Goal: Task Accomplishment & Management: Manage account settings

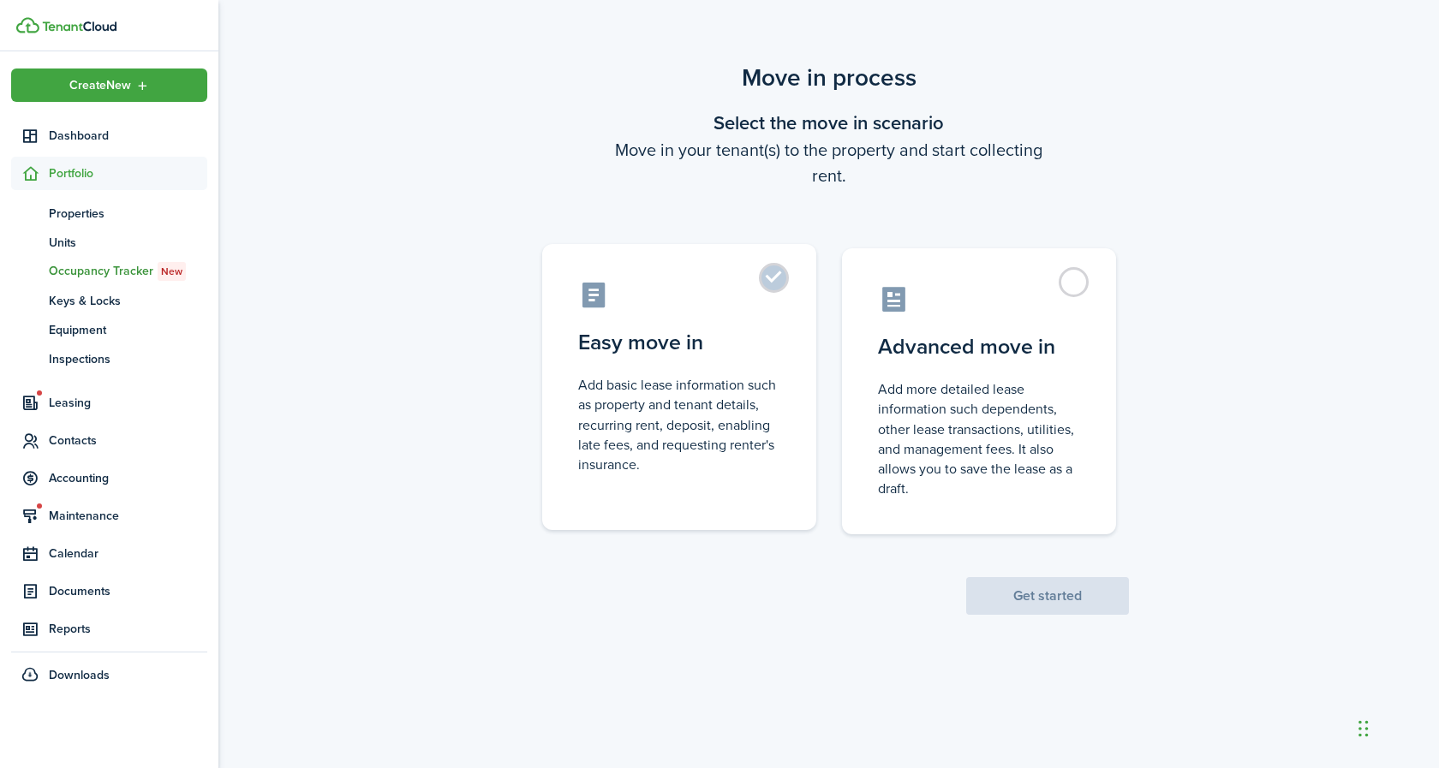
click at [771, 278] on label "Easy move in Add basic lease information such as property and tenant details, r…" at bounding box center [679, 387] width 274 height 286
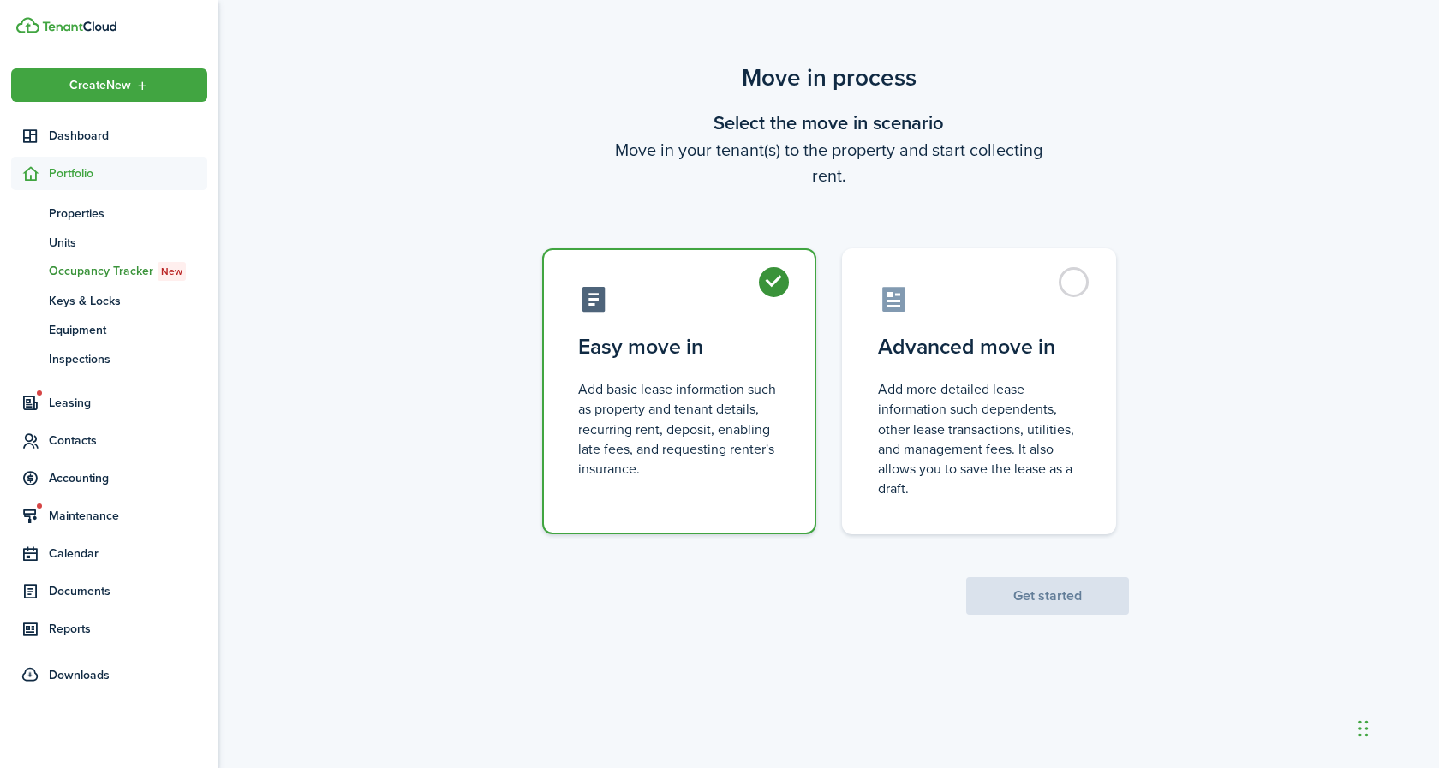
radio input "true"
click at [1061, 592] on button "Get started" at bounding box center [1047, 596] width 163 height 38
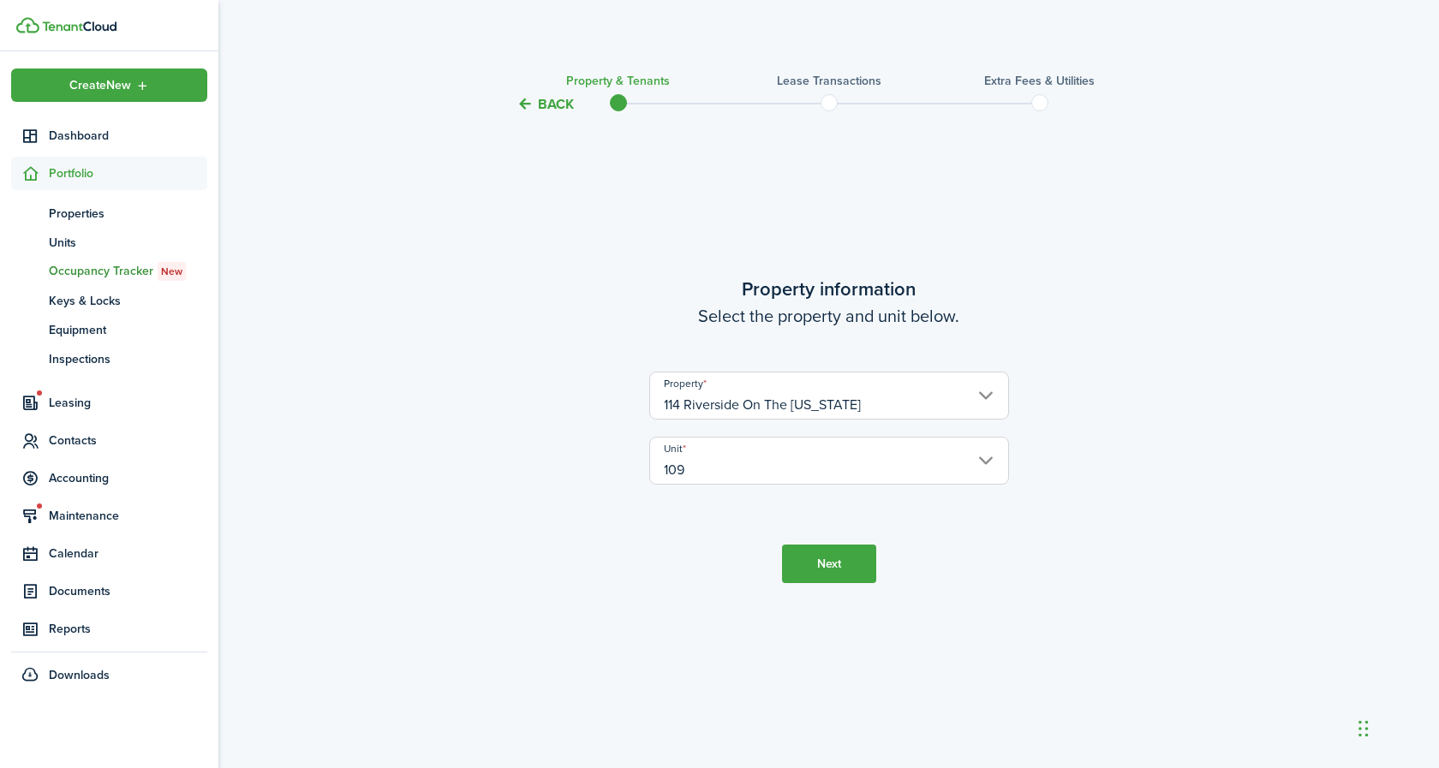
click at [733, 398] on input "114 Riverside On The [US_STATE]" at bounding box center [829, 396] width 360 height 48
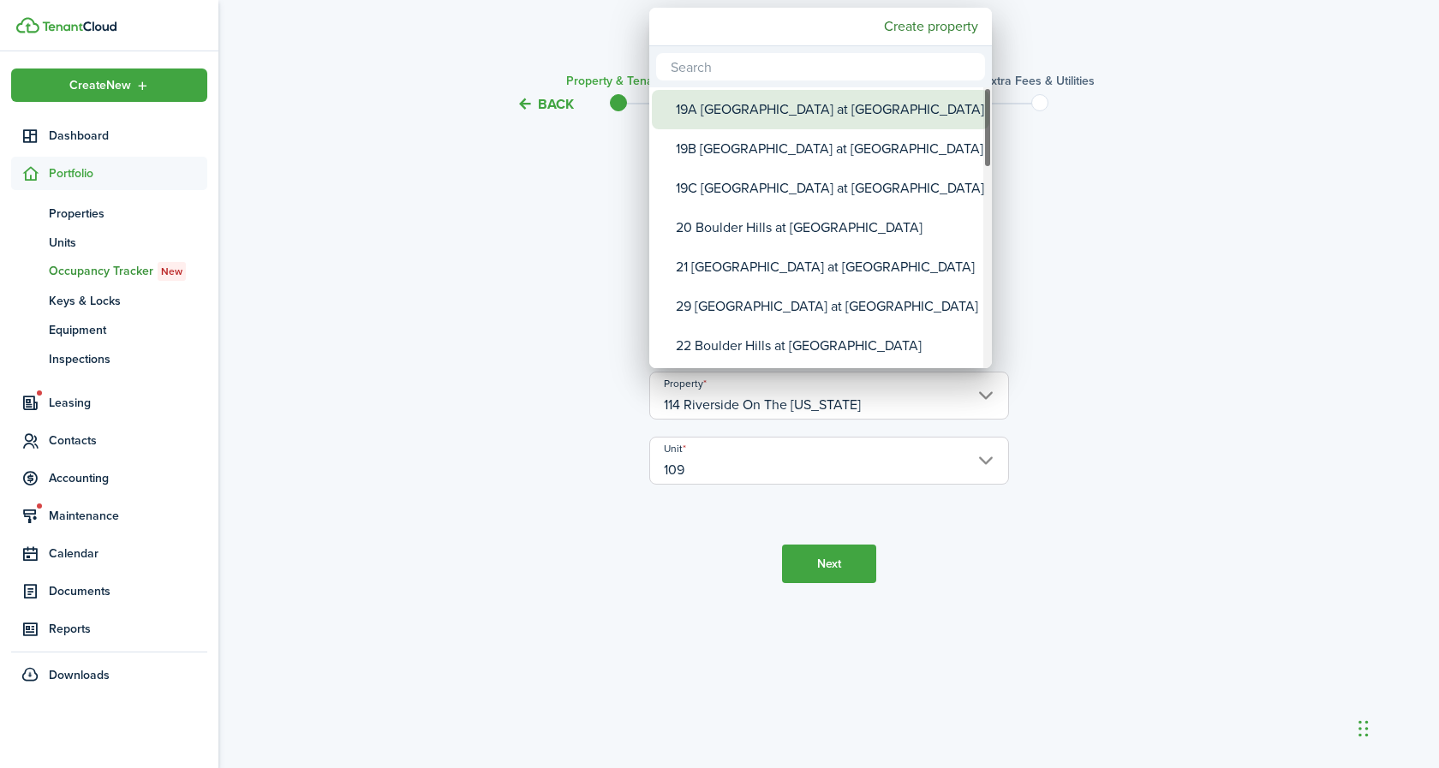
click at [733, 112] on div "19A [GEOGRAPHIC_DATA] at [GEOGRAPHIC_DATA]" at bounding box center [827, 109] width 303 height 39
type input "19A [GEOGRAPHIC_DATA] at [GEOGRAPHIC_DATA]"
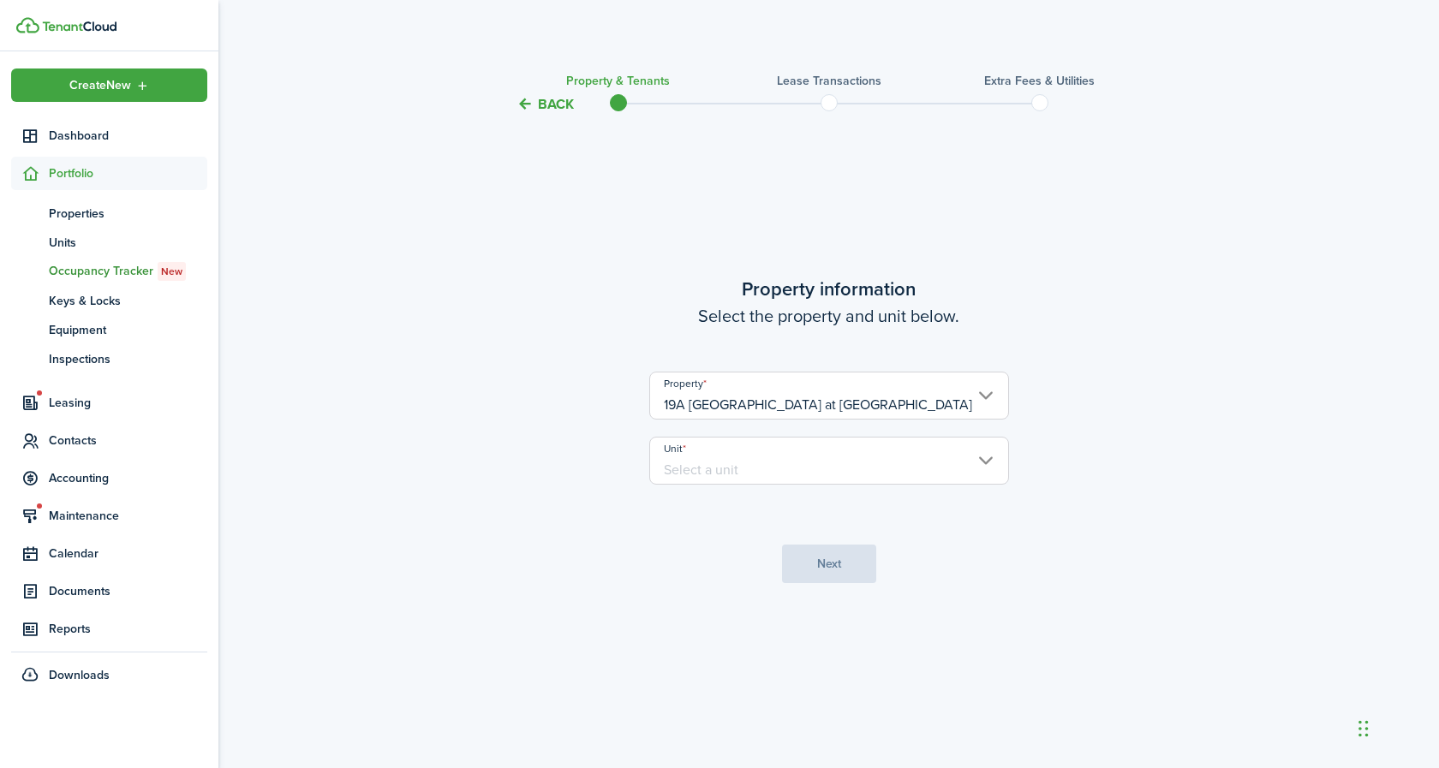
click at [798, 467] on input "Unit" at bounding box center [829, 461] width 360 height 48
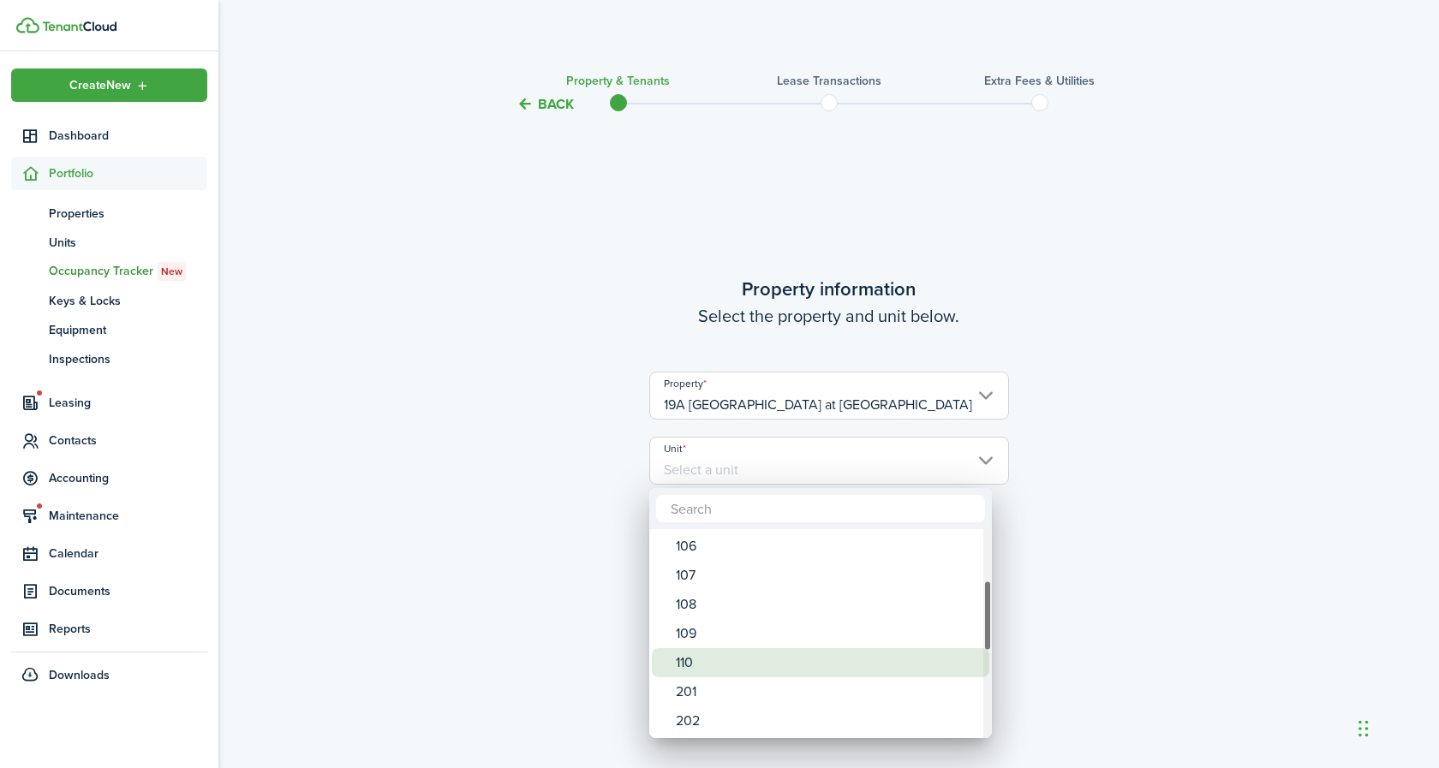
click at [694, 664] on div "110" at bounding box center [827, 662] width 303 height 29
type input "110"
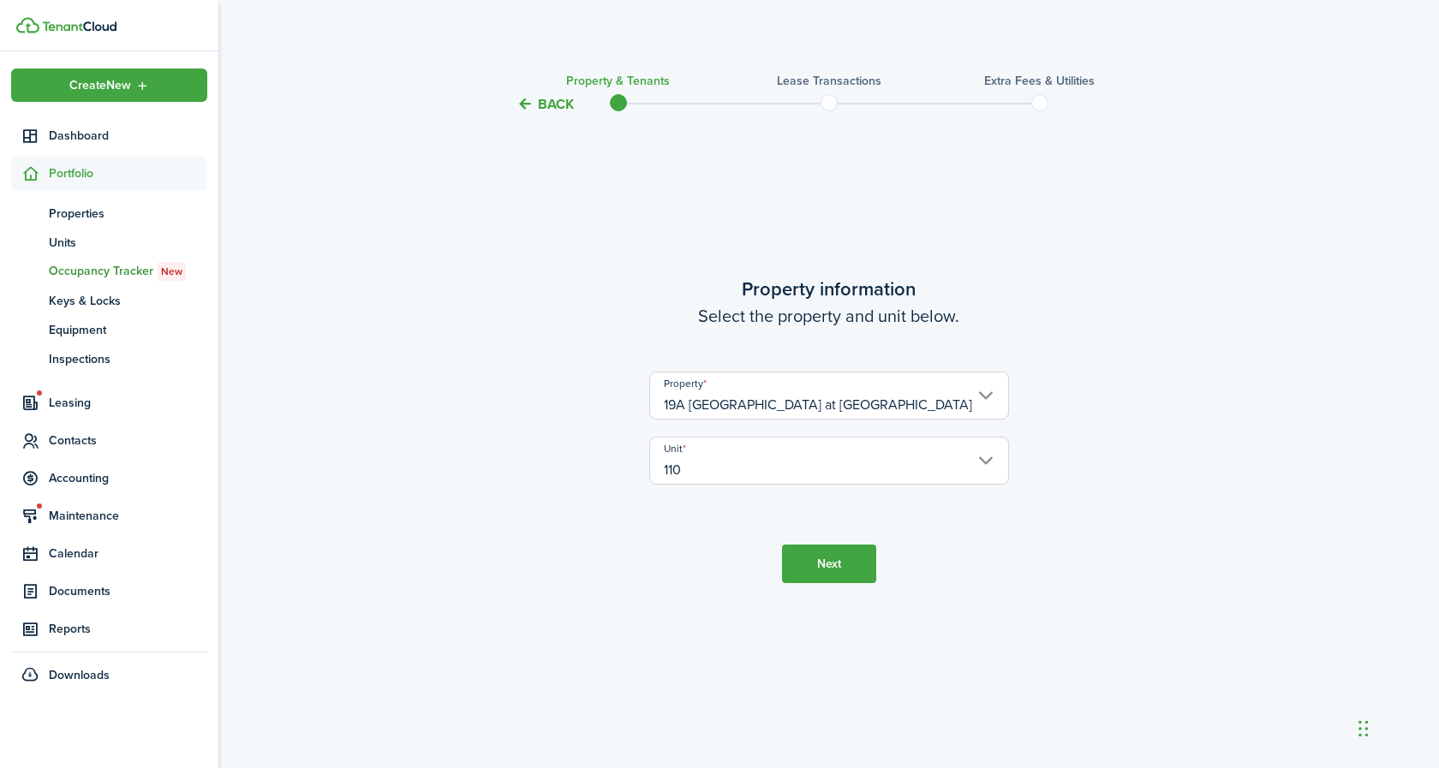
click at [815, 564] on button "Next" at bounding box center [829, 564] width 94 height 39
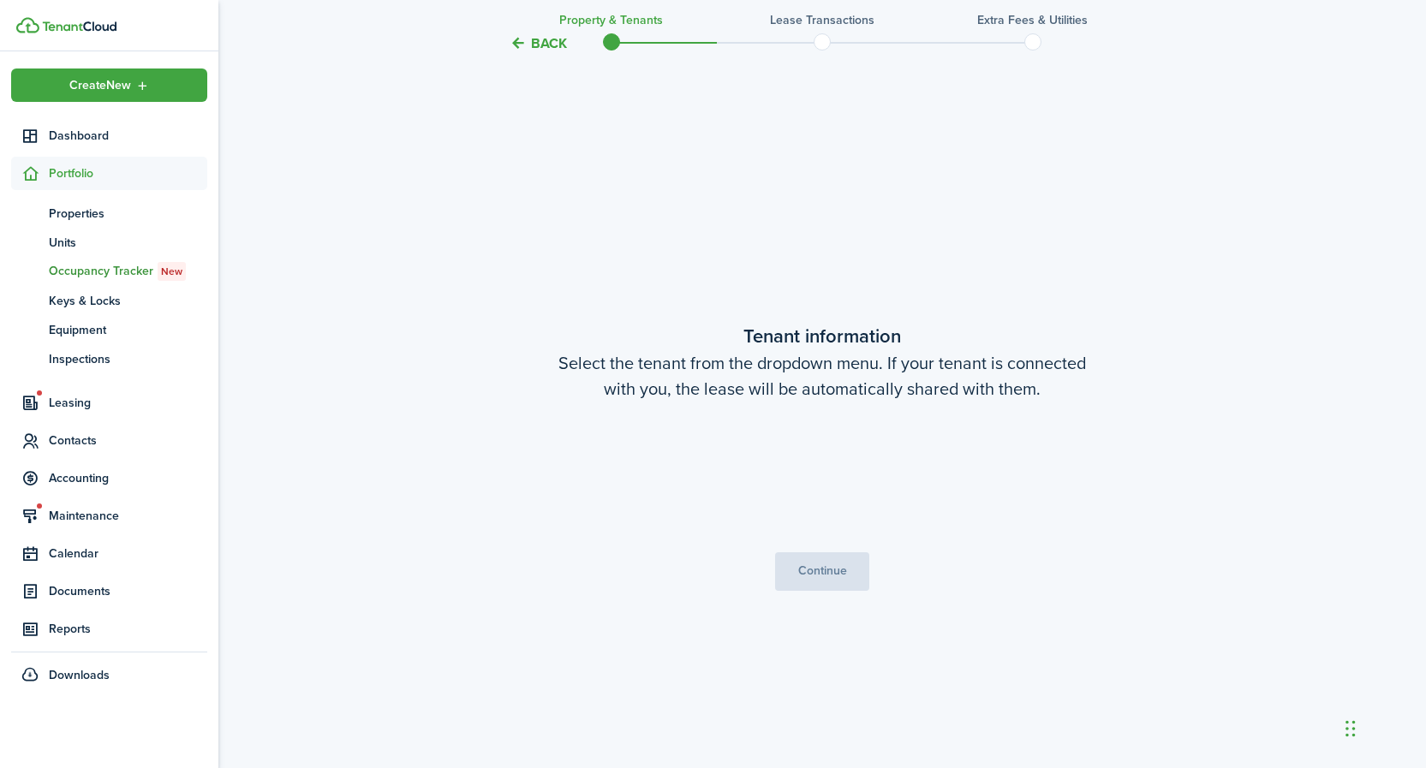
scroll to position [653, 0]
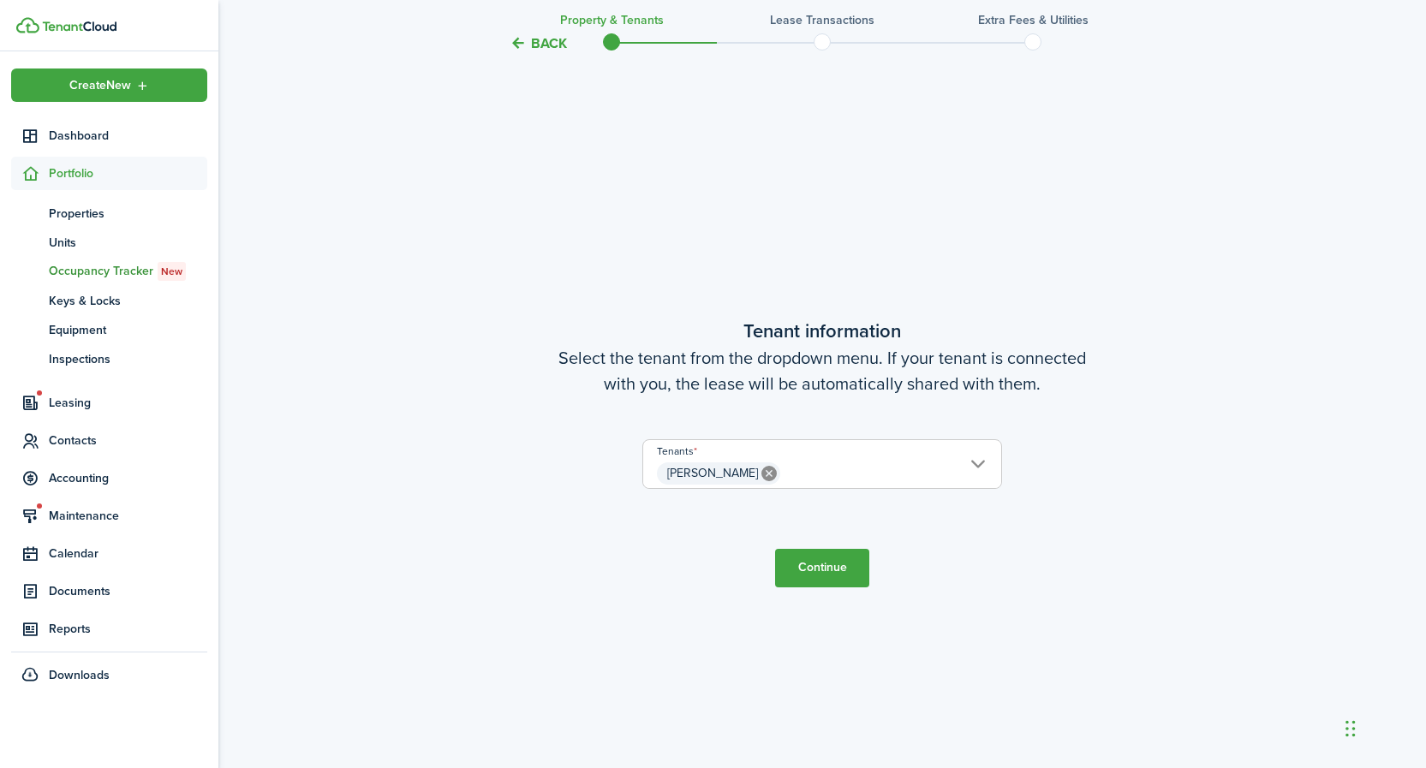
click at [981, 463] on span "[PERSON_NAME]" at bounding box center [822, 473] width 358 height 29
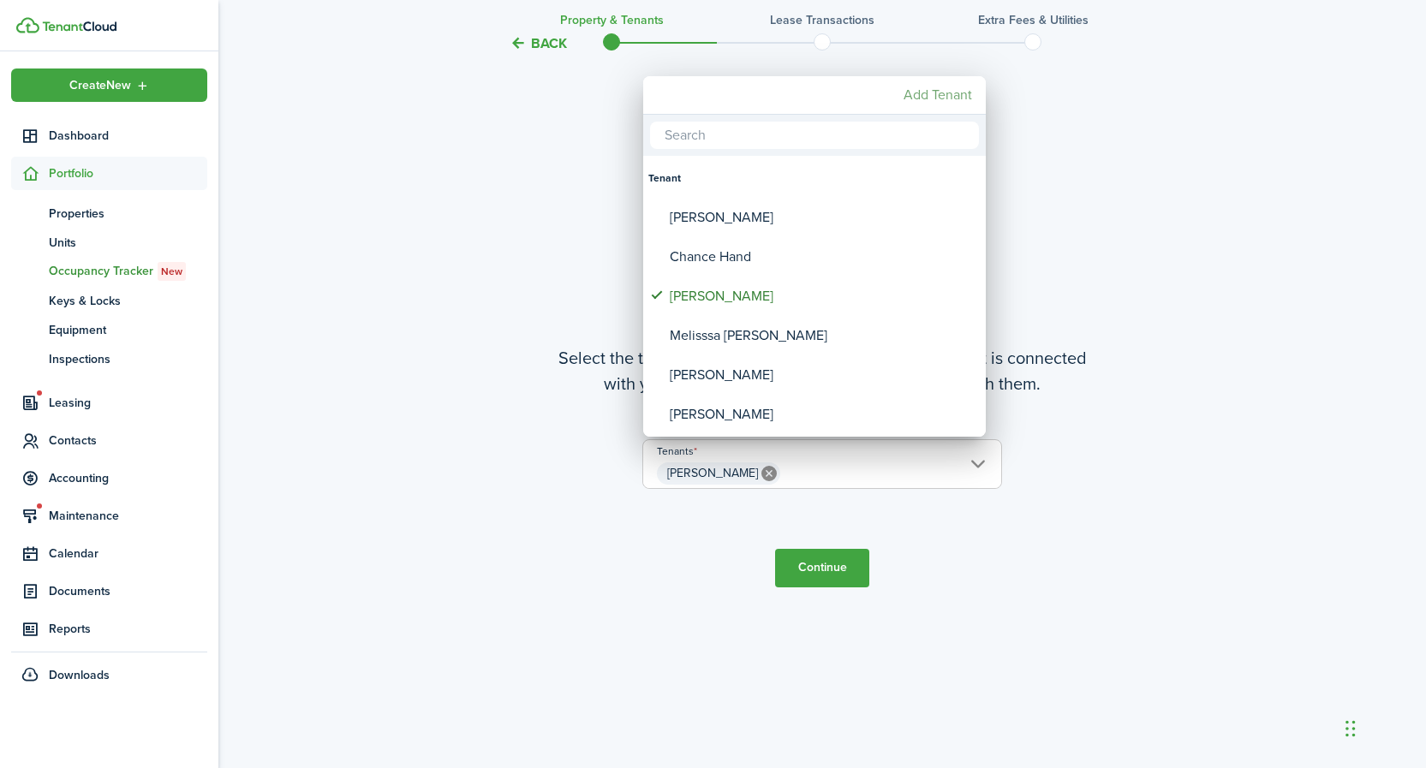
click at [944, 93] on mbsc-button "Add Tenant" at bounding box center [938, 95] width 82 height 31
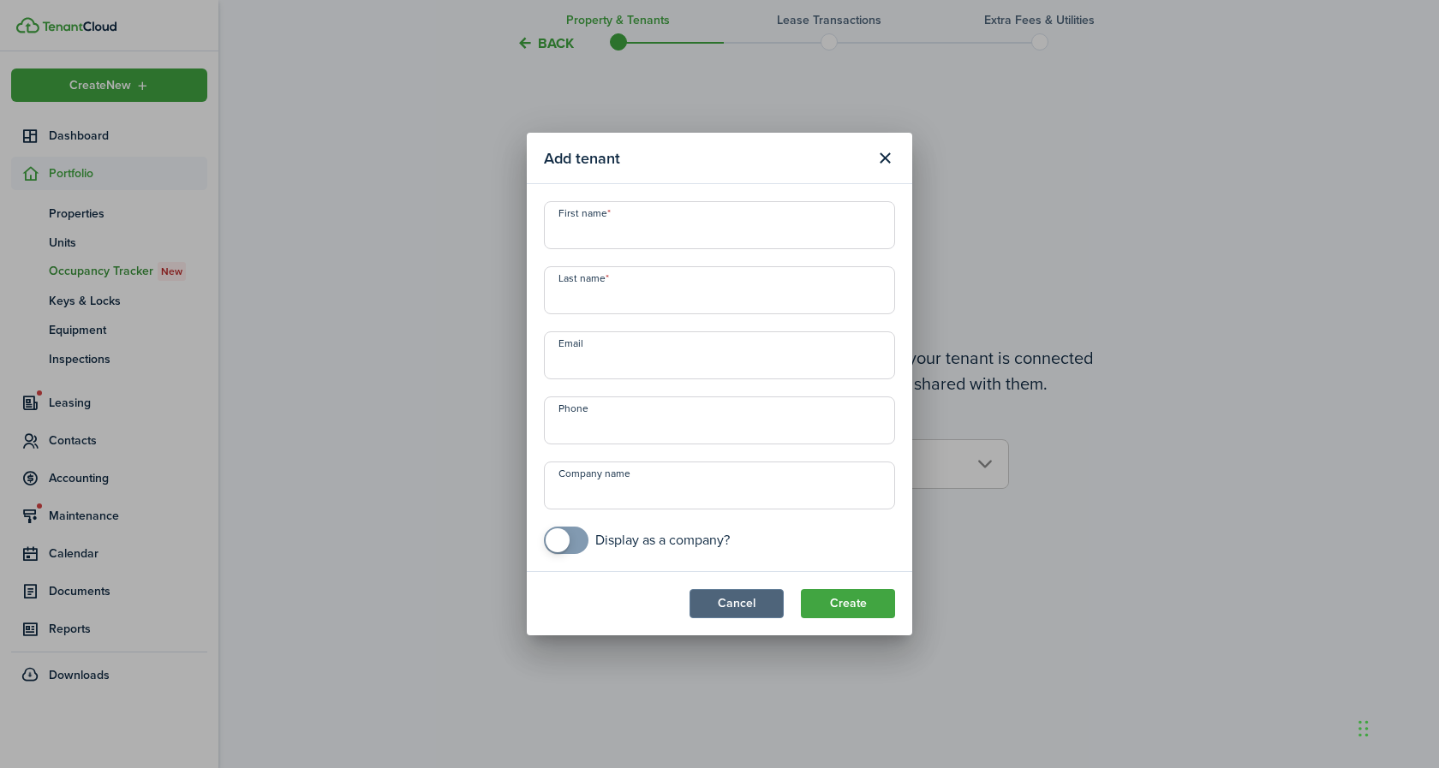
click at [738, 610] on button "Cancel" at bounding box center [736, 603] width 94 height 29
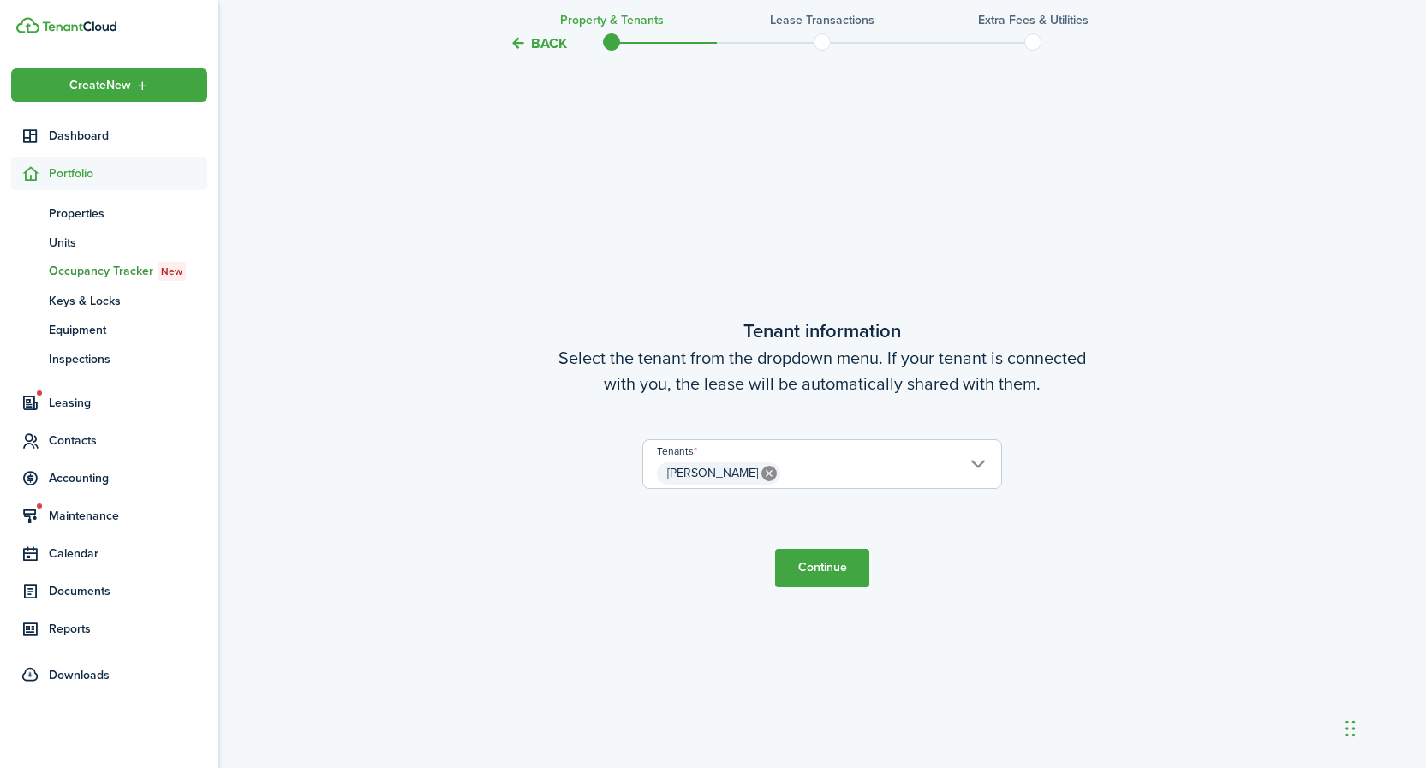
click at [540, 43] on button "Back" at bounding box center [538, 43] width 57 height 18
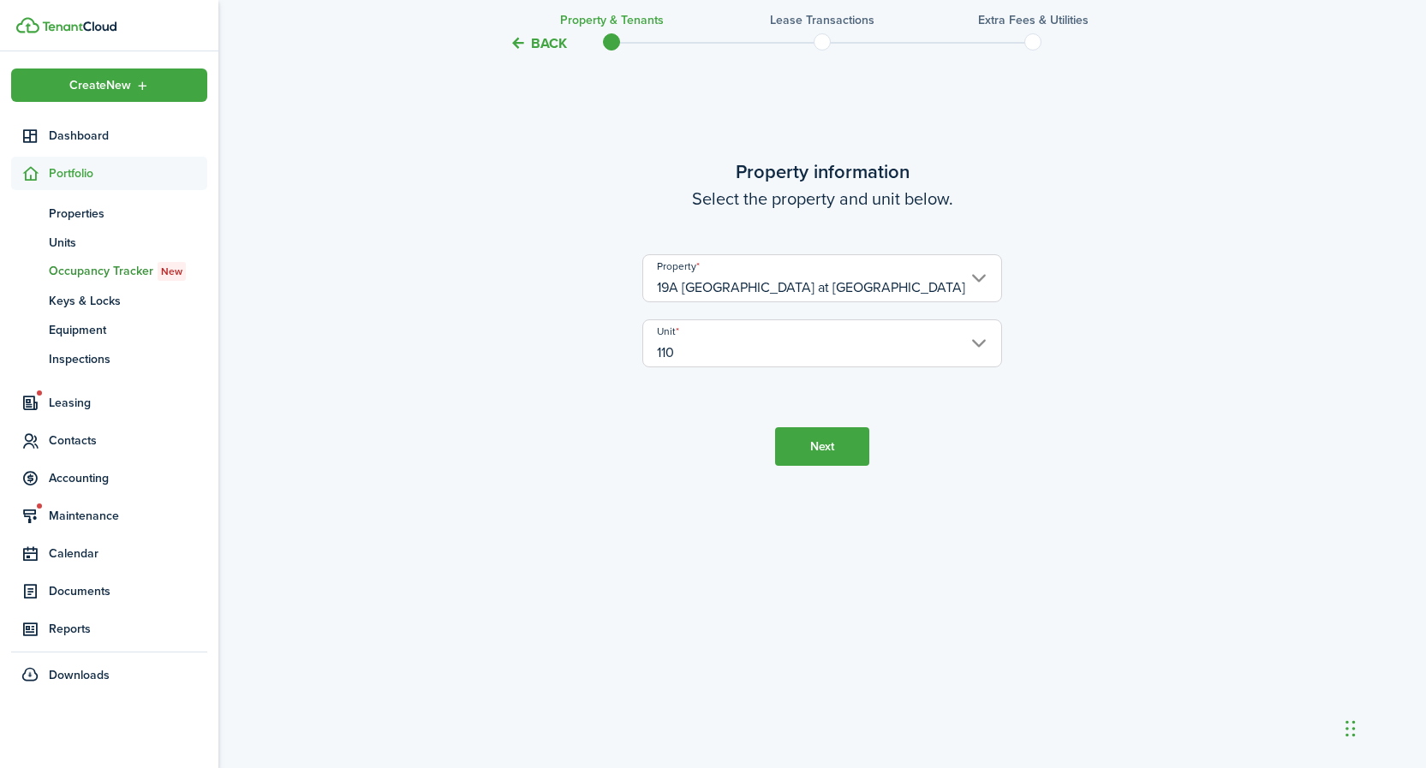
scroll to position [0, 0]
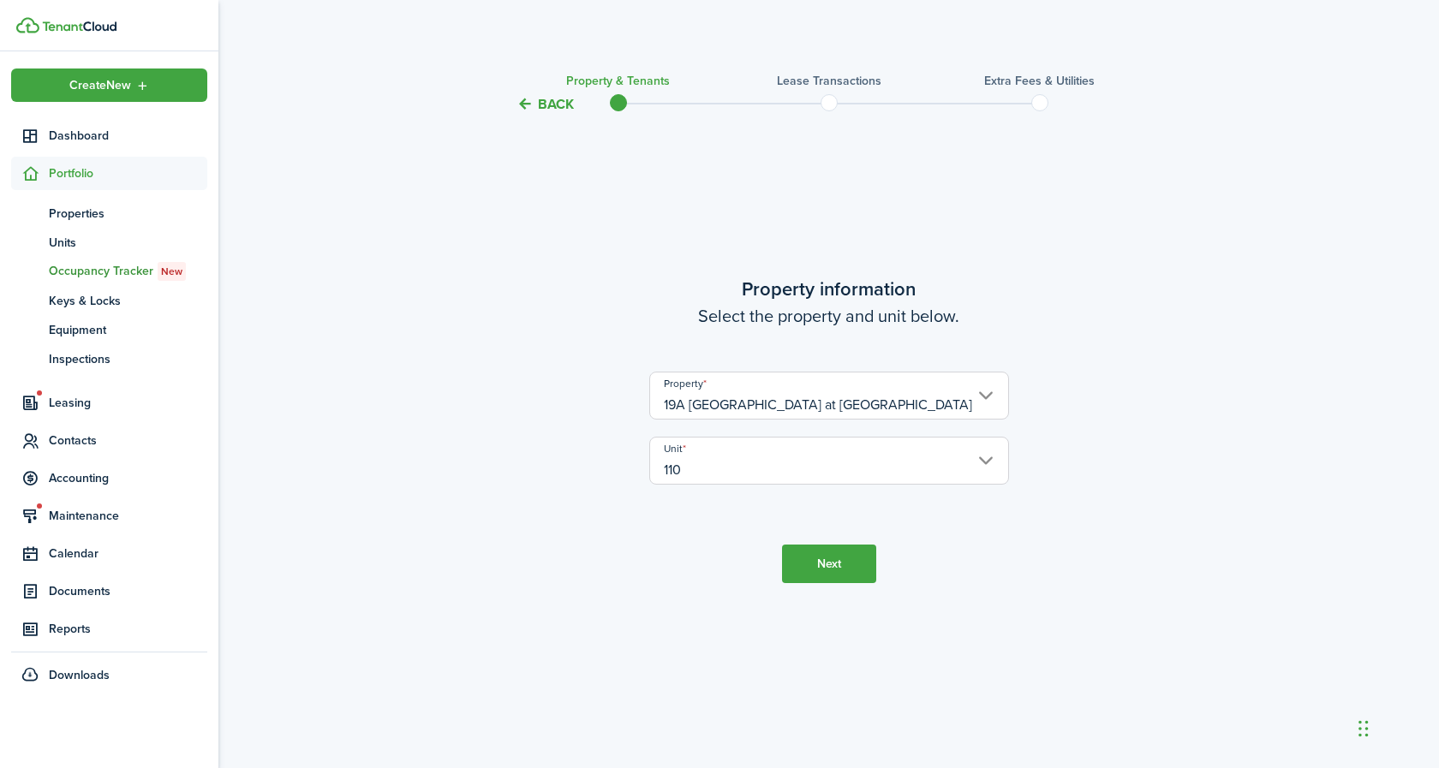
click at [552, 103] on button "Back" at bounding box center [544, 104] width 57 height 18
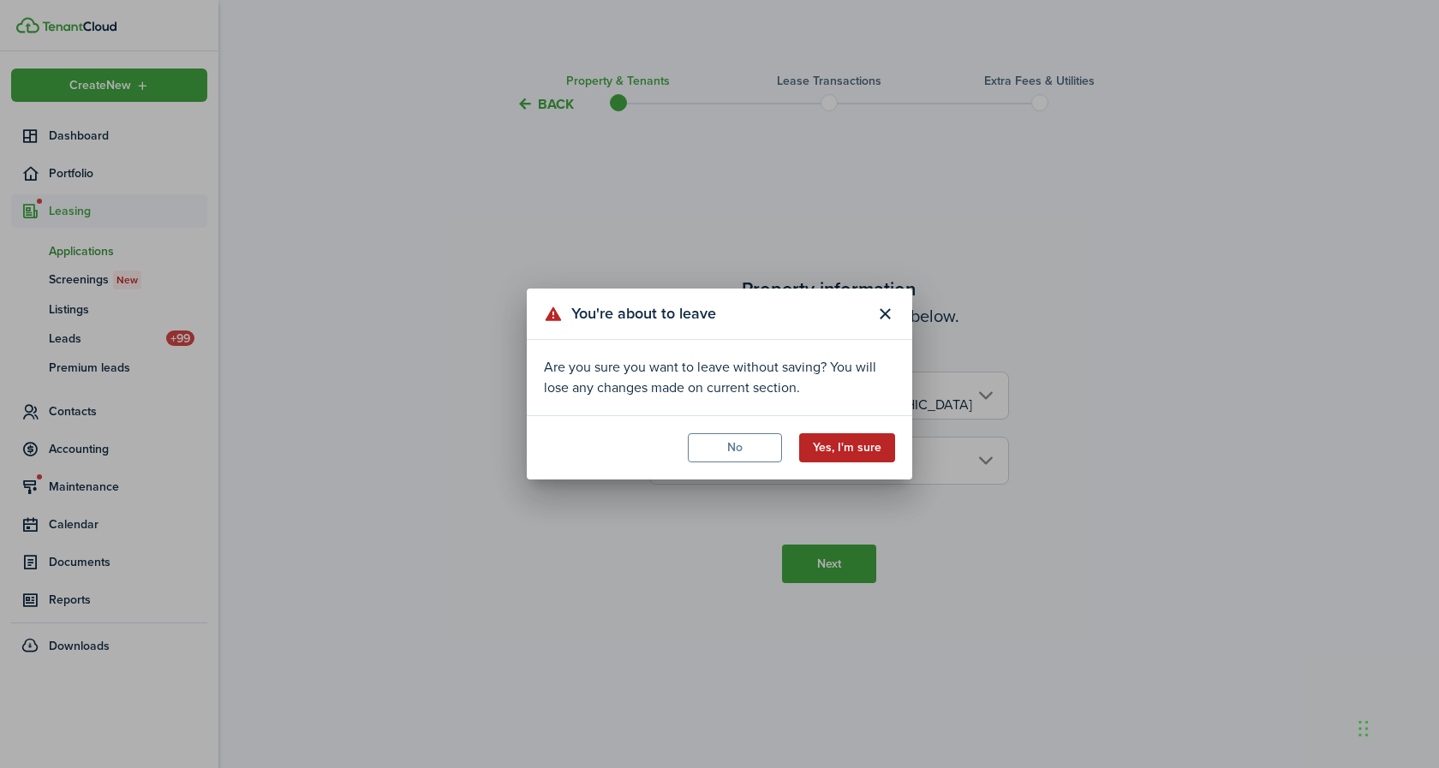
click at [843, 446] on button "Yes, I'm sure" at bounding box center [847, 447] width 96 height 29
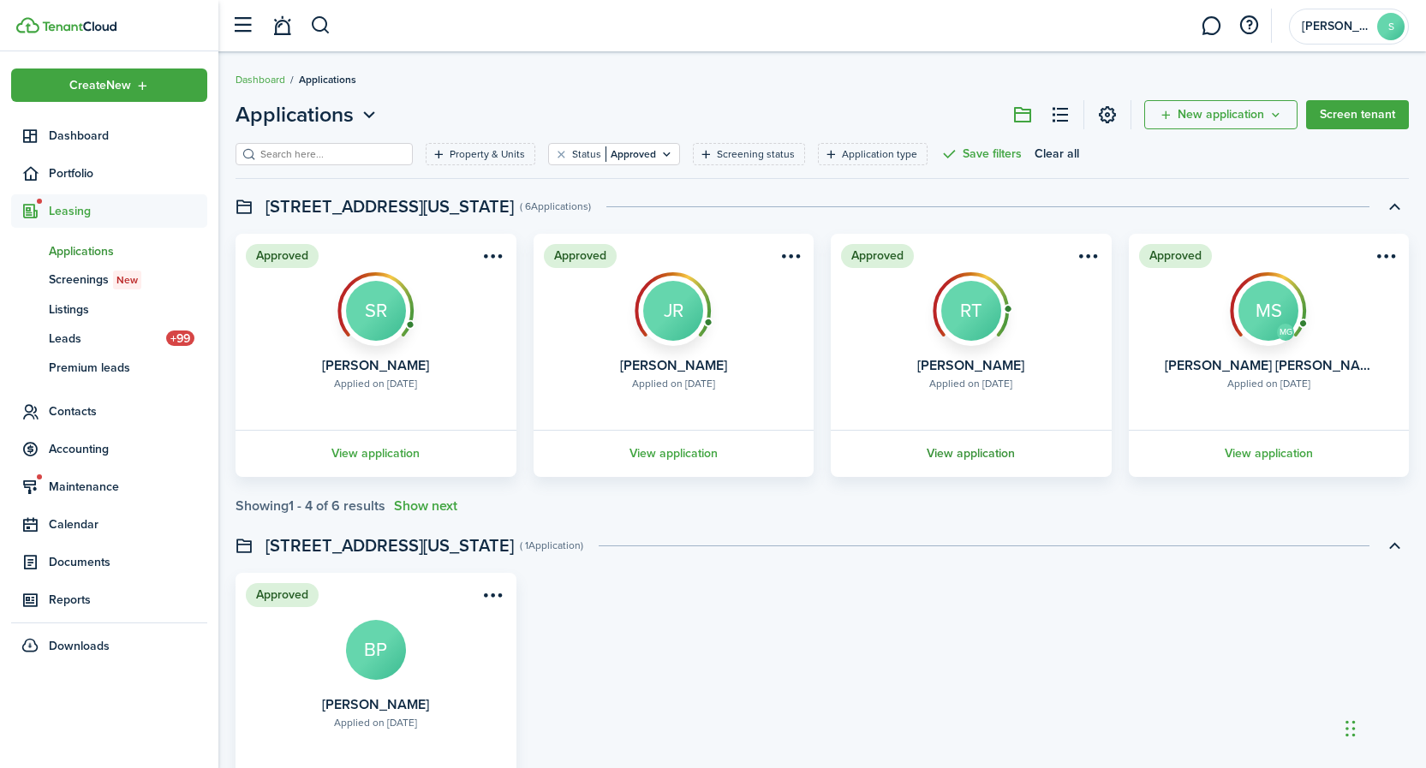
click at [979, 454] on link "View application" at bounding box center [971, 453] width 286 height 47
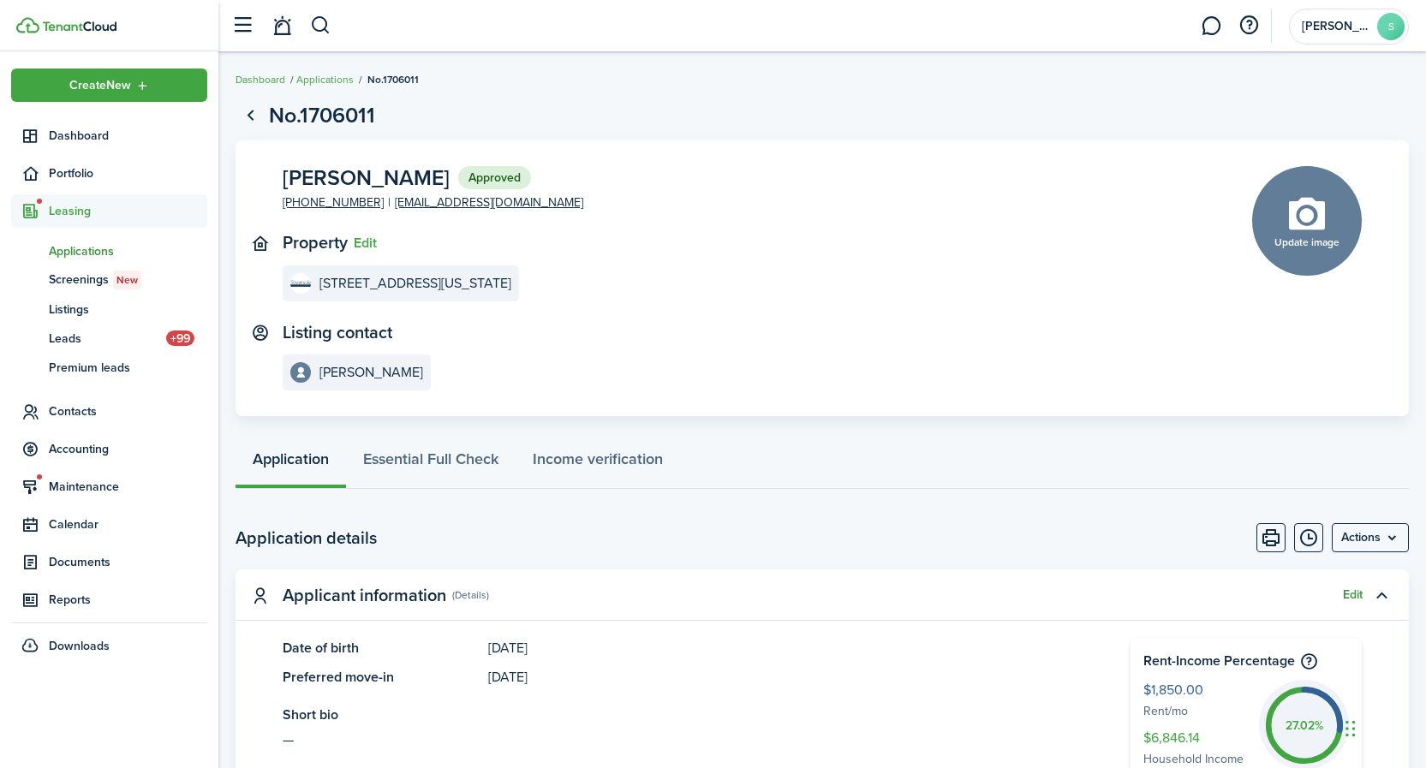
click at [1356, 591] on button "Edit" at bounding box center [1353, 595] width 20 height 14
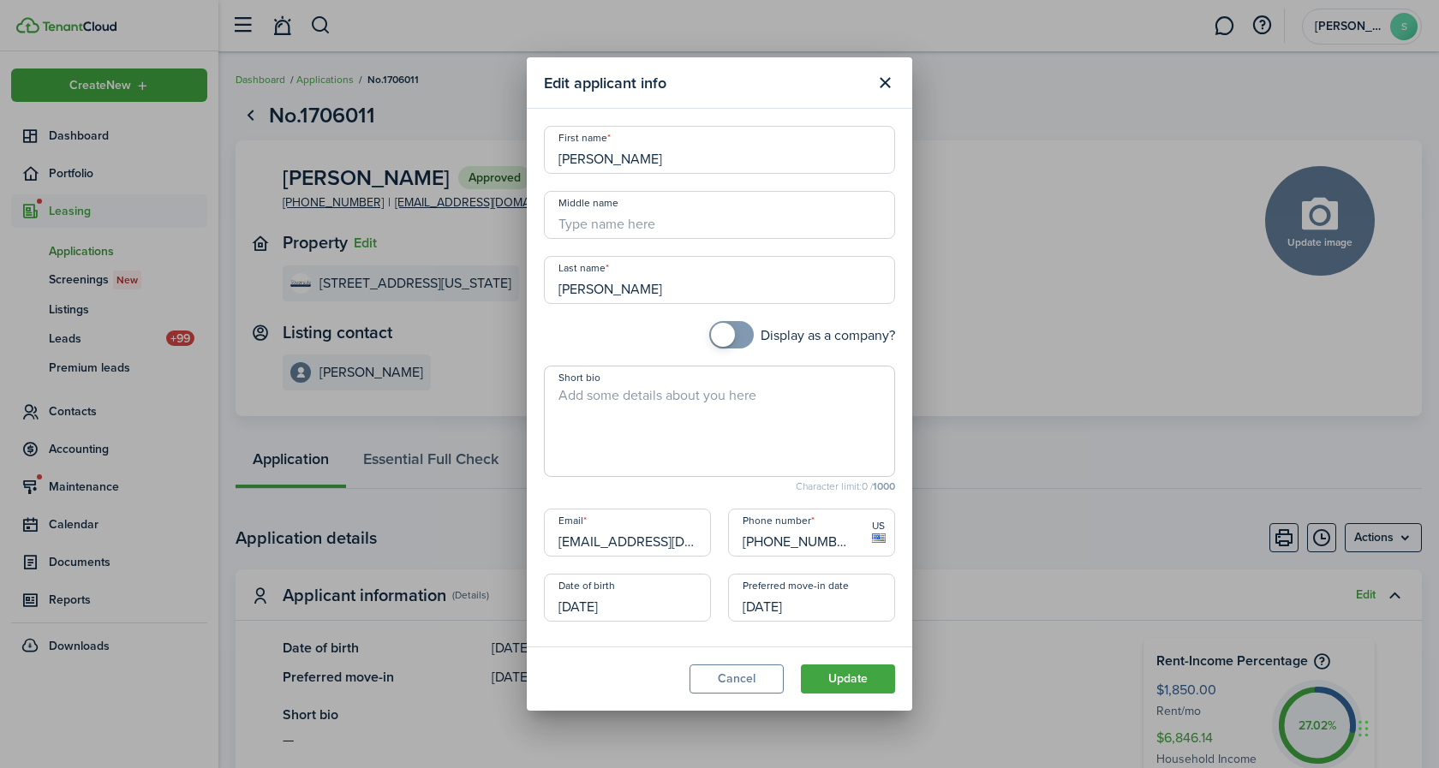
scroll to position [9, 0]
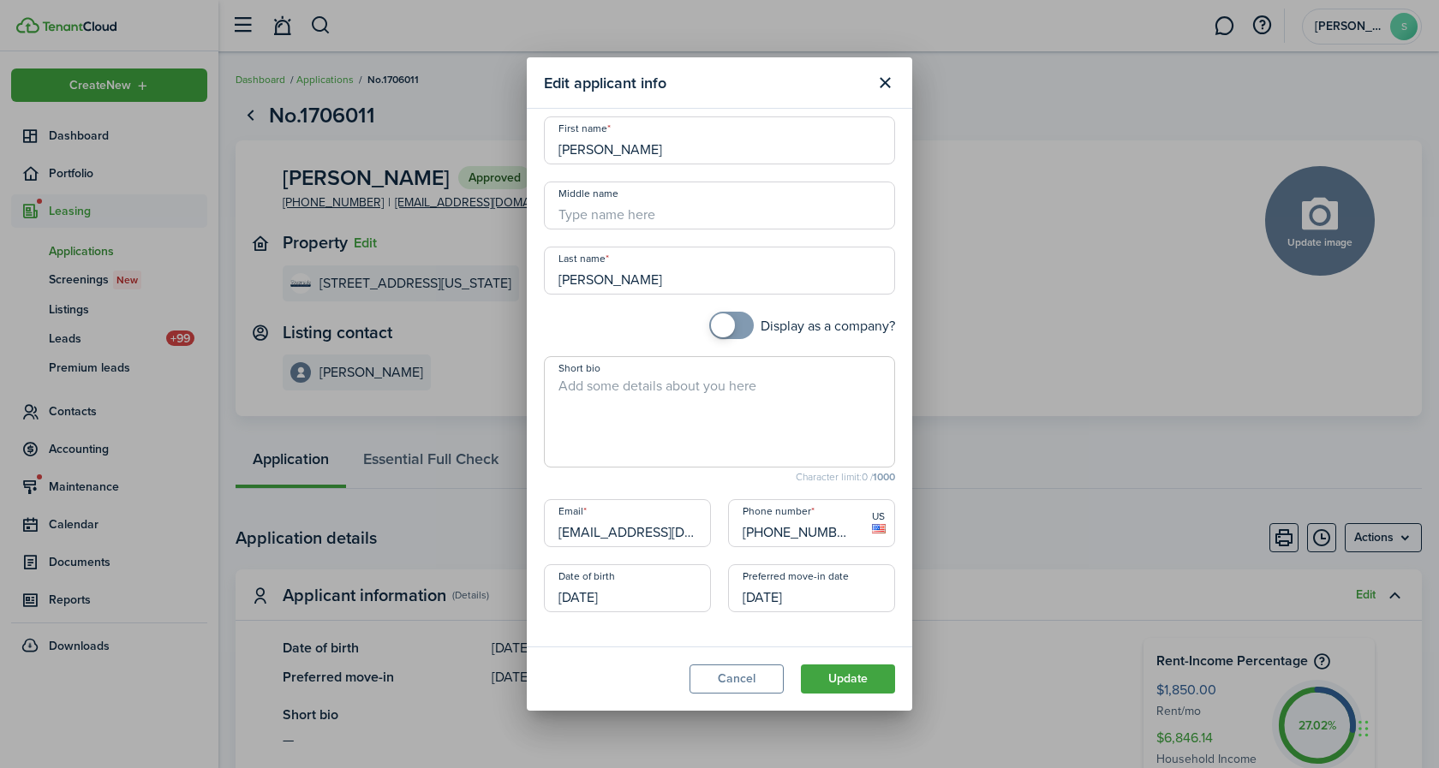
click at [695, 532] on input "[EMAIL_ADDRESS][DOMAIN_NAME]" at bounding box center [627, 523] width 167 height 48
click at [701, 535] on input "[EMAIL_ADDRESS][DOMAIN_NAME]" at bounding box center [627, 523] width 167 height 48
click at [696, 530] on input "[EMAIL_ADDRESS][DOMAIN_NAME]" at bounding box center [627, 523] width 167 height 48
type input "s"
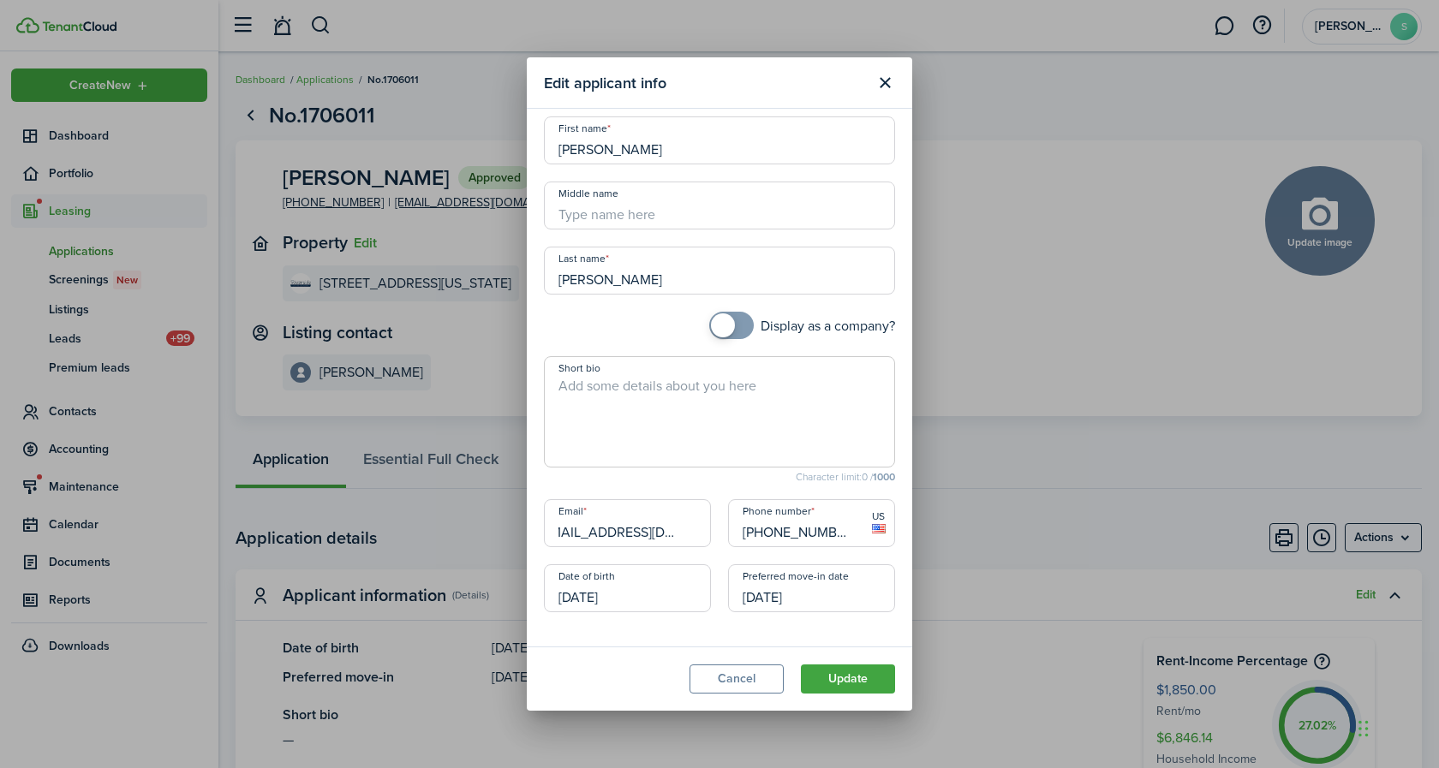
type input "[EMAIL_ADDRESS][DOMAIN_NAME]"
click at [862, 529] on span "US" at bounding box center [878, 521] width 33 height 44
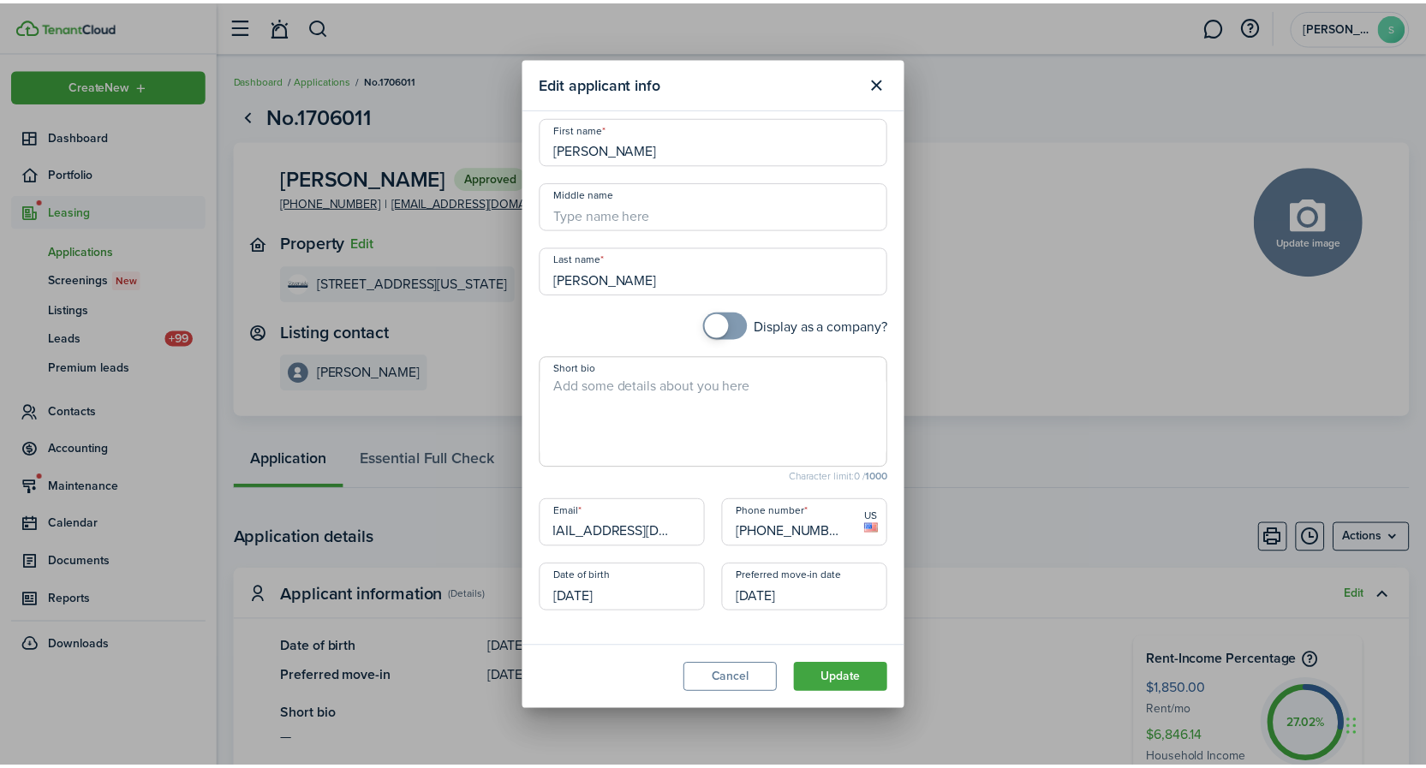
scroll to position [0, 0]
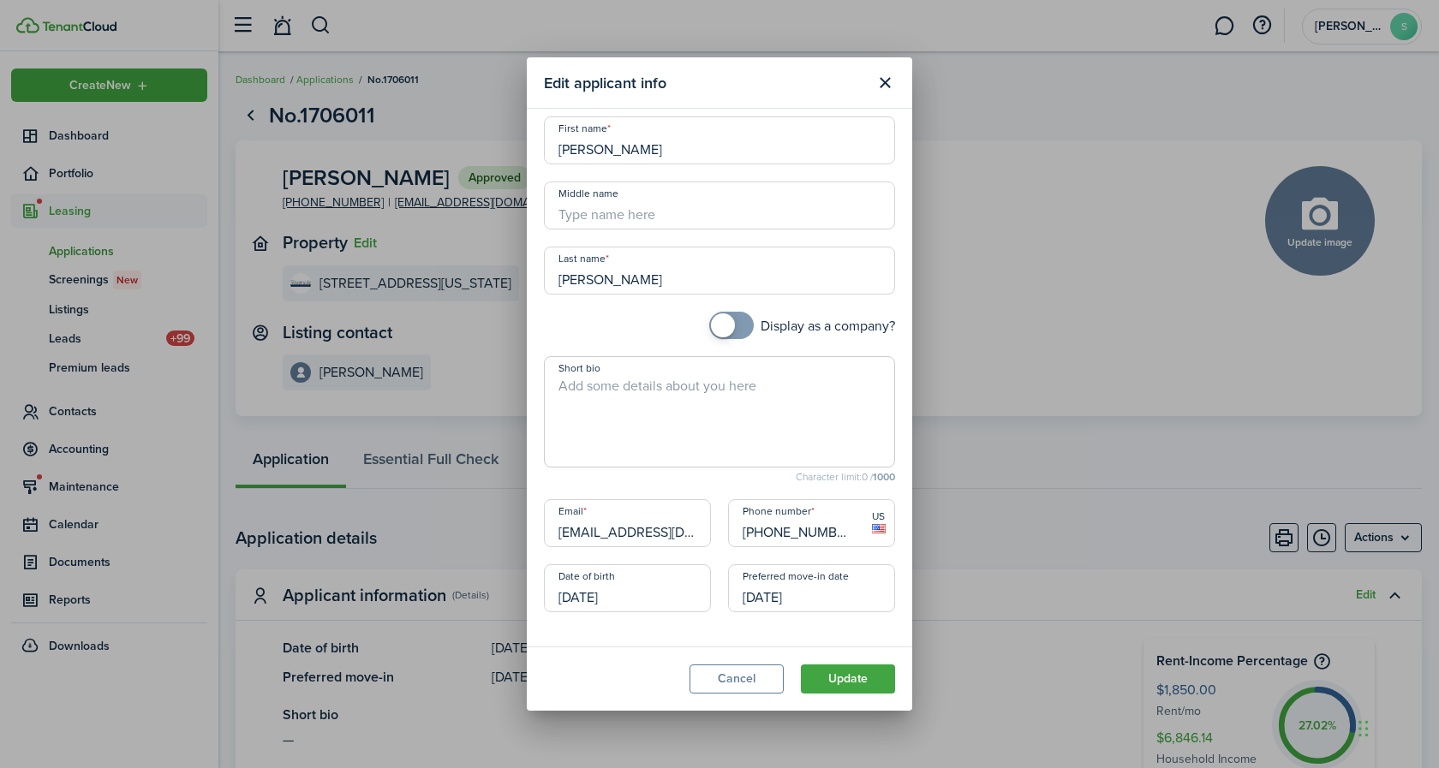
click at [842, 526] on input "[PHONE_NUMBER]" at bounding box center [811, 523] width 167 height 48
type input "[PHONE_NUMBER]"
click at [865, 683] on button "Update" at bounding box center [848, 679] width 94 height 29
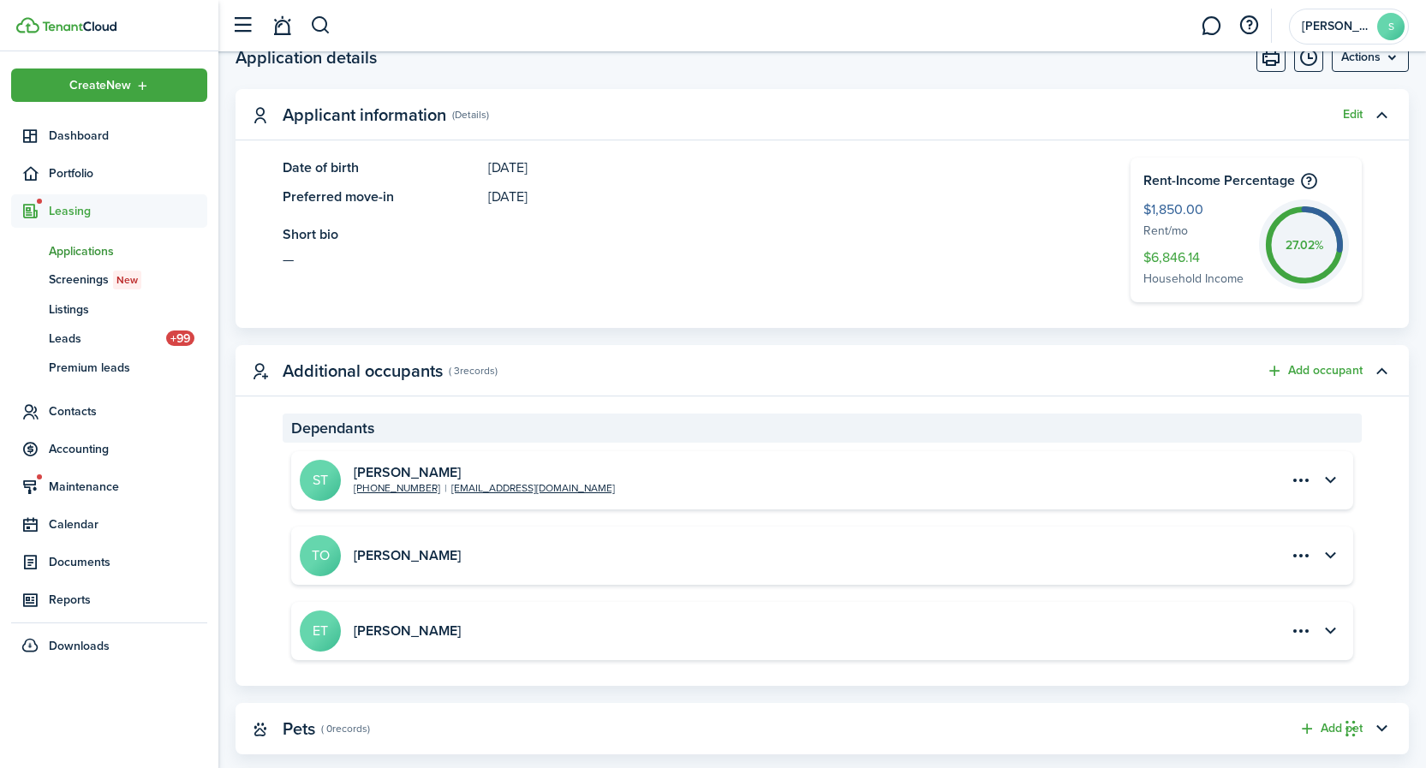
scroll to position [514, 0]
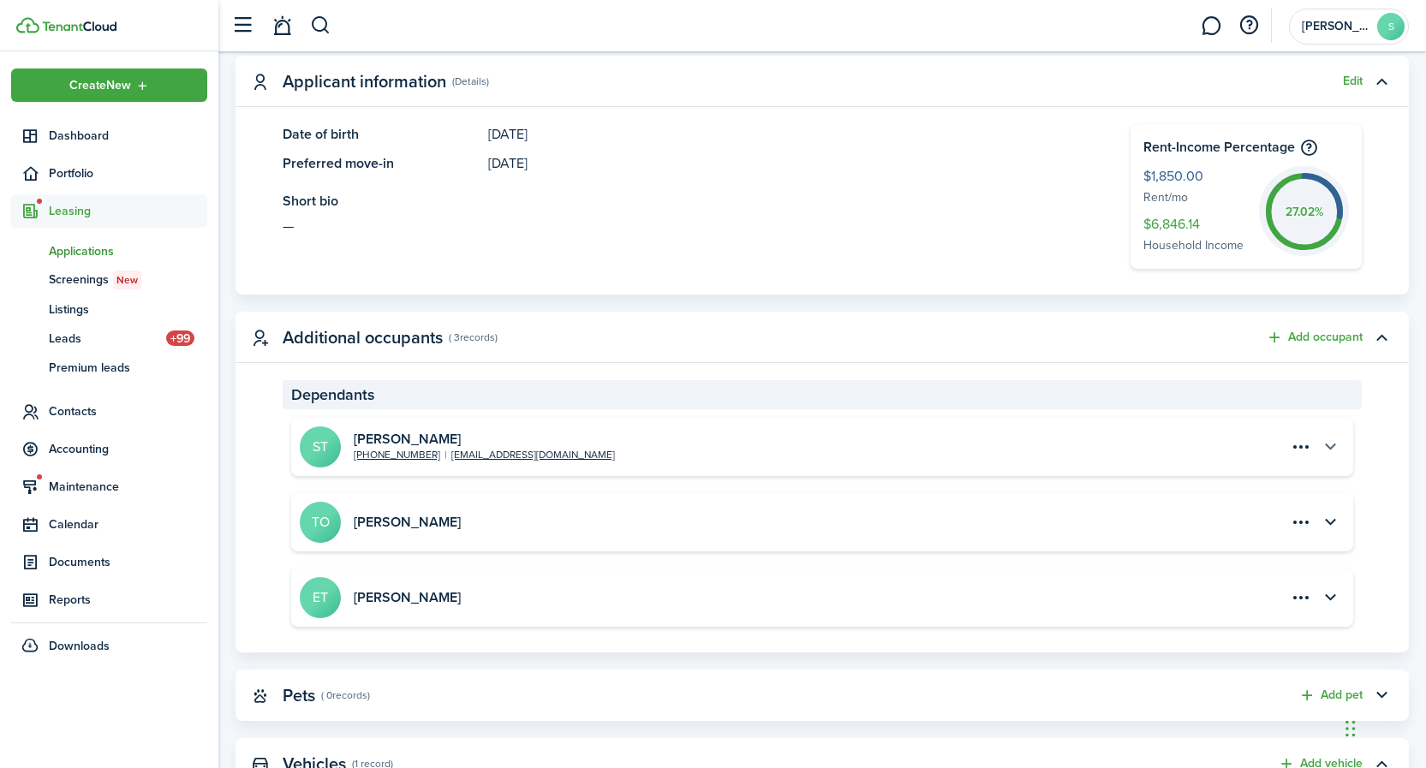
click at [1332, 446] on button "button" at bounding box center [1329, 446] width 29 height 29
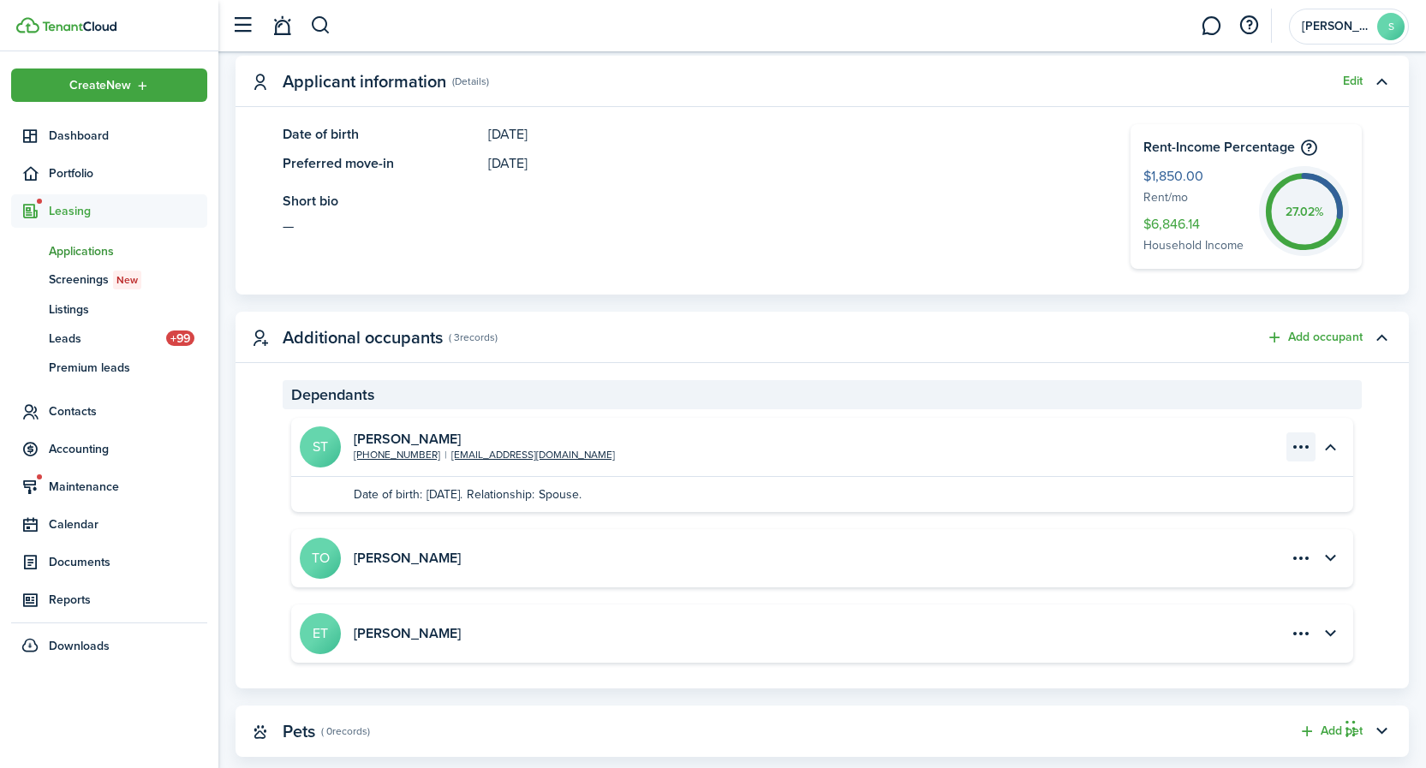
click at [1298, 447] on menu-btn-icon "Open menu" at bounding box center [1300, 446] width 29 height 29
click at [1203, 483] on button "Edit" at bounding box center [1241, 484] width 150 height 29
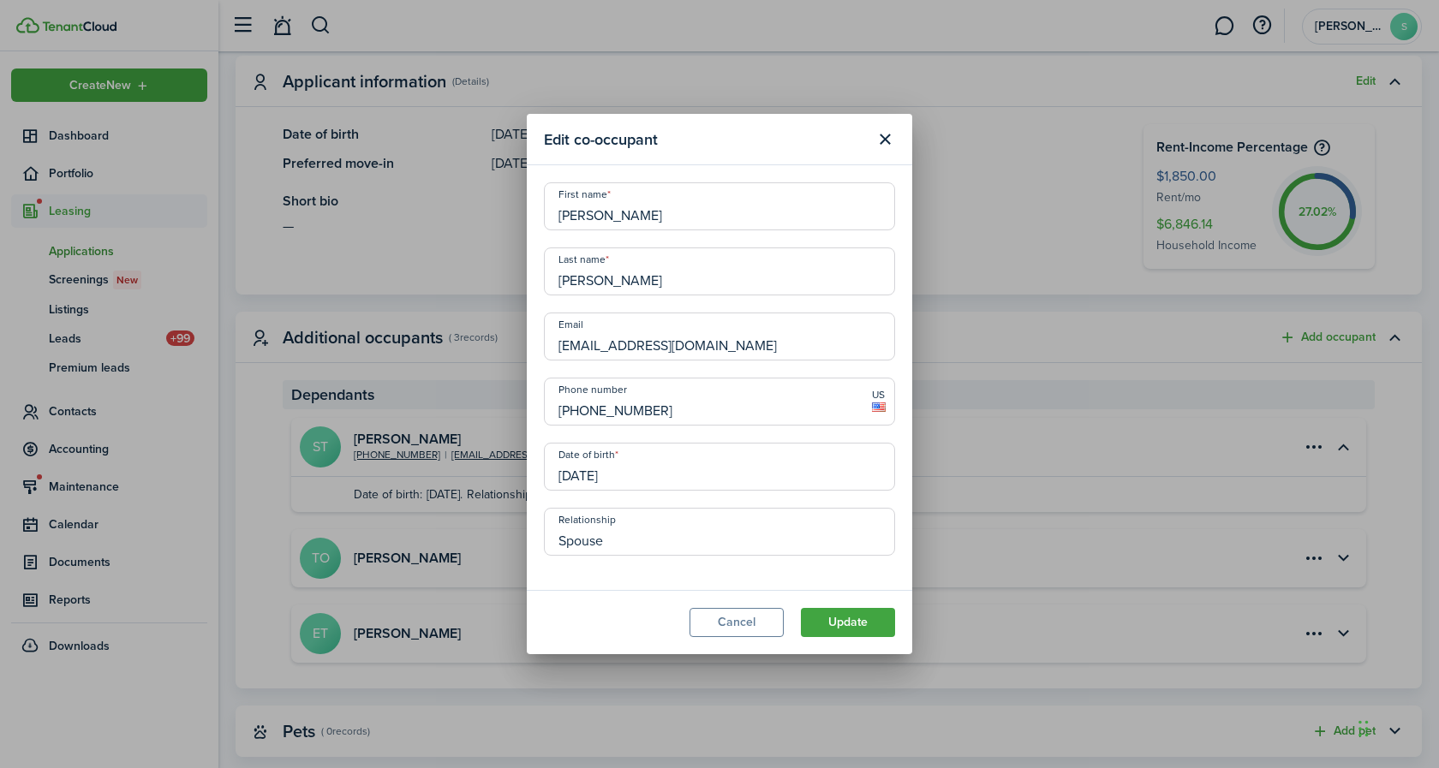
click at [723, 343] on input "[EMAIL_ADDRESS][DOMAIN_NAME]" at bounding box center [719, 337] width 351 height 48
type input "s"
type input "[EMAIL_ADDRESS][DOMAIN_NAME]"
click at [843, 619] on button "Update" at bounding box center [848, 622] width 94 height 29
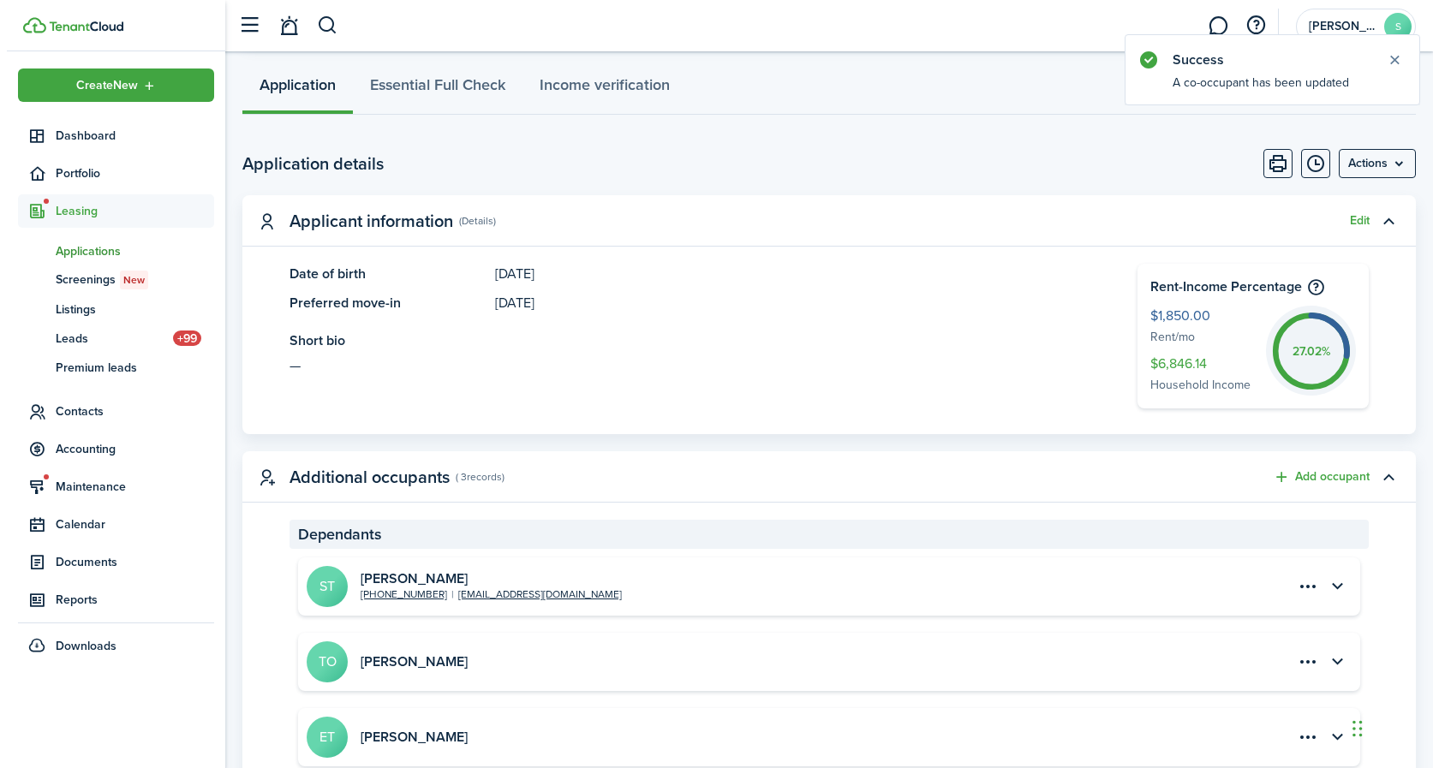
scroll to position [0, 0]
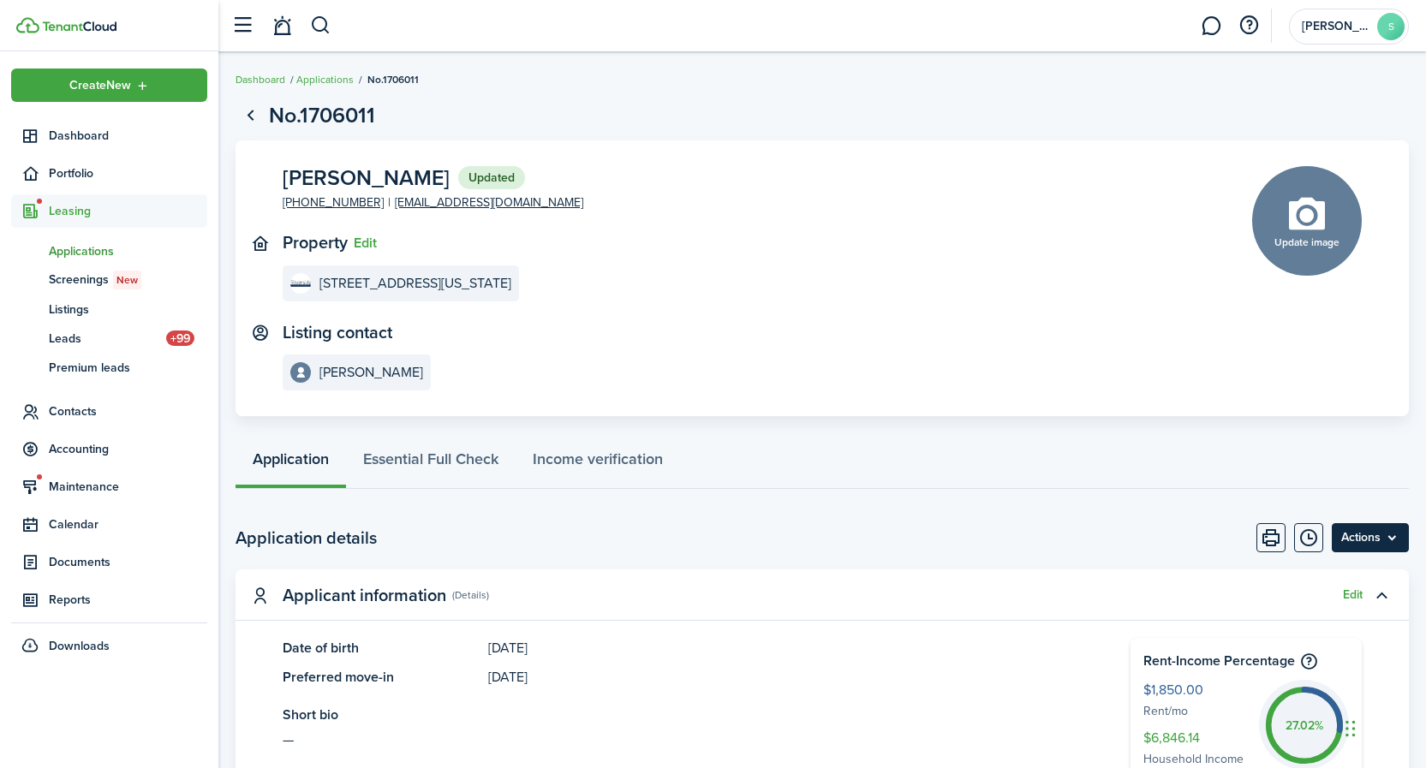
click at [1353, 541] on menu-btn "Actions" at bounding box center [1370, 537] width 77 height 29
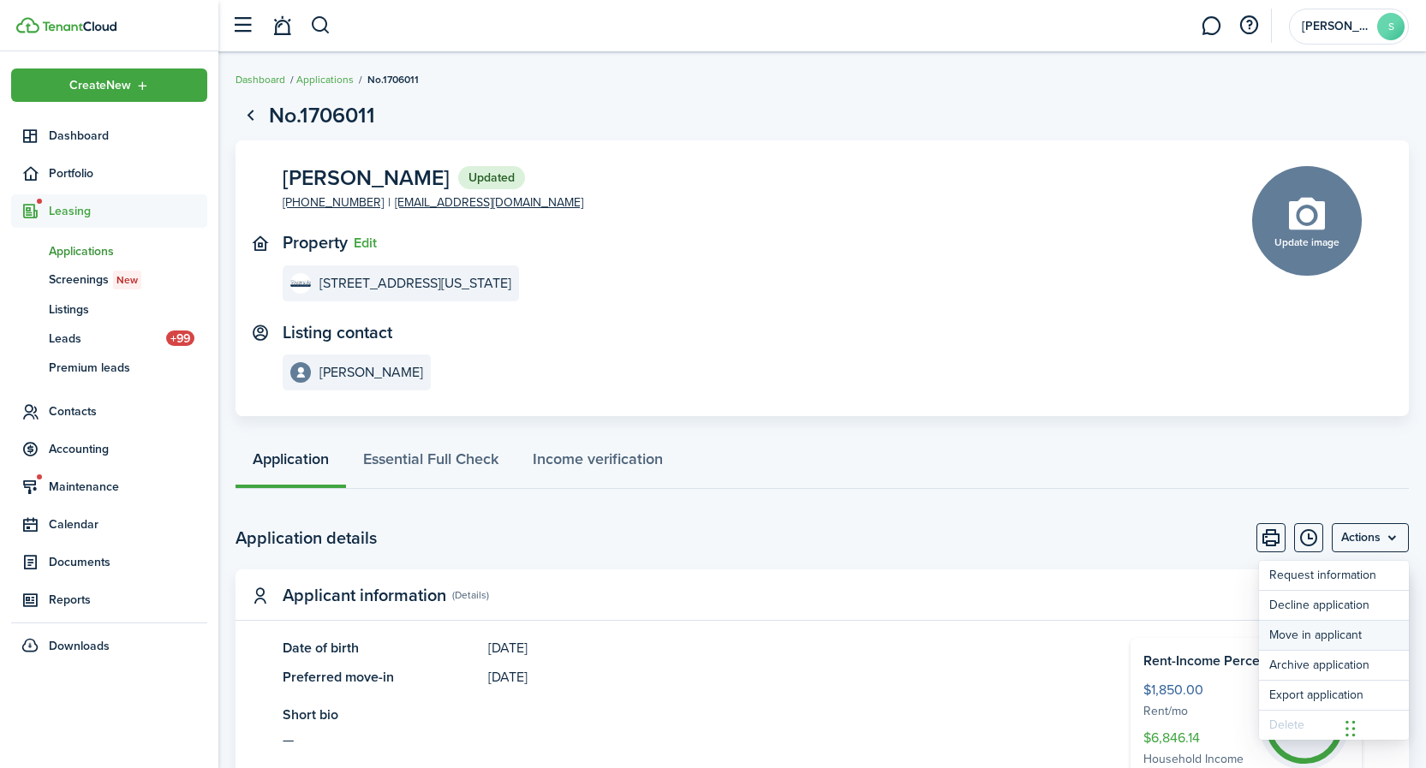
click at [1338, 635] on button "Move in applicant" at bounding box center [1334, 635] width 150 height 29
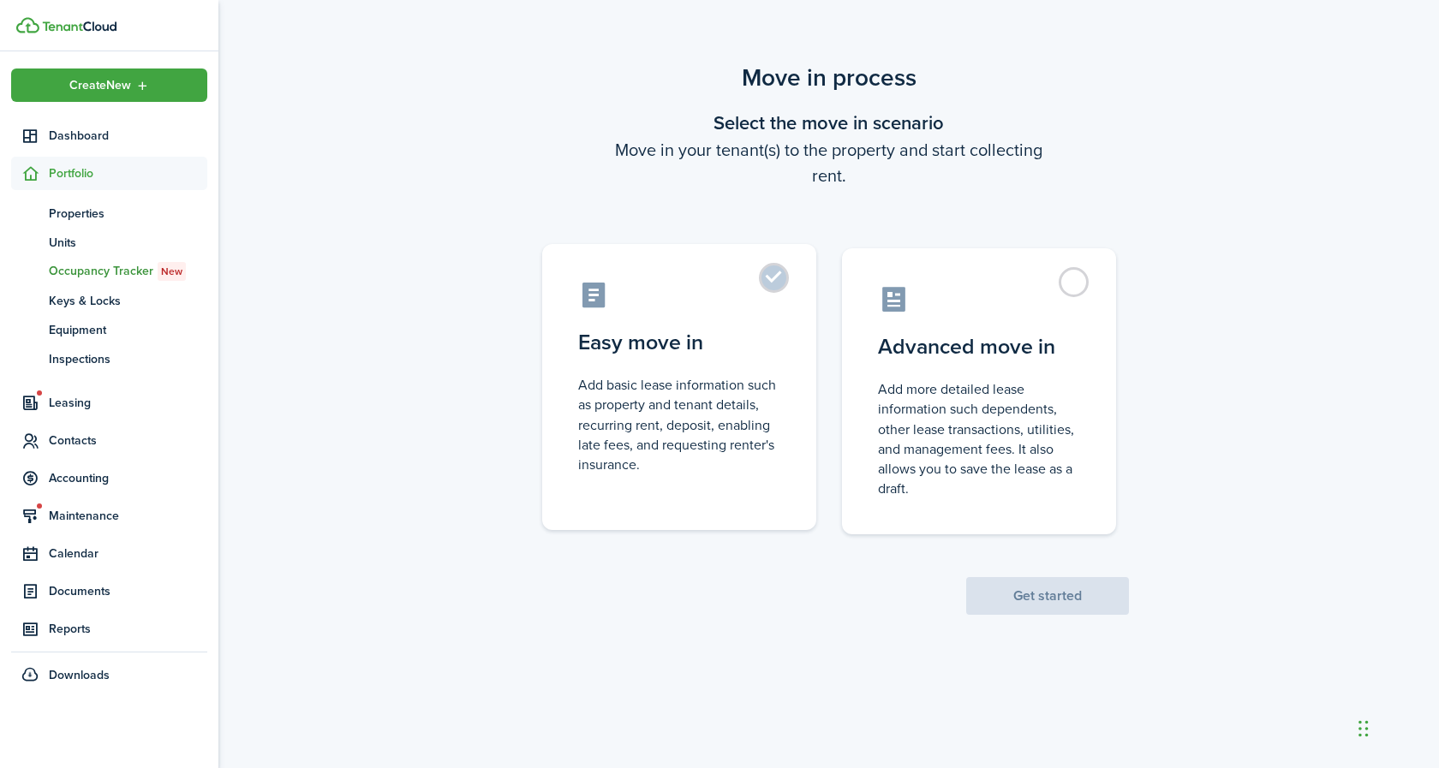
click at [775, 282] on label "Easy move in Add basic lease information such as property and tenant details, r…" at bounding box center [679, 387] width 274 height 286
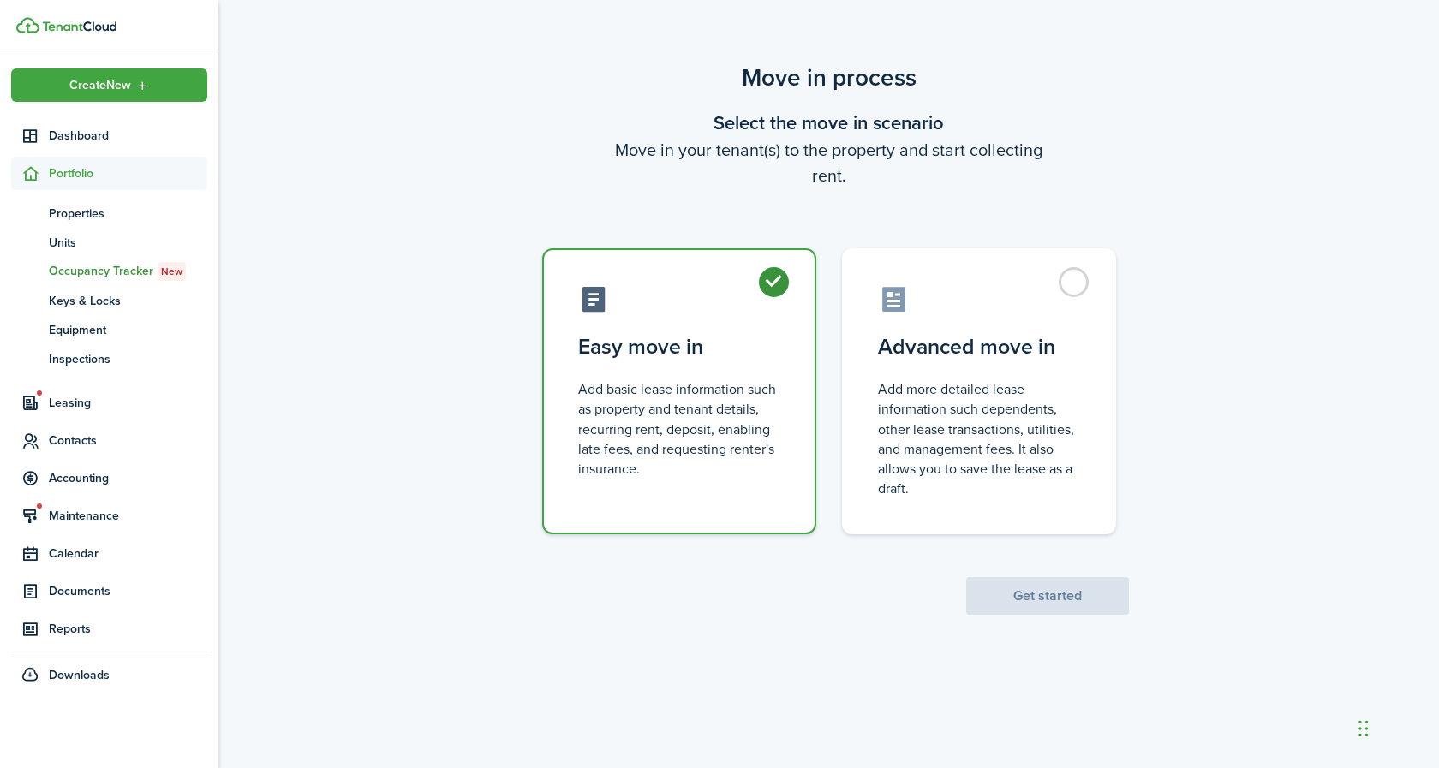
radio input "true"
click at [1065, 602] on button "Get started" at bounding box center [1047, 596] width 163 height 38
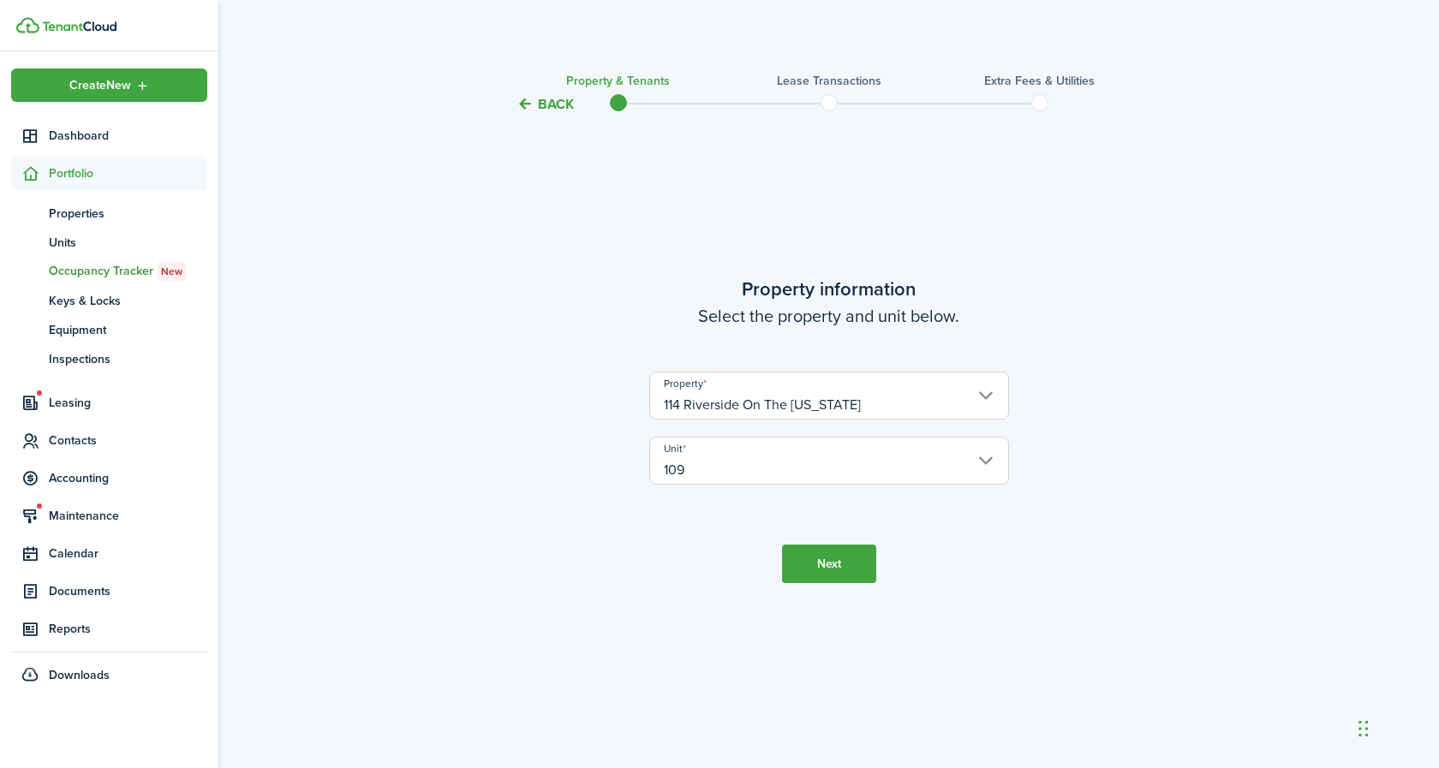
click at [901, 404] on input "114 Riverside On The [US_STATE]" at bounding box center [829, 396] width 360 height 48
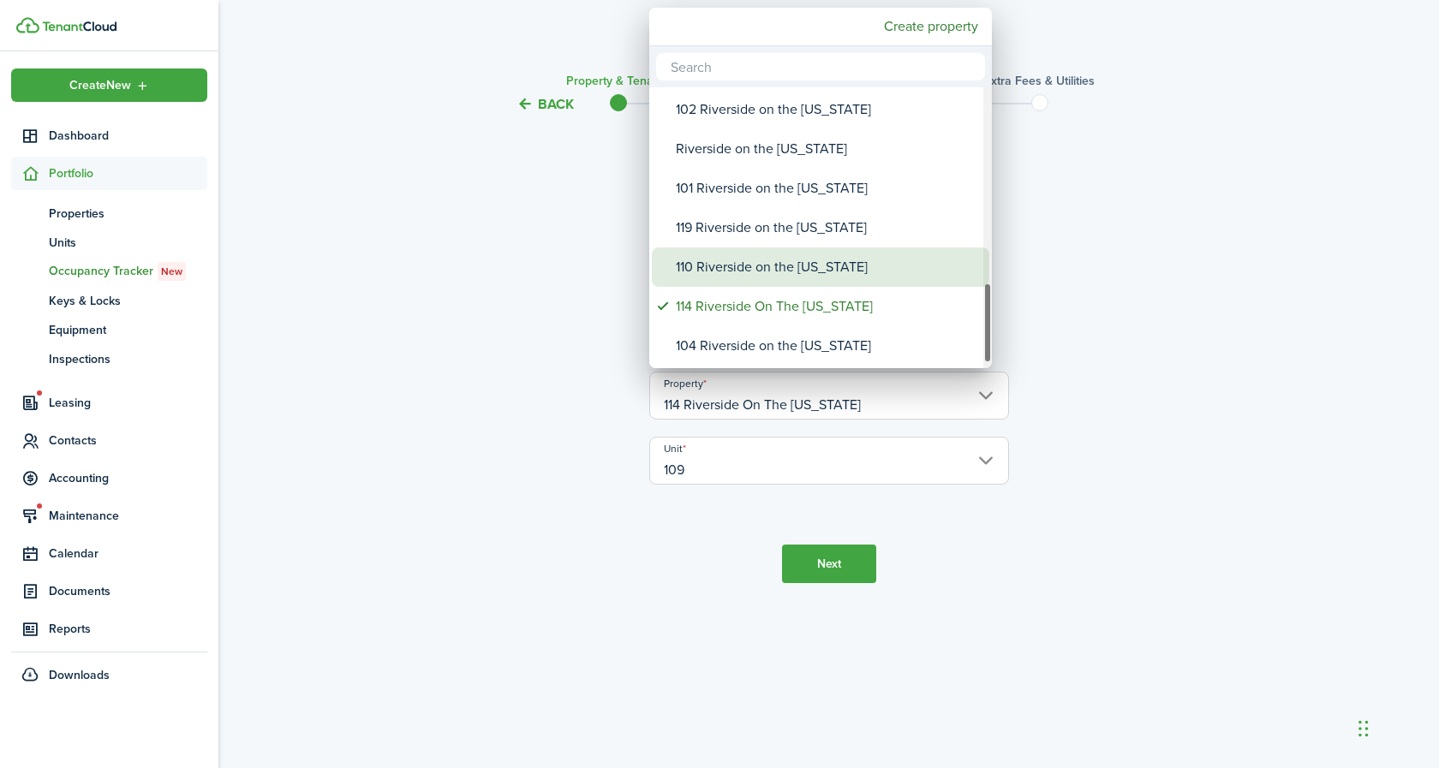
click at [829, 266] on div "110 Riverside on the [US_STATE]" at bounding box center [827, 266] width 303 height 39
type input "110 Riverside on the [US_STATE]"
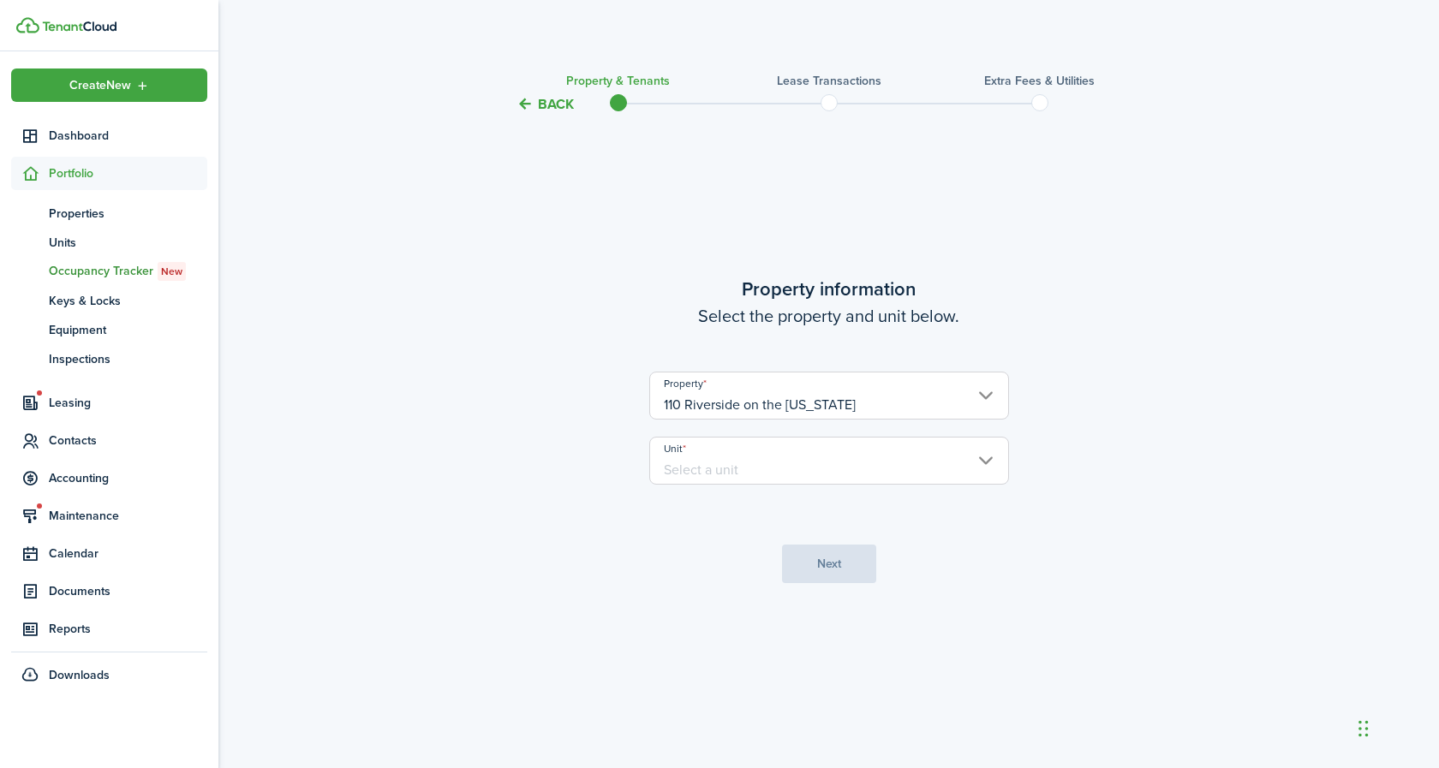
click at [860, 395] on input "110 Riverside on the [US_STATE]" at bounding box center [829, 396] width 360 height 48
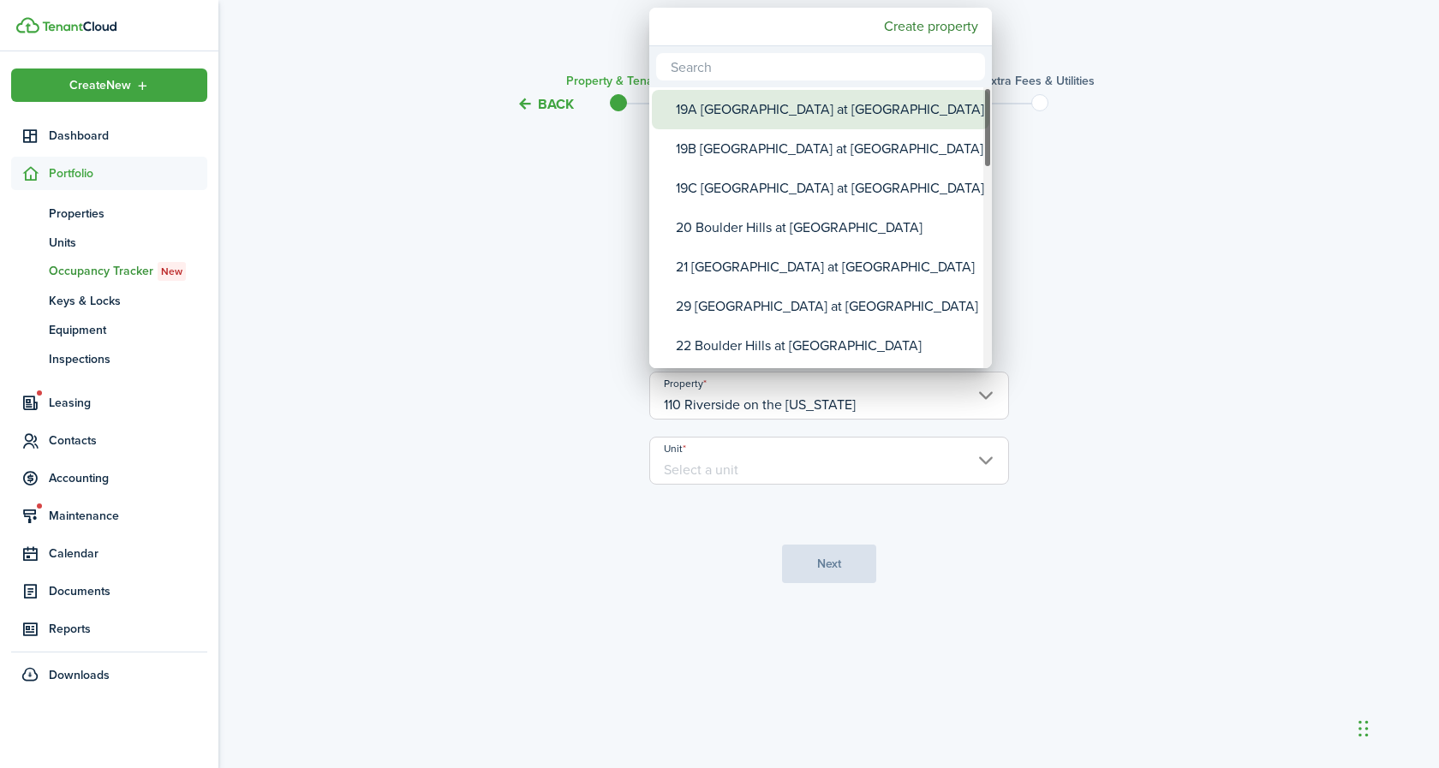
click at [818, 113] on div "19A [GEOGRAPHIC_DATA] at [GEOGRAPHIC_DATA]" at bounding box center [827, 109] width 303 height 39
type input "19A [GEOGRAPHIC_DATA] at [GEOGRAPHIC_DATA]"
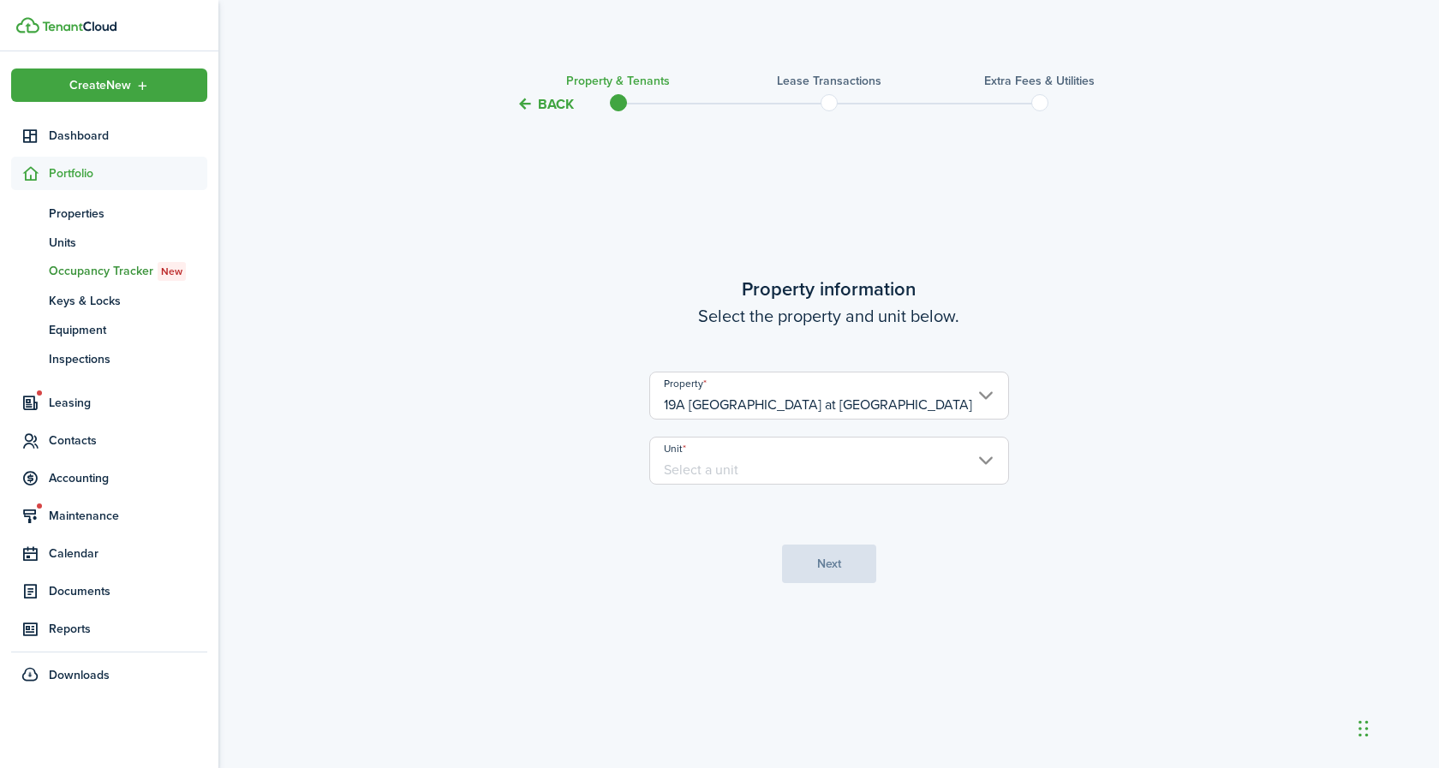
click at [787, 466] on input "Unit" at bounding box center [829, 461] width 360 height 48
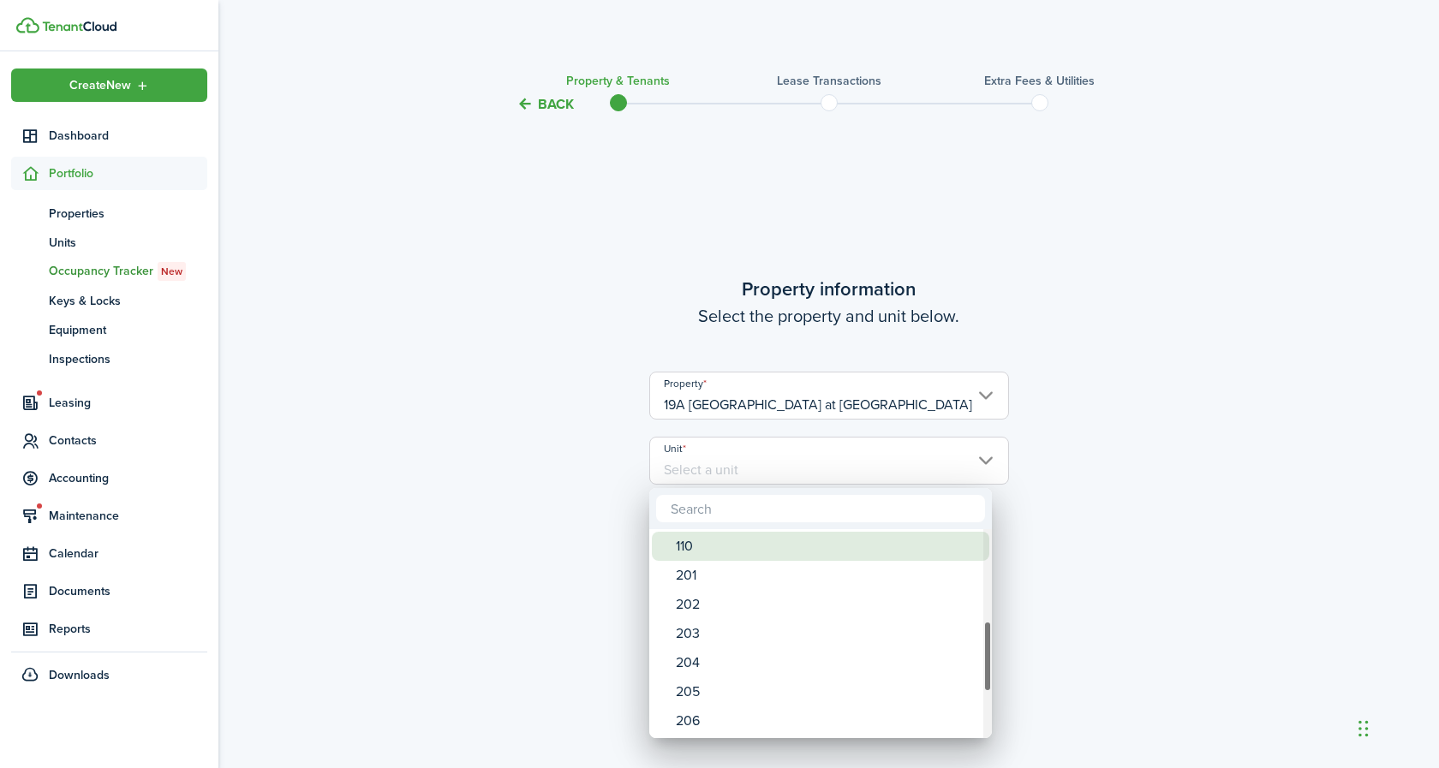
click at [689, 540] on div "110" at bounding box center [827, 546] width 303 height 29
type input "110"
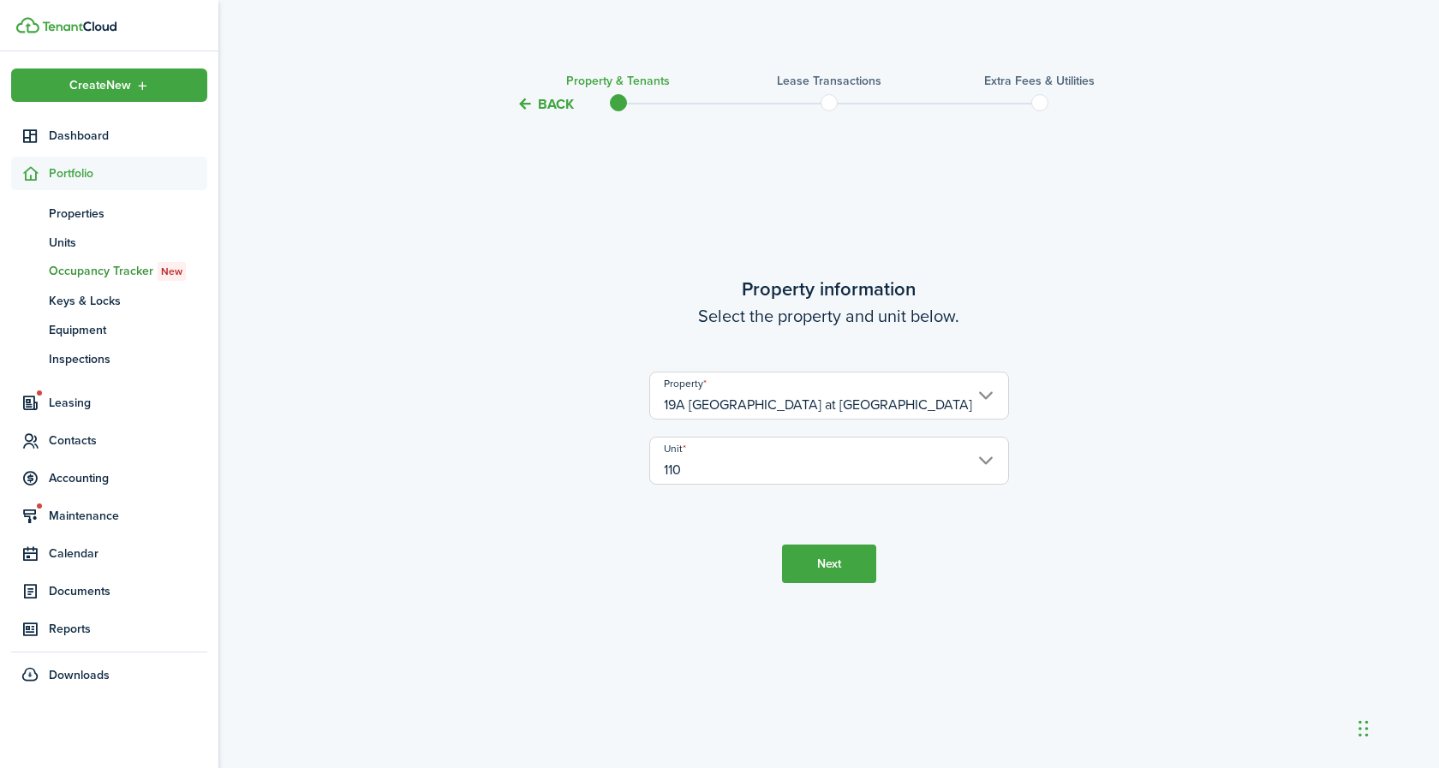
click at [853, 570] on button "Next" at bounding box center [829, 564] width 94 height 39
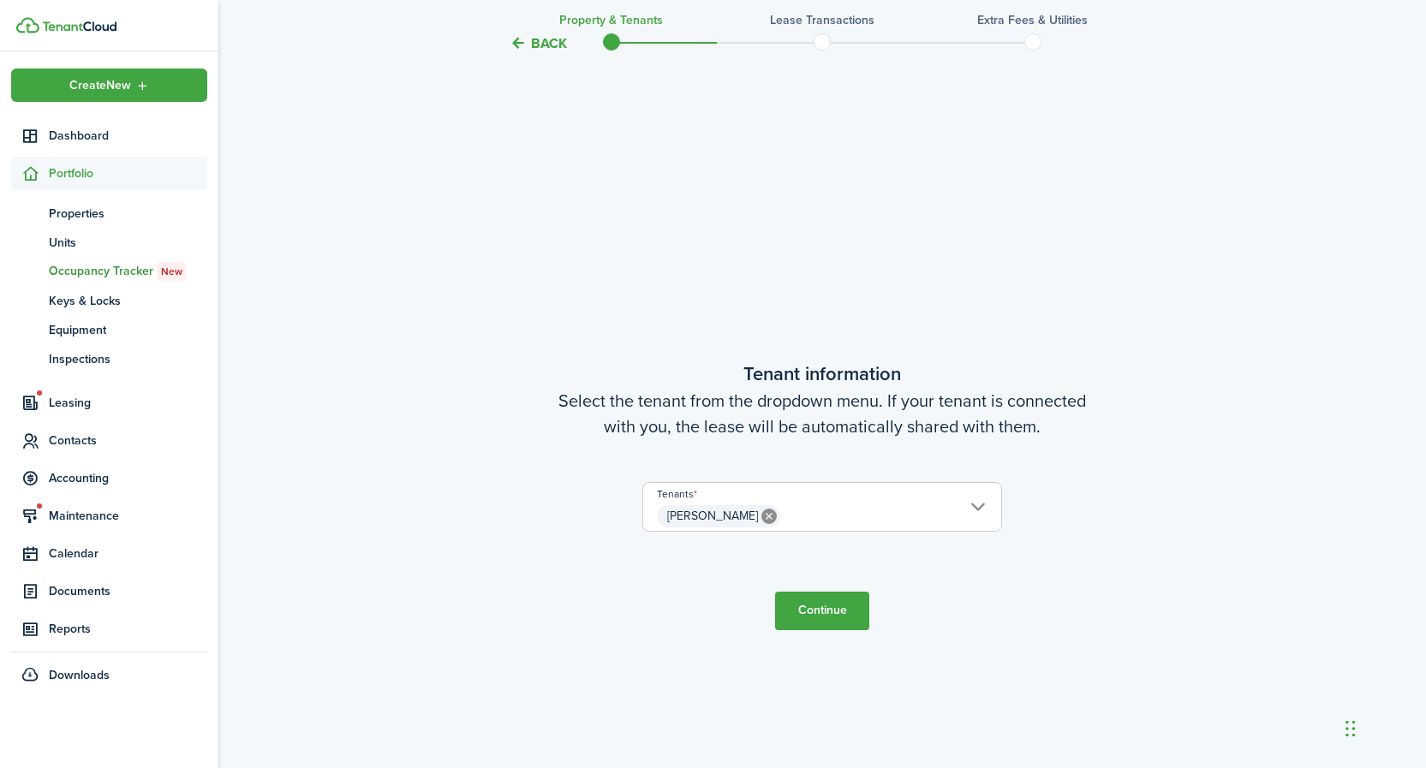
scroll to position [653, 0]
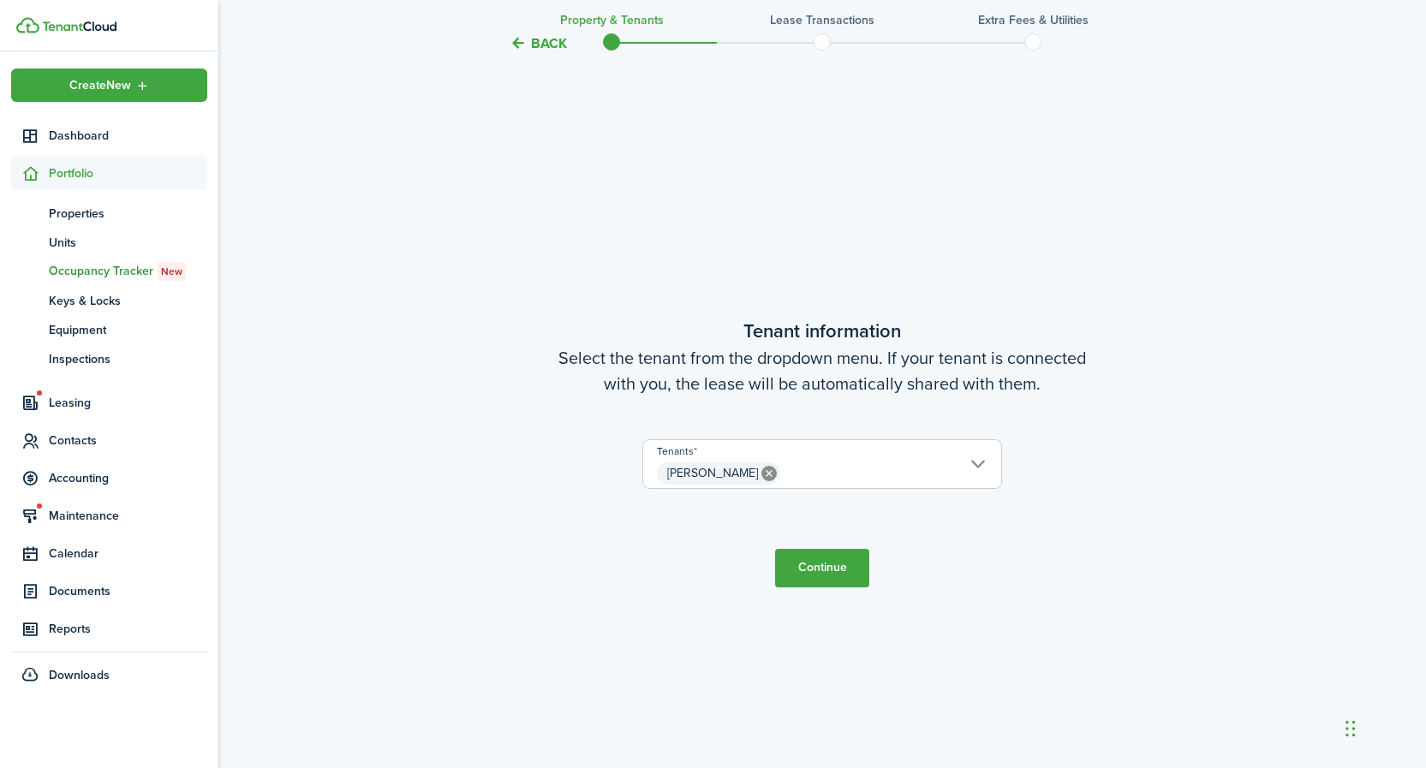
click at [975, 461] on span "[PERSON_NAME]" at bounding box center [822, 473] width 358 height 29
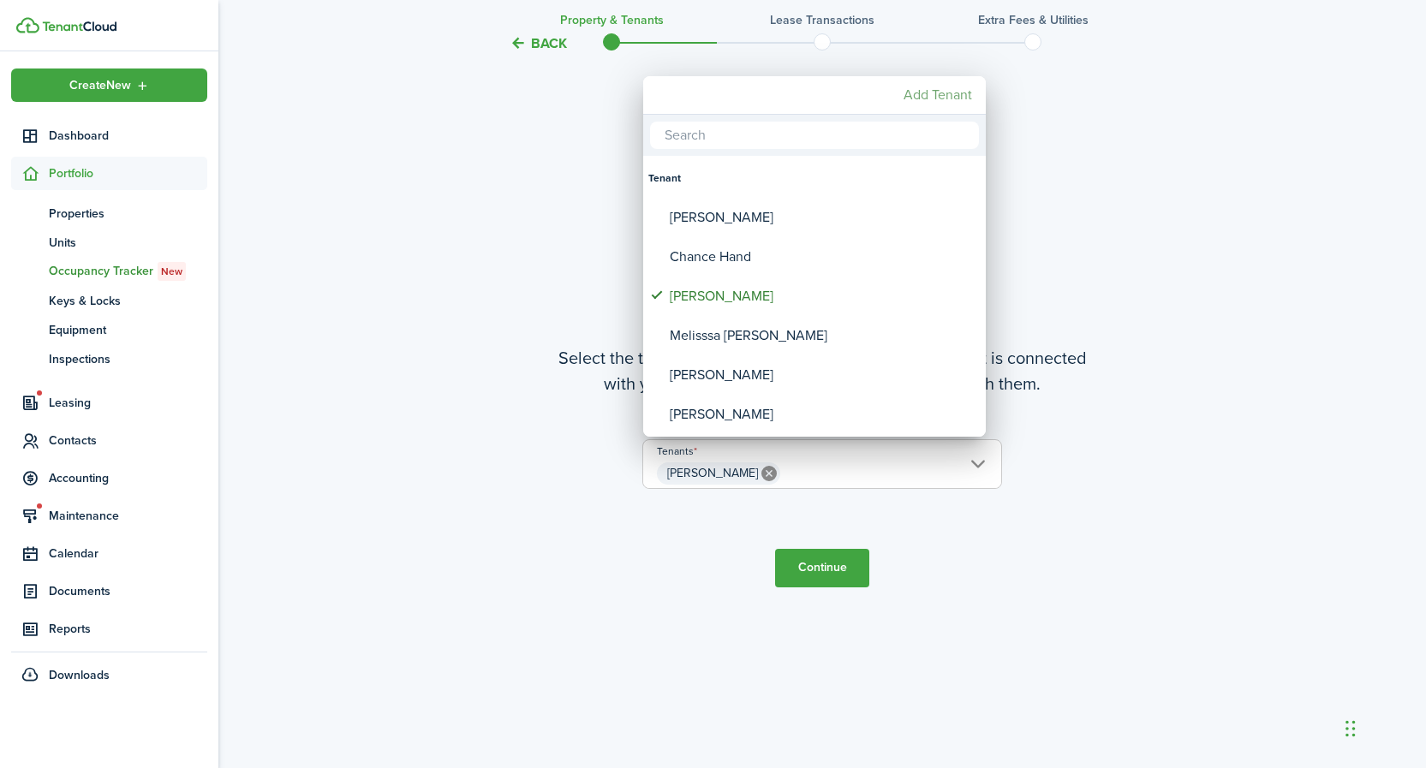
click at [951, 95] on mbsc-button "Add Tenant" at bounding box center [938, 95] width 82 height 31
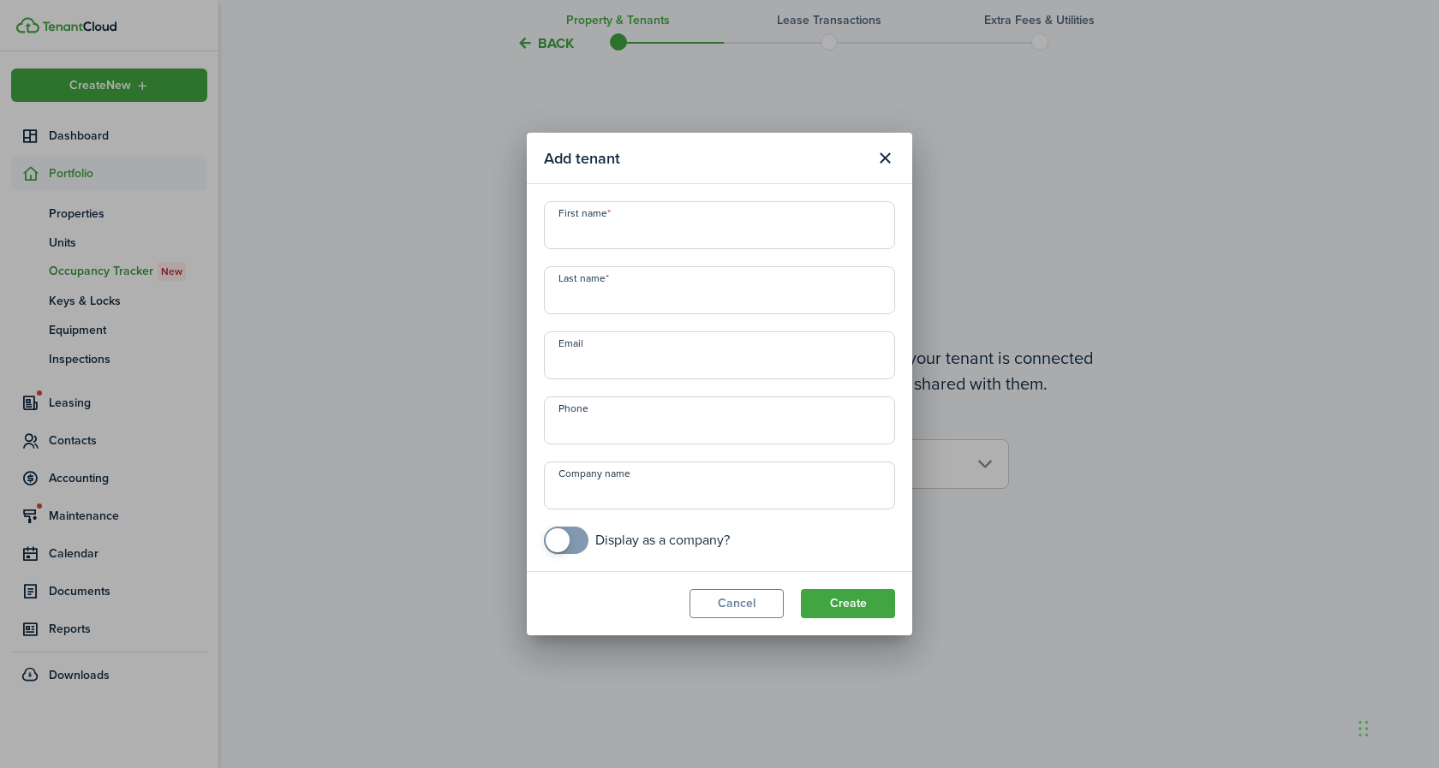
click at [717, 219] on input "First name" at bounding box center [719, 225] width 351 height 48
type input "[PERSON_NAME]"
click at [725, 294] on input "Last name" at bounding box center [719, 290] width 351 height 48
type input "[PERSON_NAME]"
click at [712, 354] on input "Email" at bounding box center [719, 355] width 351 height 48
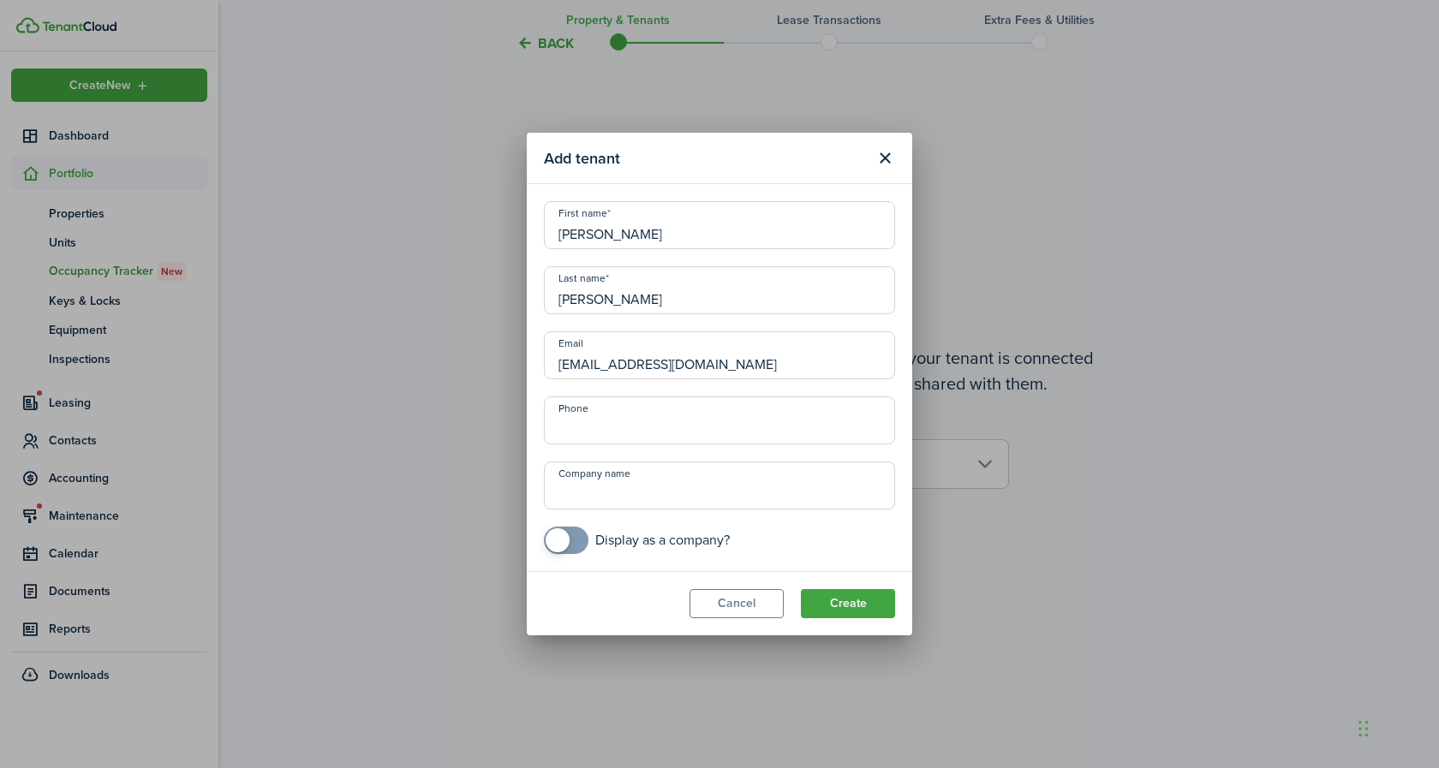
type input "[EMAIL_ADDRESS][DOMAIN_NAME]"
click at [719, 421] on input "+1" at bounding box center [719, 421] width 351 height 48
type input "[PHONE_NUMBER]"
click at [862, 610] on button "Create" at bounding box center [848, 603] width 94 height 29
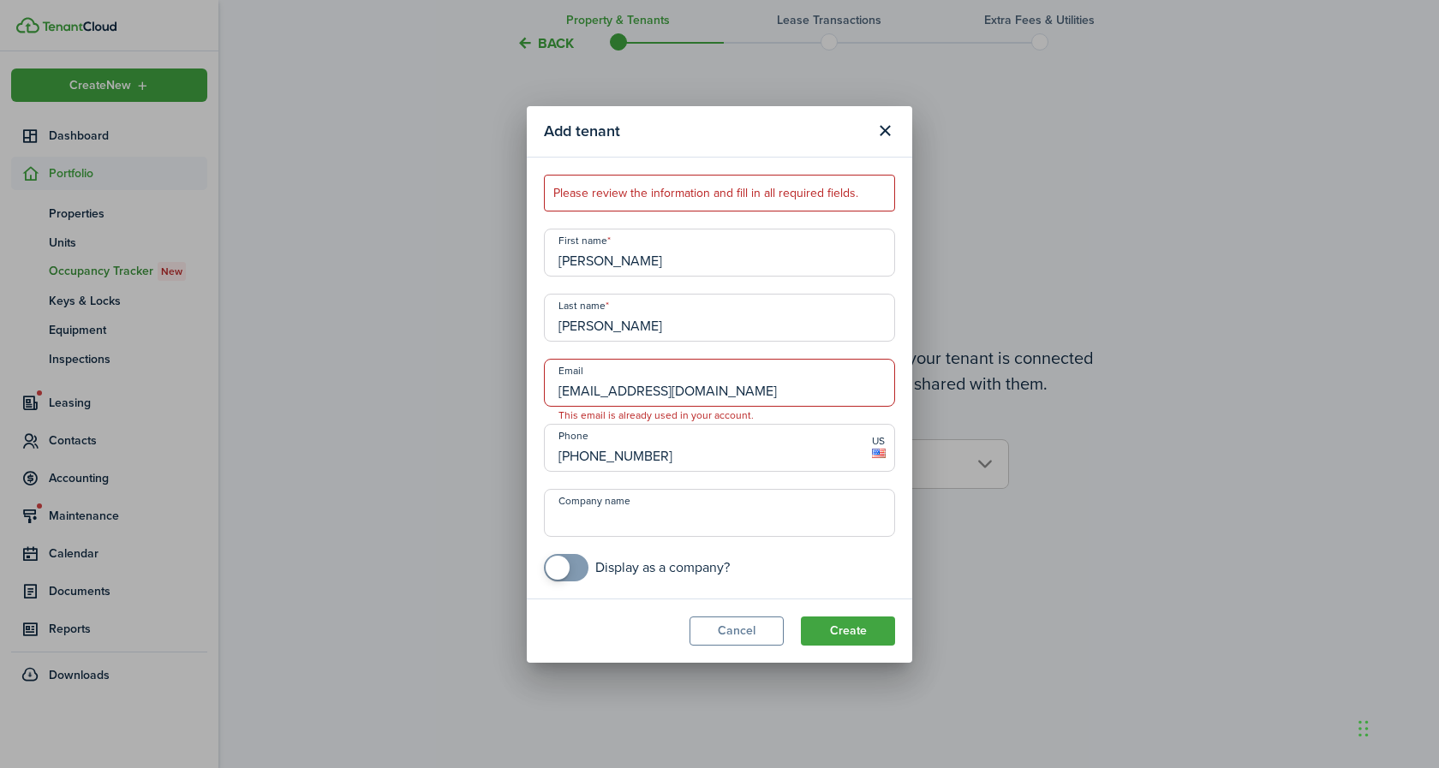
click at [868, 388] on input "[EMAIL_ADDRESS][DOMAIN_NAME]" at bounding box center [719, 383] width 351 height 48
type input "s"
click at [834, 635] on button "Create" at bounding box center [848, 631] width 94 height 29
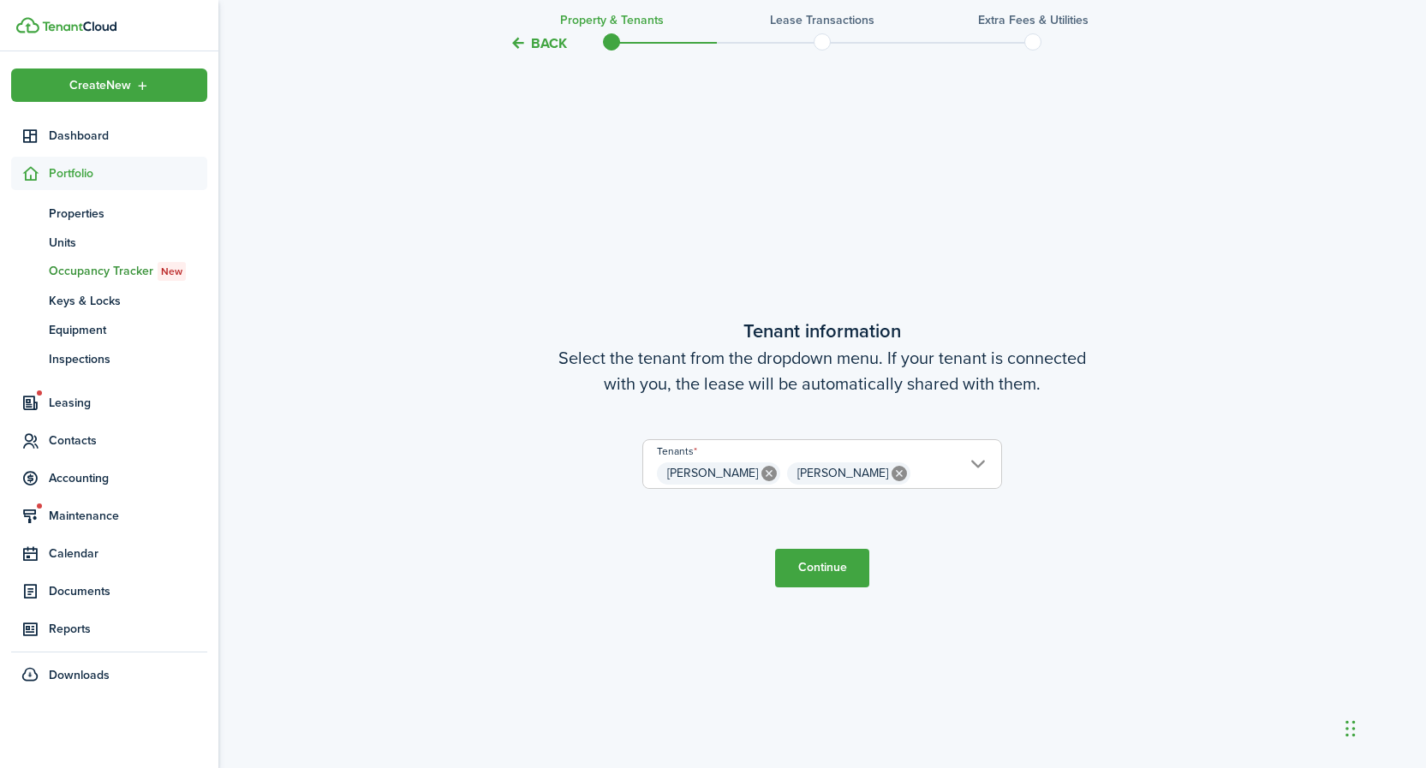
click at [825, 573] on button "Continue" at bounding box center [822, 568] width 94 height 39
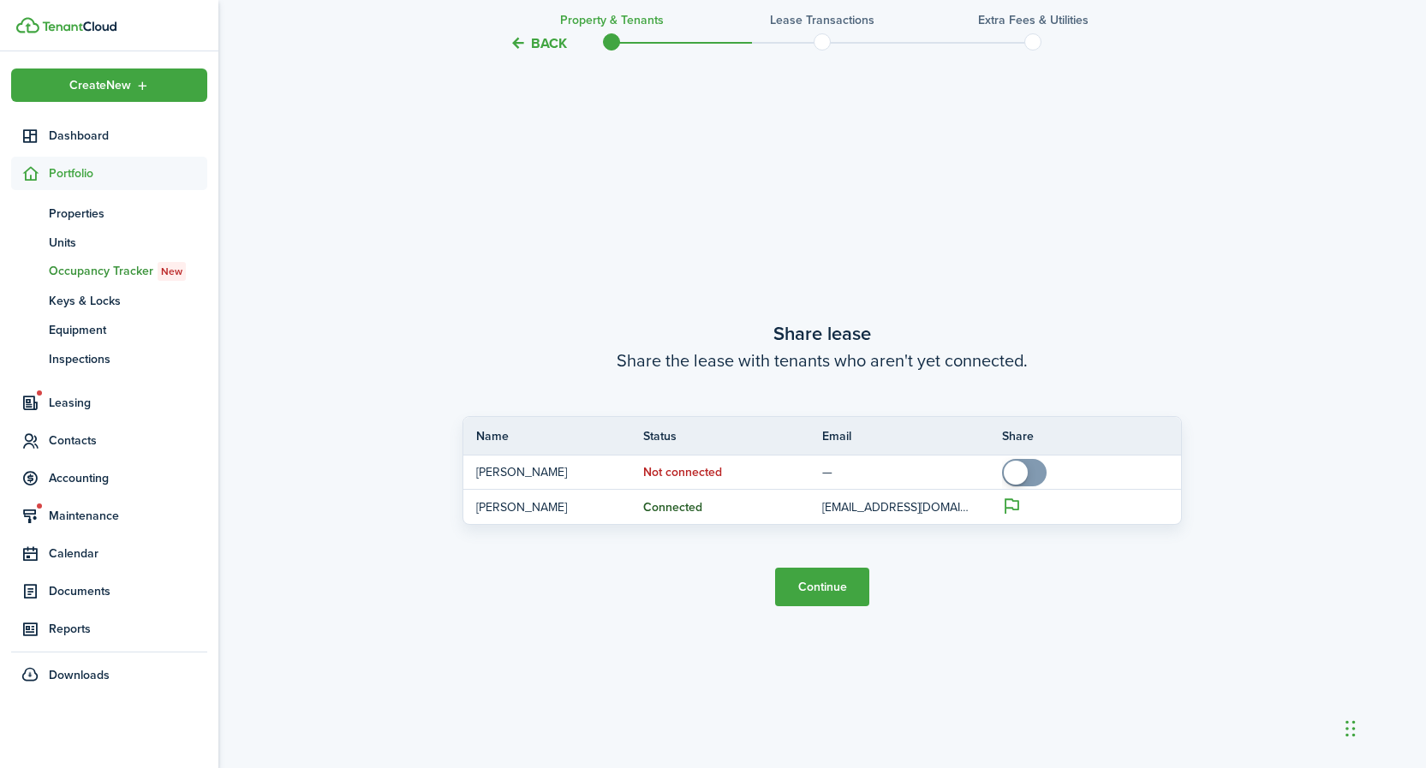
scroll to position [1422, 0]
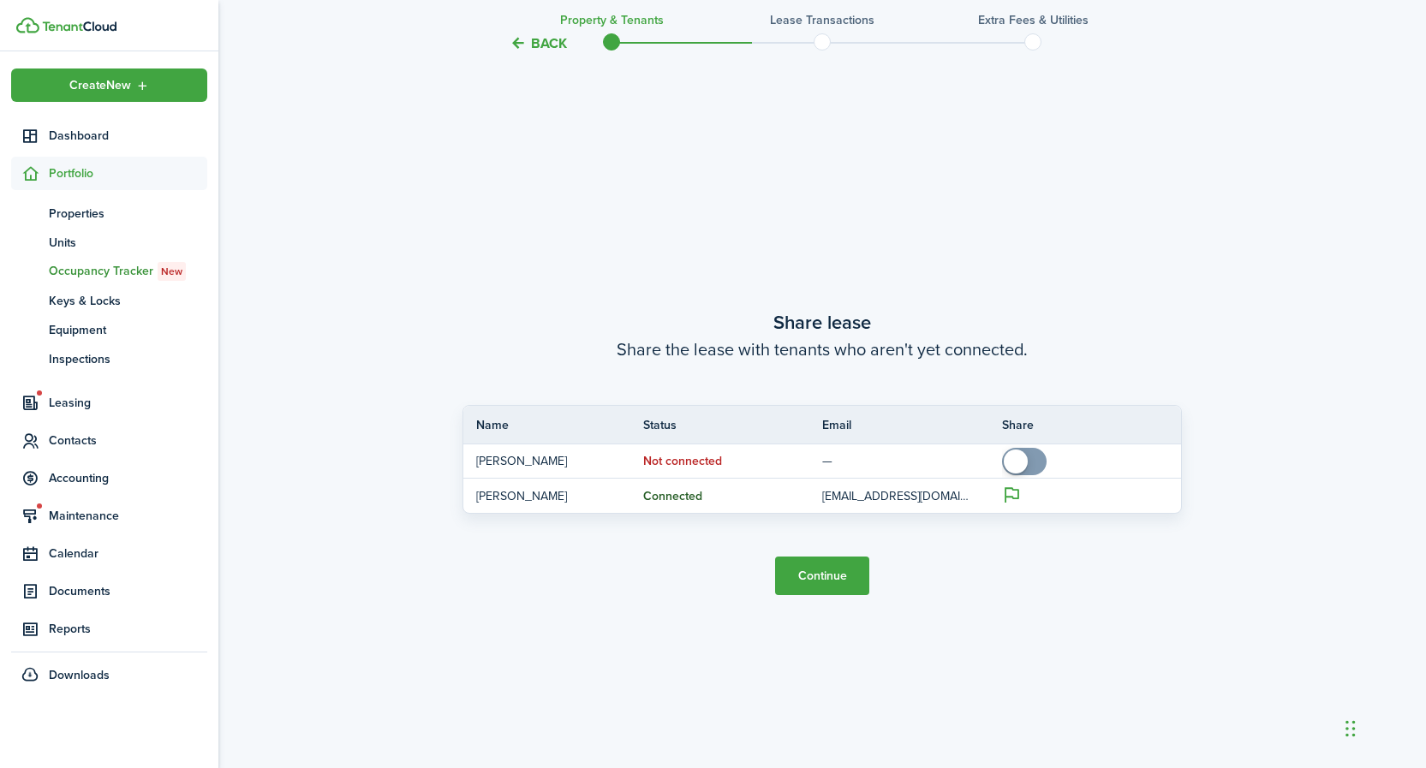
click at [849, 584] on button "Continue" at bounding box center [822, 576] width 94 height 39
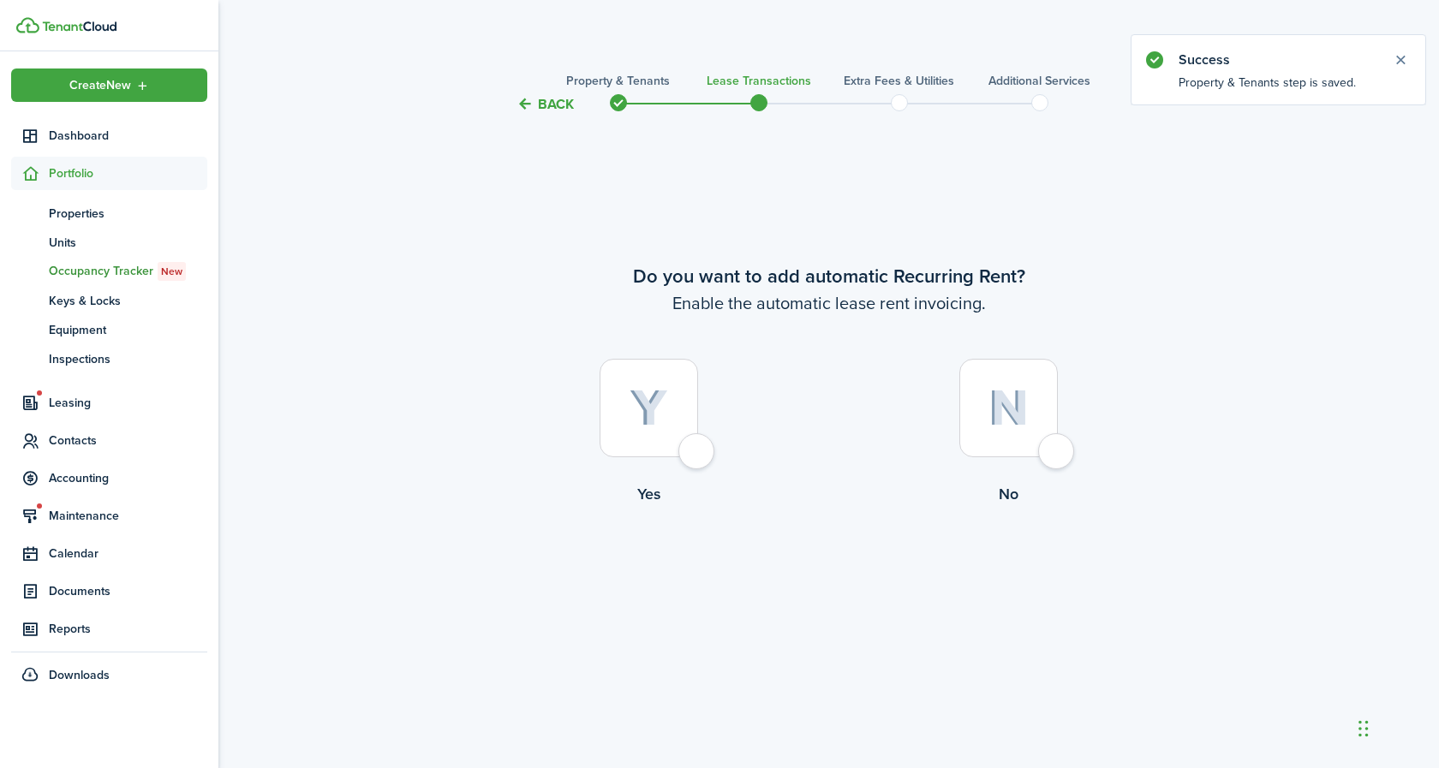
click at [652, 403] on img at bounding box center [648, 409] width 39 height 38
radio input "true"
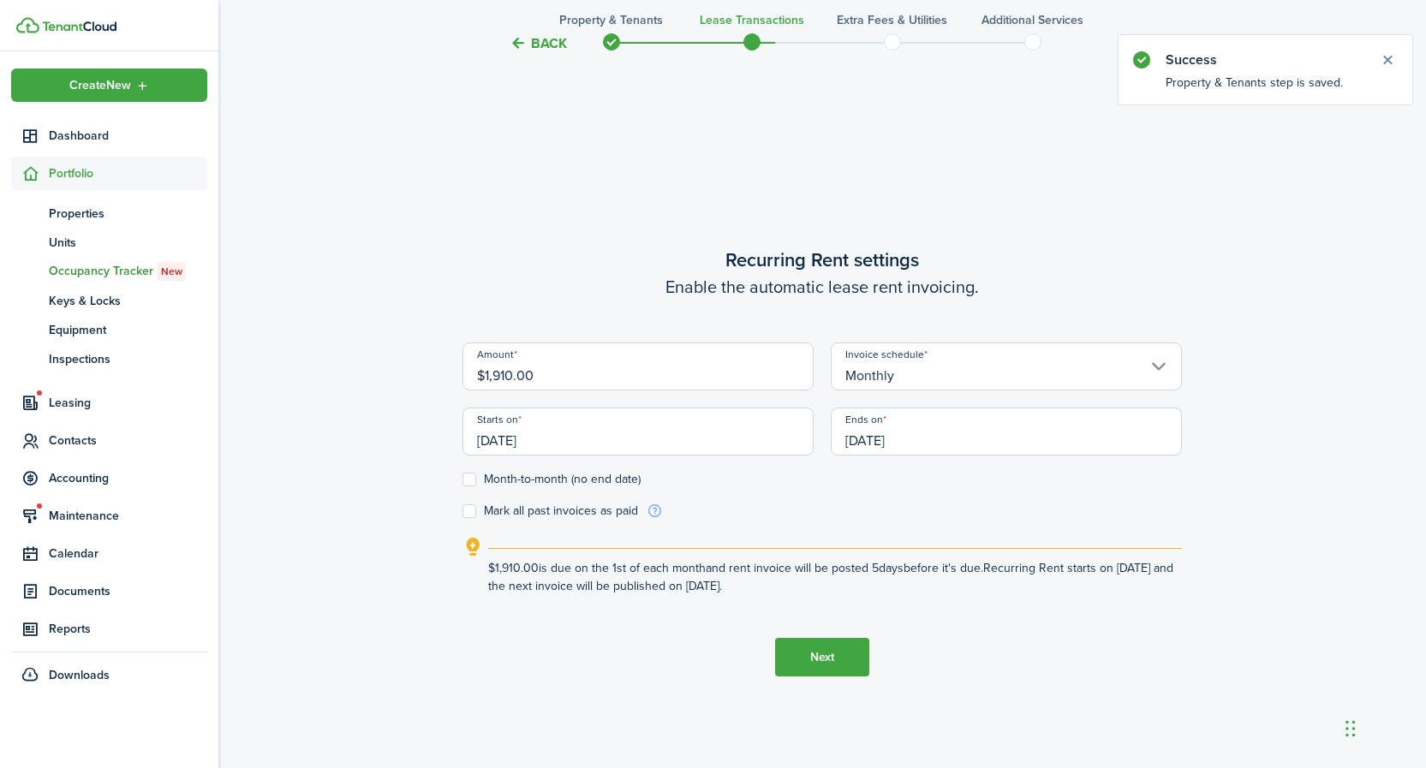
scroll to position [653, 0]
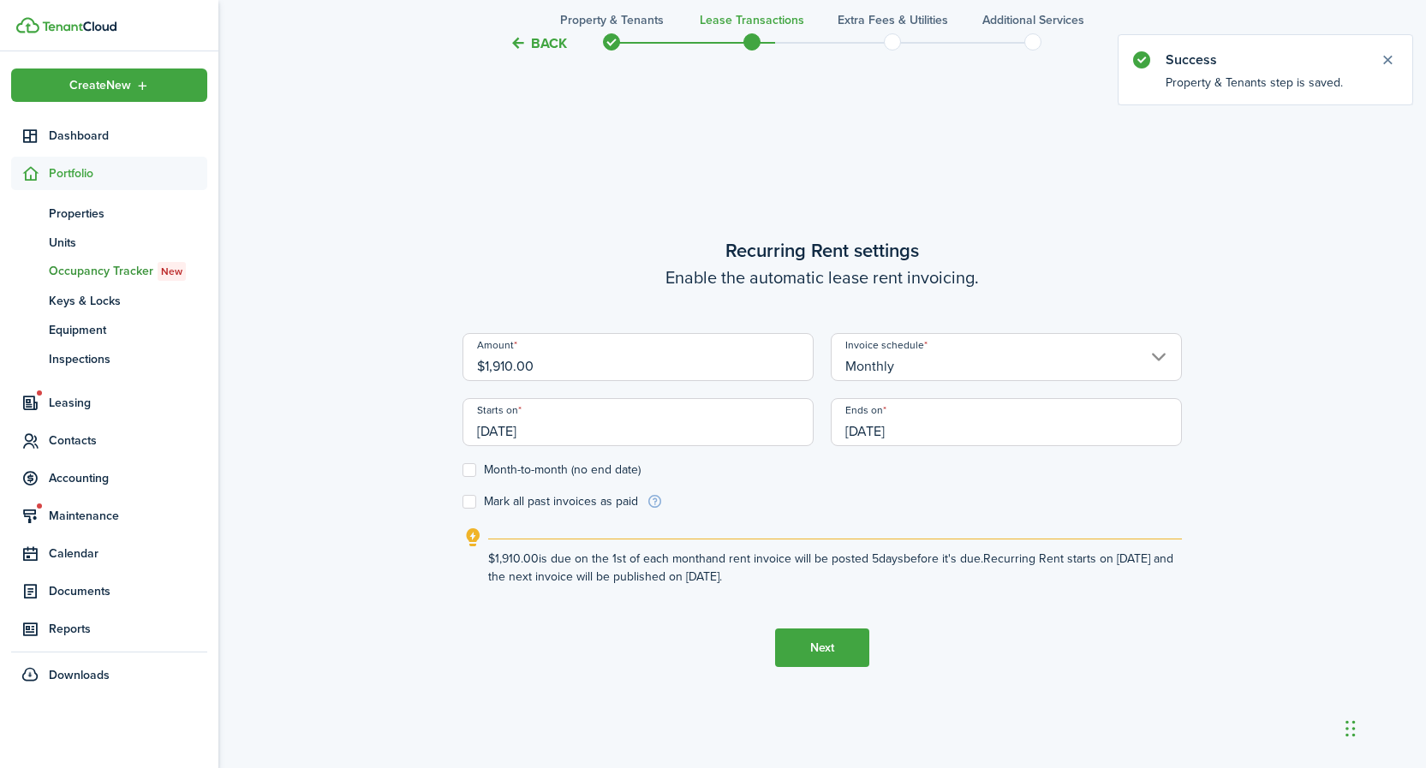
click at [588, 358] on input "$1,910.00" at bounding box center [637, 357] width 351 height 48
click at [939, 366] on input "Monthly" at bounding box center [1006, 357] width 351 height 48
type input "$1,925.00"
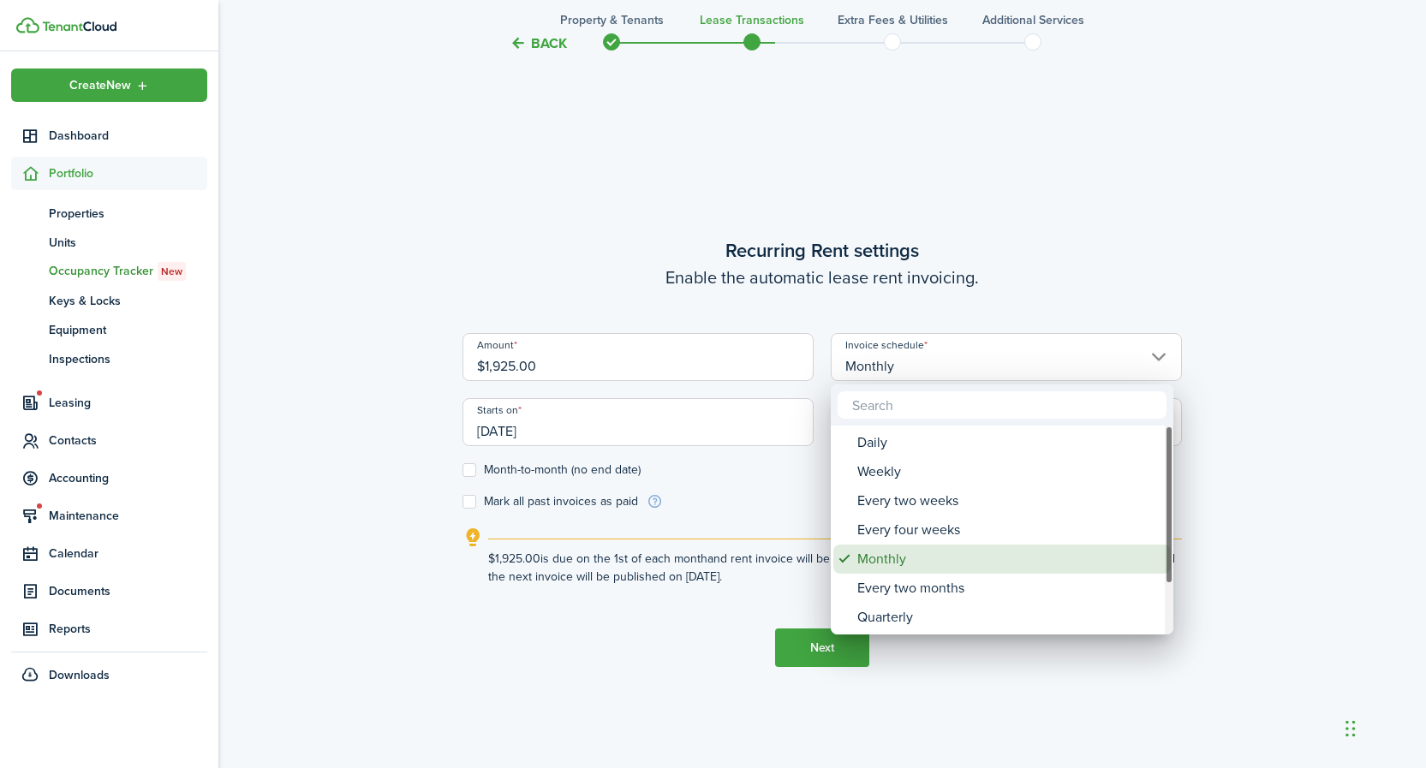
click at [907, 558] on div "Monthly" at bounding box center [1008, 559] width 303 height 29
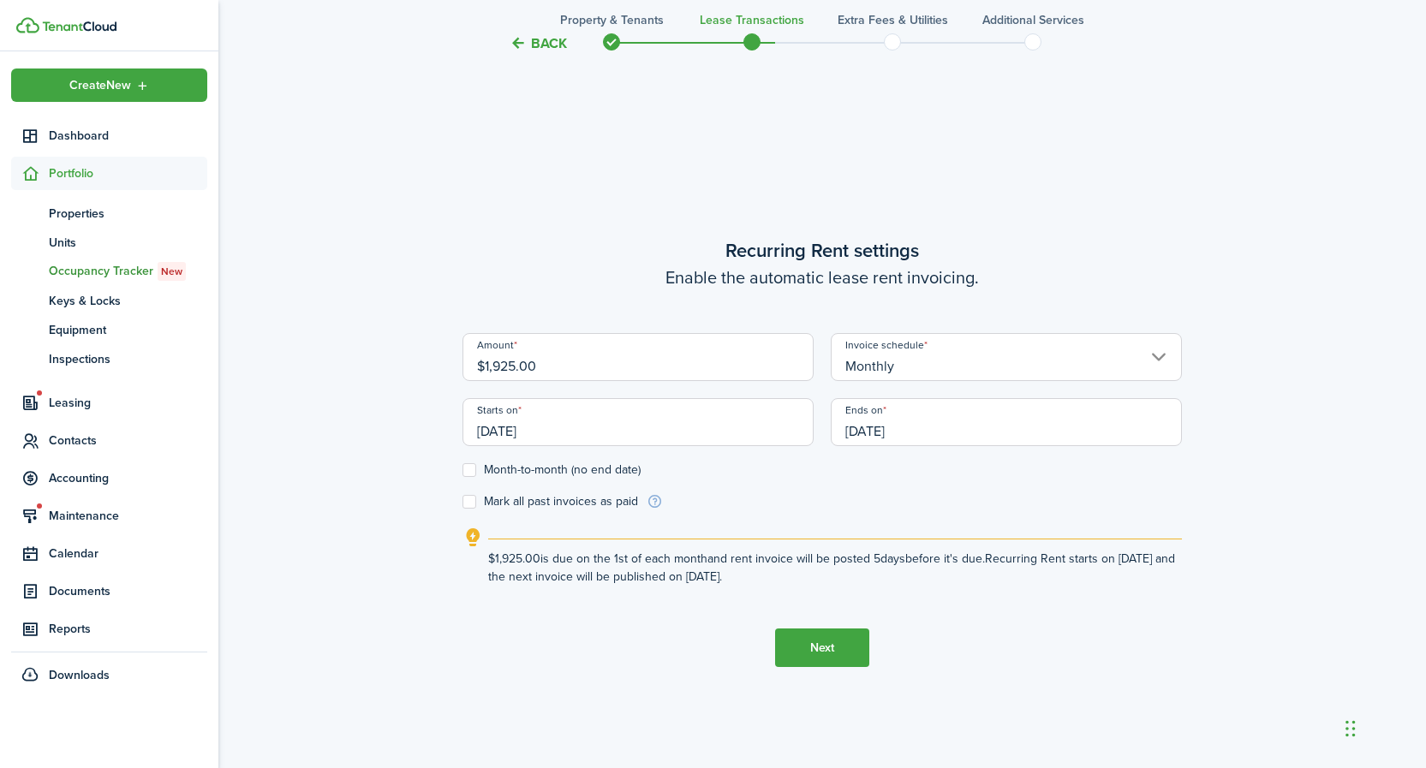
click at [552, 427] on input "[DATE]" at bounding box center [637, 422] width 351 height 48
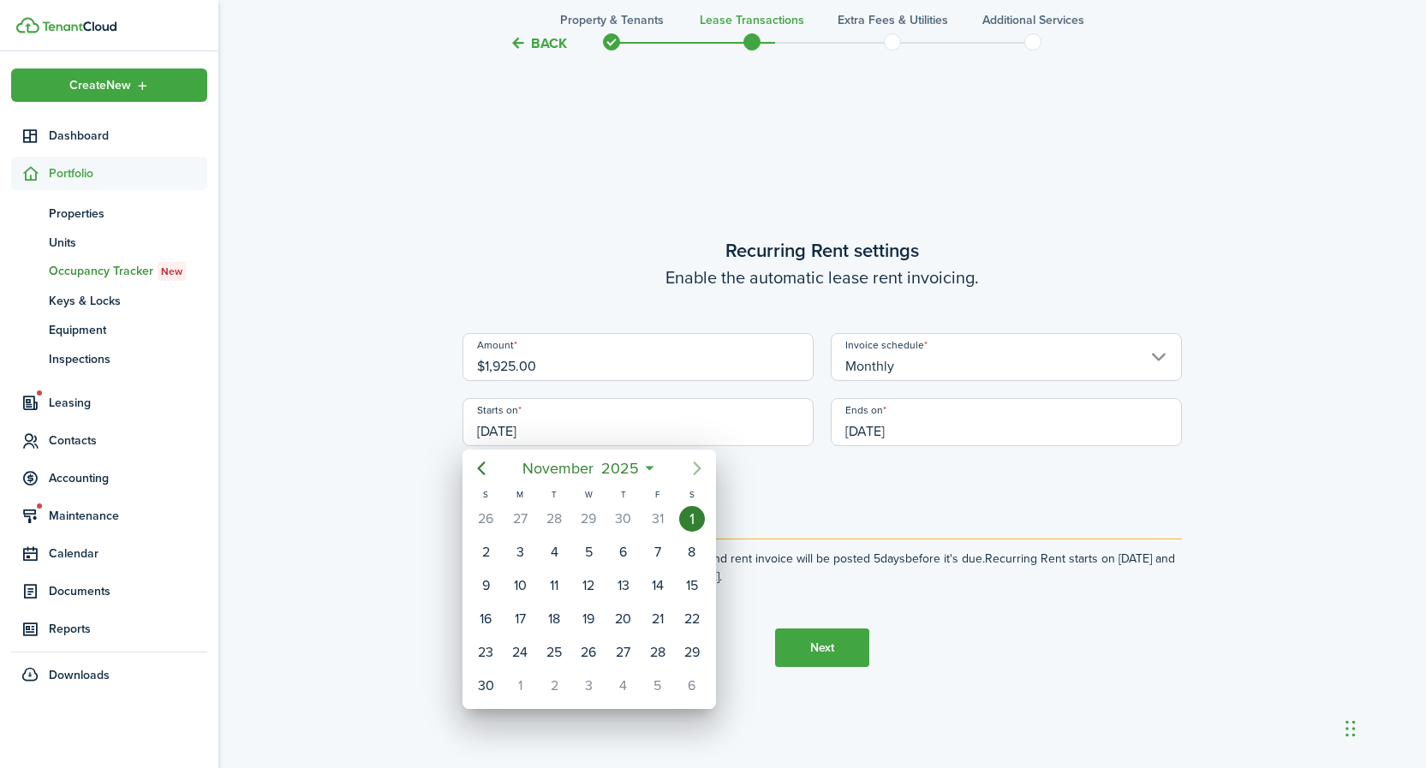
click at [697, 463] on icon "Next page" at bounding box center [697, 468] width 21 height 21
click at [520, 515] on div "1" at bounding box center [520, 519] width 26 height 26
type input "[DATE]"
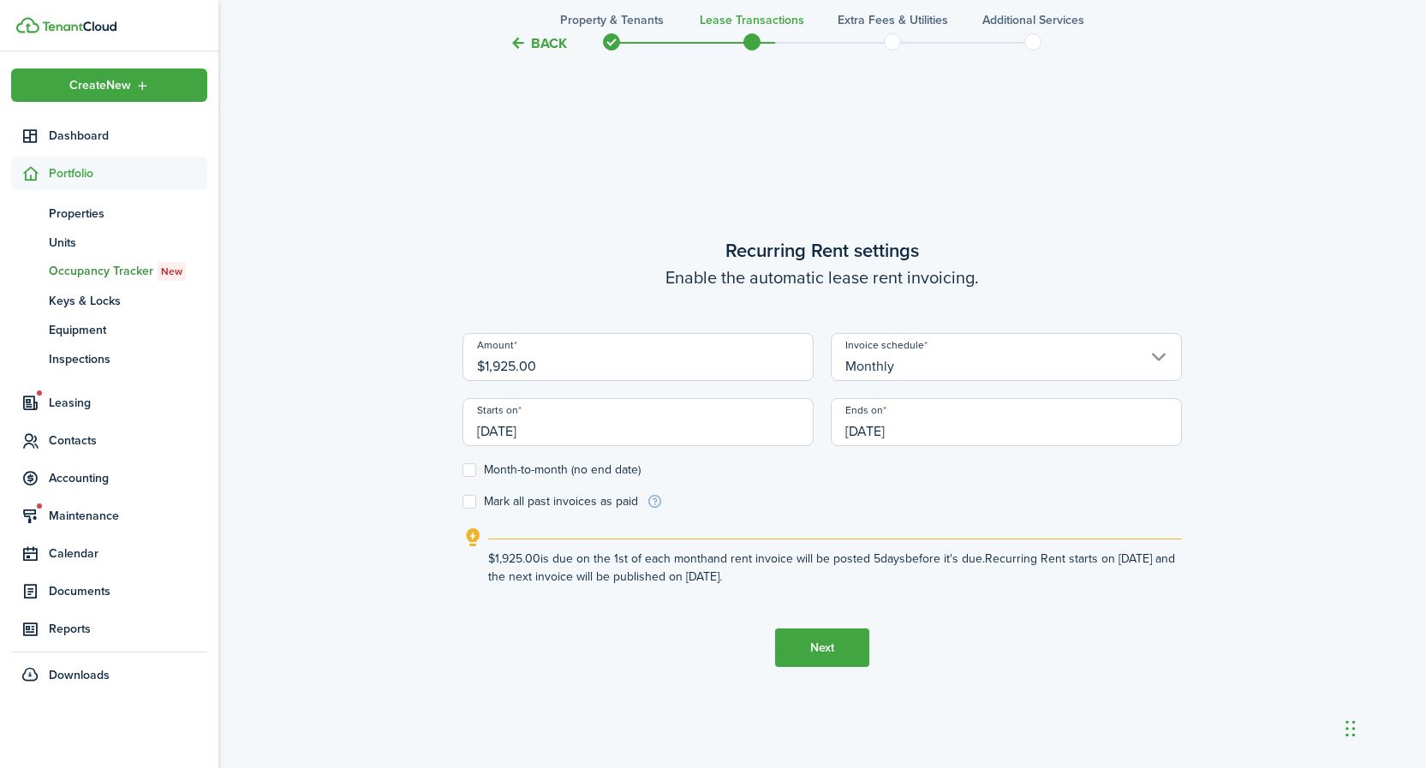
click at [919, 430] on input "[DATE]" at bounding box center [1006, 422] width 351 height 48
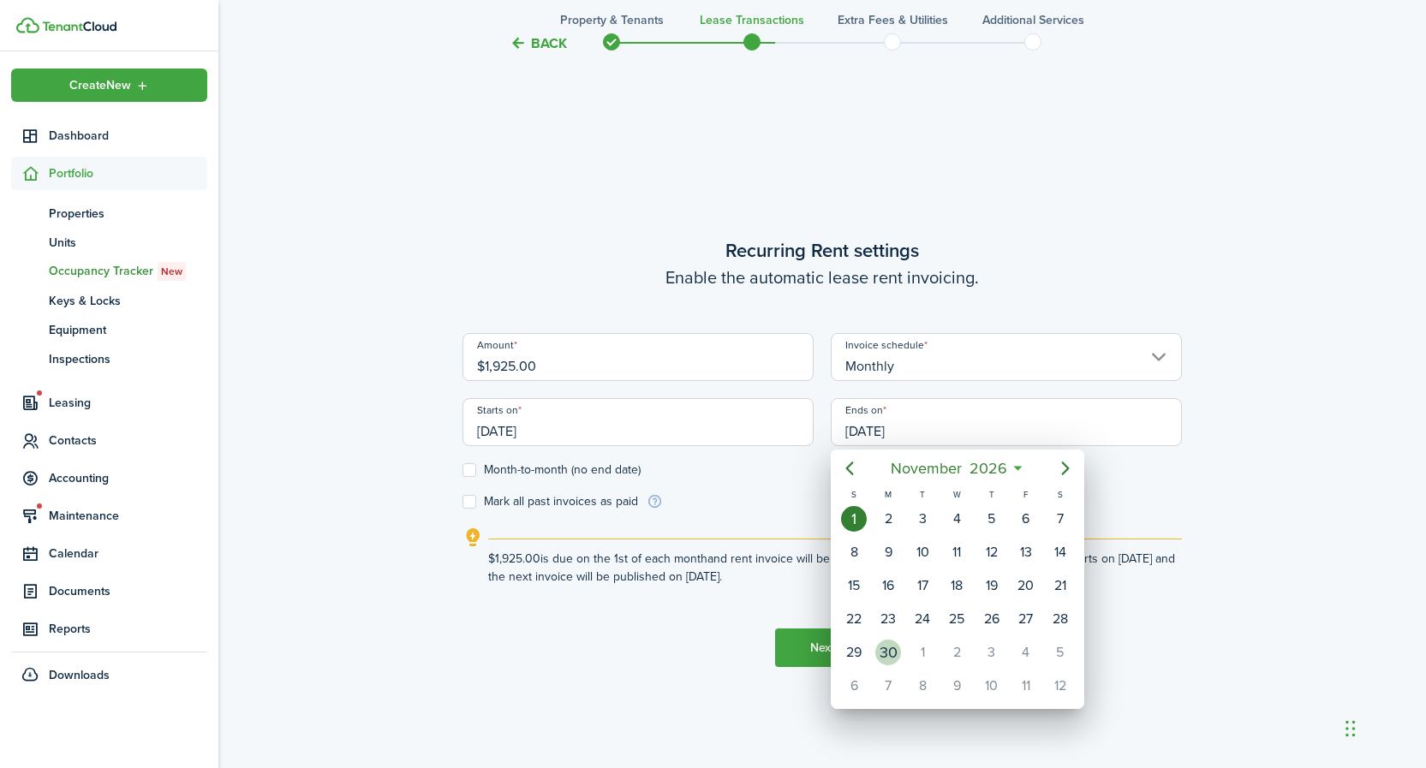
click at [893, 652] on div "30" at bounding box center [888, 653] width 26 height 26
type input "[DATE]"
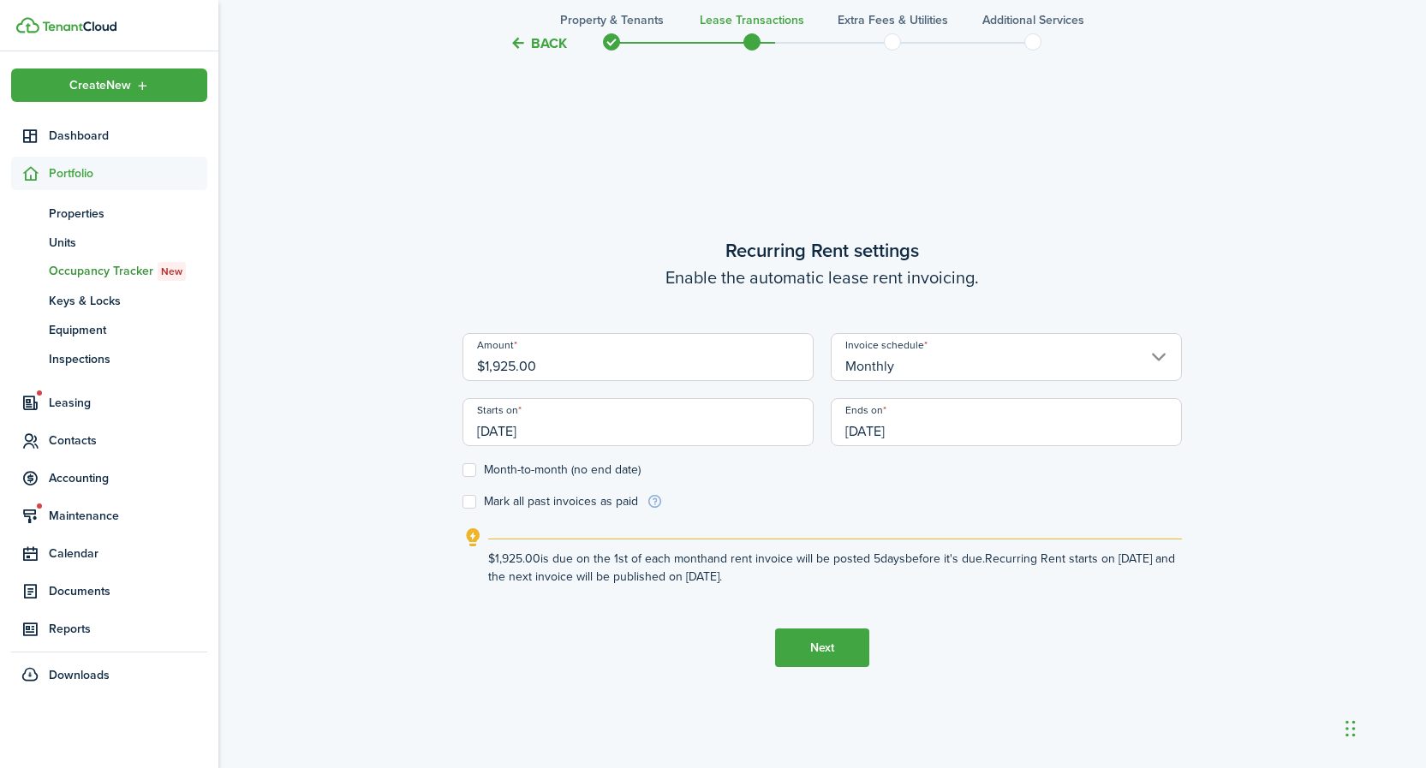
click at [845, 645] on button "Next" at bounding box center [822, 648] width 94 height 39
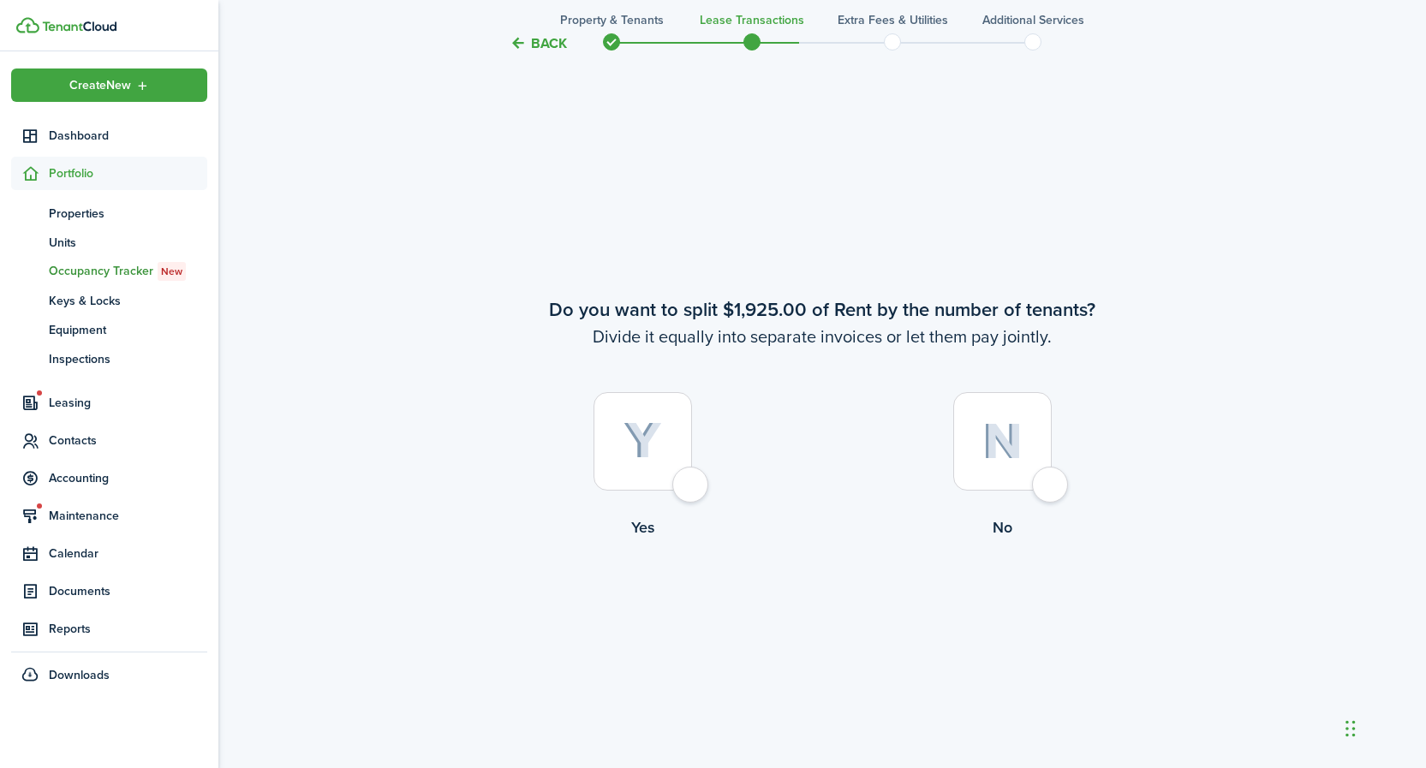
scroll to position [1422, 0]
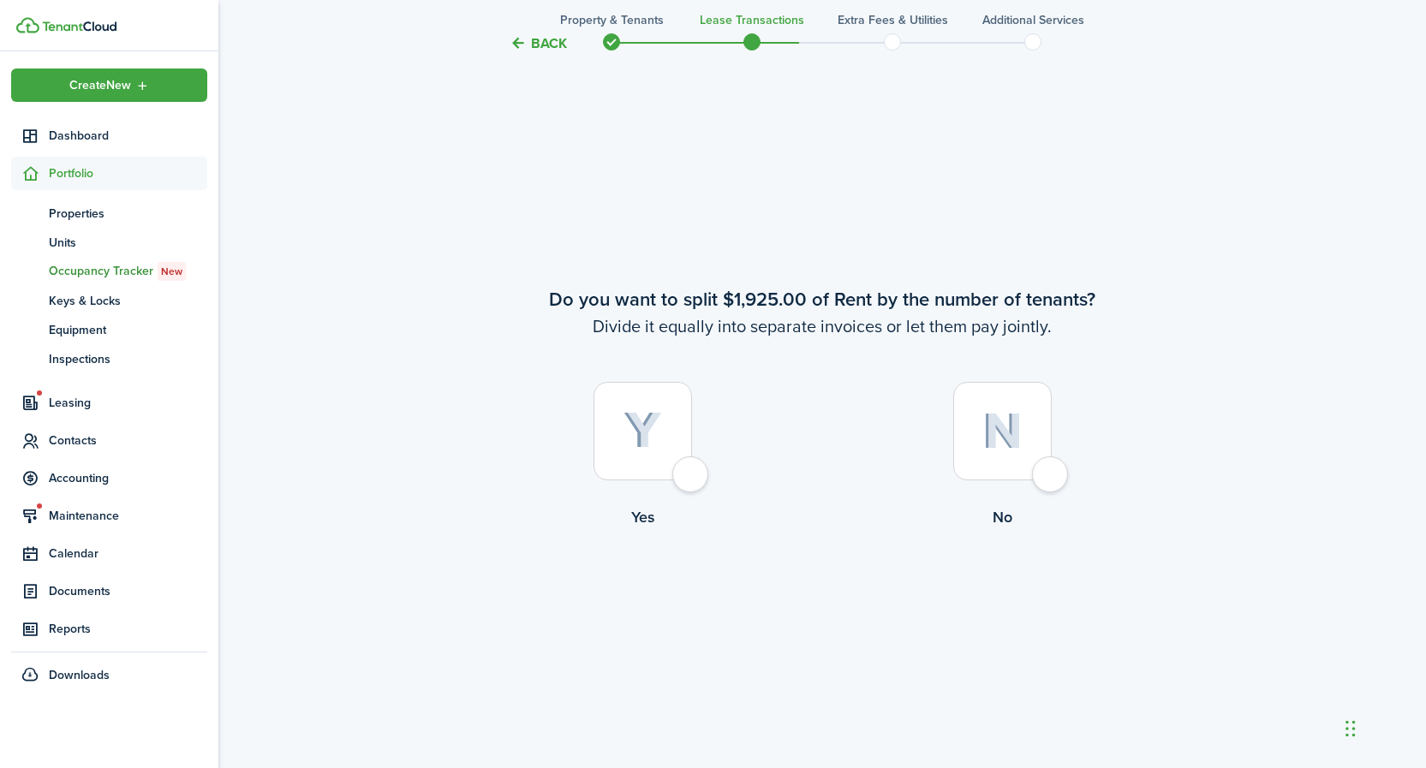
click at [997, 455] on div at bounding box center [1002, 431] width 98 height 98
radio input "true"
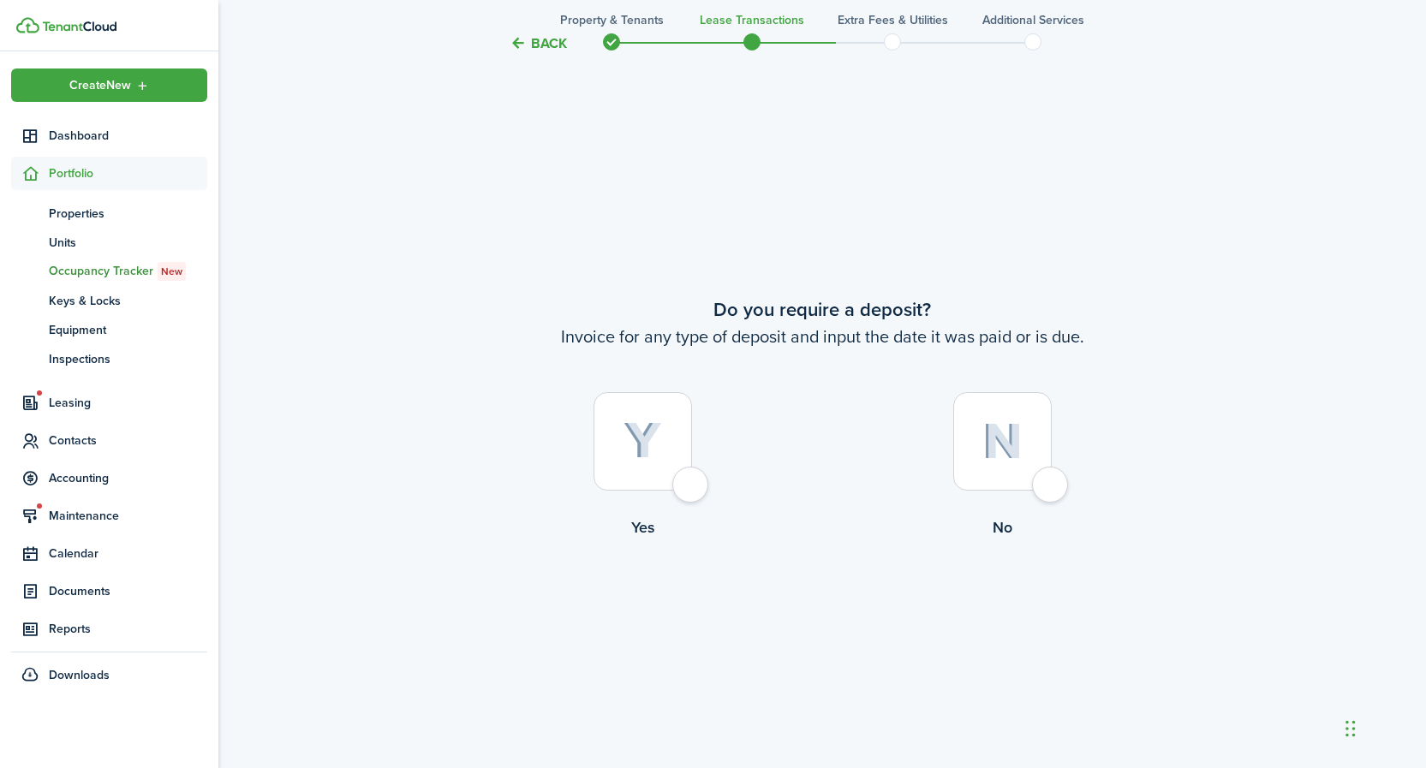
scroll to position [2190, 0]
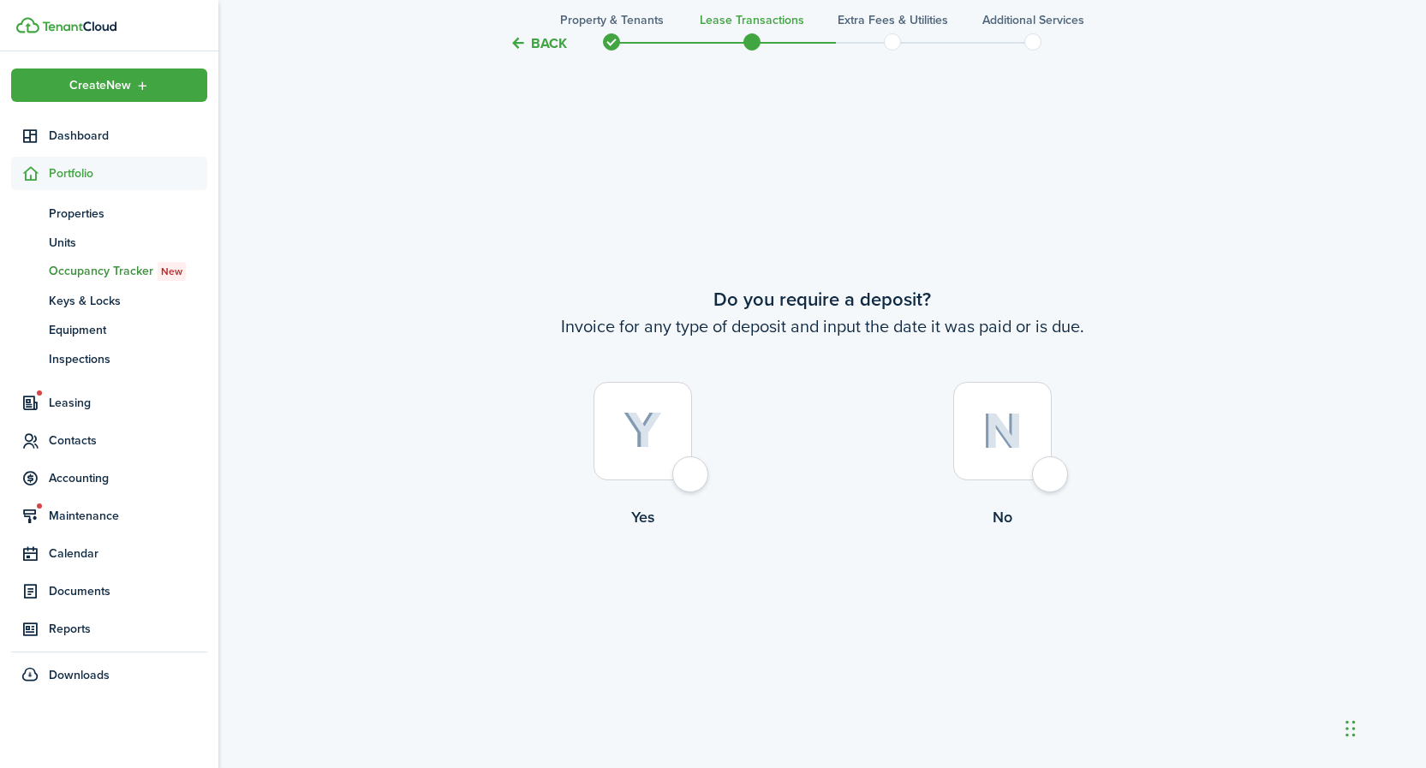
click at [657, 416] on img at bounding box center [642, 431] width 39 height 38
radio input "true"
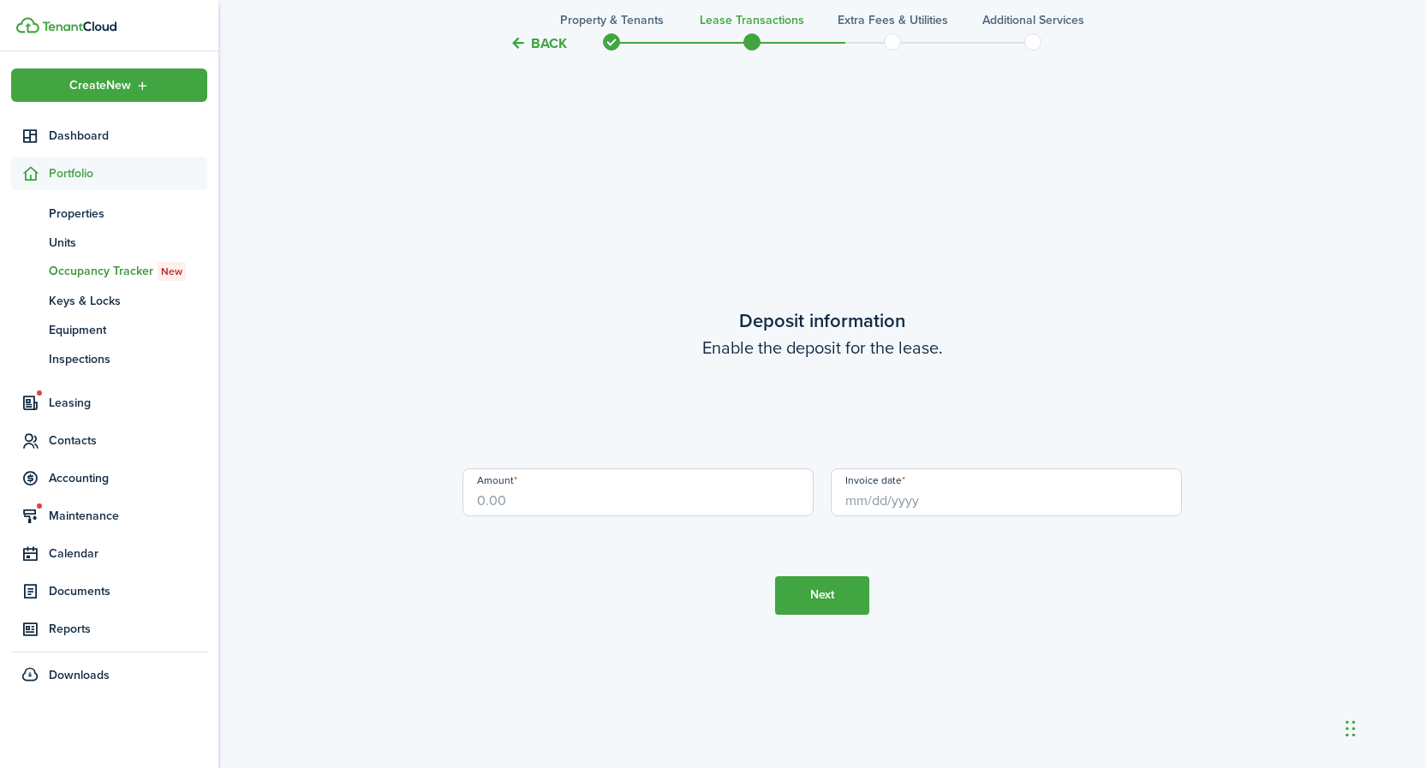
scroll to position [2958, 0]
click at [644, 482] on input "Amount" at bounding box center [637, 484] width 351 height 48
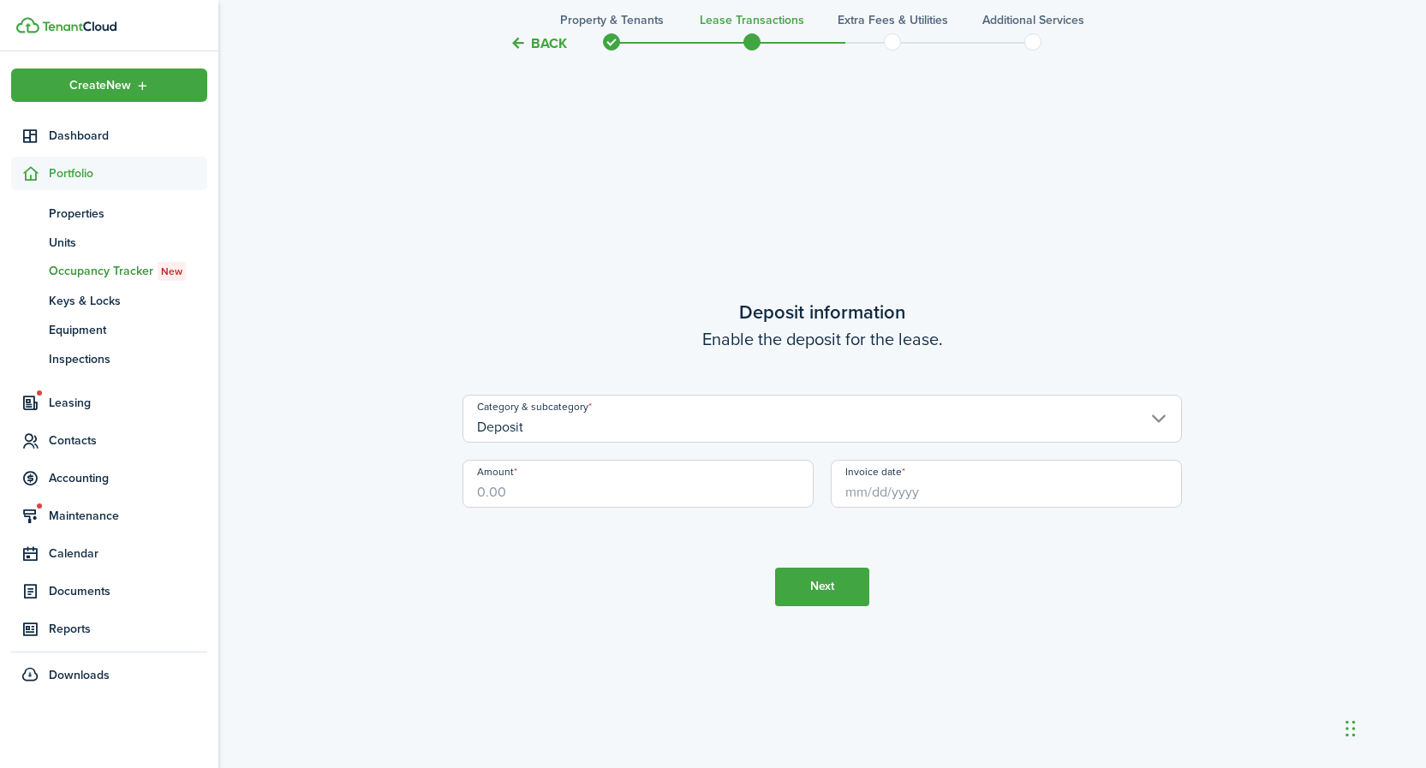
type input "$2,887.50"
click at [1009, 492] on input "Invoice date" at bounding box center [1006, 484] width 351 height 48
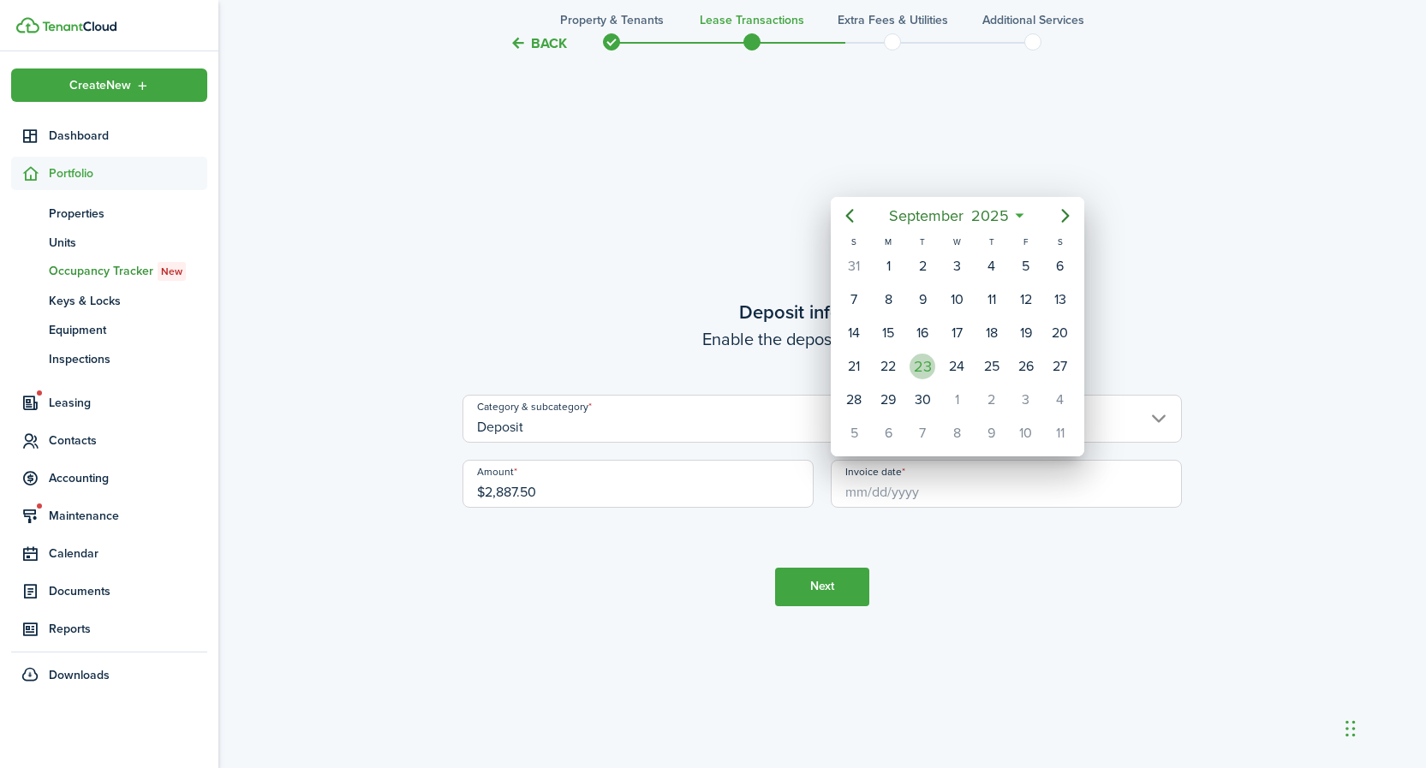
click at [923, 364] on div "23" at bounding box center [922, 367] width 26 height 26
type input "[DATE]"
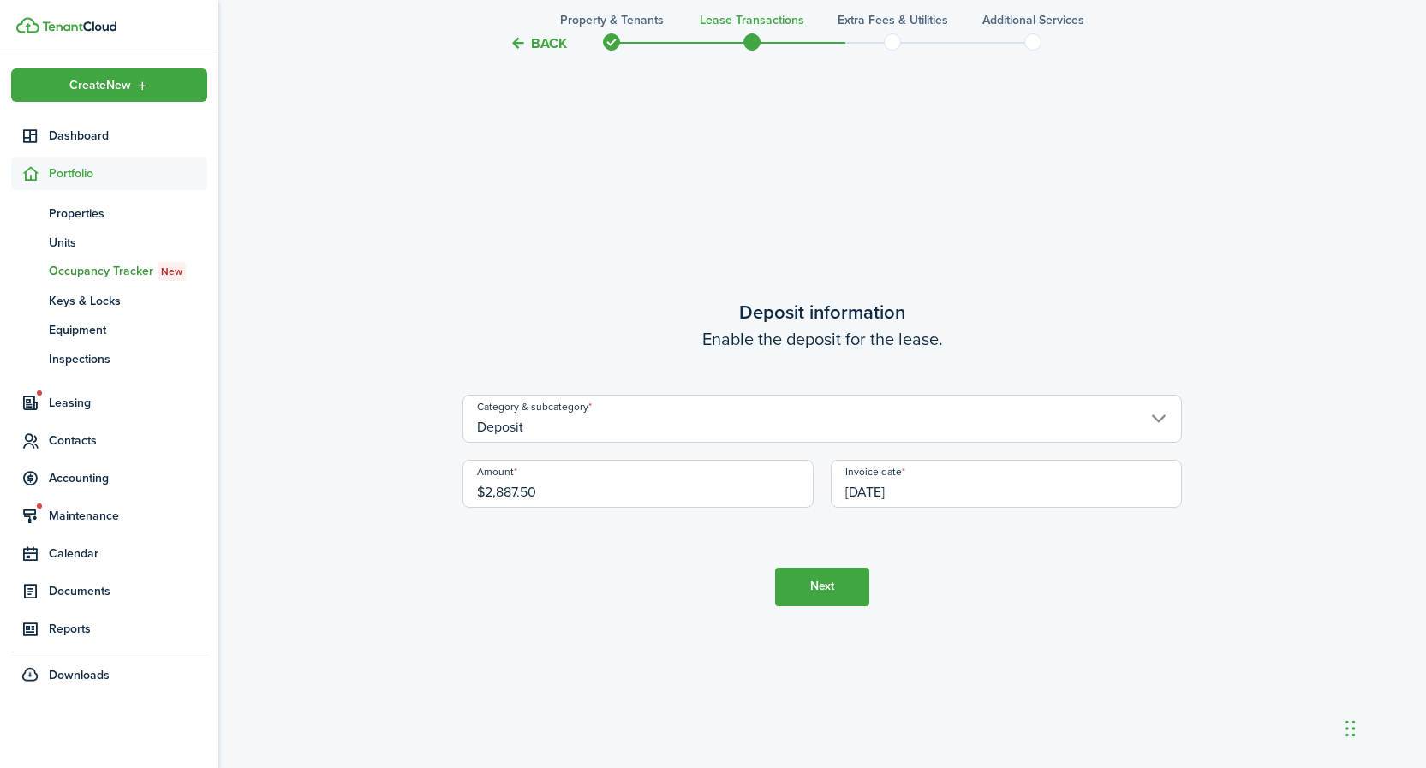
click at [848, 594] on button "Next" at bounding box center [822, 587] width 94 height 39
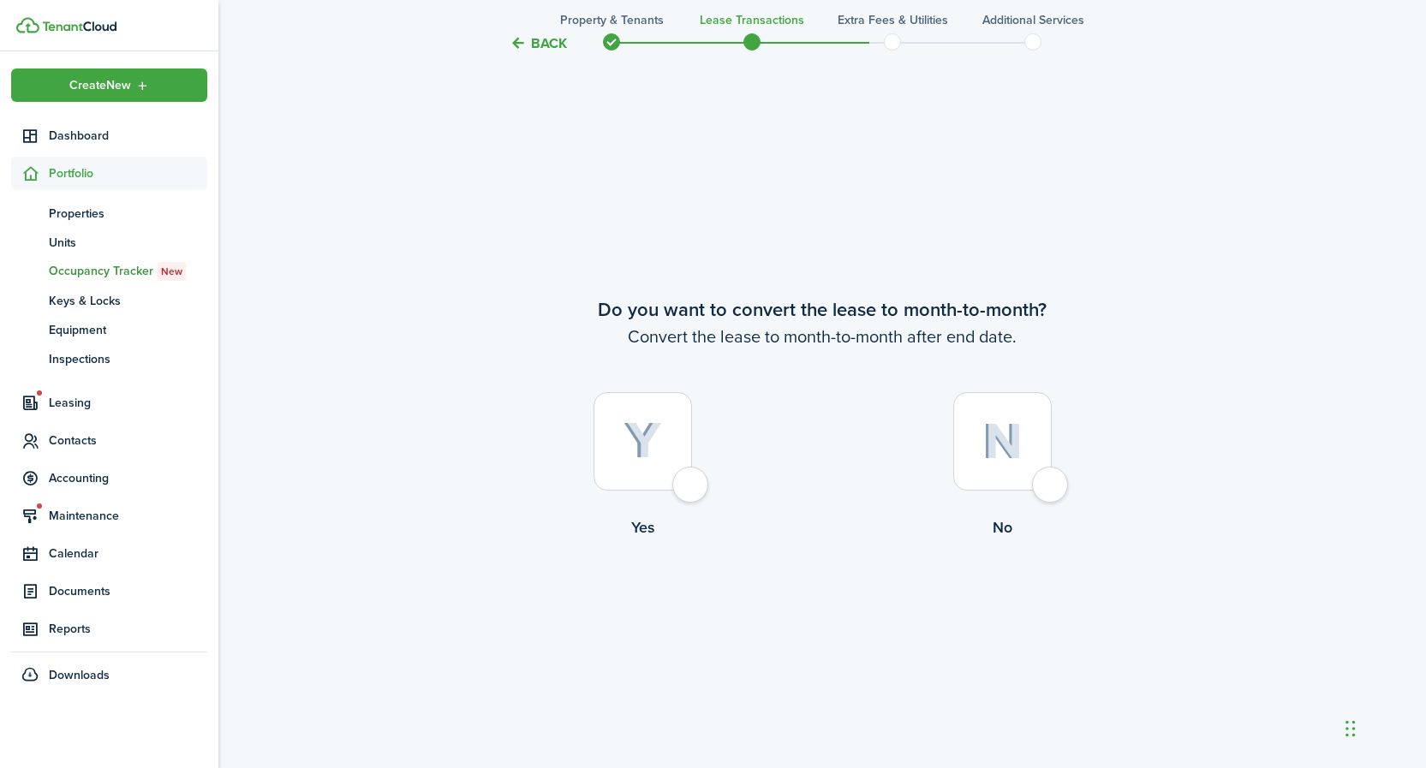
scroll to position [3726, 0]
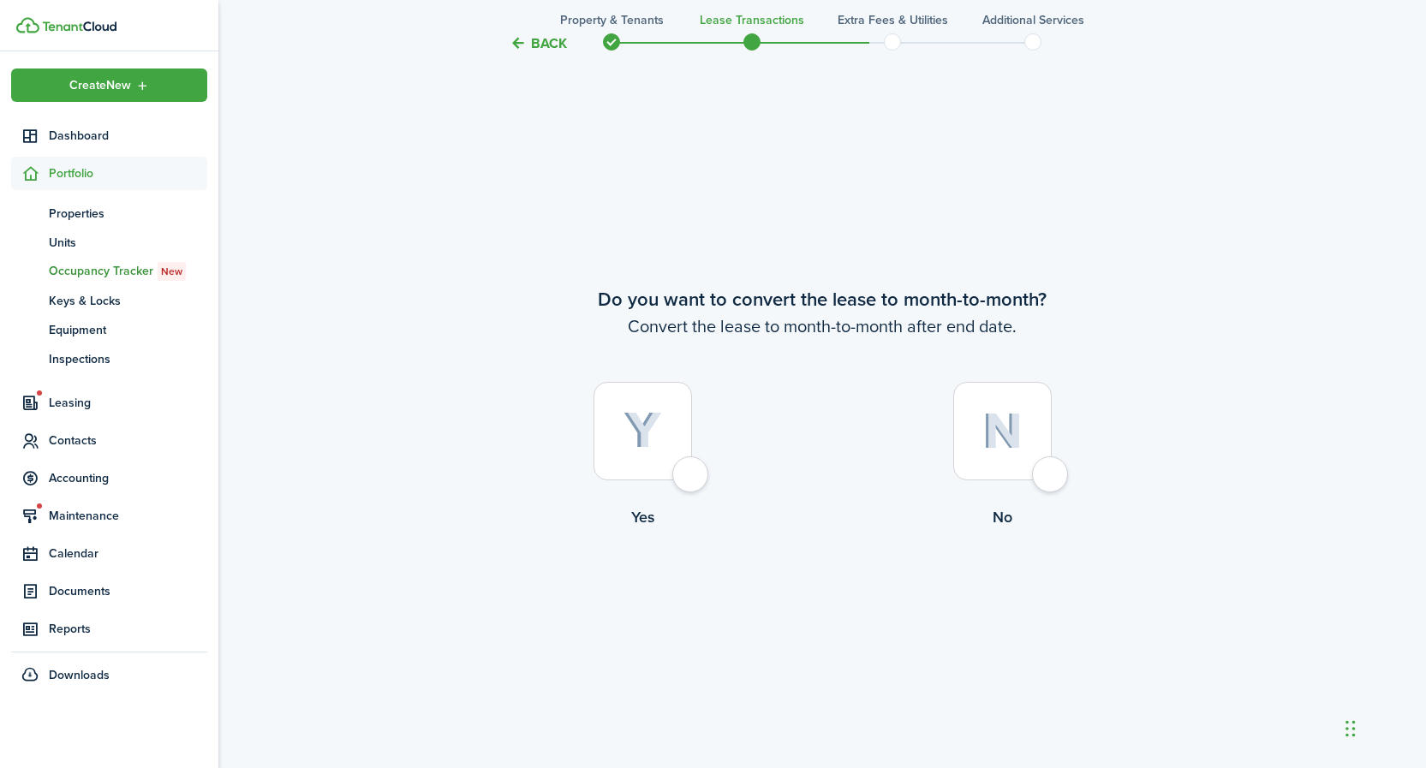
click at [532, 37] on button "Back" at bounding box center [538, 43] width 57 height 18
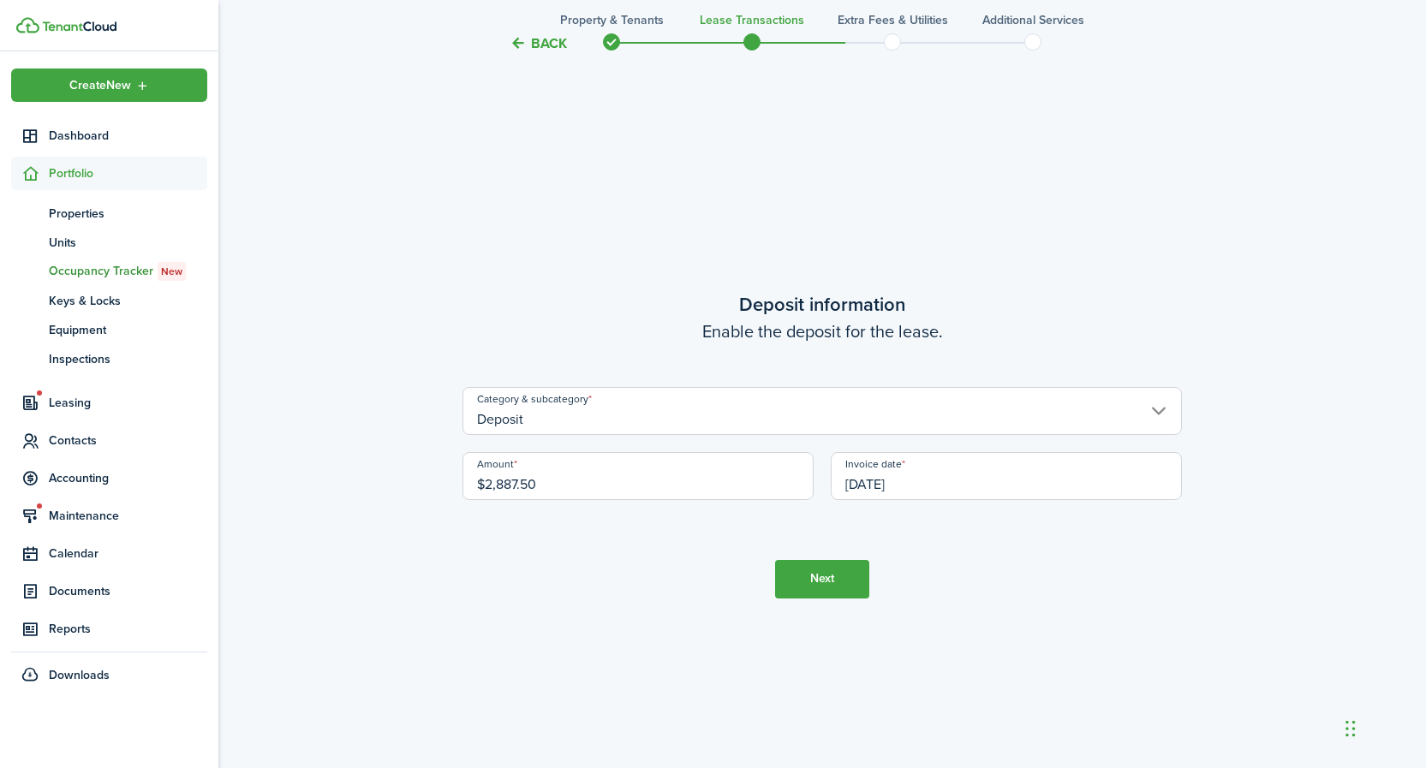
scroll to position [2958, 0]
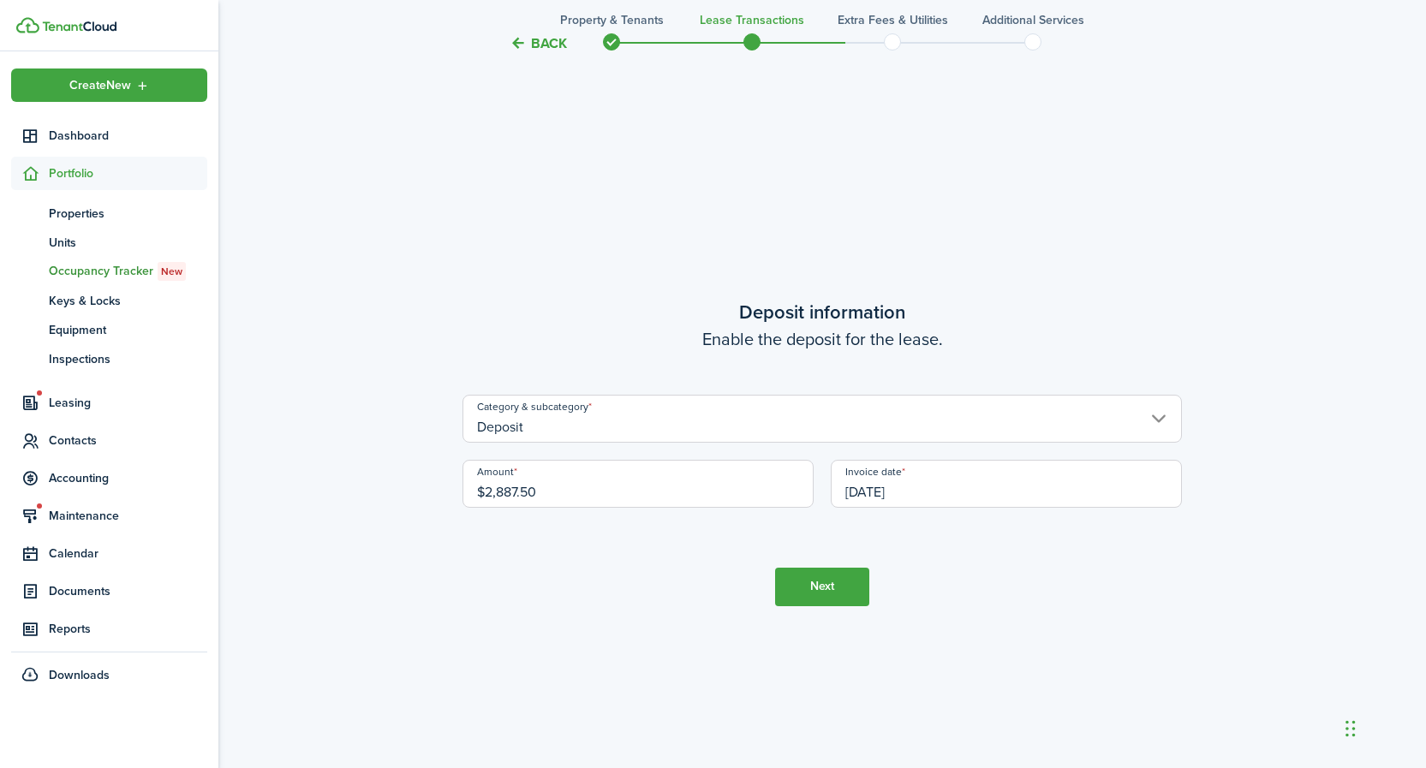
click at [660, 414] on input "Deposit" at bounding box center [821, 419] width 719 height 48
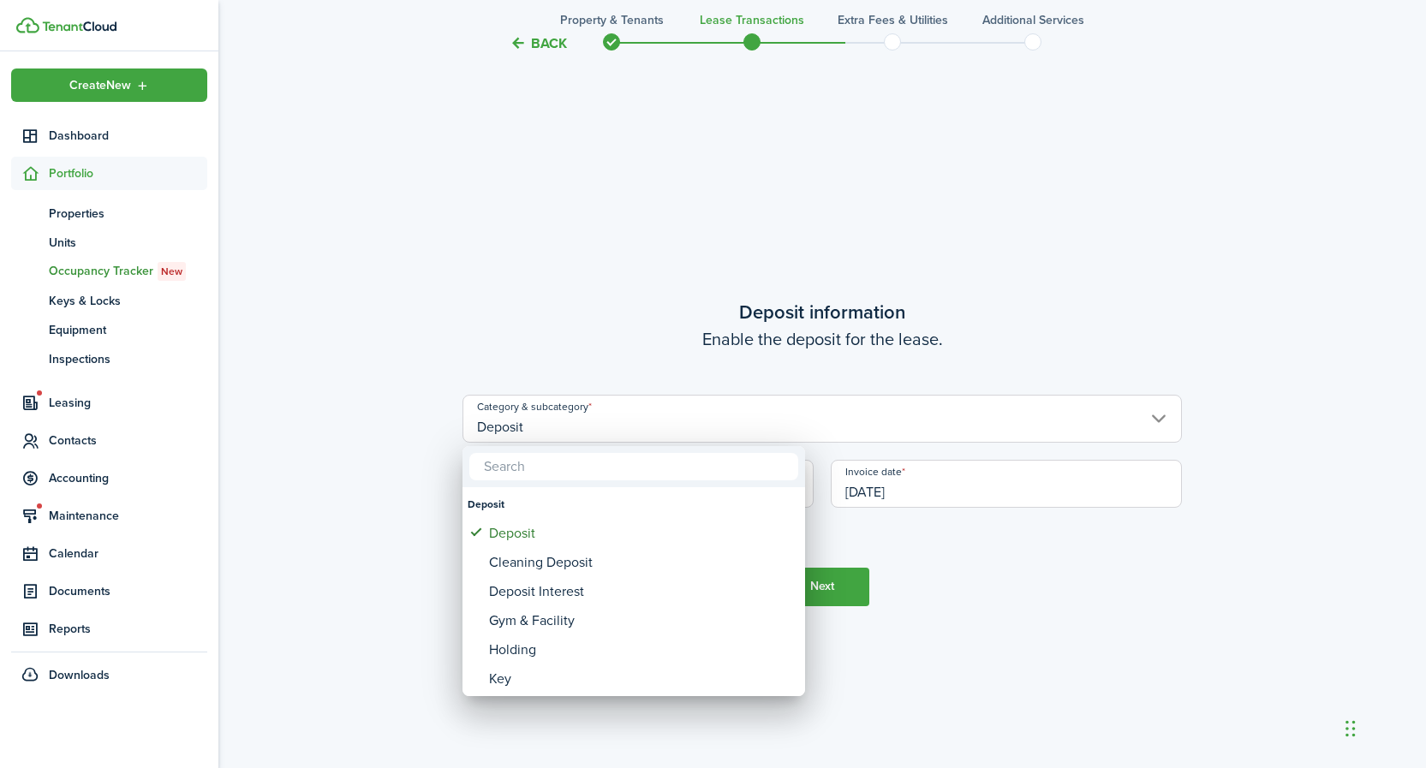
click at [639, 425] on div at bounding box center [713, 384] width 1700 height 1042
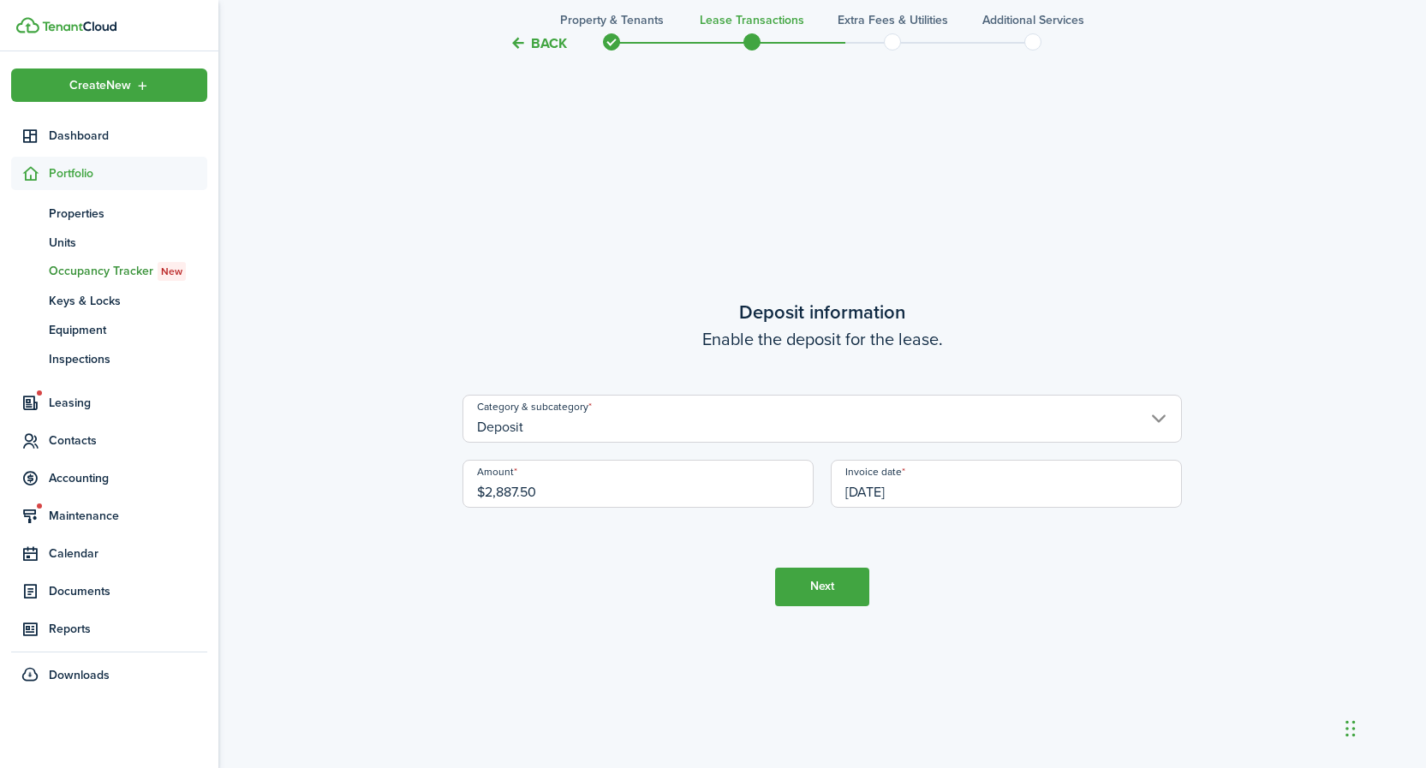
click at [588, 426] on input "Deposit" at bounding box center [821, 419] width 719 height 48
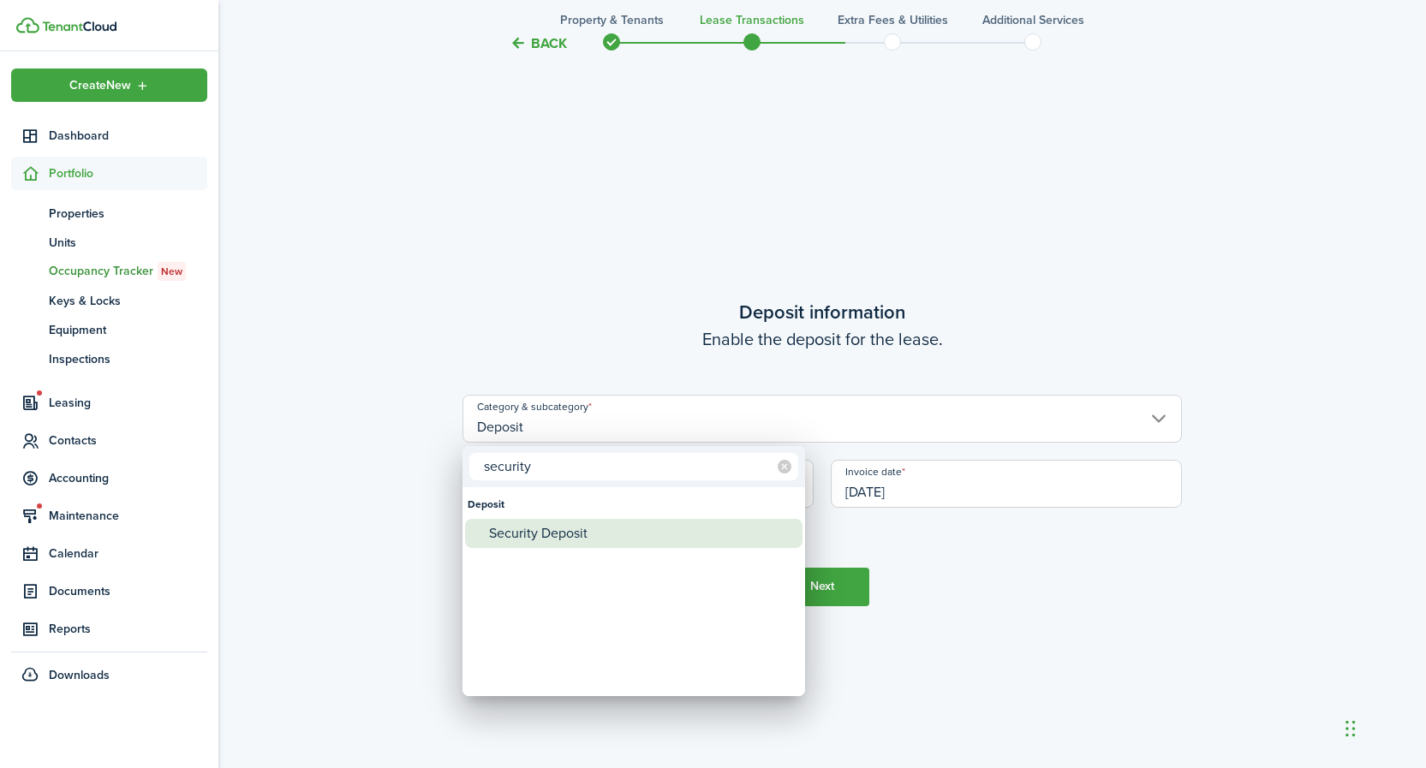
type input "security"
click at [559, 531] on div "Security Deposit" at bounding box center [640, 533] width 303 height 29
type input "Deposit / Security Deposit"
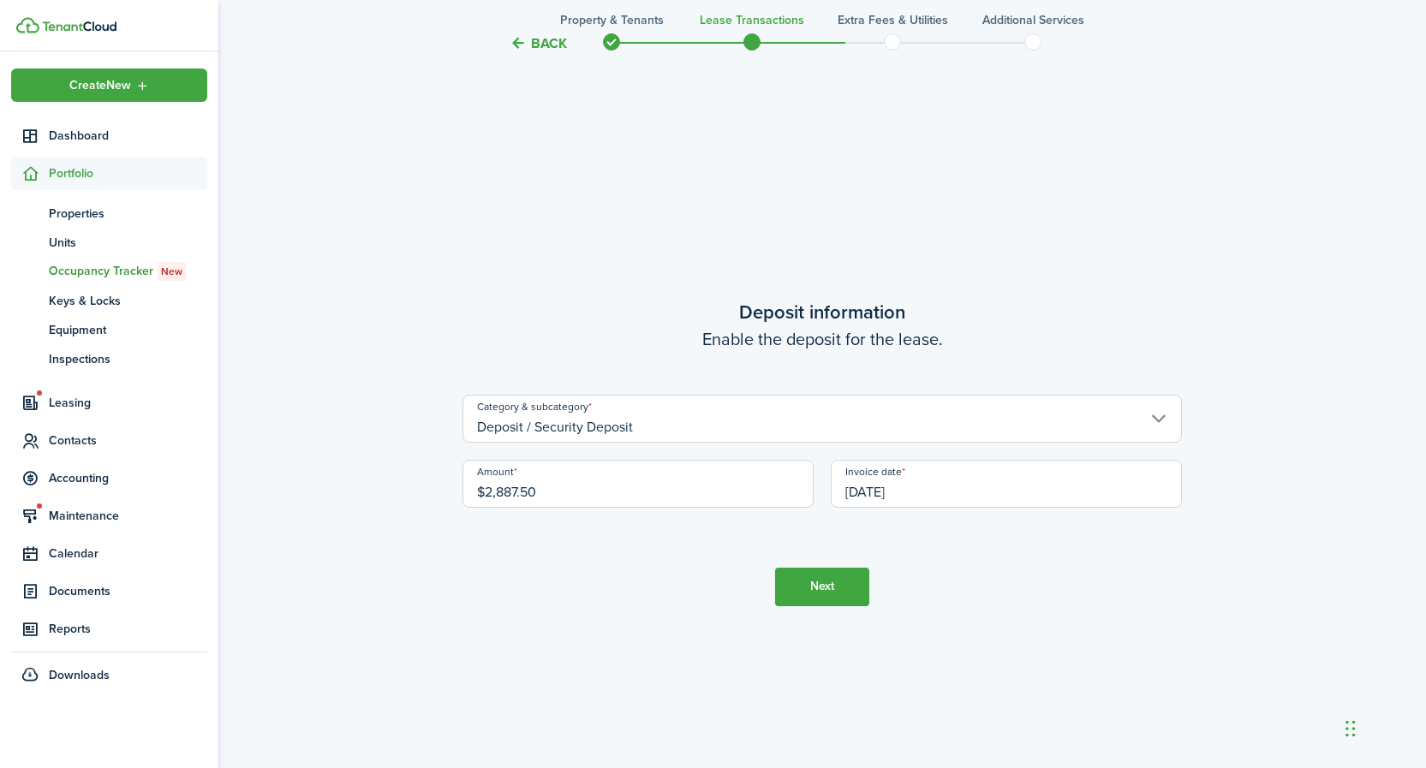
click at [847, 589] on button "Next" at bounding box center [822, 587] width 94 height 39
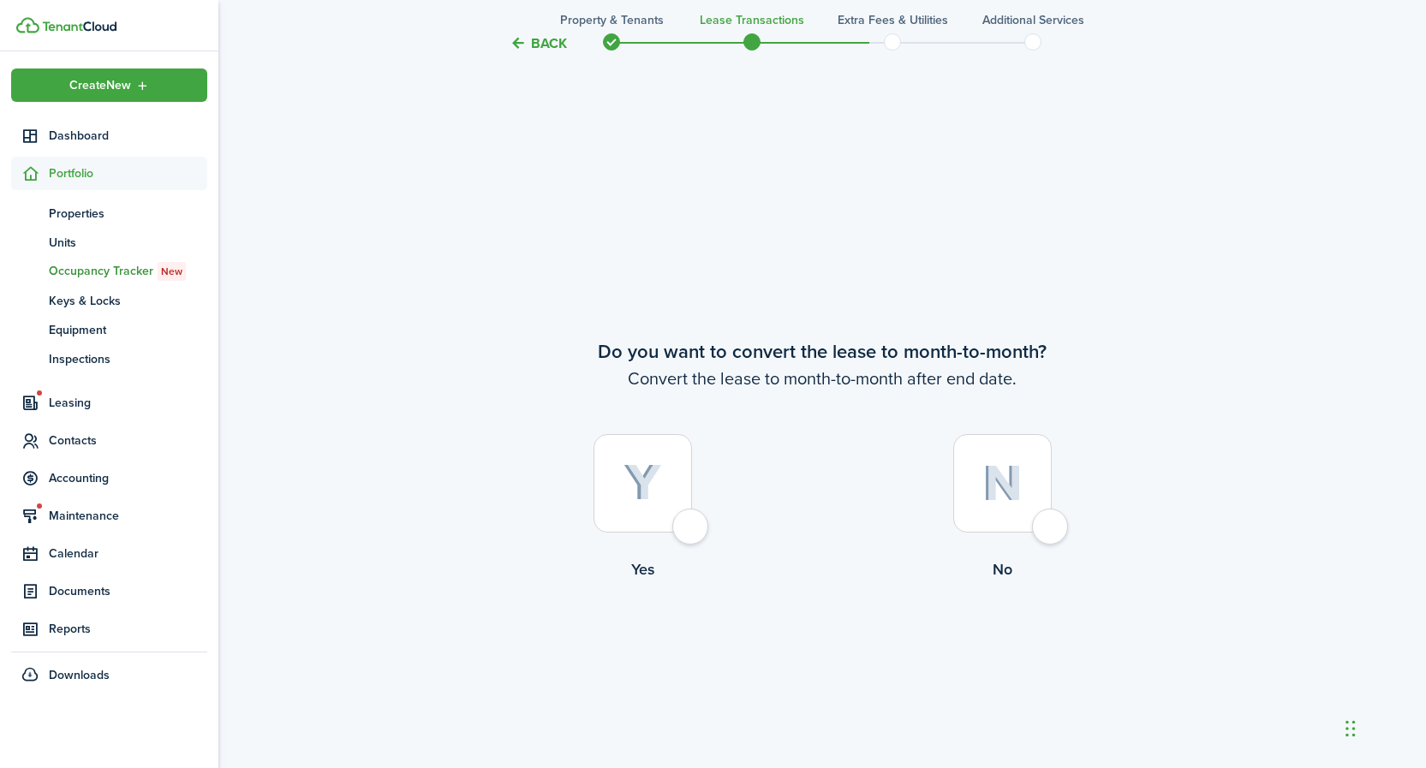
scroll to position [3726, 0]
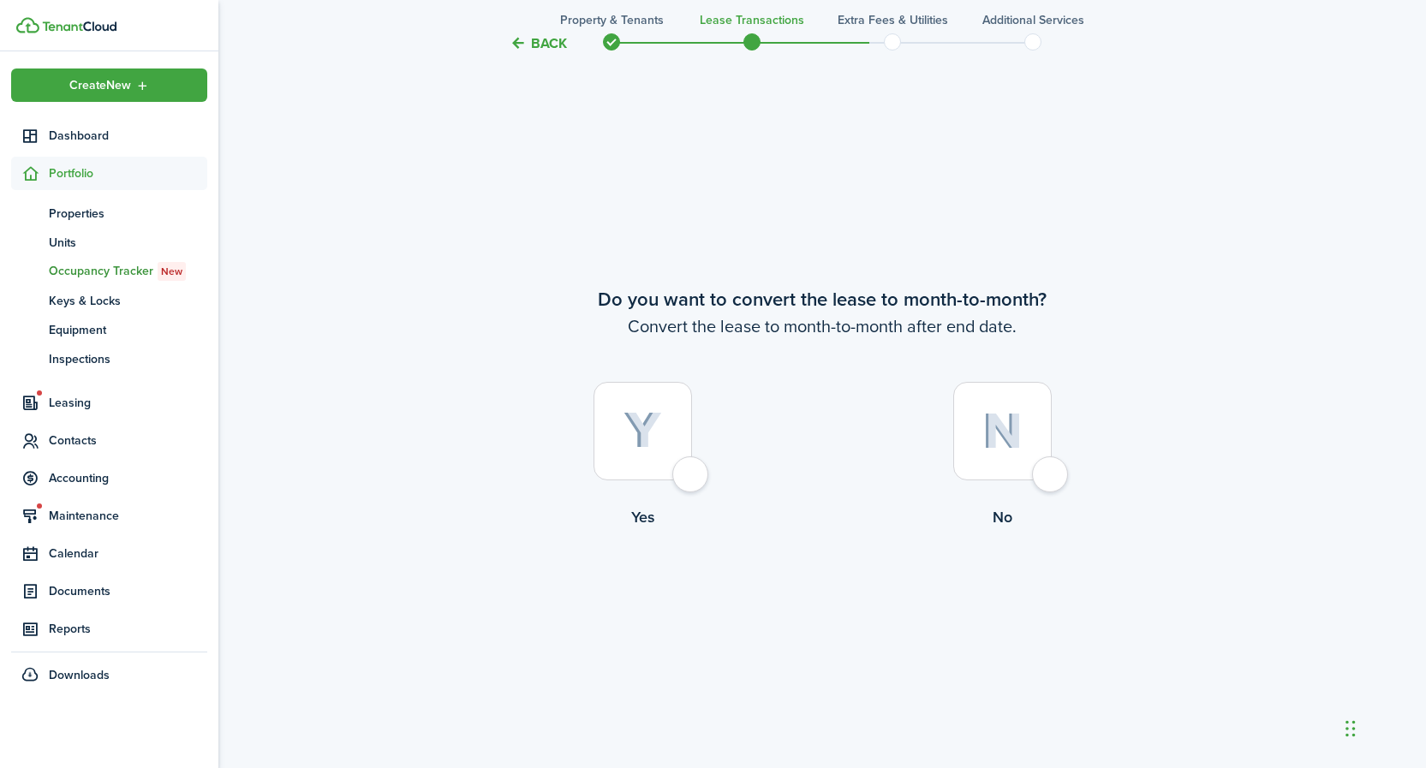
click at [992, 439] on img at bounding box center [1002, 431] width 40 height 37
radio input "true"
click at [799, 605] on button "Continue" at bounding box center [822, 599] width 94 height 39
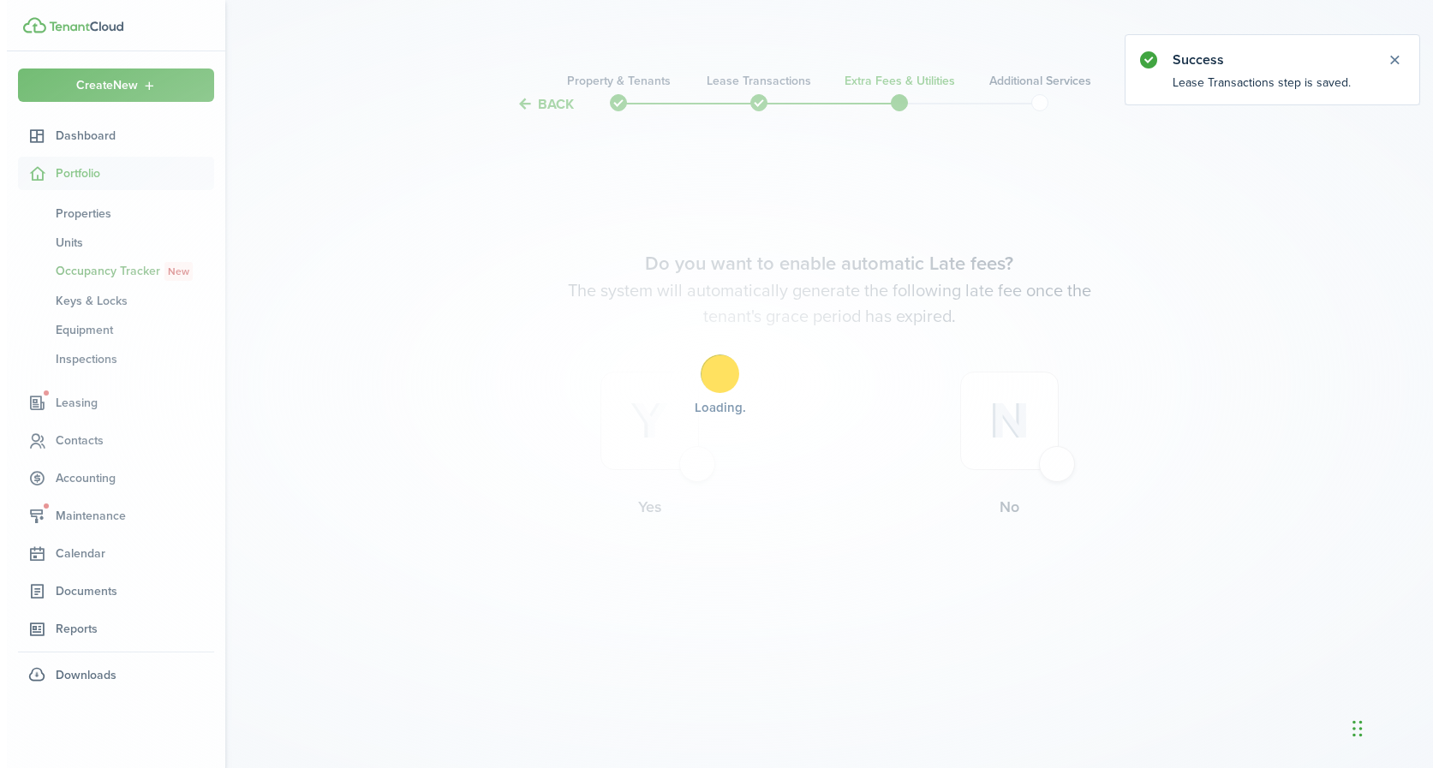
scroll to position [0, 0]
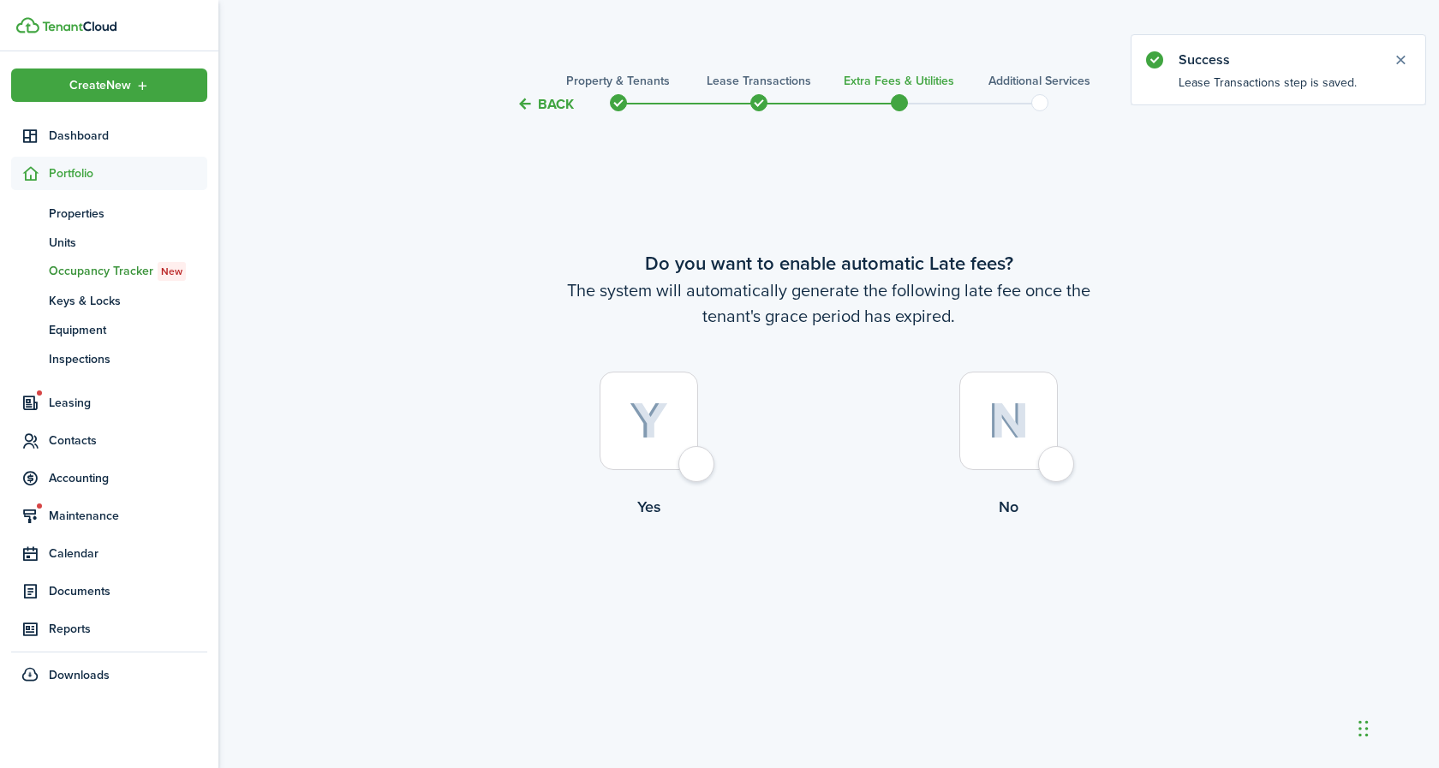
click at [645, 417] on img at bounding box center [648, 422] width 39 height 38
radio input "true"
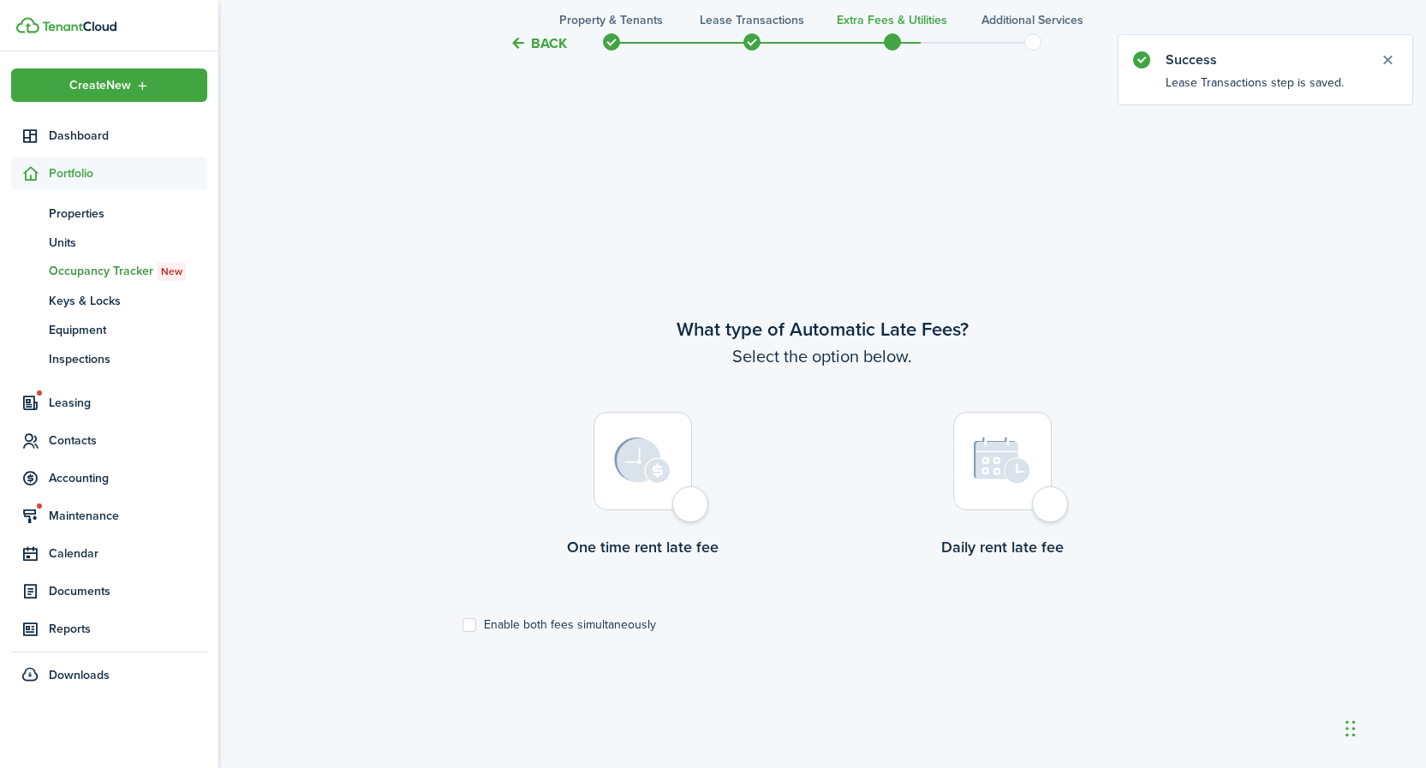
scroll to position [653, 0]
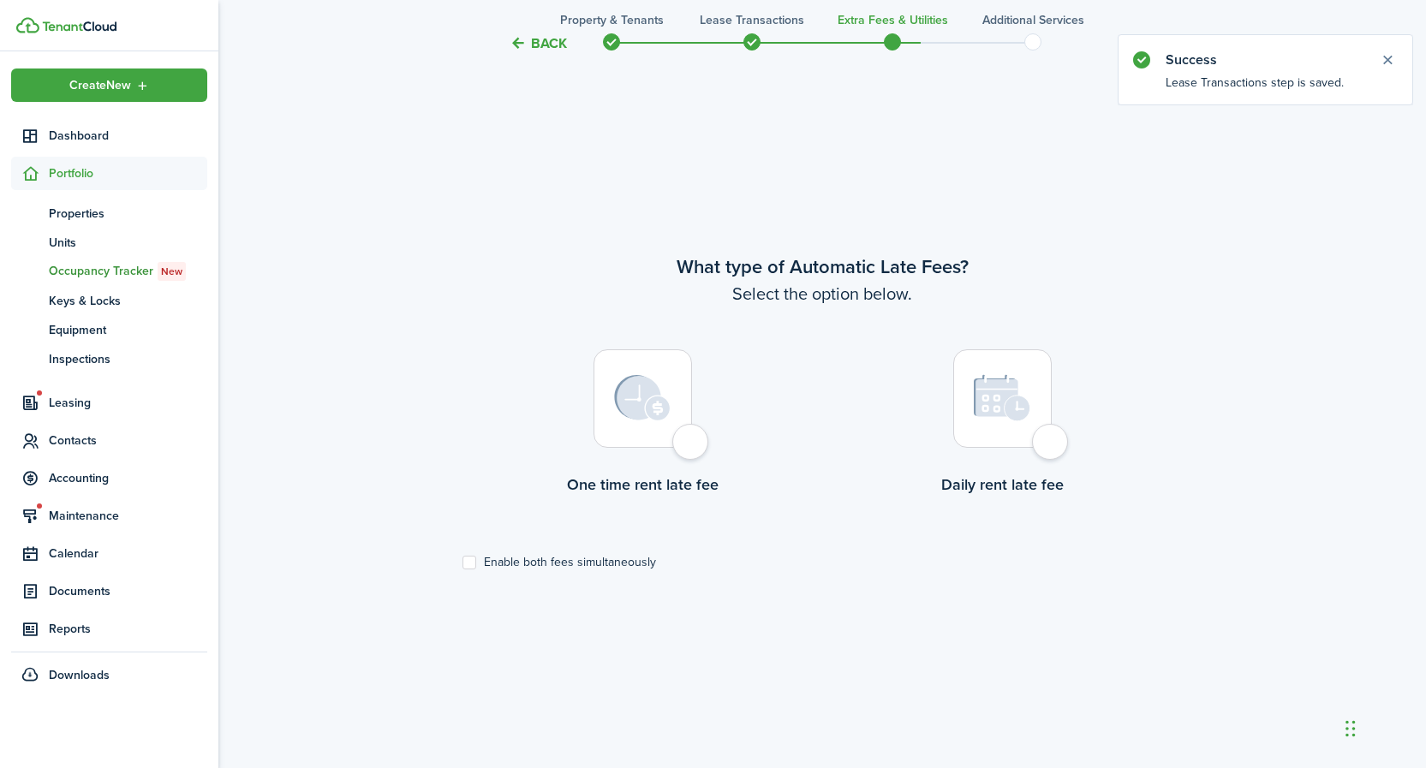
click at [644, 417] on img at bounding box center [642, 398] width 57 height 46
radio input "true"
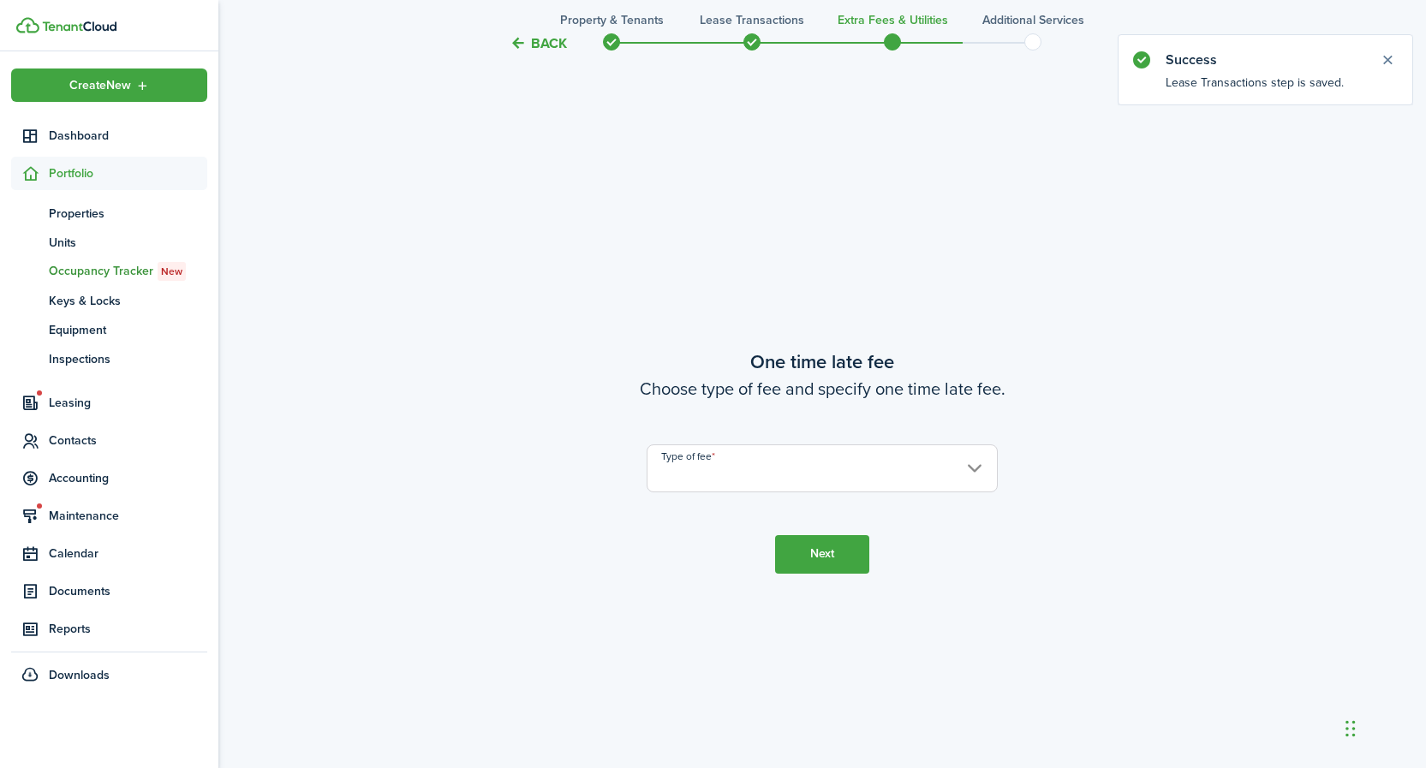
scroll to position [1422, 0]
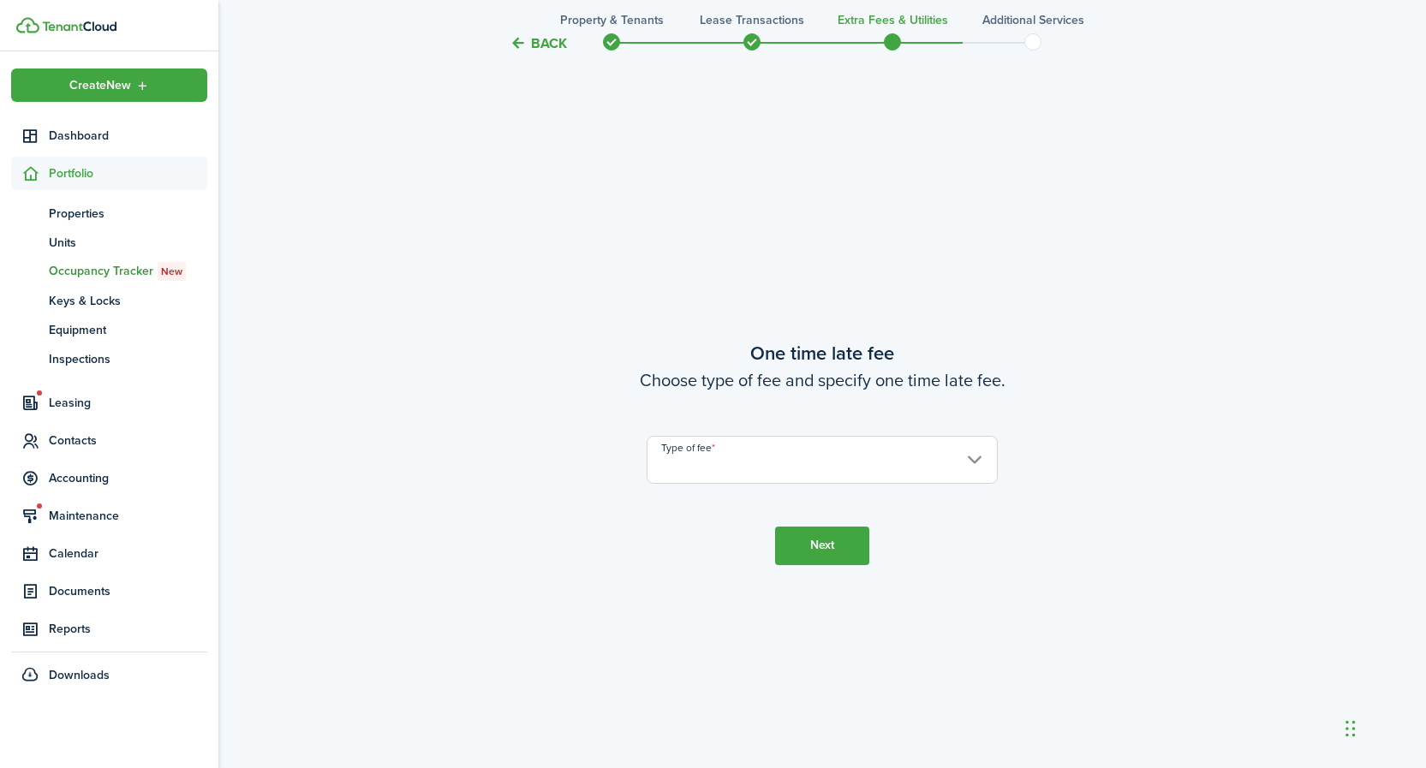
click at [686, 466] on input "Type of fee" at bounding box center [822, 460] width 351 height 48
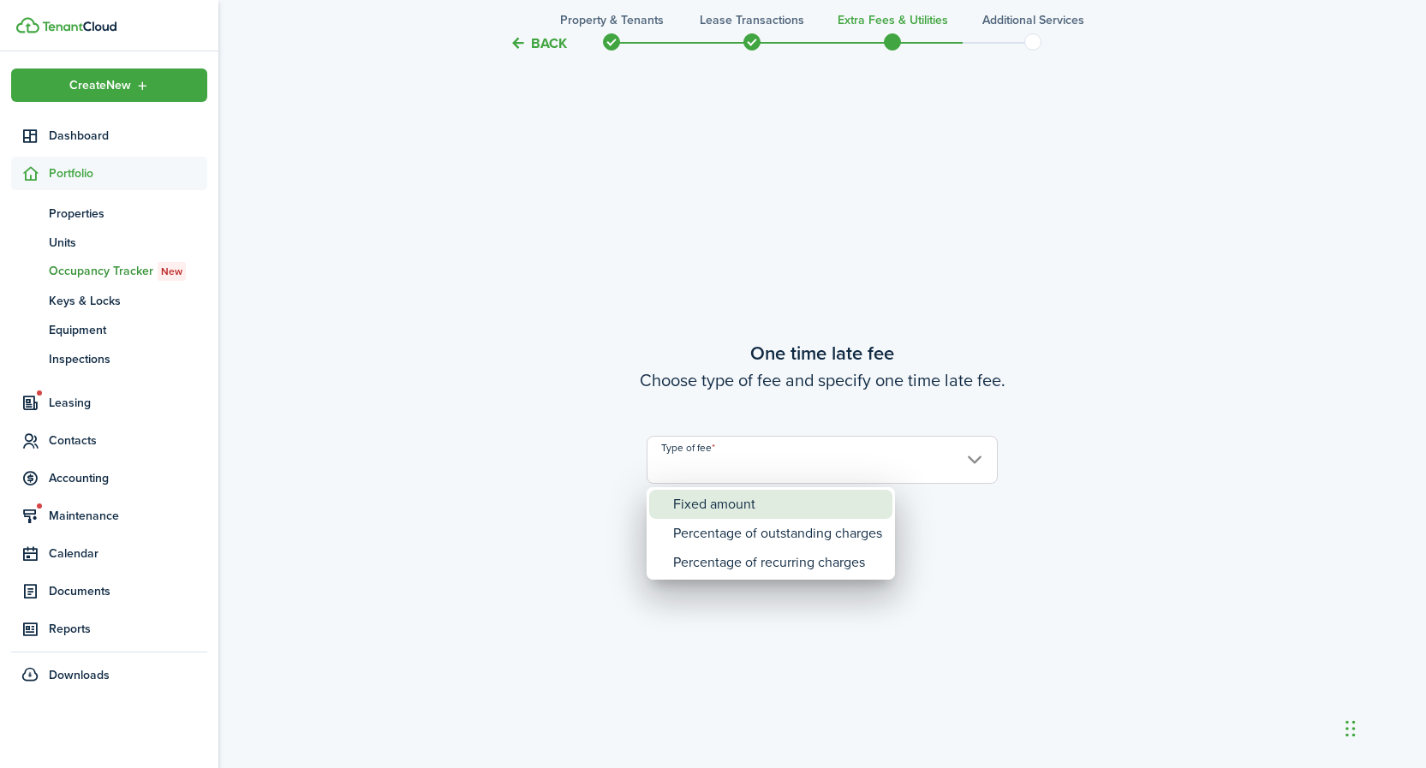
click at [707, 503] on div "Fixed amount" at bounding box center [777, 504] width 209 height 29
type input "Fixed amount"
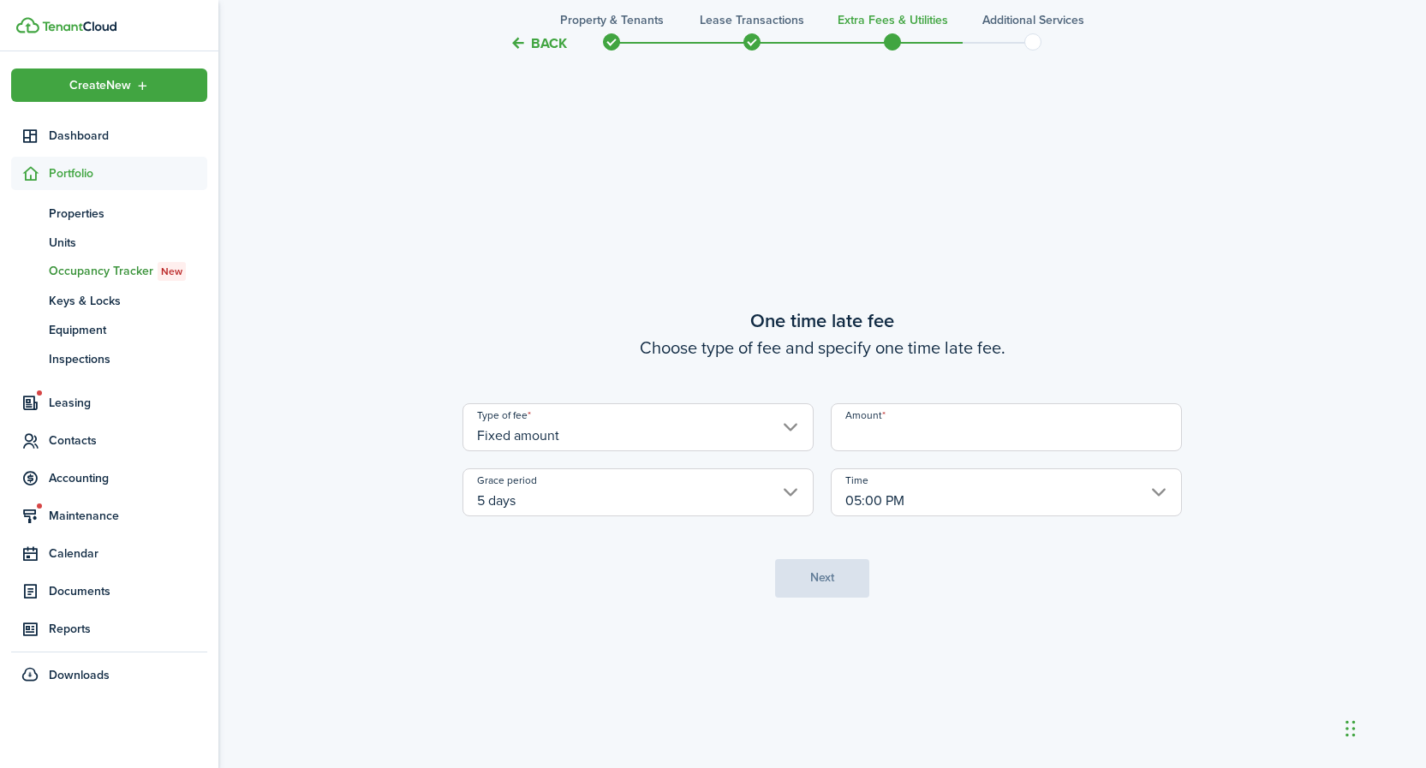
click at [924, 427] on input "Amount" at bounding box center [1006, 427] width 351 height 48
type input "$75.00"
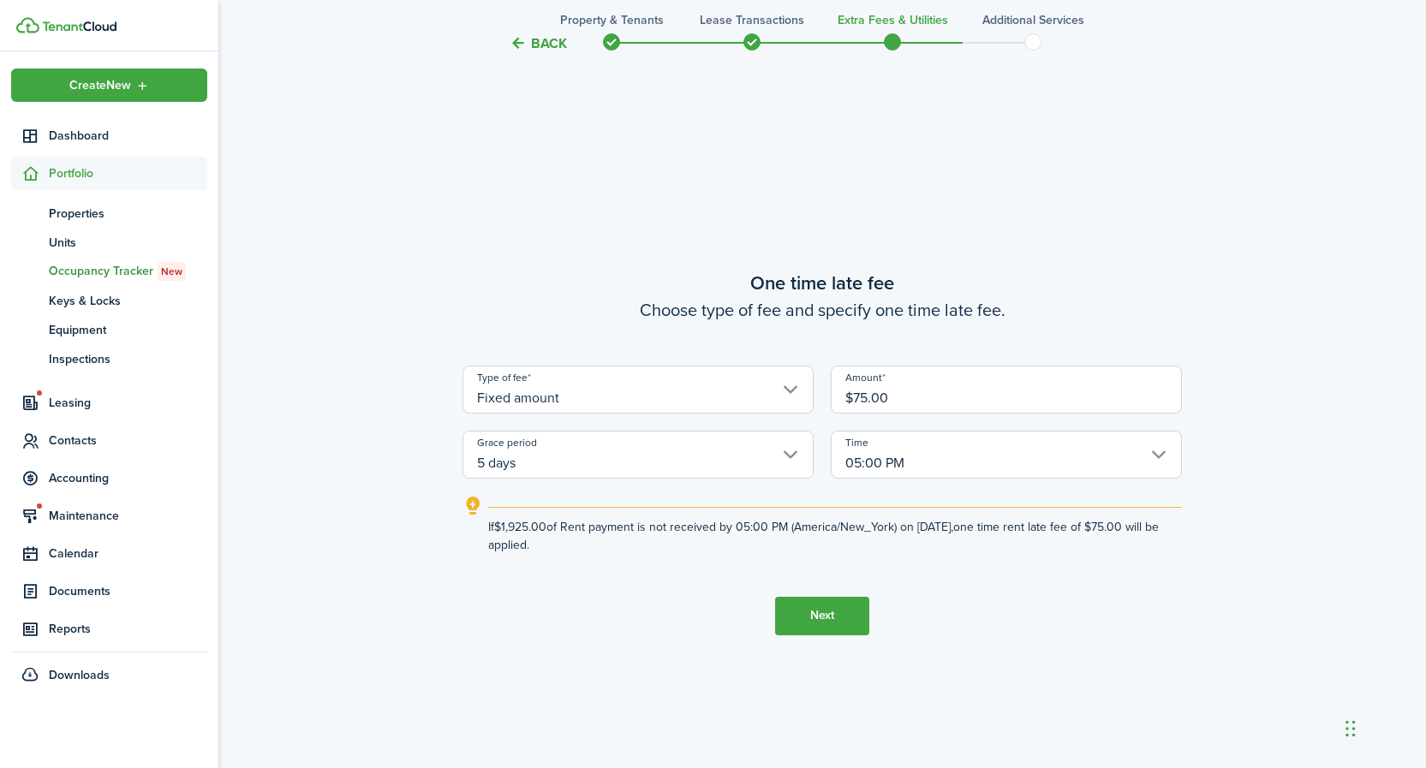
click at [606, 457] on input "5 days" at bounding box center [637, 455] width 351 height 48
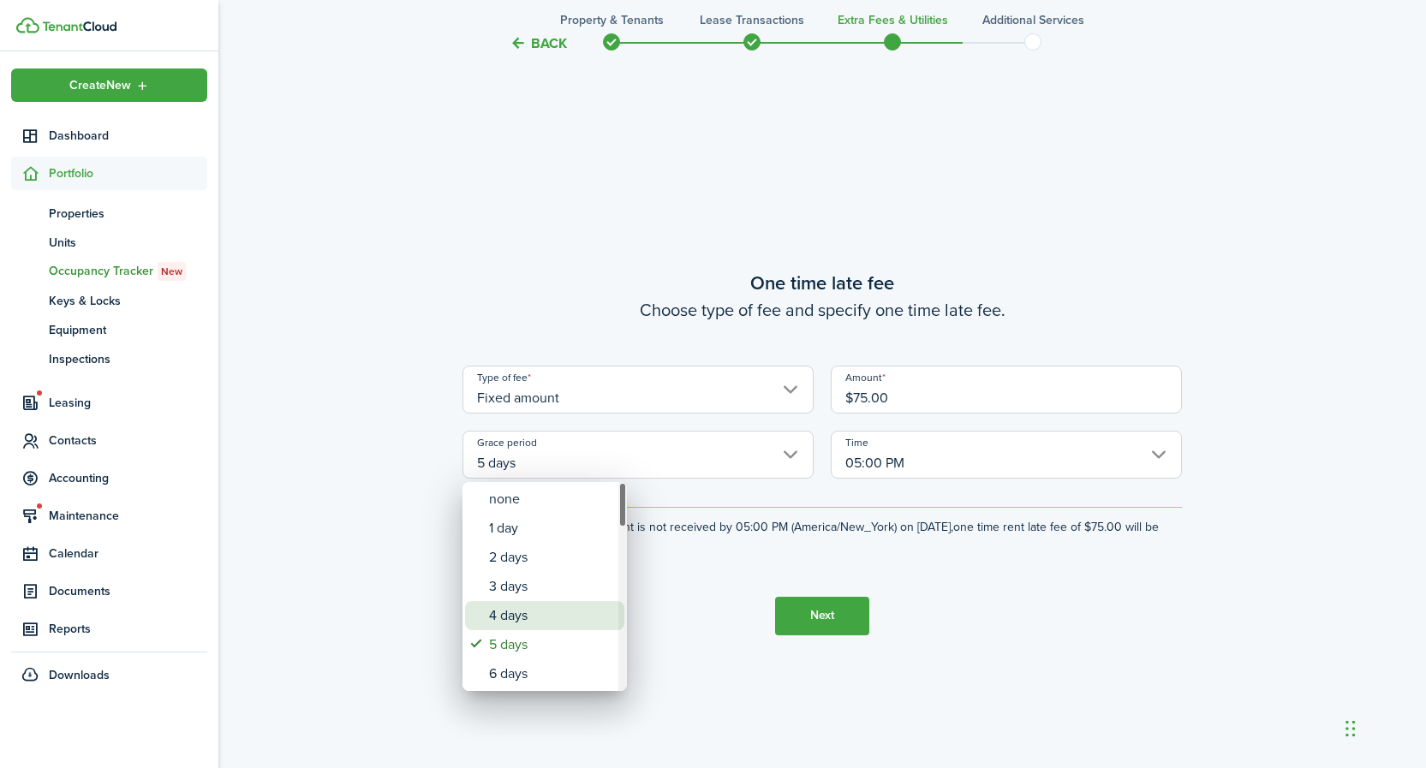
click at [510, 616] on div "4 days" at bounding box center [551, 615] width 125 height 29
type input "4 days"
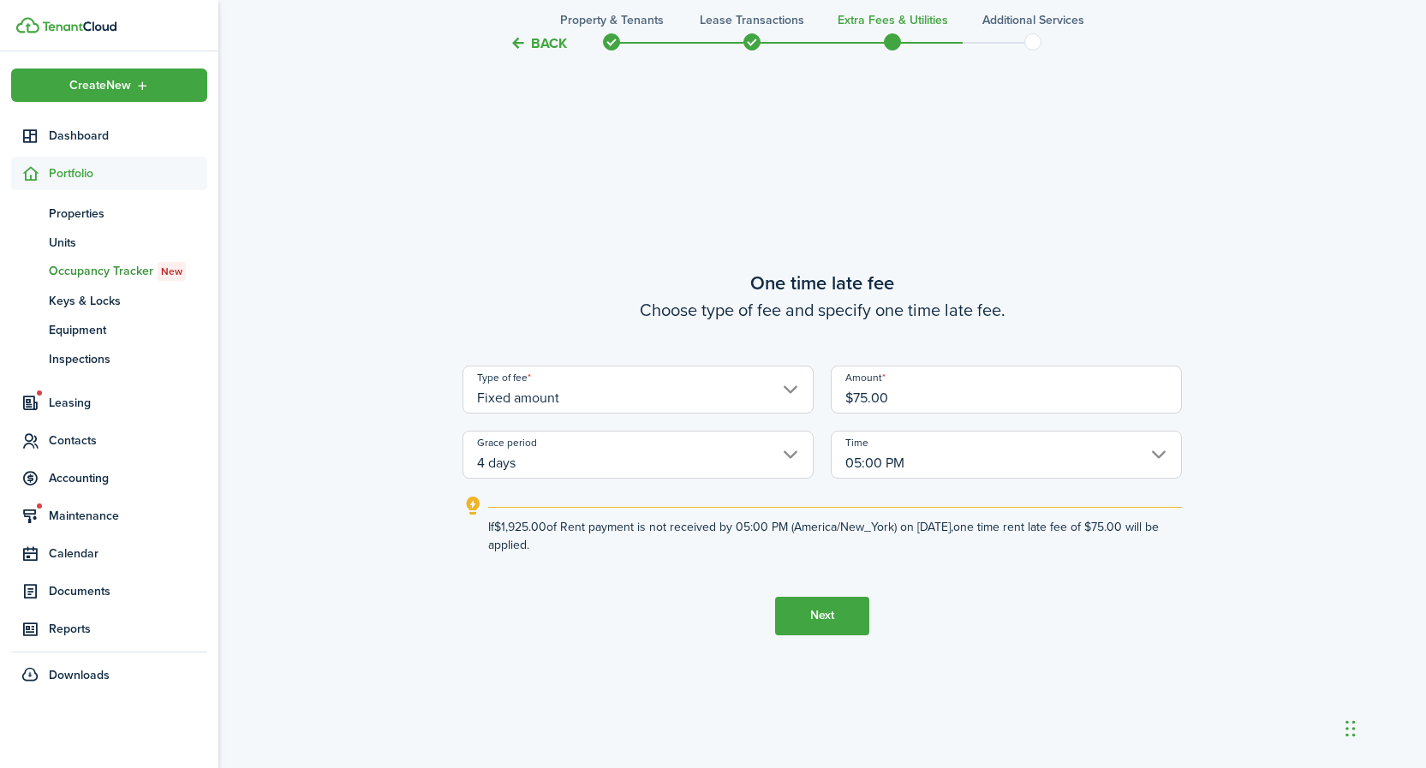
click at [832, 629] on button "Next" at bounding box center [822, 616] width 94 height 39
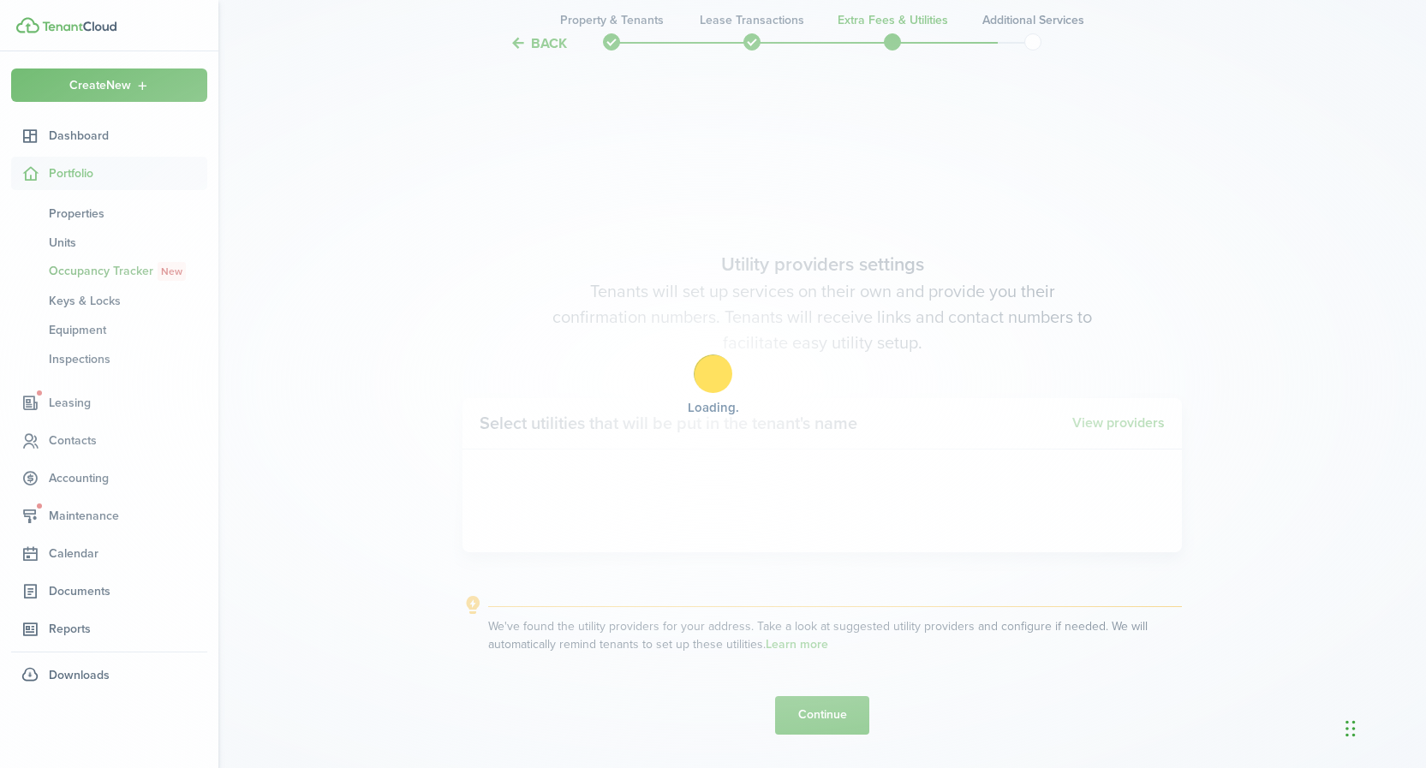
scroll to position [2190, 0]
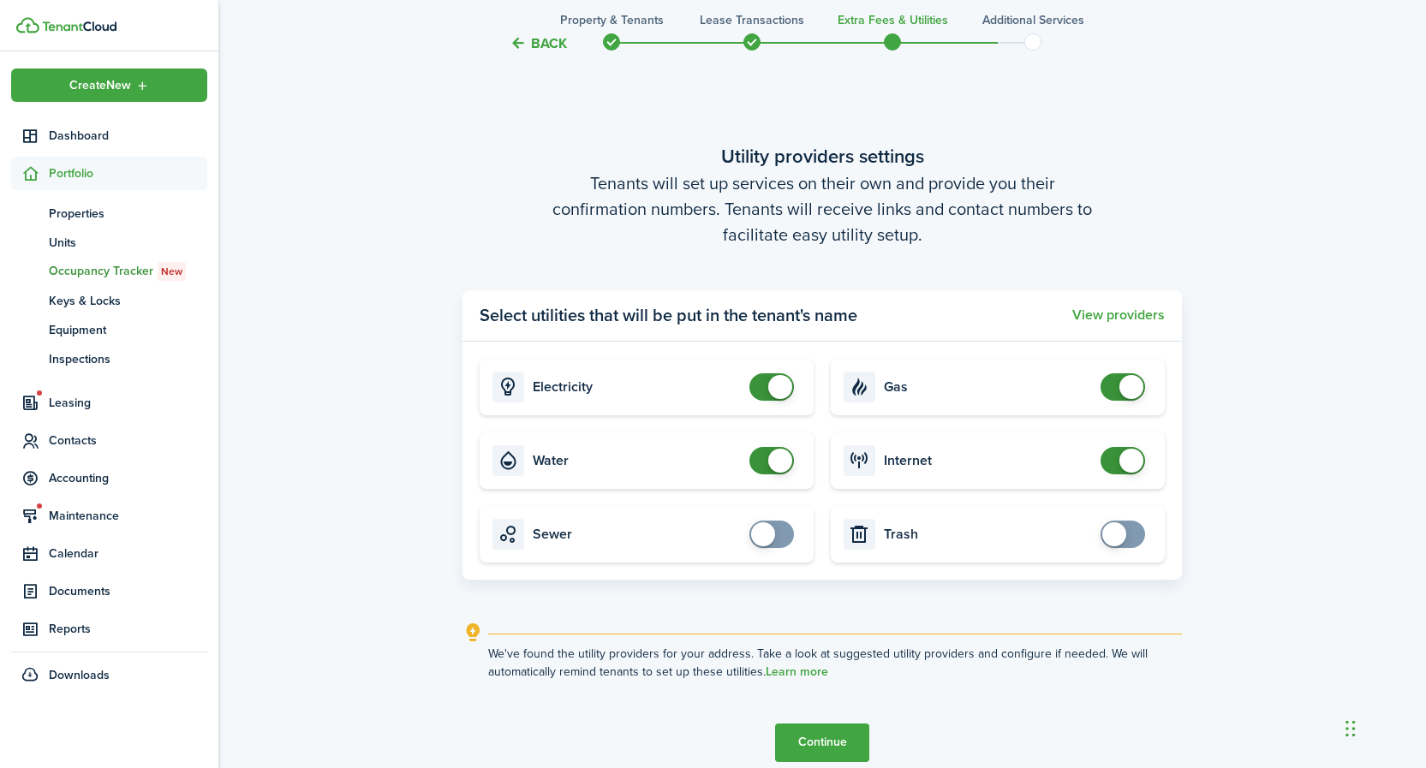
checkbox input "false"
click at [766, 388] on span at bounding box center [771, 386] width 17 height 27
checkbox input "false"
click at [763, 460] on span at bounding box center [771, 460] width 17 height 27
checkbox input "false"
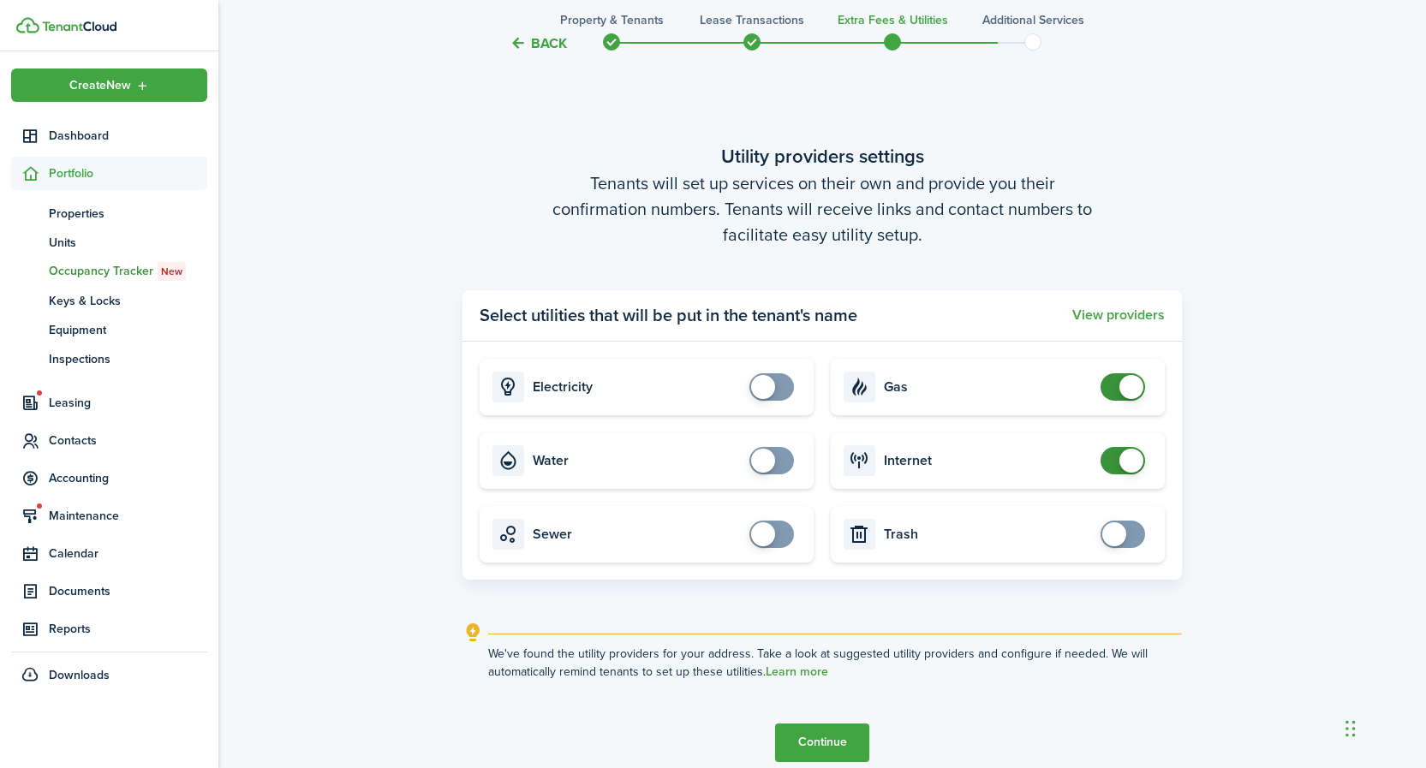
click at [1114, 382] on span at bounding box center [1122, 386] width 17 height 27
checkbox input "false"
click at [1114, 461] on span at bounding box center [1122, 460] width 17 height 27
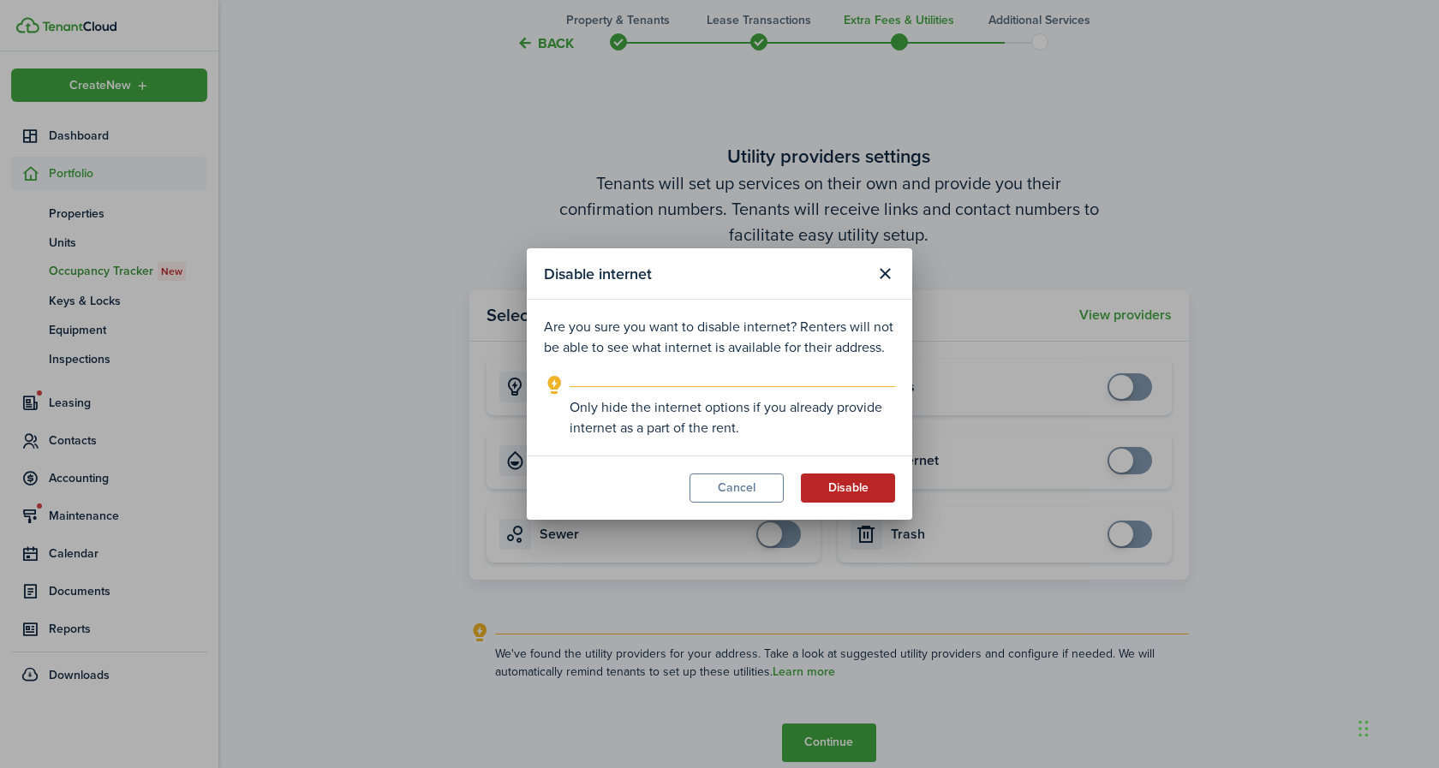
click at [834, 493] on button "Disable" at bounding box center [848, 488] width 94 height 29
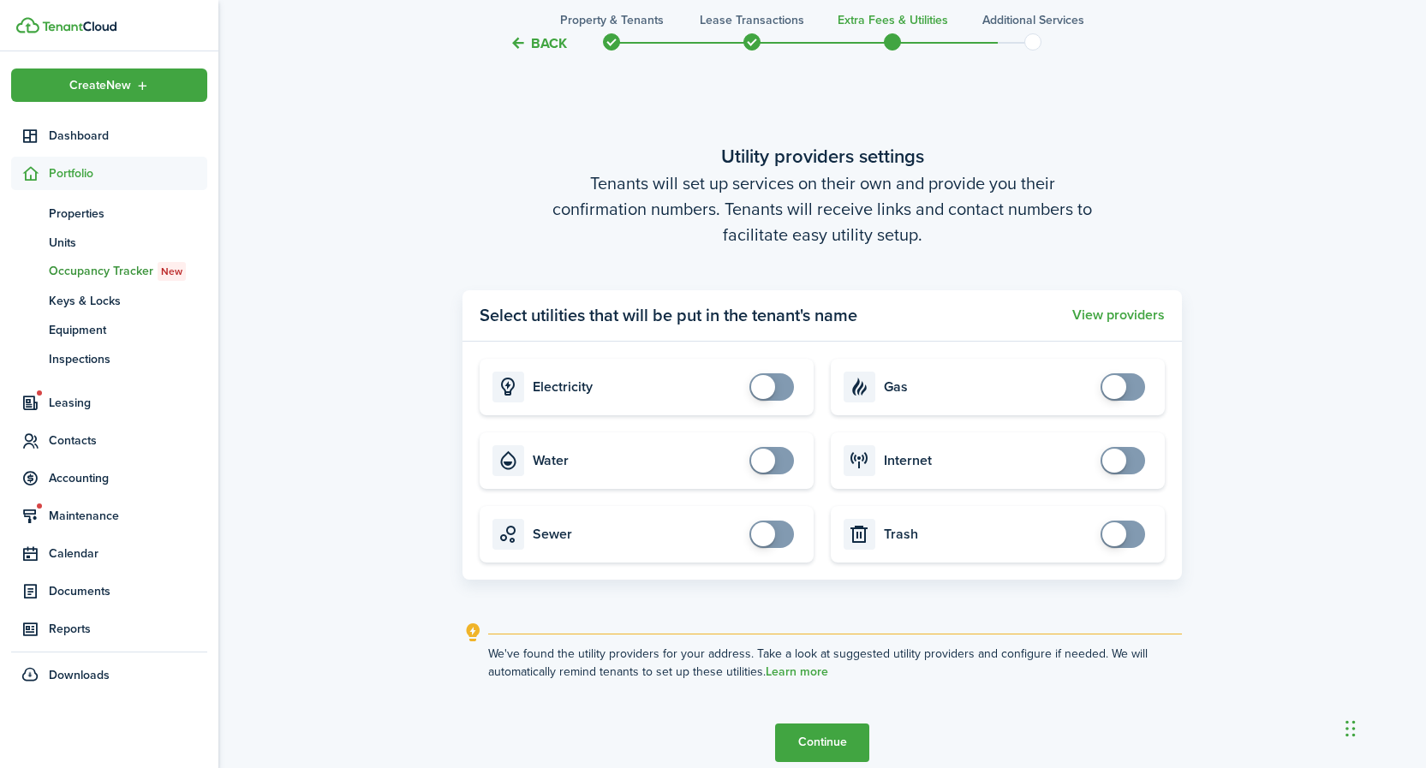
click at [822, 741] on button "Continue" at bounding box center [822, 743] width 94 height 39
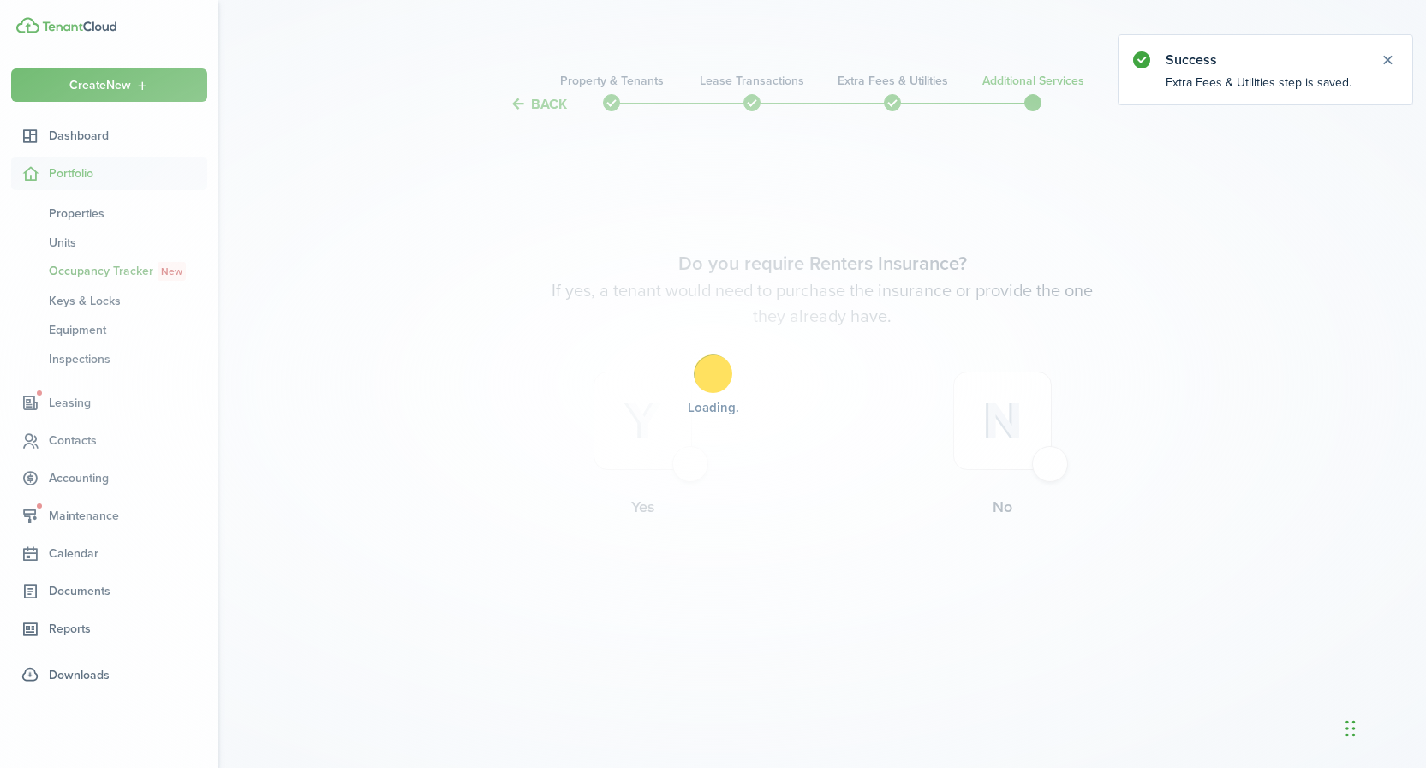
scroll to position [0, 0]
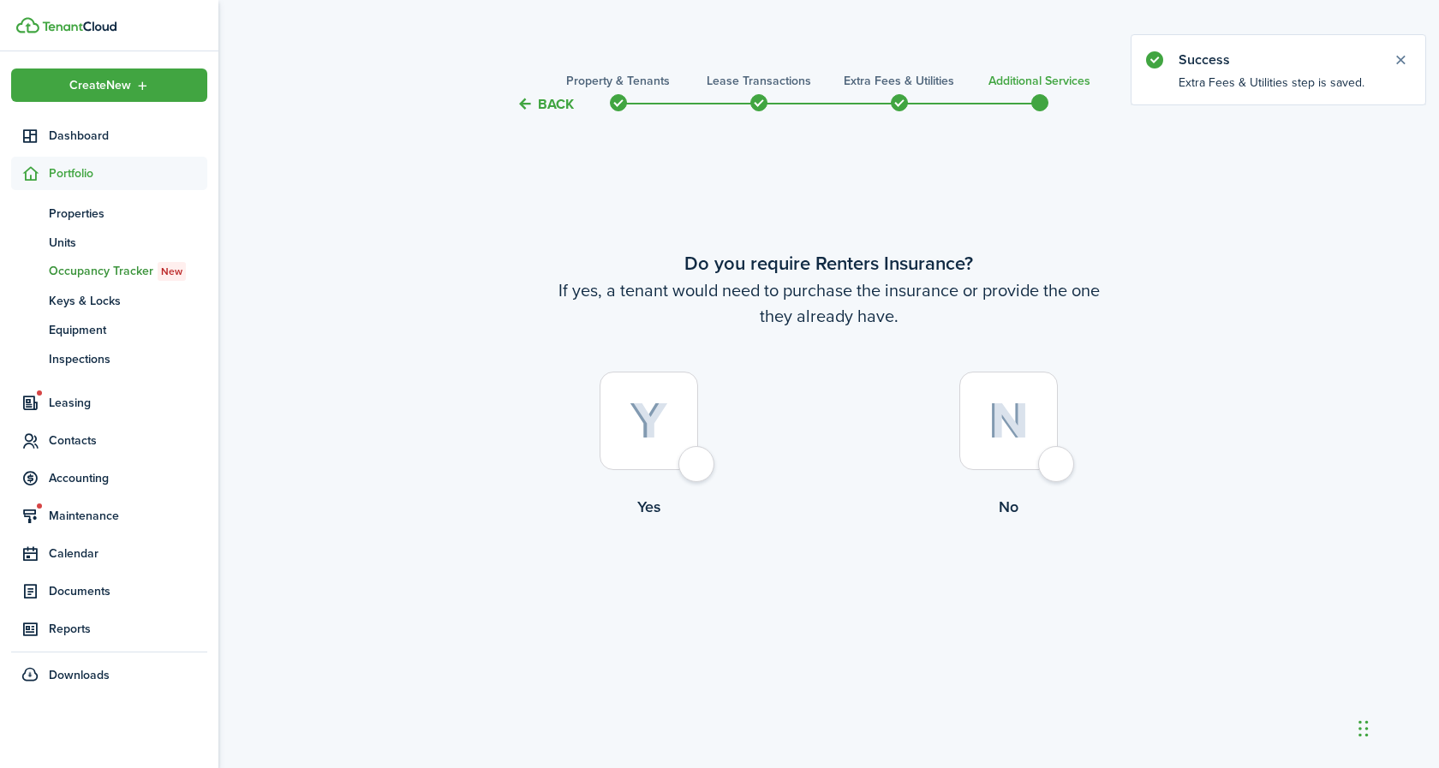
drag, startPoint x: 1034, startPoint y: 422, endPoint x: 1023, endPoint y: 425, distance: 11.4
click at [1033, 422] on div at bounding box center [1008, 421] width 98 height 98
radio input "true"
click at [840, 590] on button "Complete move in" at bounding box center [829, 589] width 126 height 39
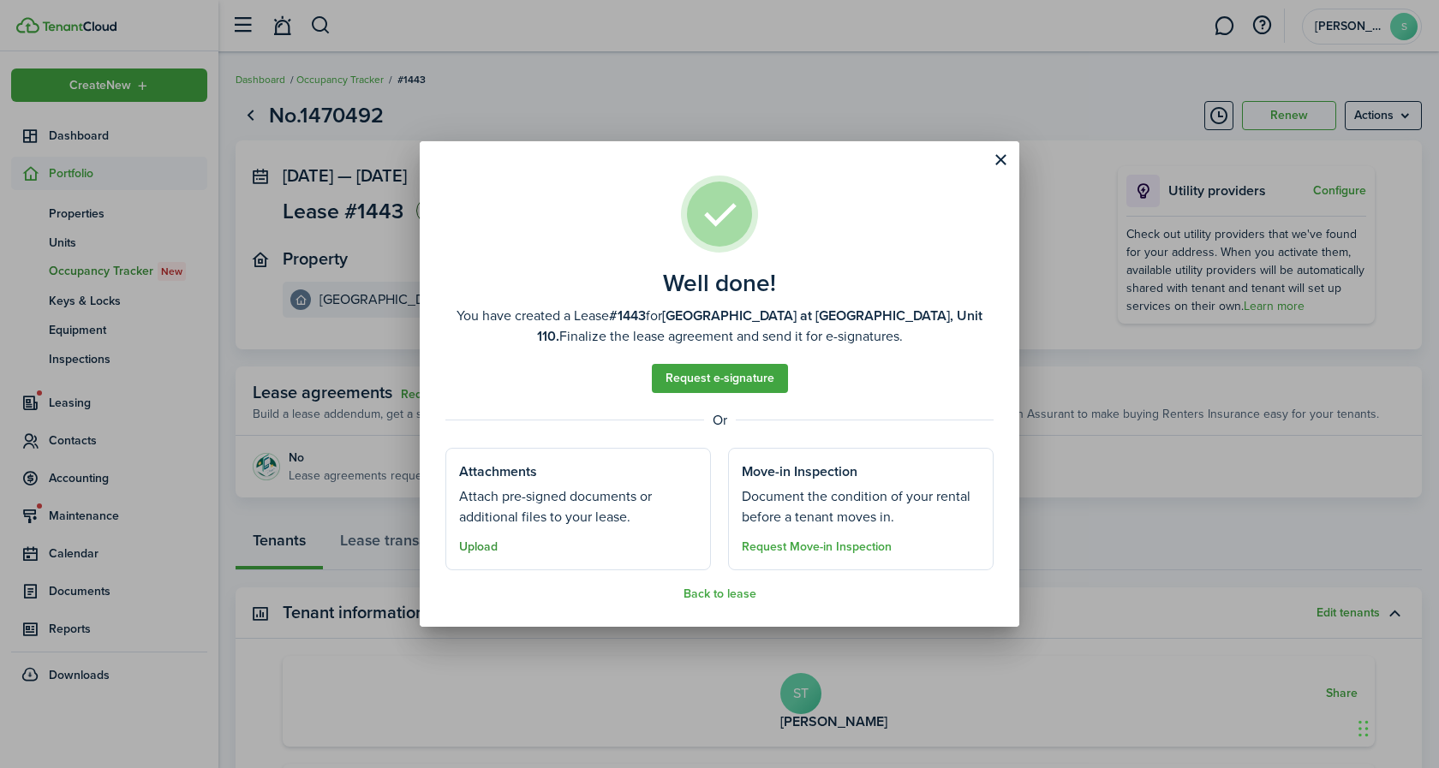
click at [475, 547] on button "Upload" at bounding box center [478, 547] width 39 height 14
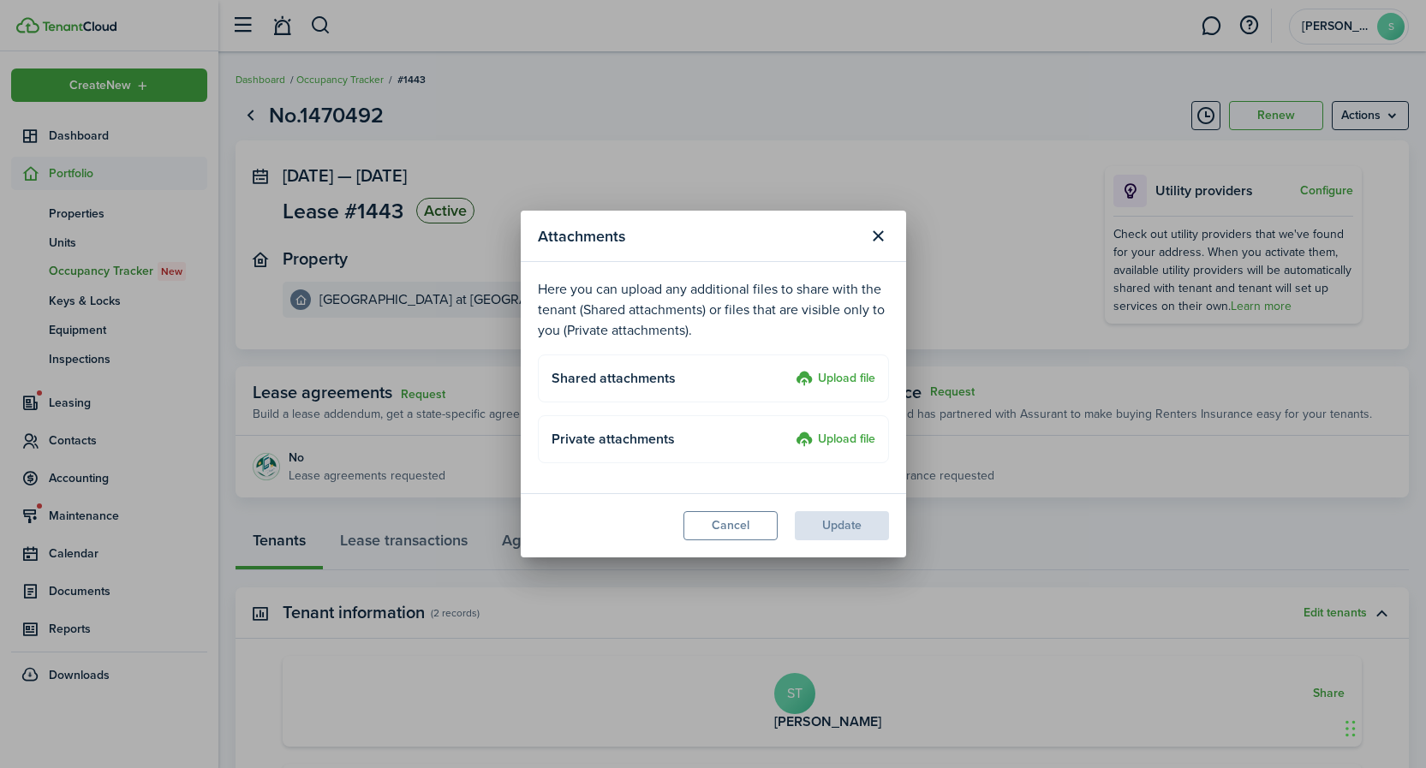
click at [666, 377] on h4 "Shared attachments" at bounding box center [671, 378] width 238 height 21
click at [852, 374] on label "Upload file" at bounding box center [836, 379] width 80 height 21
click at [790, 369] on input "Upload file" at bounding box center [790, 369] width 0 height 0
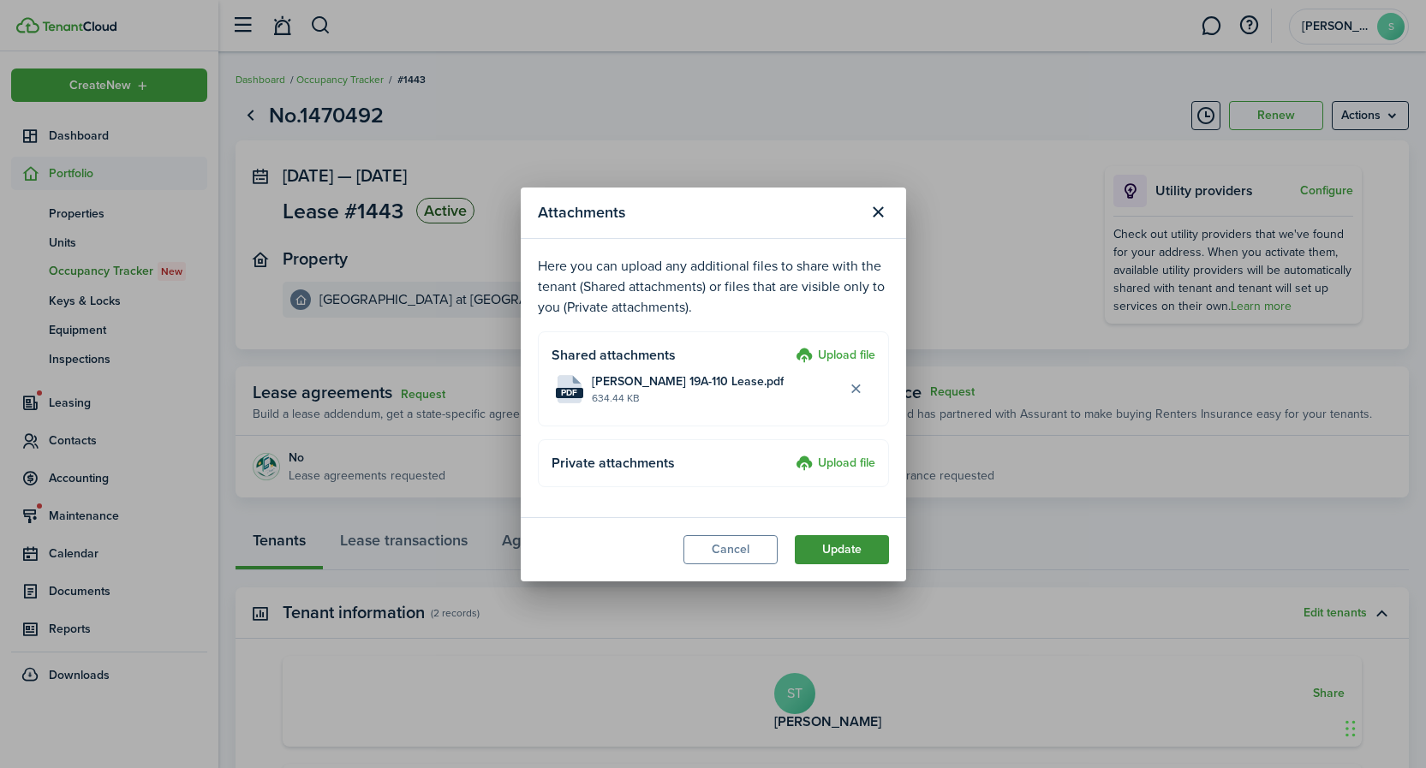
click at [861, 551] on button "Update" at bounding box center [842, 549] width 94 height 29
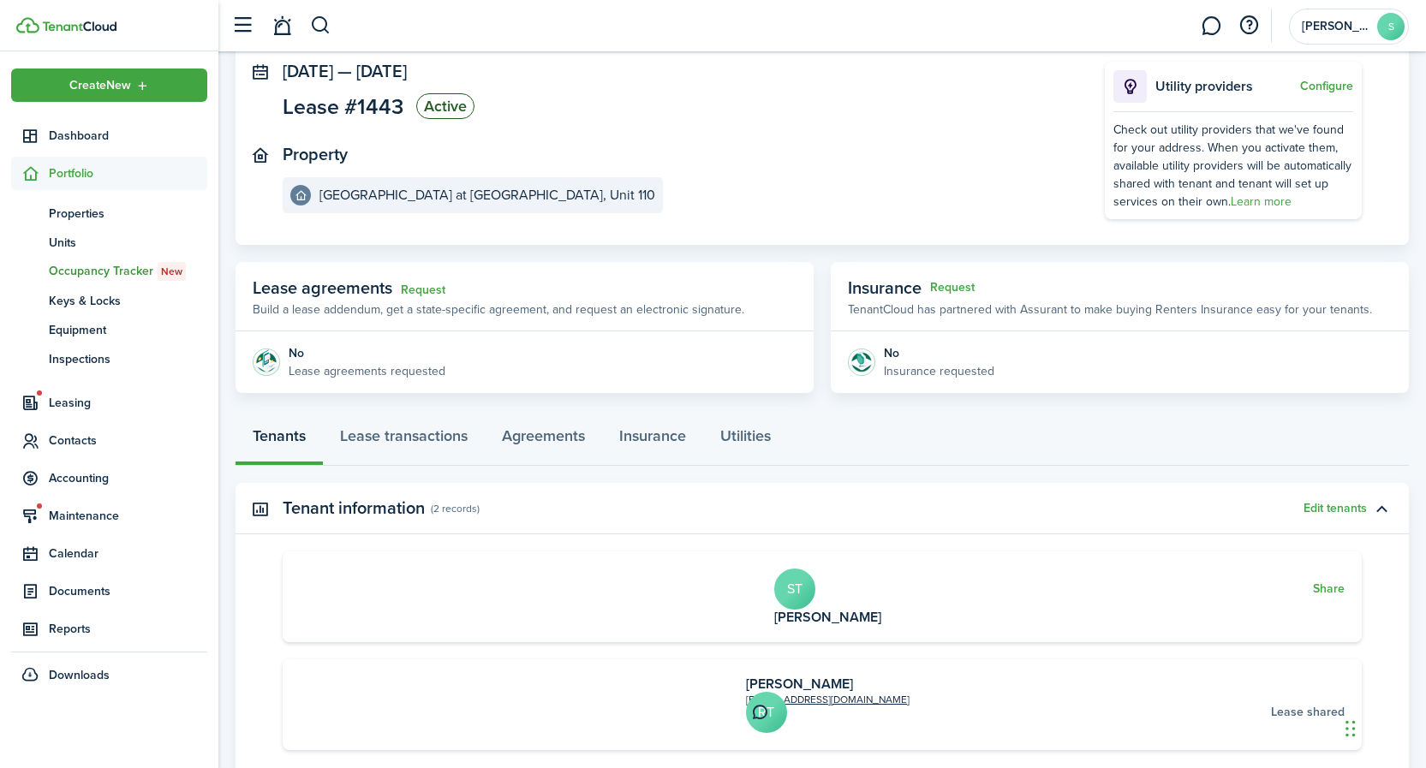
scroll to position [411, 0]
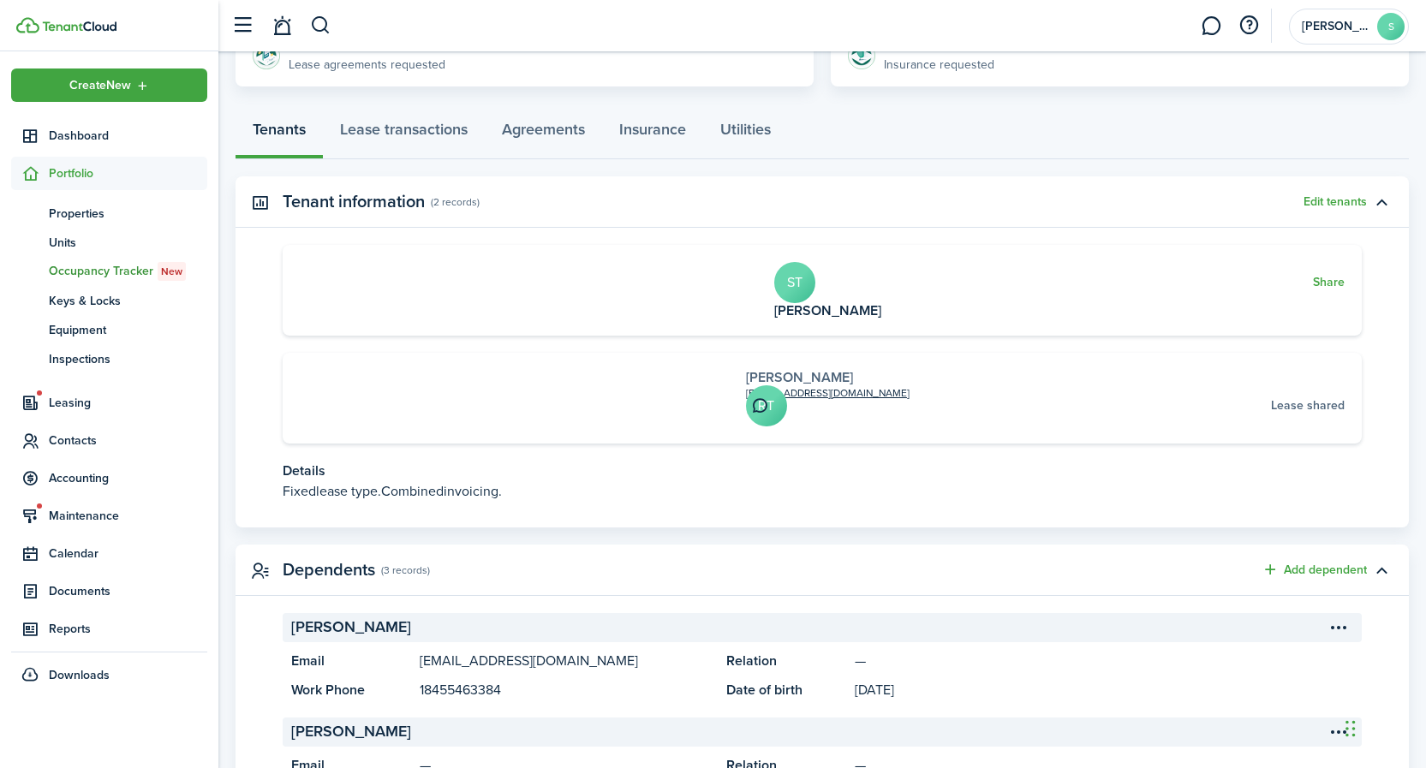
click at [746, 370] on link "[PERSON_NAME]" at bounding box center [799, 377] width 107 height 20
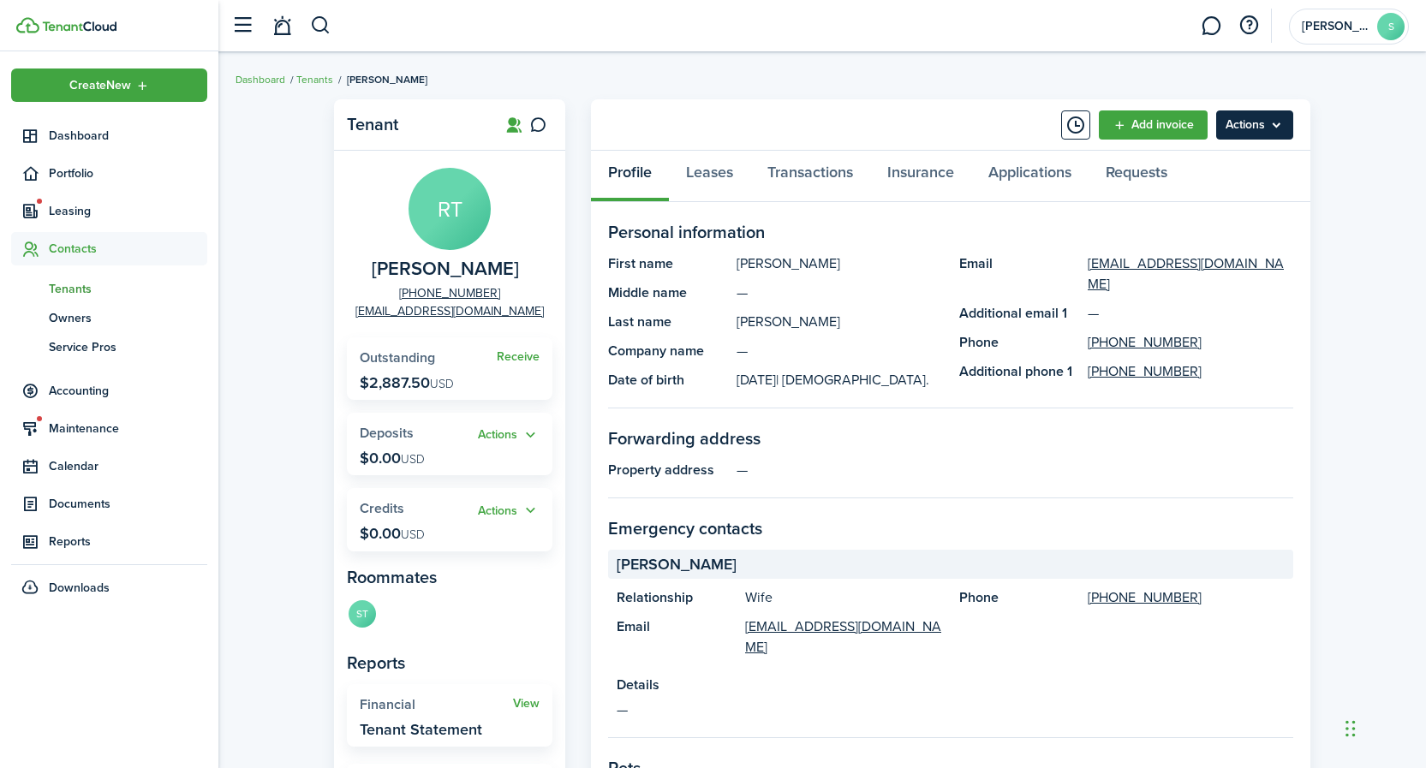
click at [1249, 132] on menu-btn "Actions" at bounding box center [1254, 124] width 77 height 29
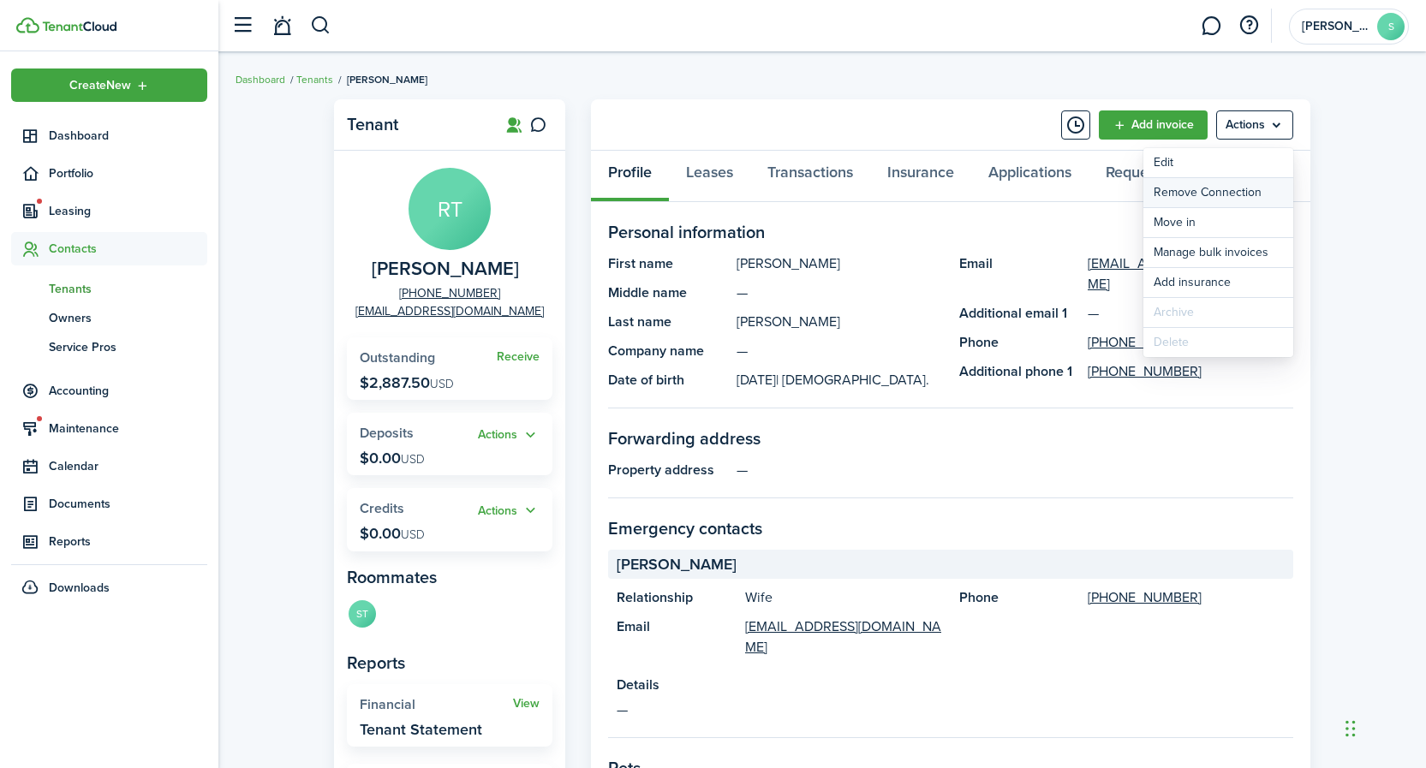
click at [1247, 191] on button "Remove Connection" at bounding box center [1218, 192] width 150 height 29
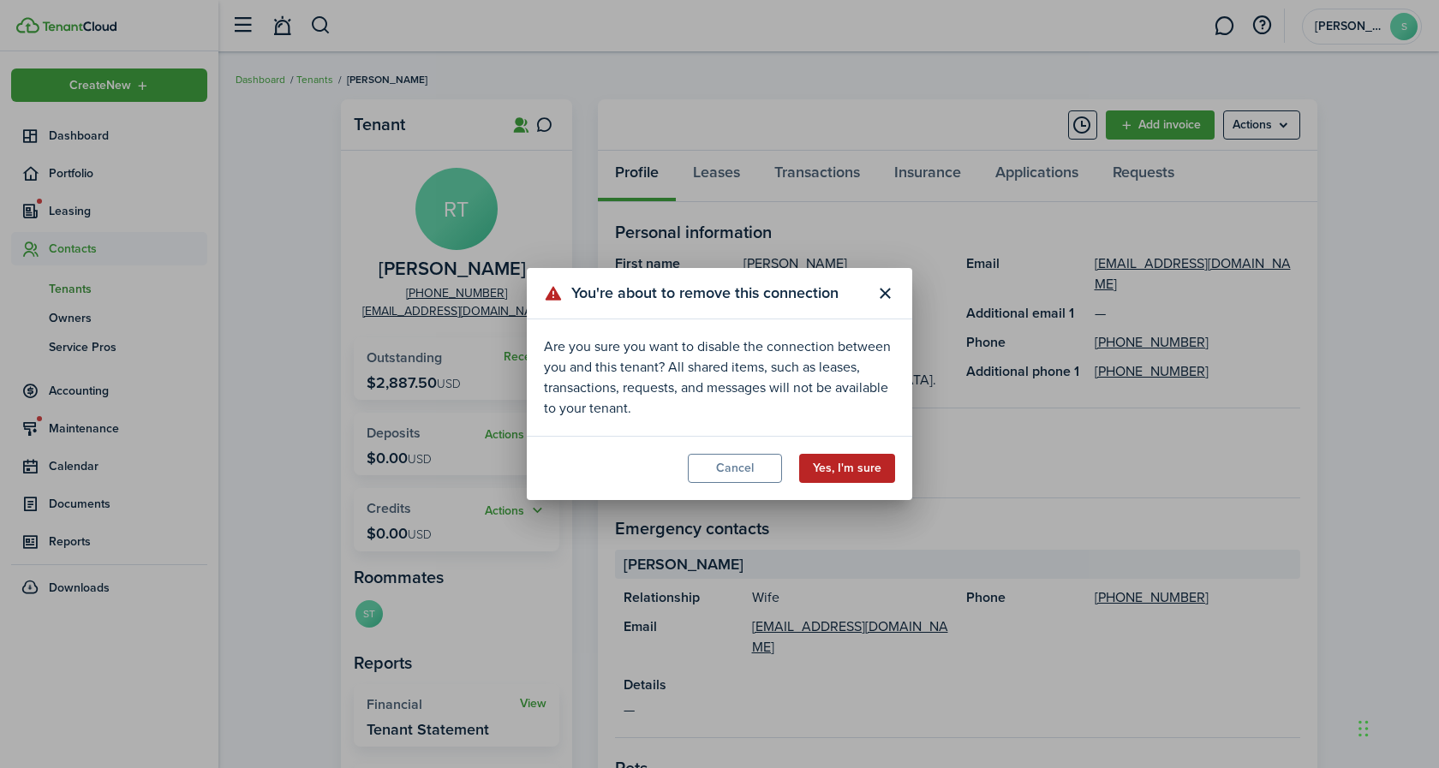
click at [859, 466] on button "Yes, I'm sure" at bounding box center [847, 468] width 96 height 29
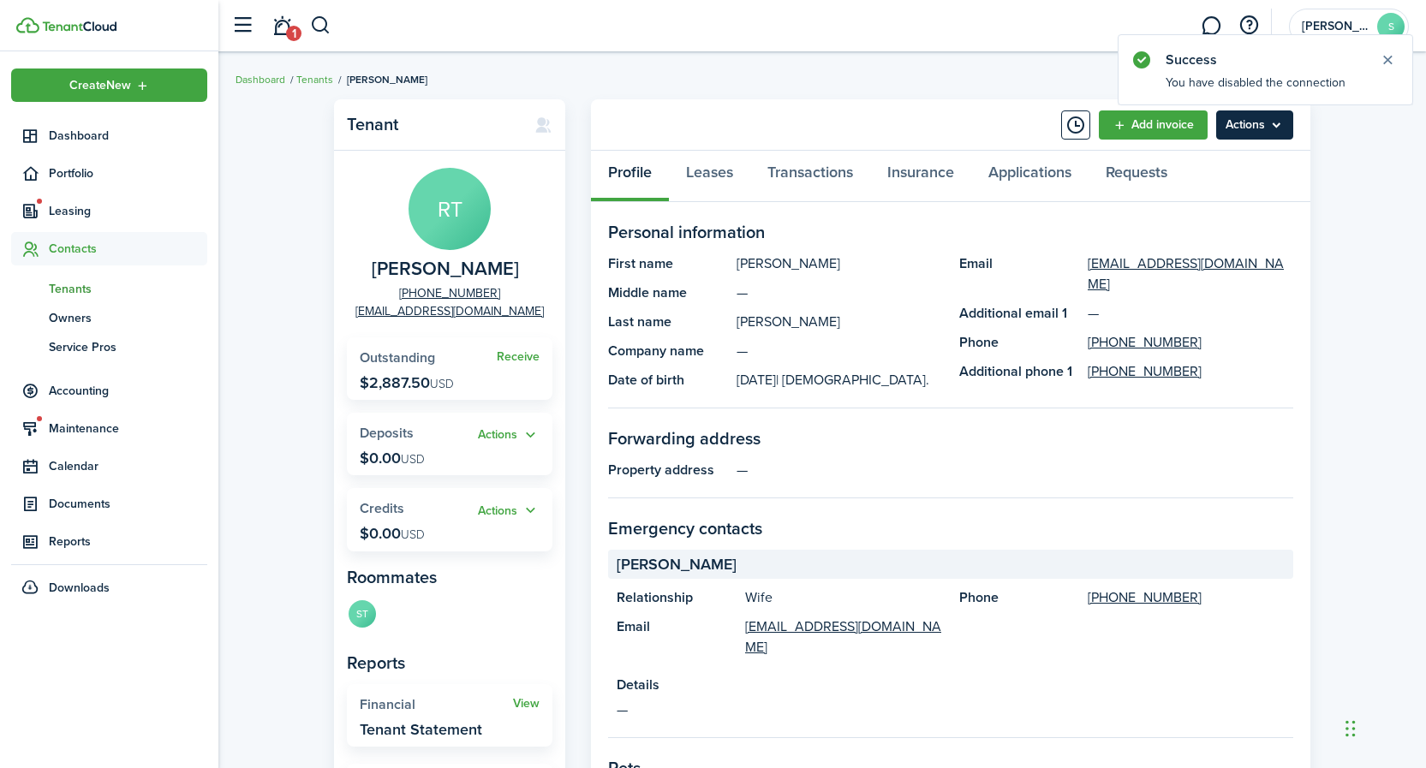
click at [1242, 129] on menu-btn "Actions" at bounding box center [1254, 124] width 77 height 29
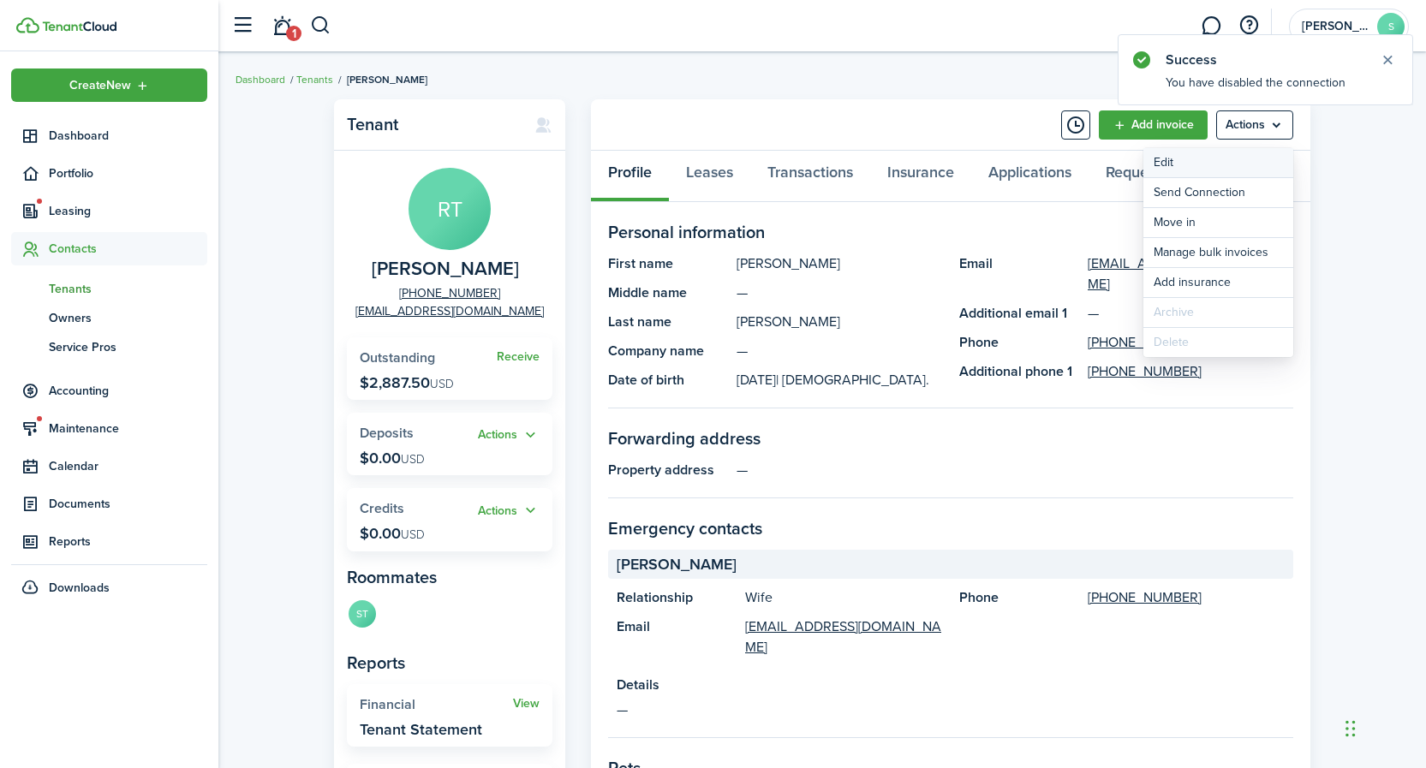
click at [1207, 162] on link "Edit" at bounding box center [1218, 162] width 150 height 29
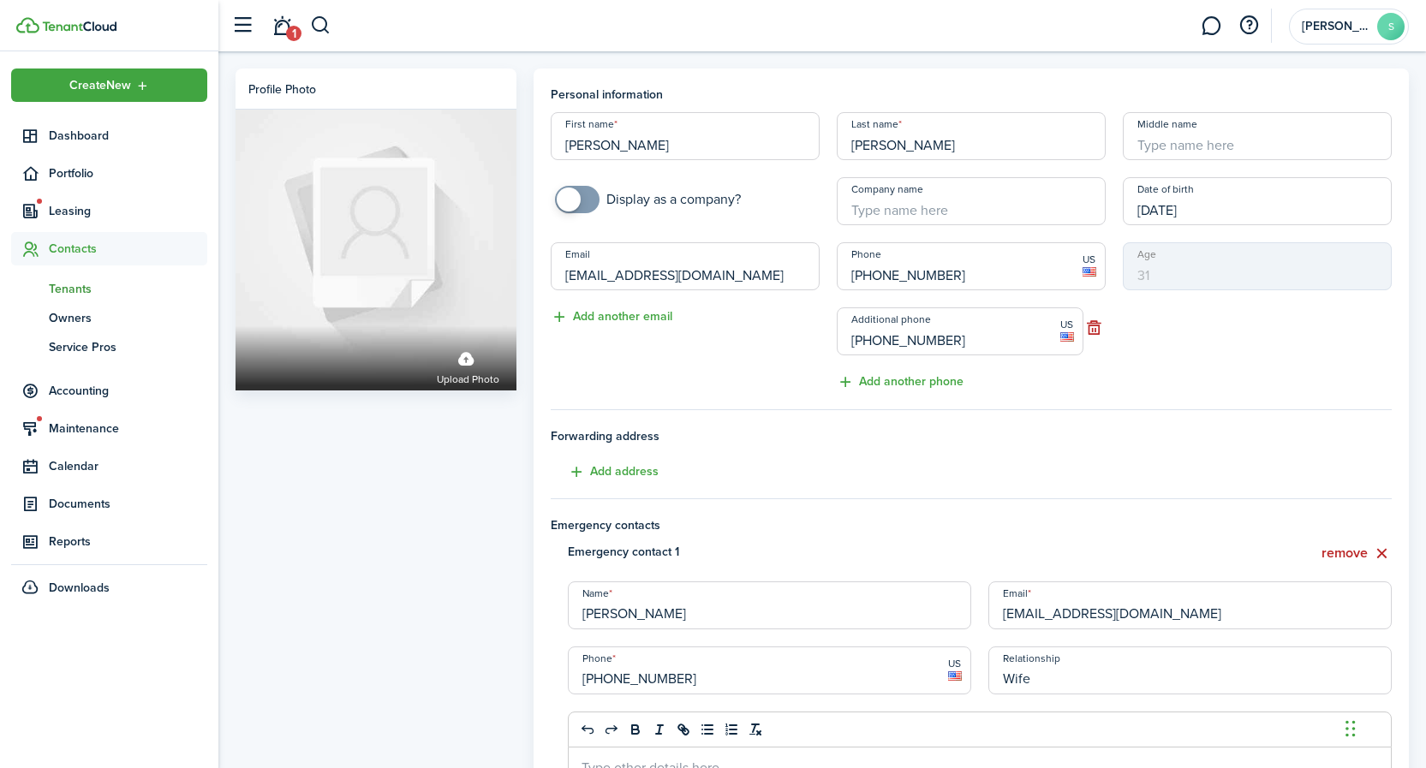
click at [738, 276] on input "[EMAIL_ADDRESS][DOMAIN_NAME]" at bounding box center [685, 266] width 269 height 48
type input "s"
type input "[EMAIL_ADDRESS][DOMAIN_NAME]"
click at [1185, 617] on input "[EMAIL_ADDRESS][DOMAIN_NAME]" at bounding box center [1189, 605] width 403 height 48
type input "s"
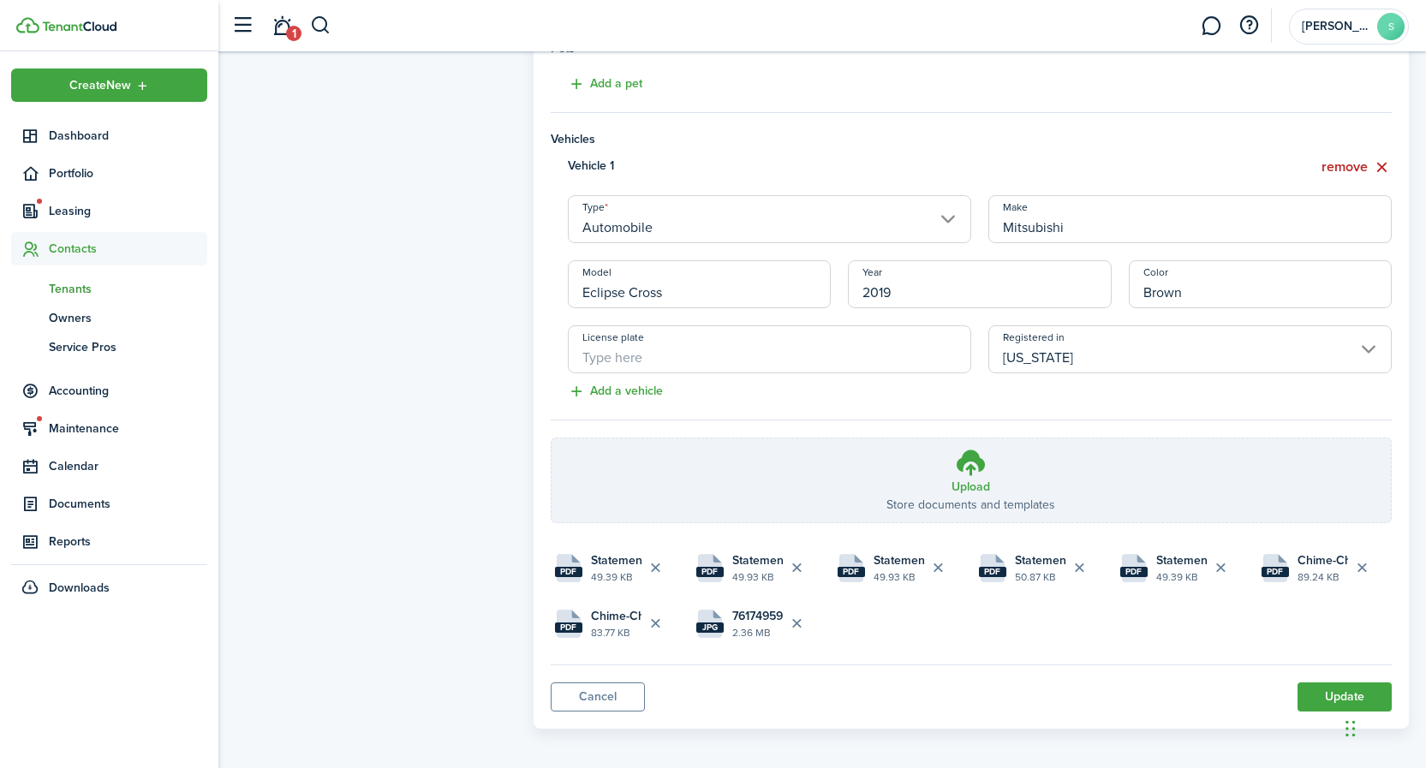
scroll to position [927, 0]
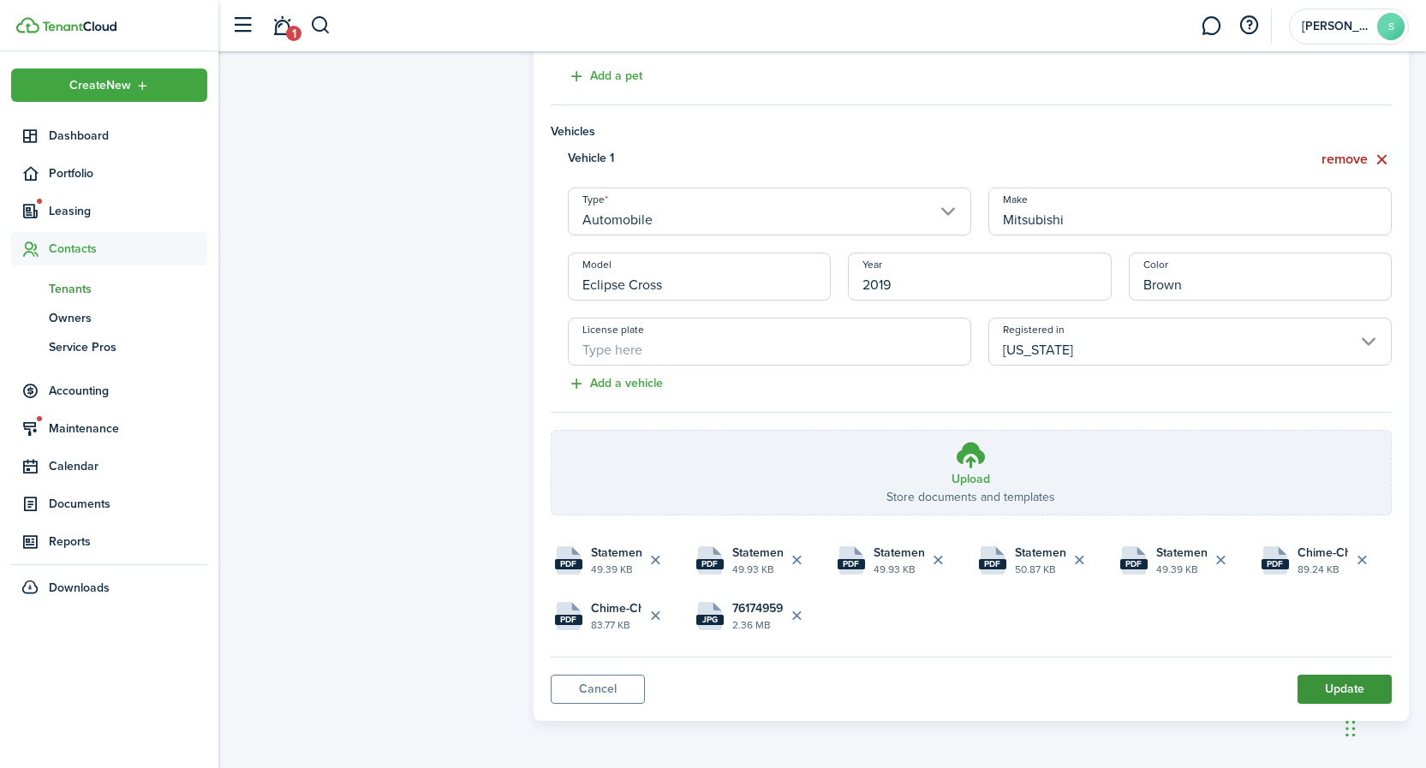
type input "[EMAIL_ADDRESS][DOMAIN_NAME]"
click at [1327, 690] on button "Update" at bounding box center [1344, 689] width 94 height 29
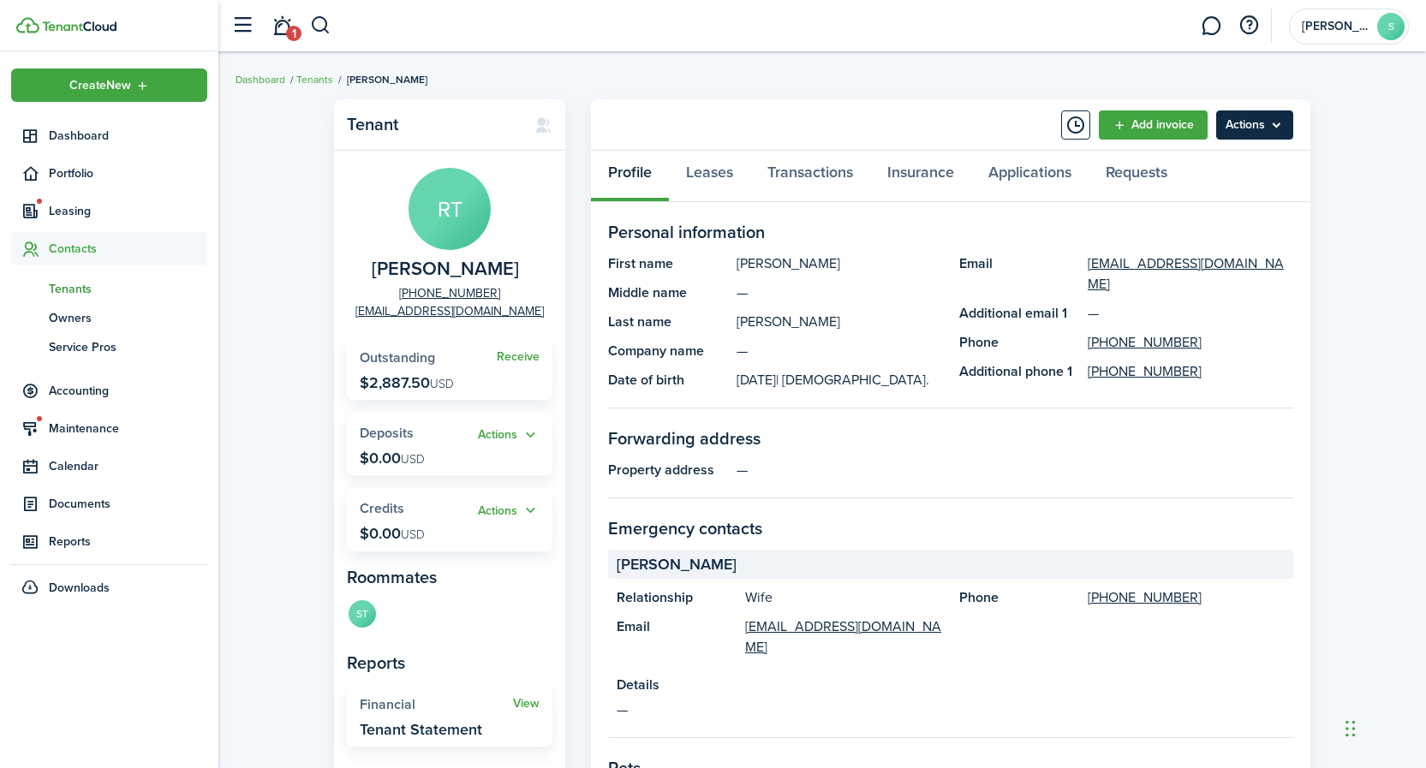
click at [1244, 127] on menu-btn "Actions" at bounding box center [1254, 124] width 77 height 29
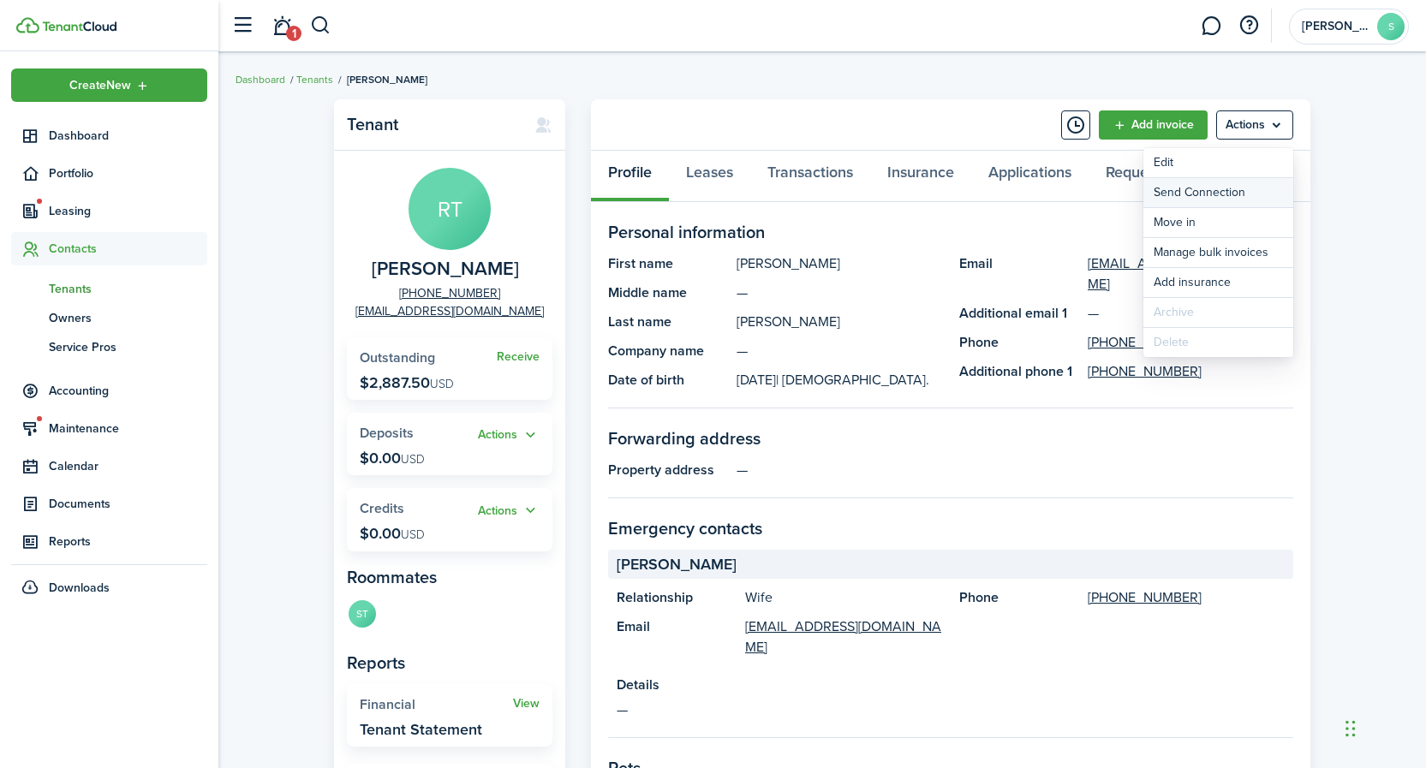
click at [1221, 193] on button "Send Connection" at bounding box center [1218, 192] width 150 height 29
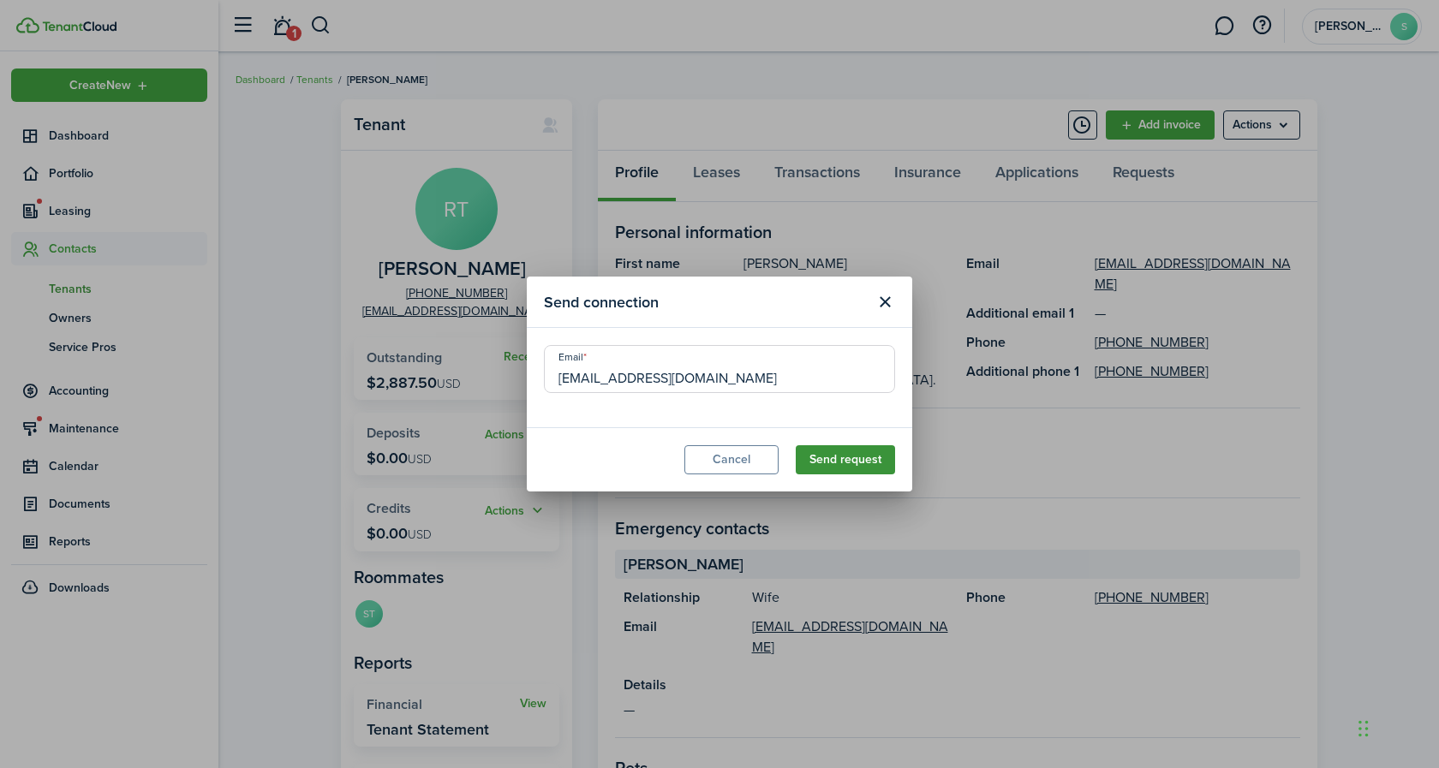
click at [854, 462] on button "Send request" at bounding box center [845, 459] width 99 height 29
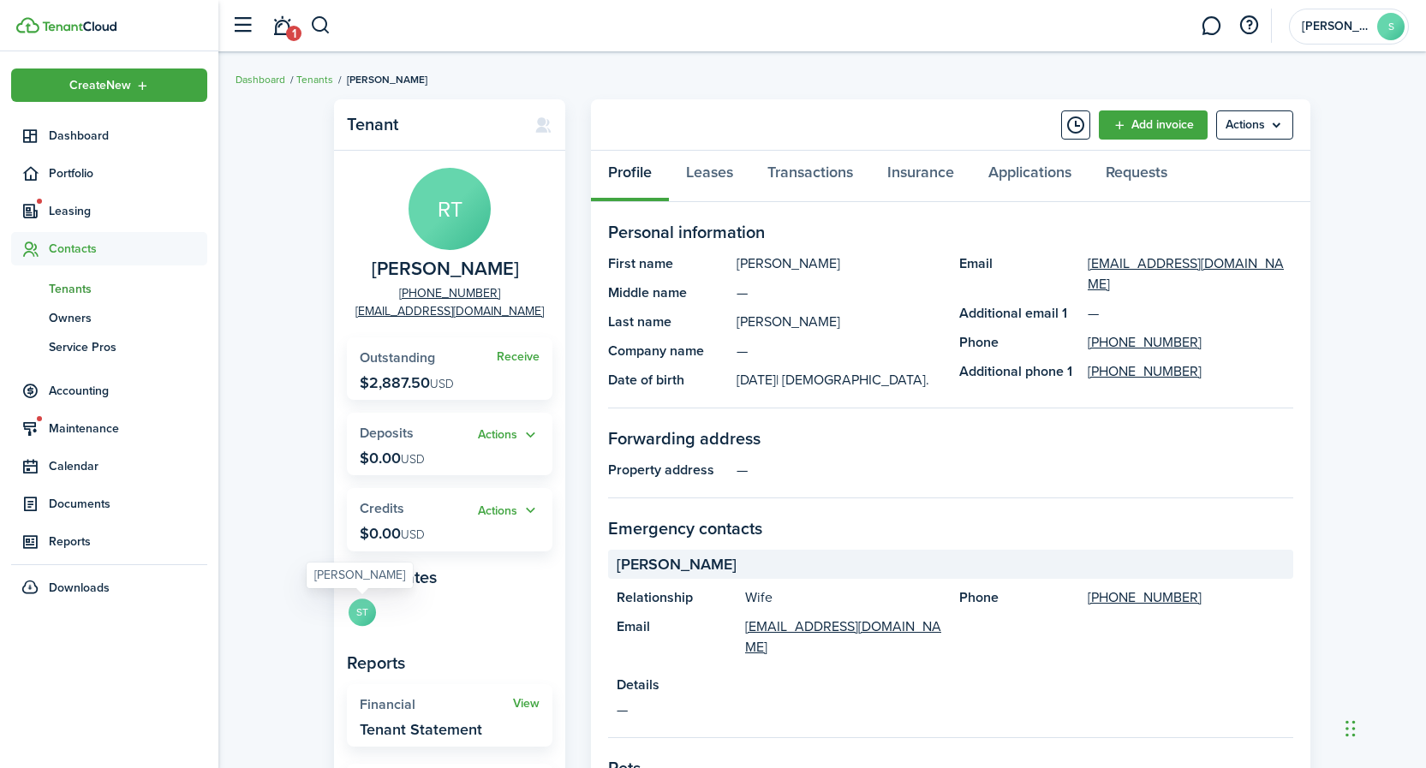
click at [363, 614] on avatar-text "ST" at bounding box center [362, 612] width 27 height 27
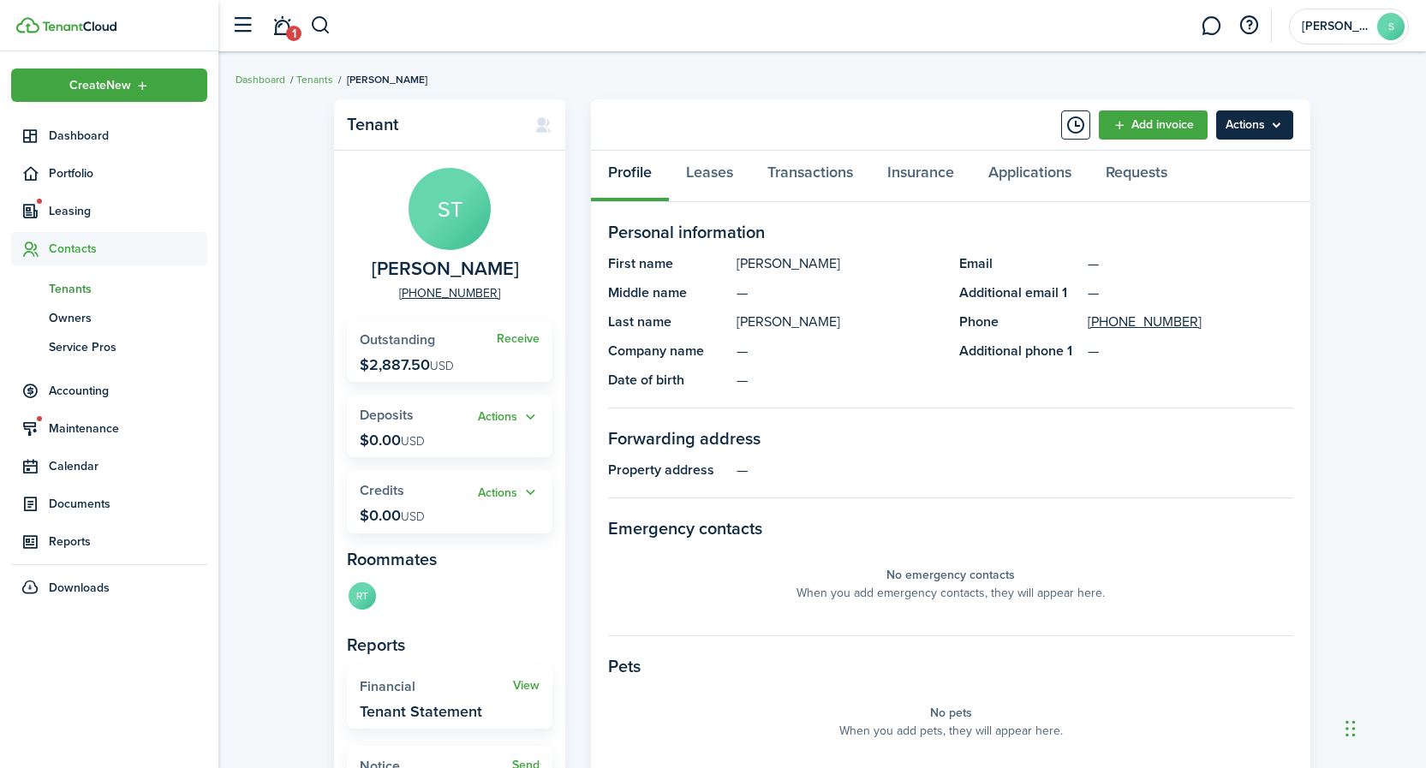
click at [1247, 132] on menu-btn "Actions" at bounding box center [1254, 124] width 77 height 29
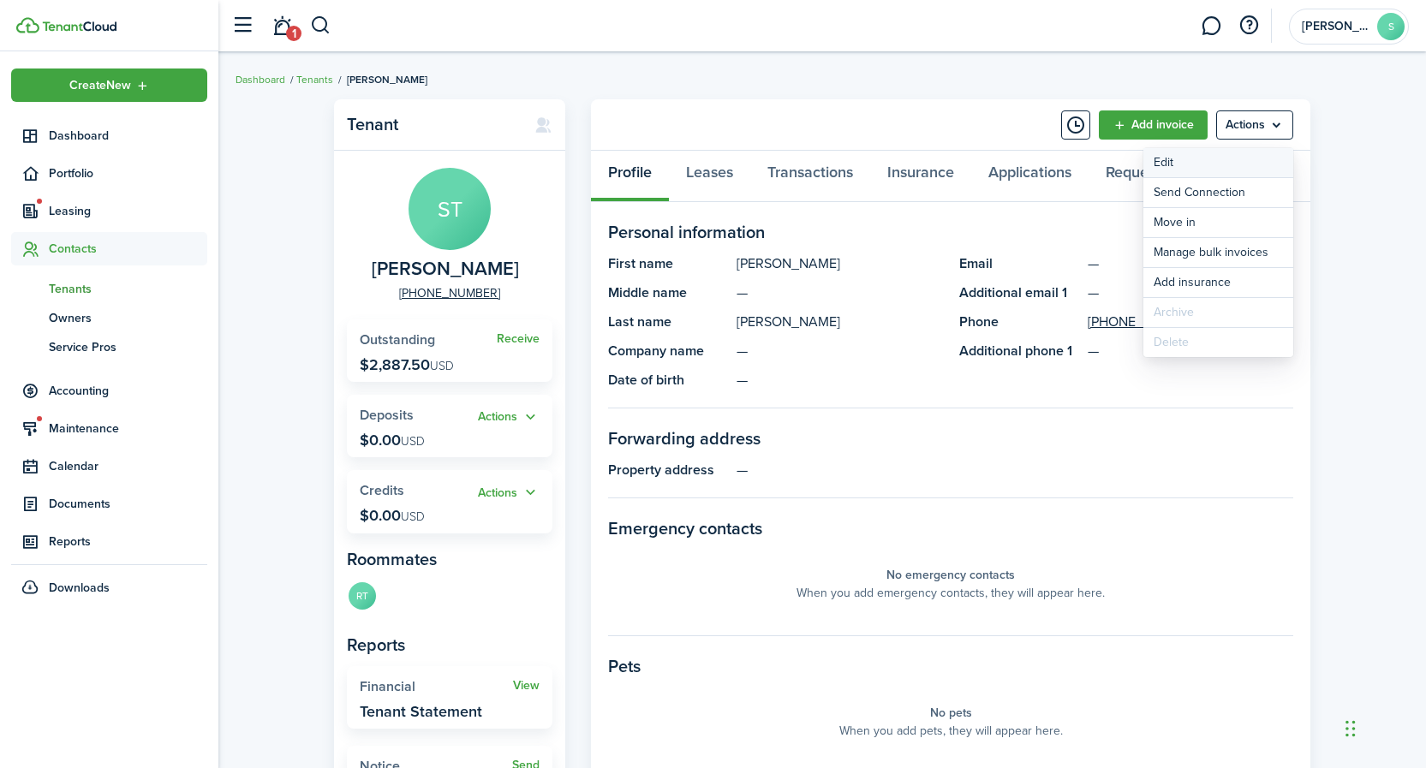
click at [1169, 159] on link "Edit" at bounding box center [1218, 162] width 150 height 29
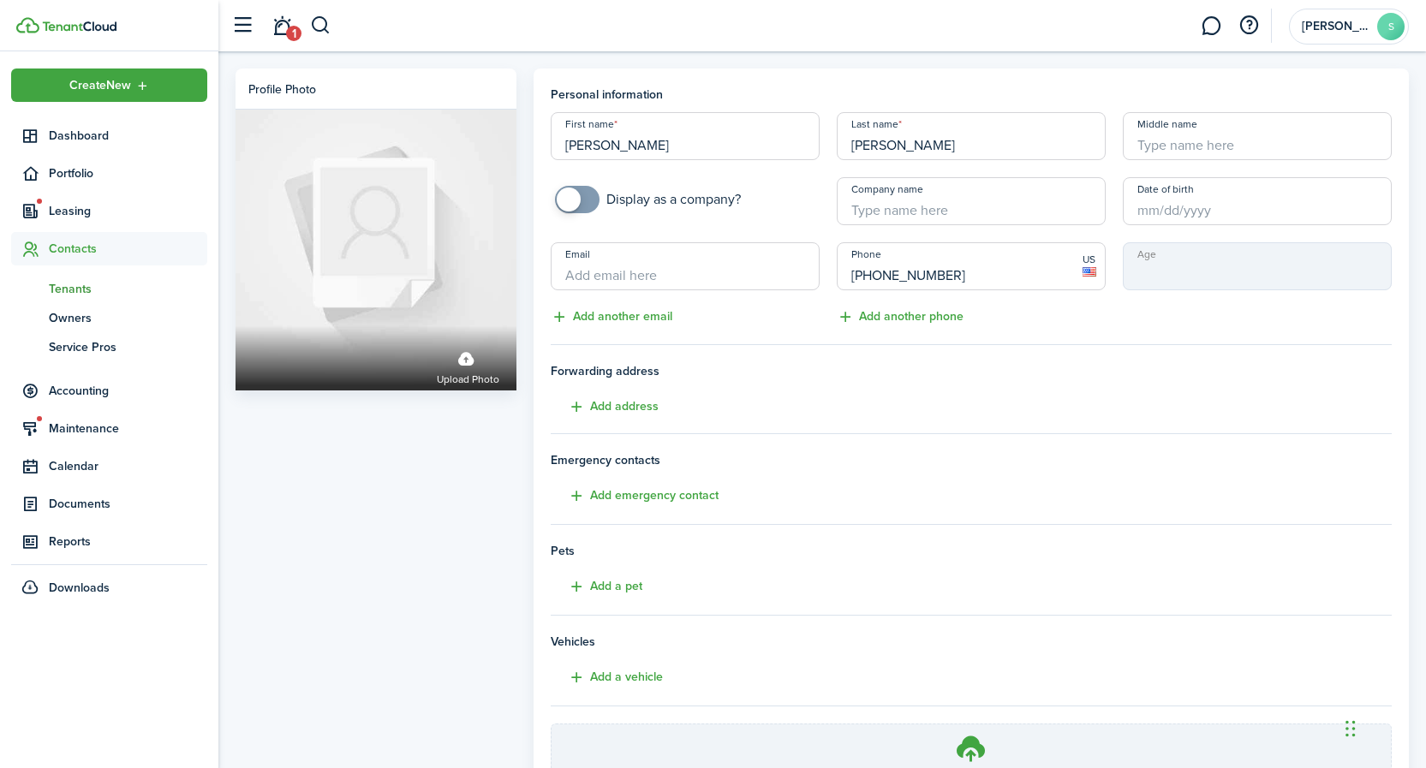
click at [725, 269] on input "Email" at bounding box center [685, 266] width 269 height 48
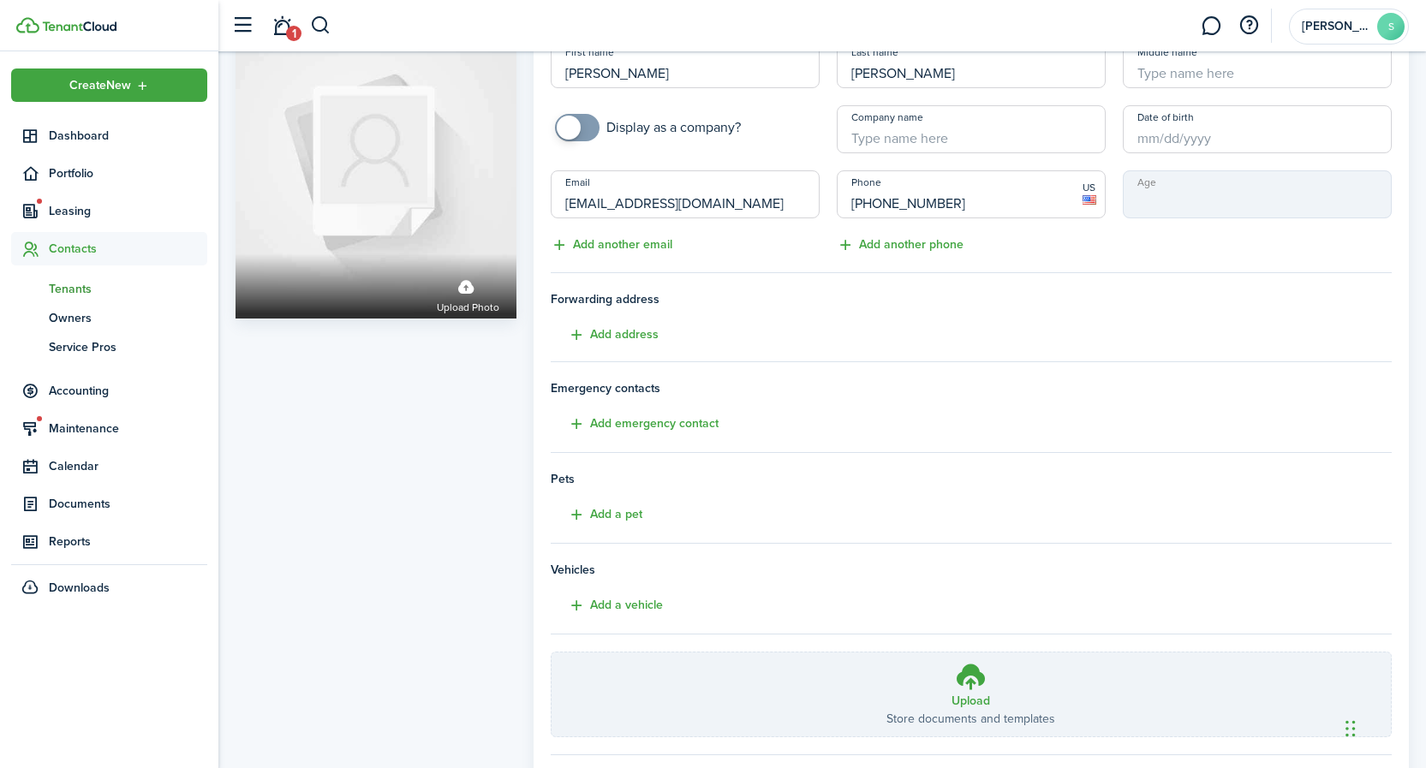
scroll to position [170, 0]
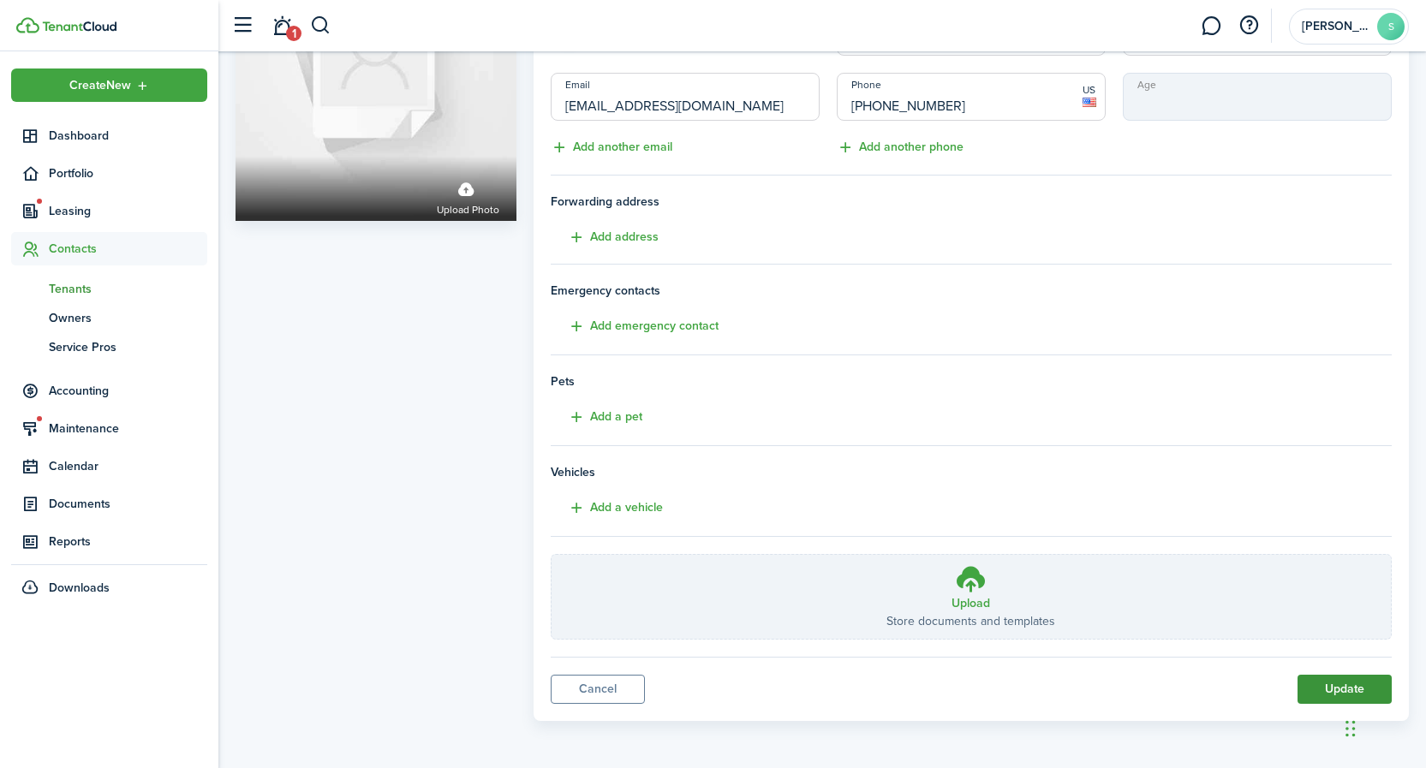
type input "[EMAIL_ADDRESS][DOMAIN_NAME]"
drag, startPoint x: 1329, startPoint y: 692, endPoint x: 1314, endPoint y: 686, distance: 16.5
click at [1329, 692] on button "Update" at bounding box center [1344, 689] width 94 height 29
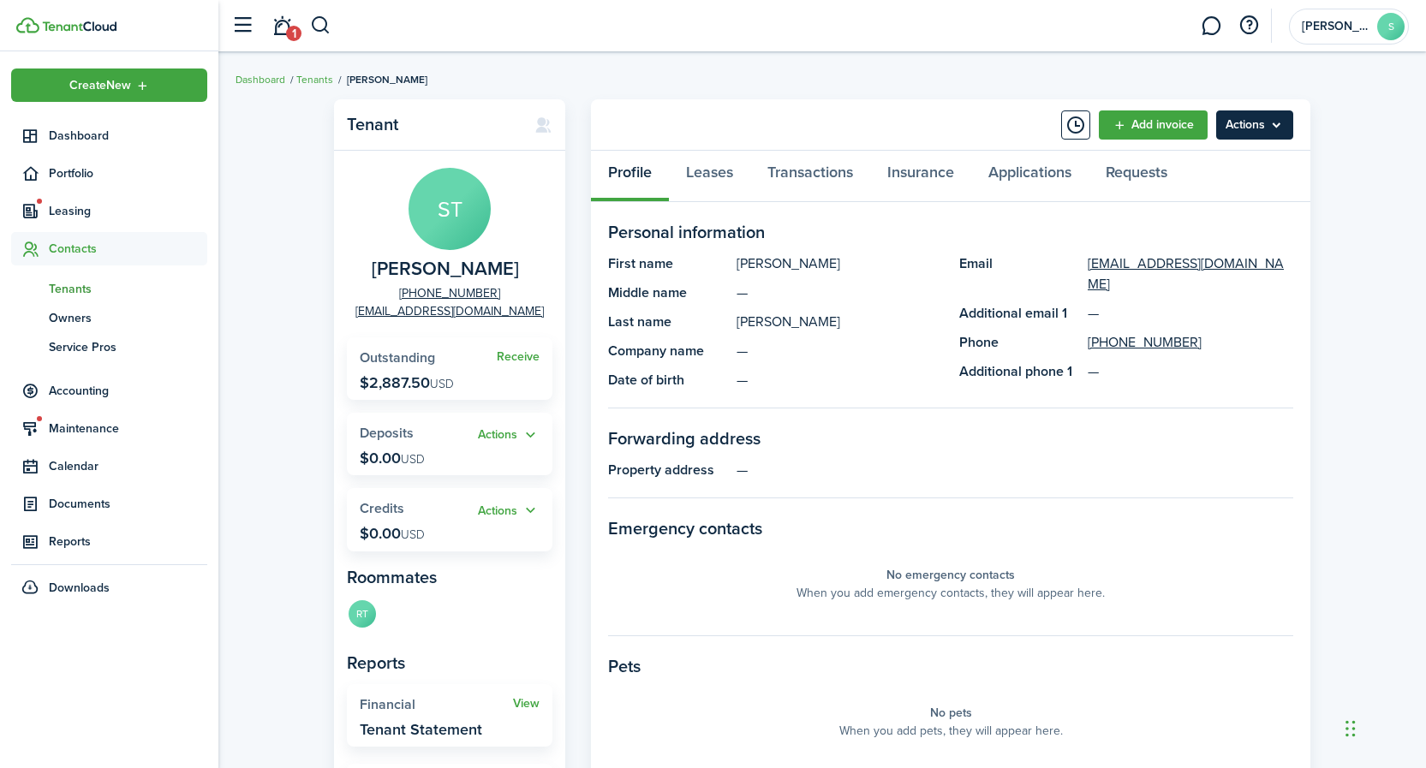
click at [1253, 129] on menu-btn "Actions" at bounding box center [1254, 124] width 77 height 29
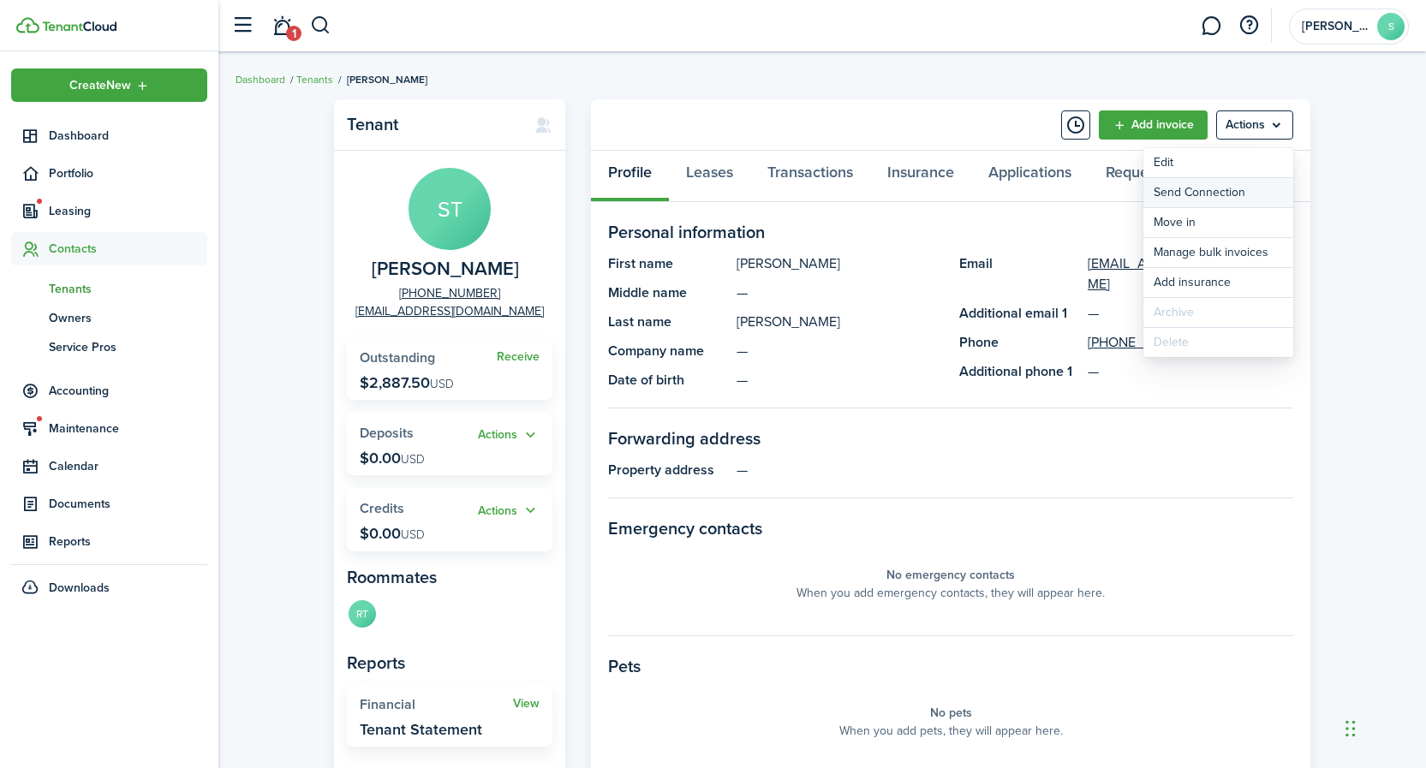
click at [1214, 193] on button "Send Connection" at bounding box center [1218, 192] width 150 height 29
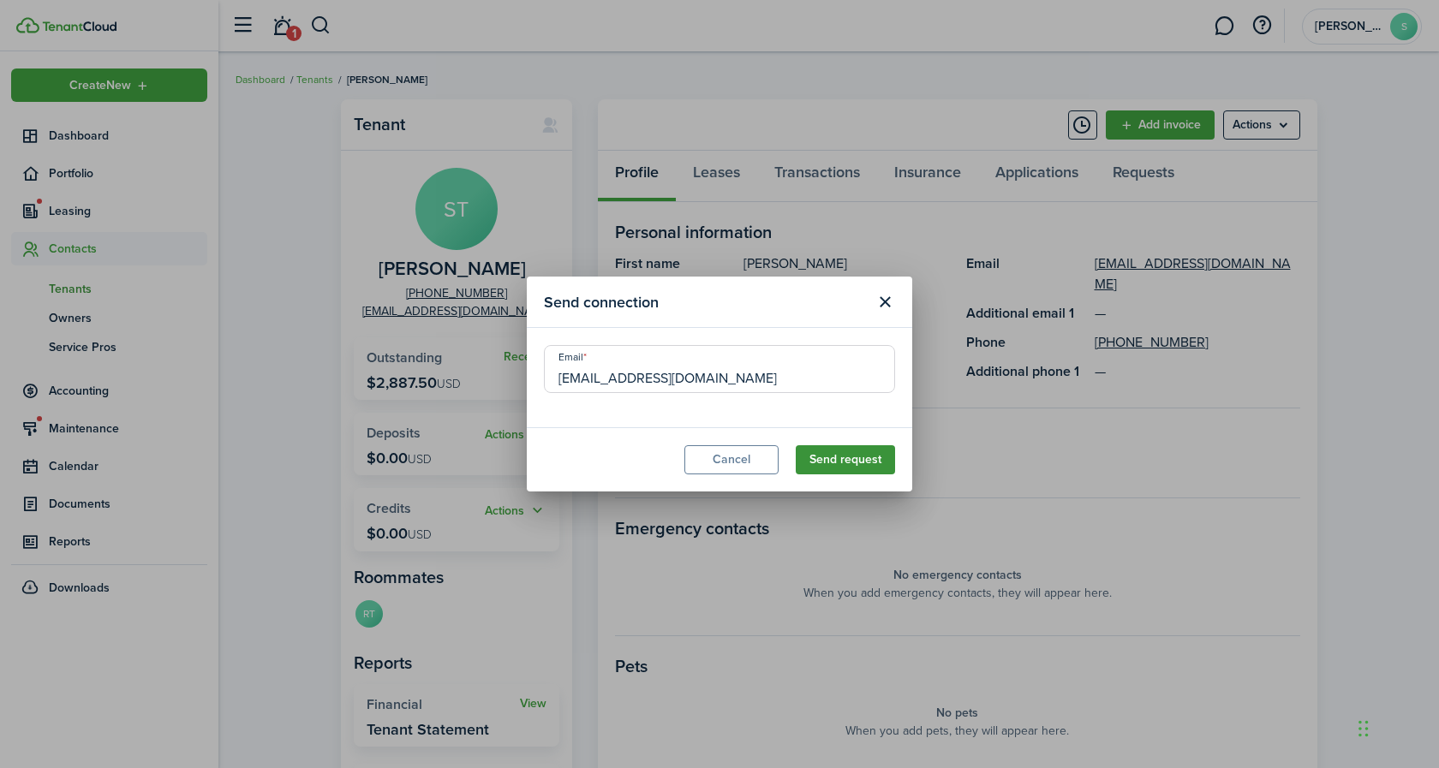
click at [841, 463] on button "Send request" at bounding box center [845, 459] width 99 height 29
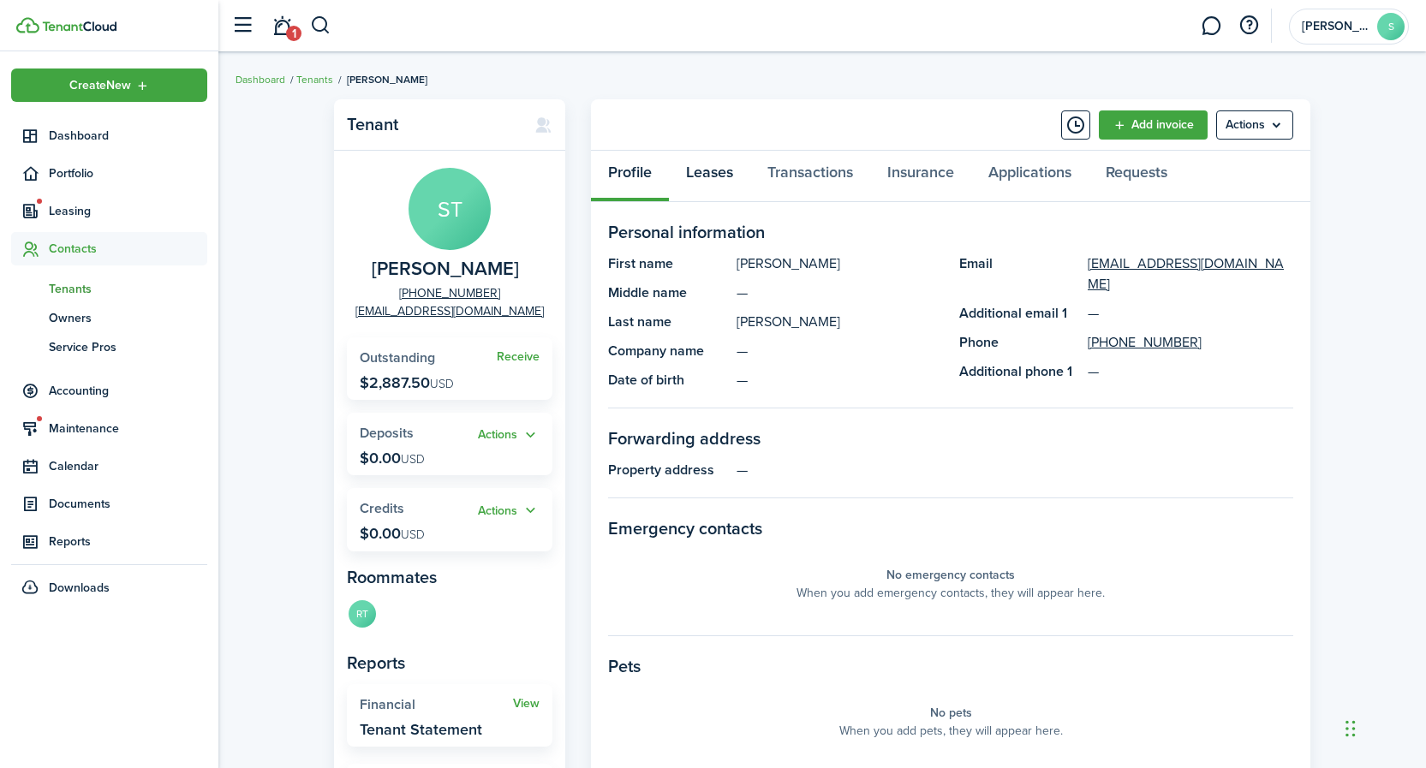
click at [716, 174] on link "Leases" at bounding box center [709, 176] width 81 height 51
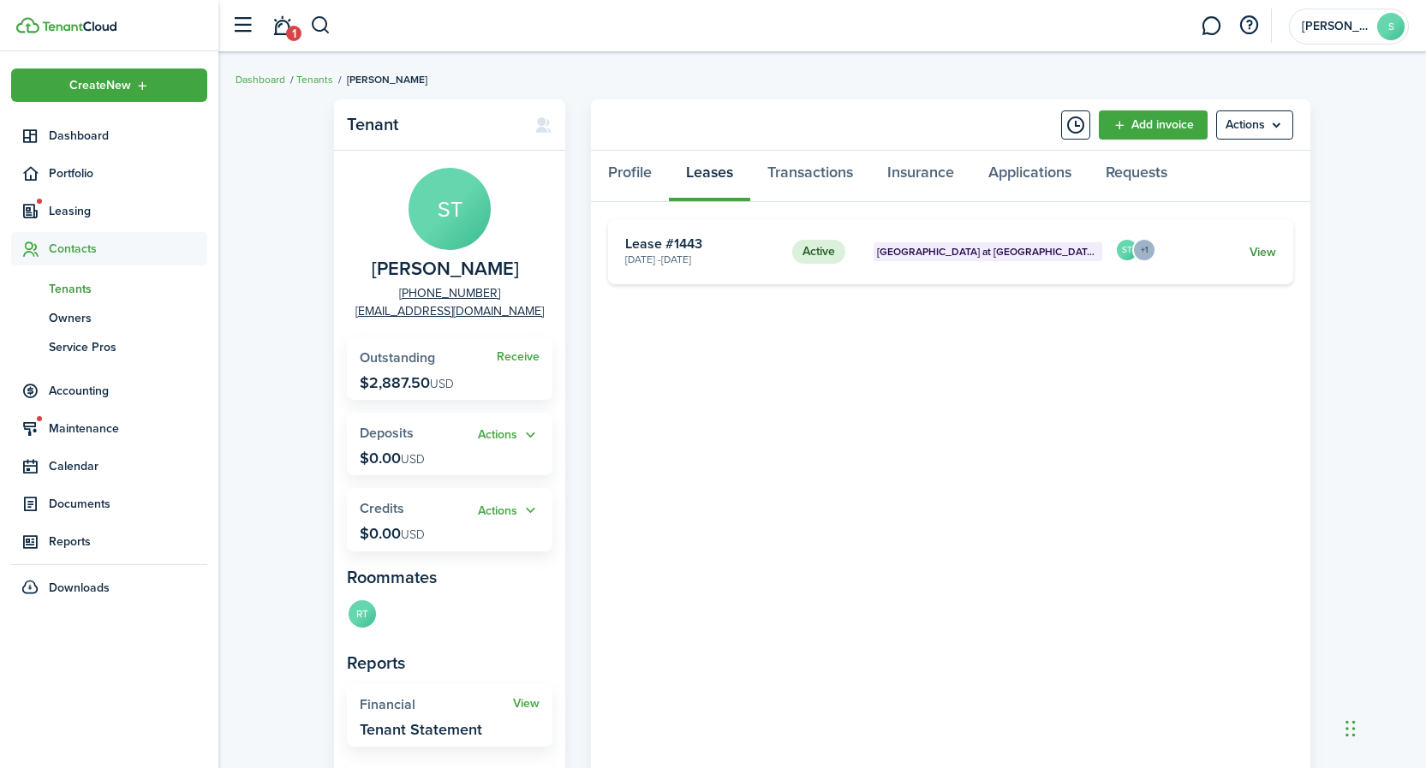
click at [1267, 249] on link "View" at bounding box center [1262, 252] width 27 height 18
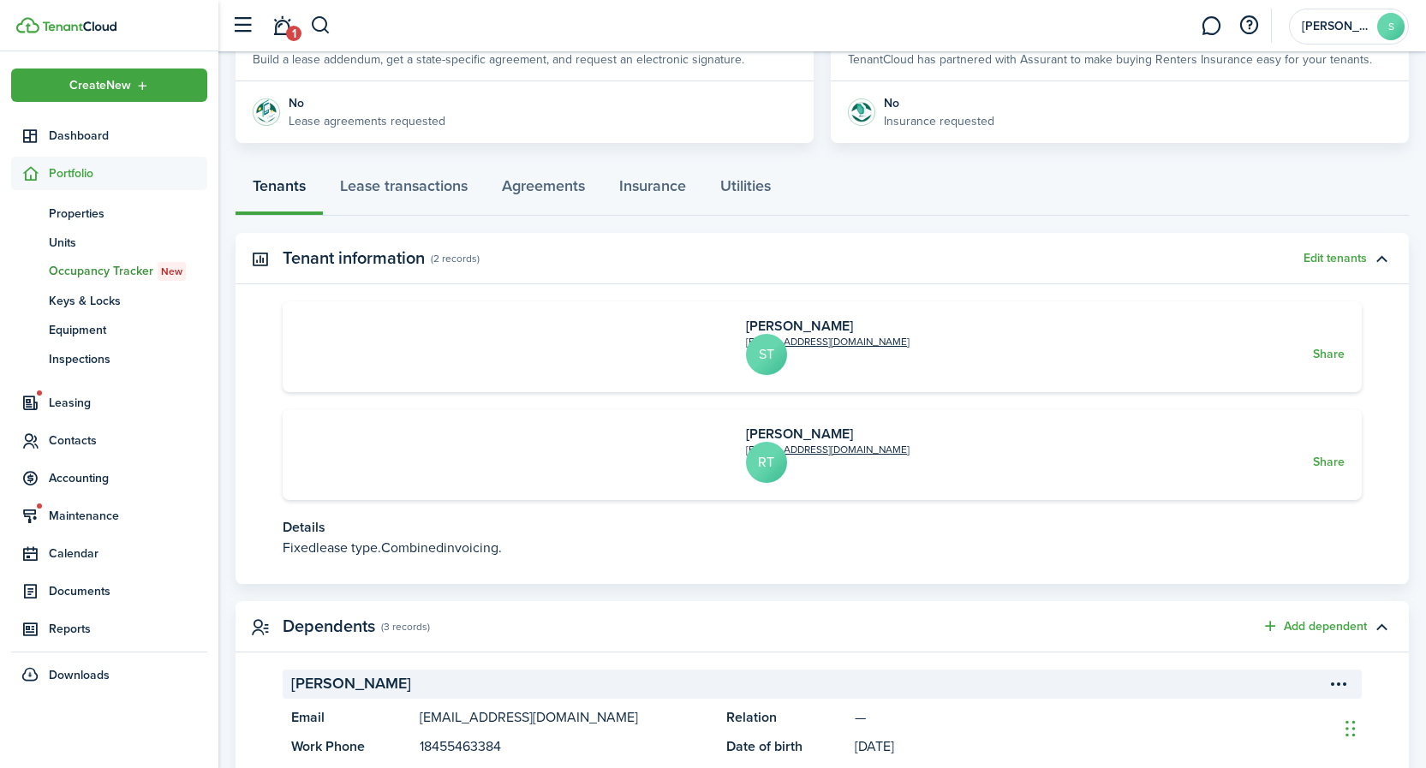
scroll to position [411, 0]
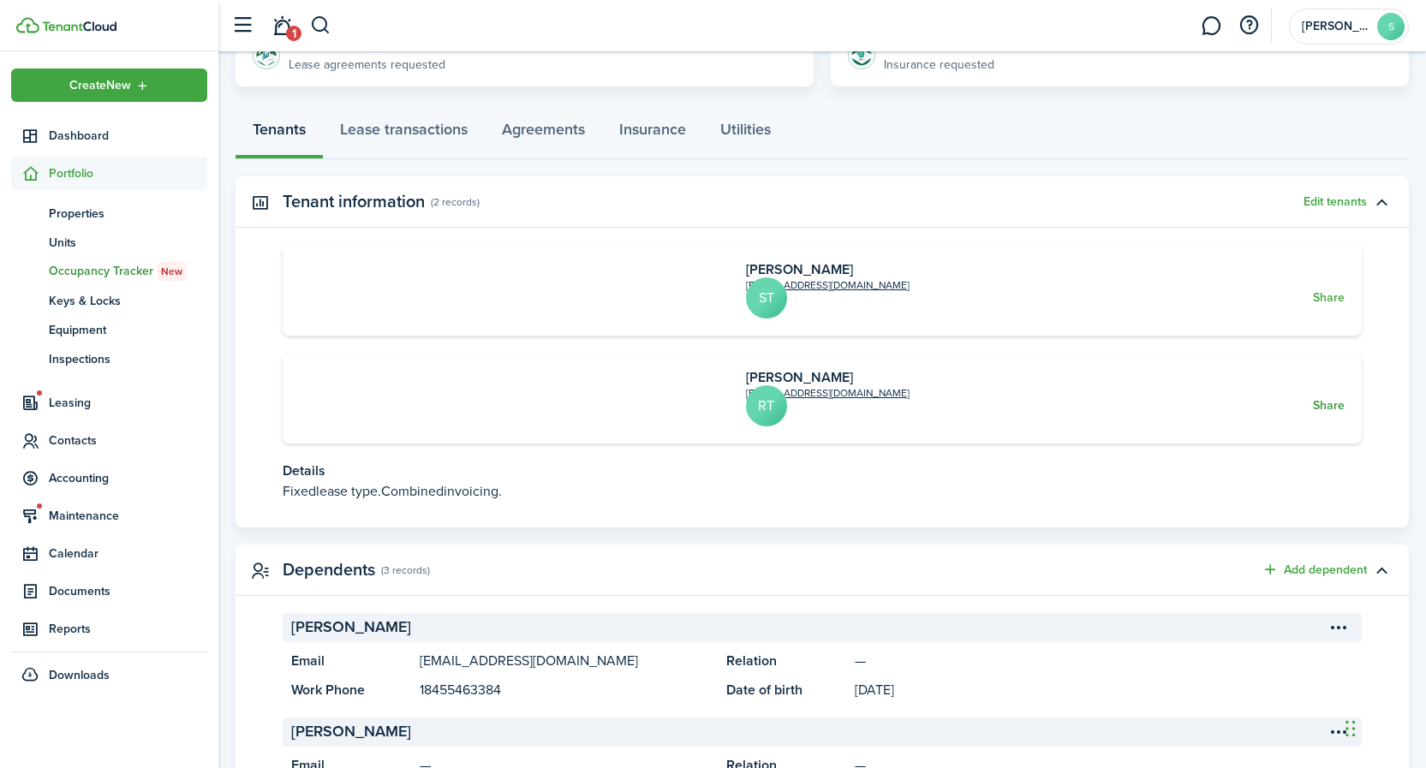
click at [1313, 399] on button "Share" at bounding box center [1329, 406] width 32 height 14
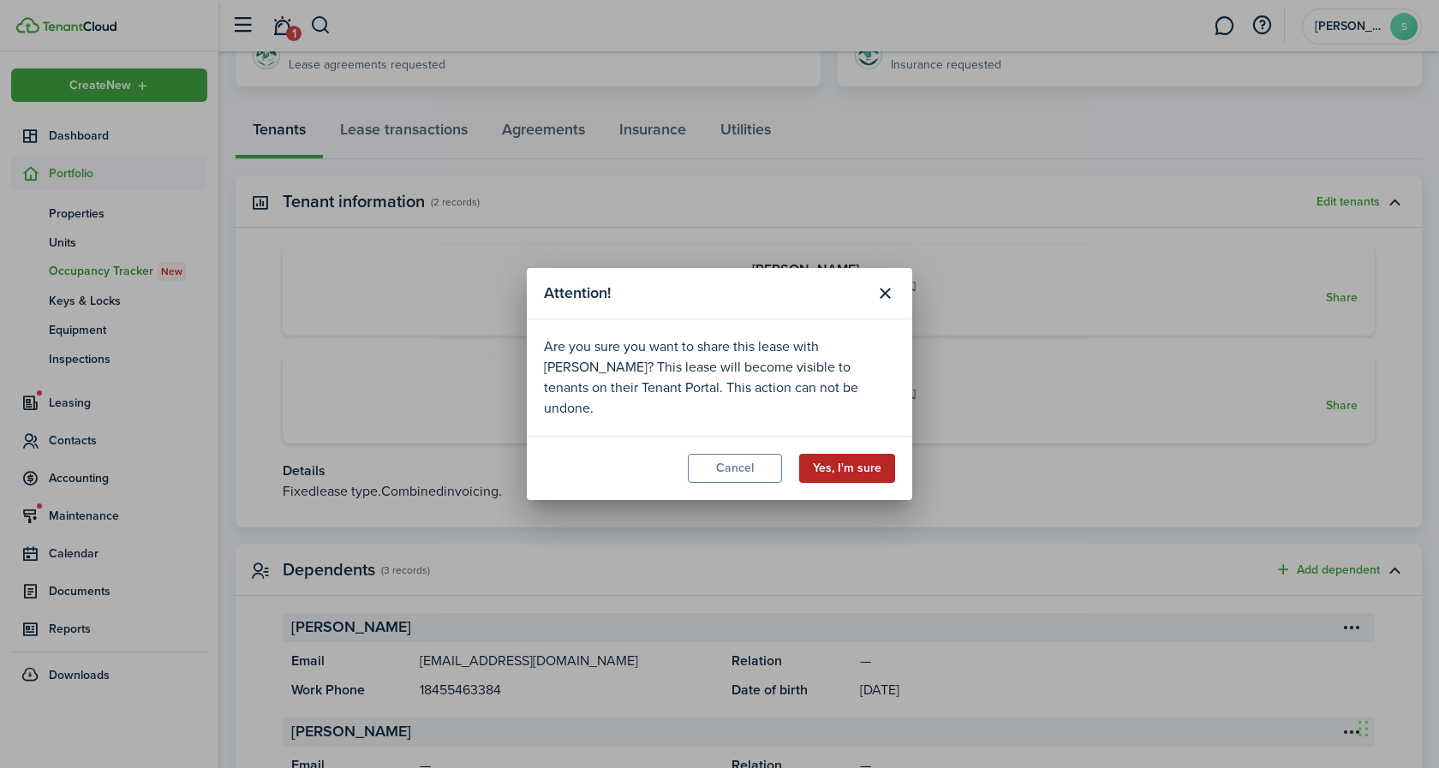
click at [868, 463] on button "Yes, I'm sure" at bounding box center [847, 468] width 96 height 29
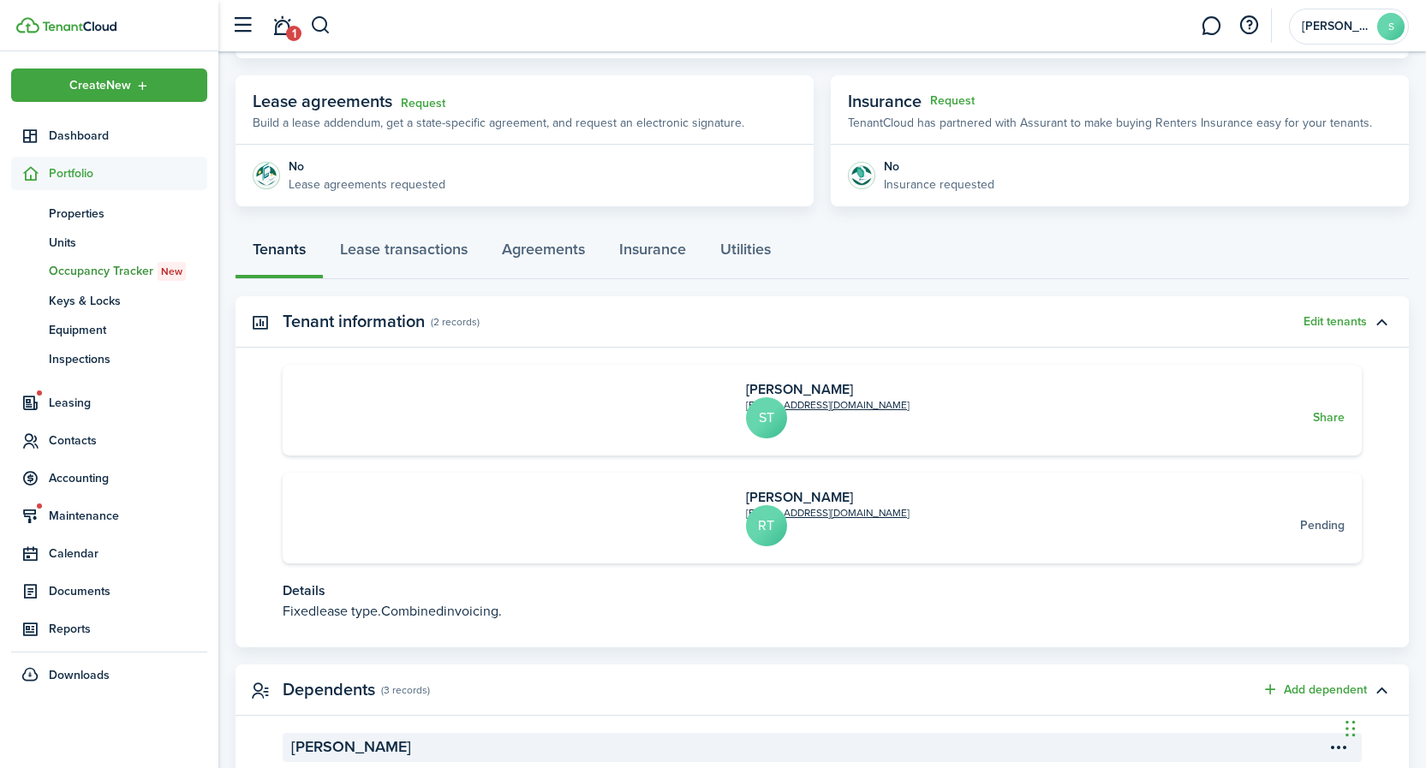
scroll to position [308, 0]
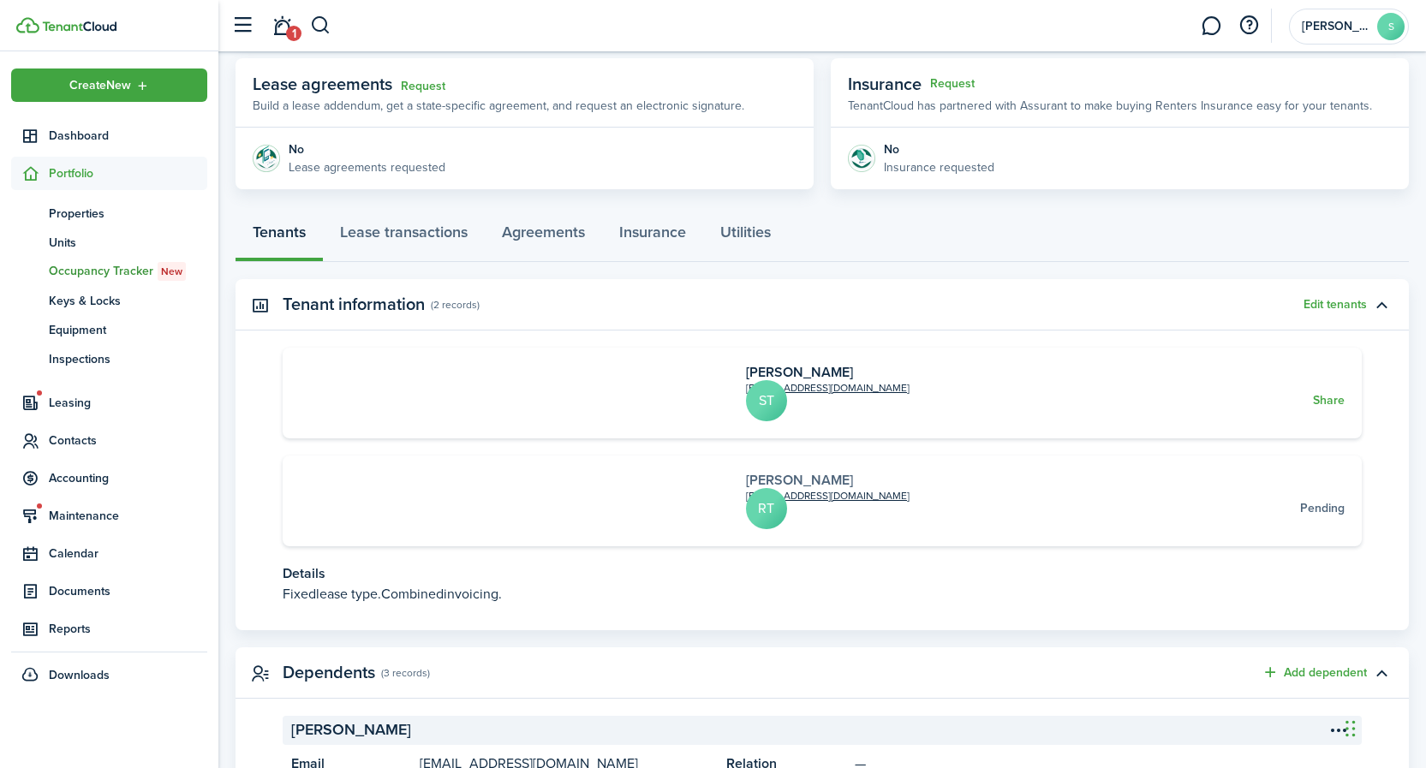
click at [746, 472] on link "[PERSON_NAME]" at bounding box center [799, 480] width 107 height 20
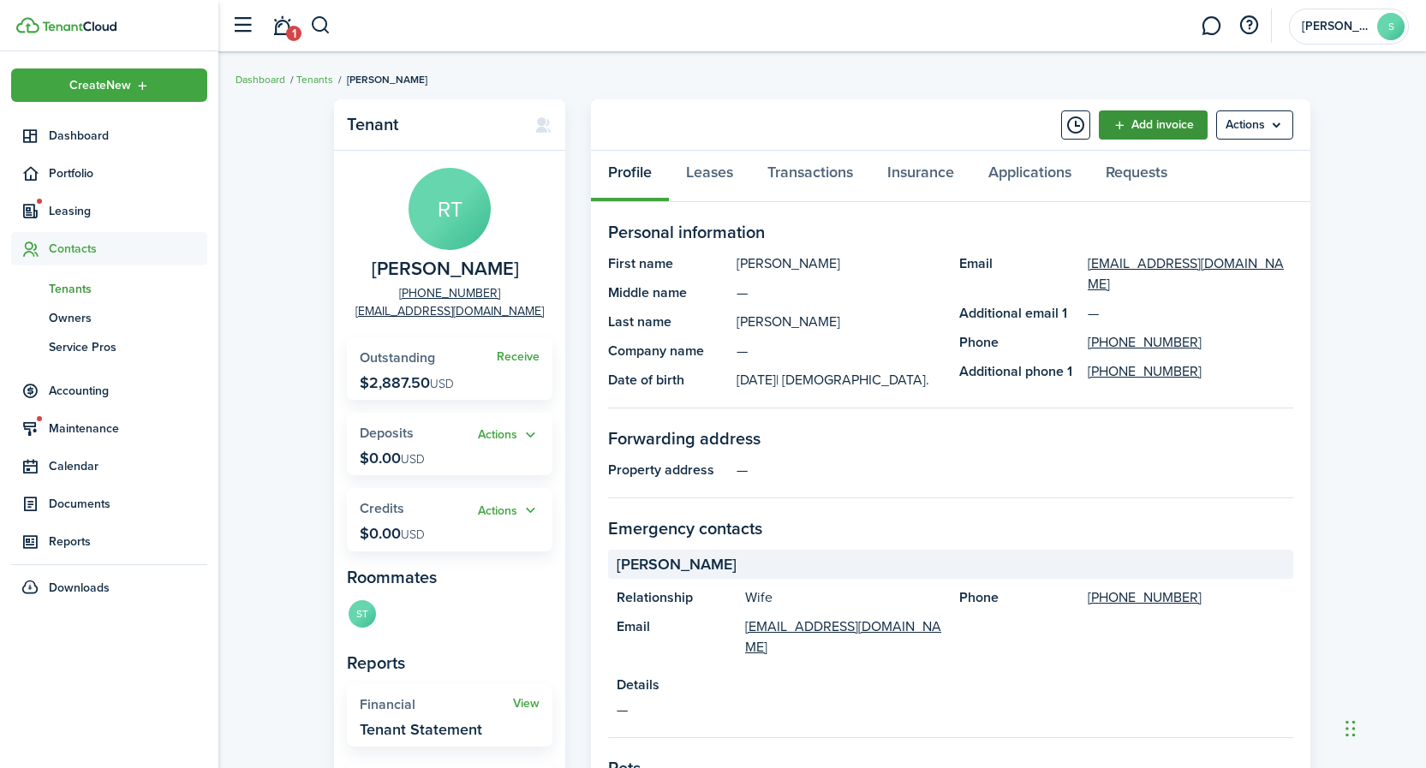
click at [1157, 128] on link "Add invoice" at bounding box center [1153, 124] width 109 height 29
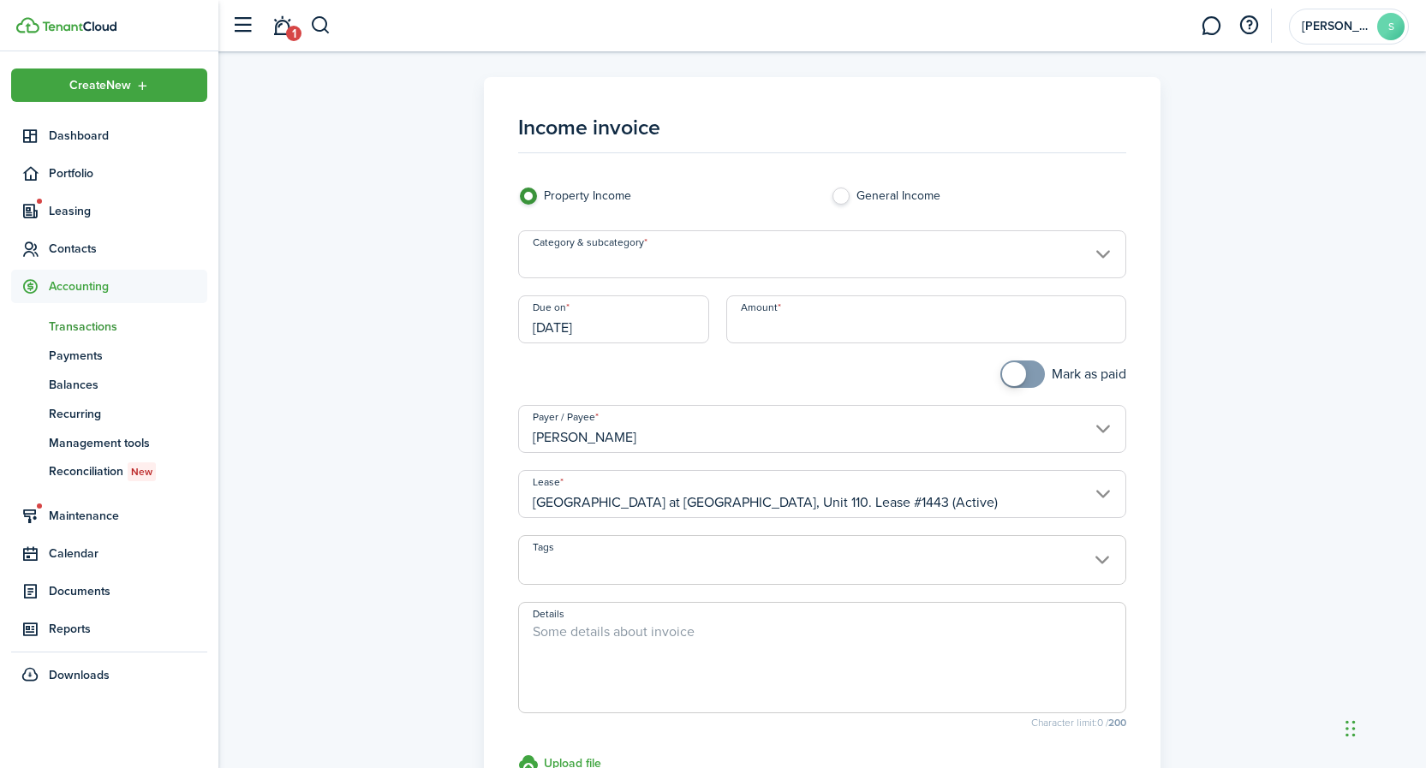
click at [661, 262] on input "Category & subcategory" at bounding box center [822, 254] width 609 height 48
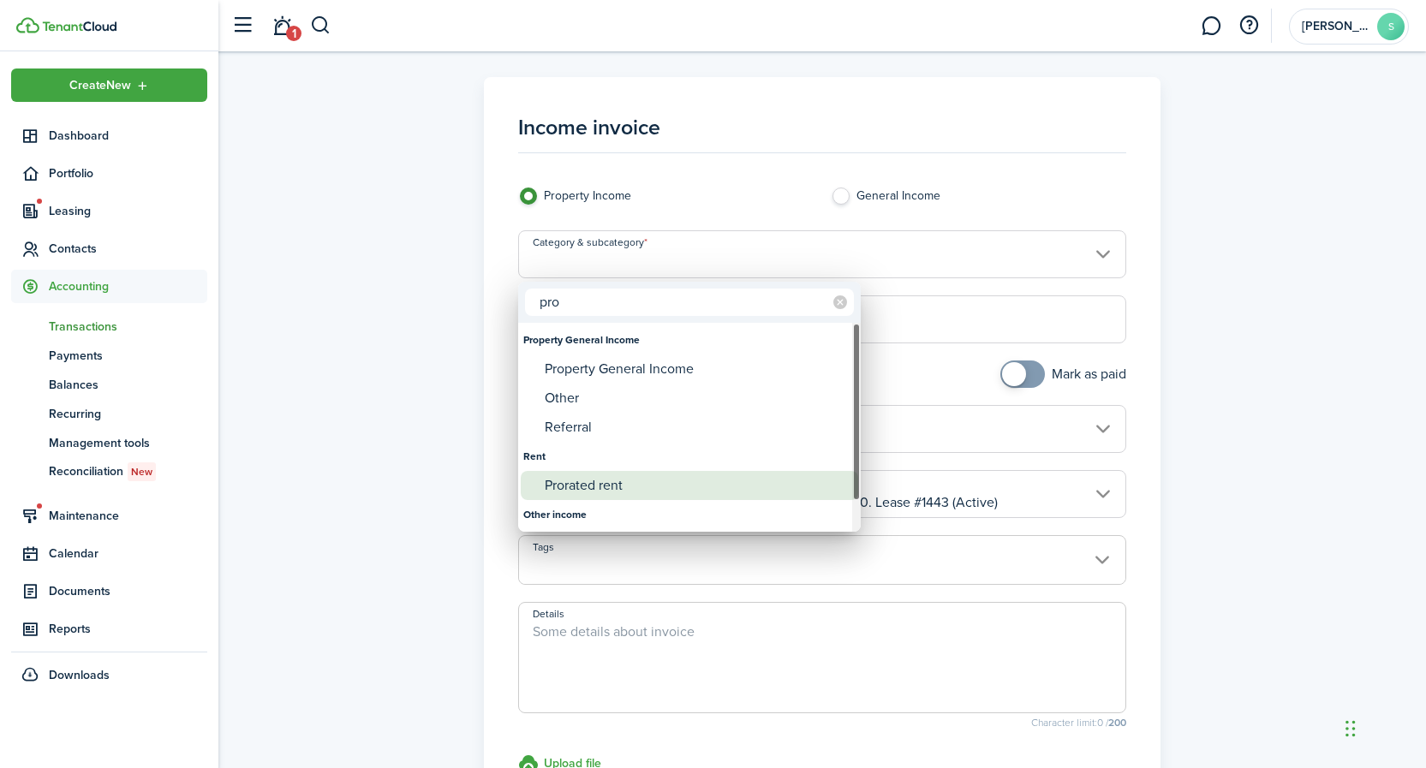
type input "pro"
click at [576, 486] on div "Prorated rent" at bounding box center [696, 485] width 303 height 29
type input "Rent / Prorated rent"
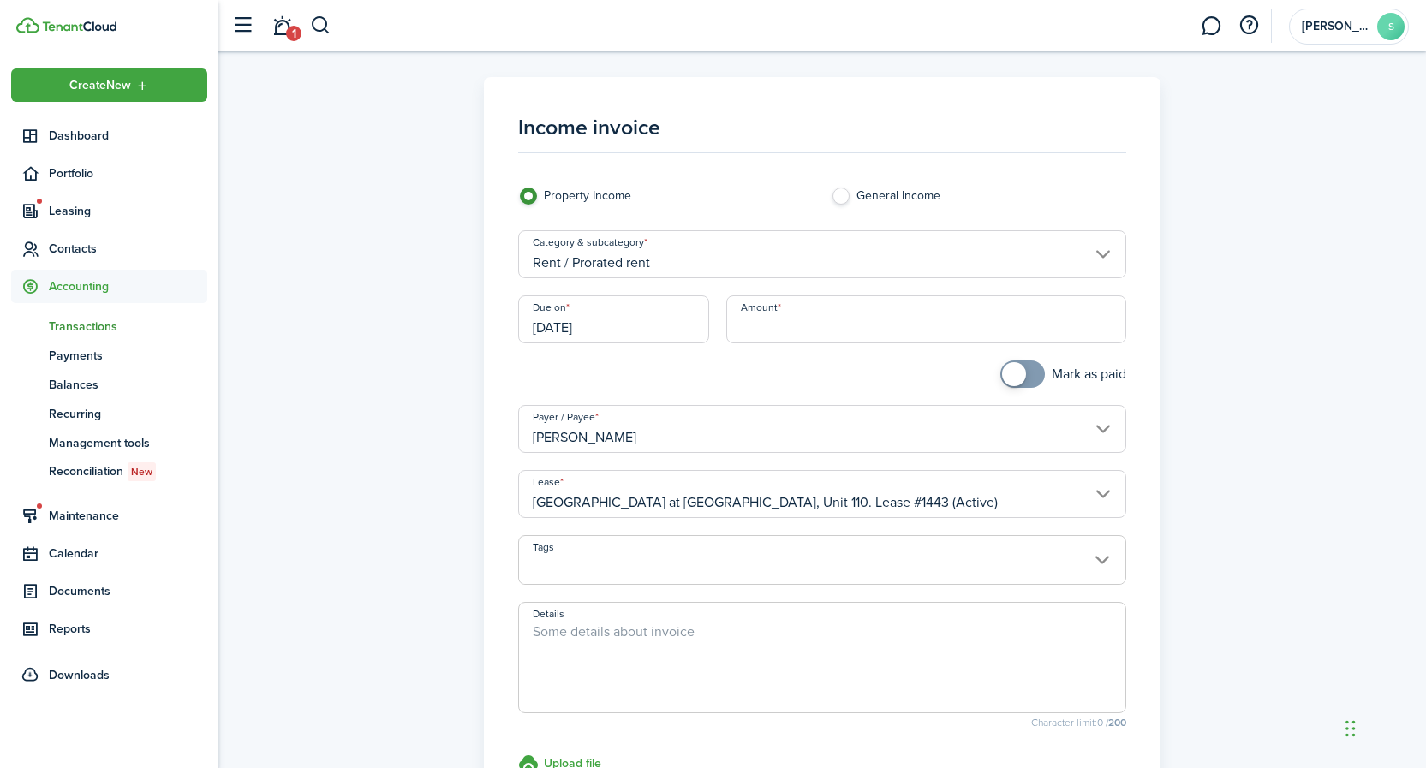
click at [628, 326] on input "[DATE]" at bounding box center [614, 319] width 192 height 48
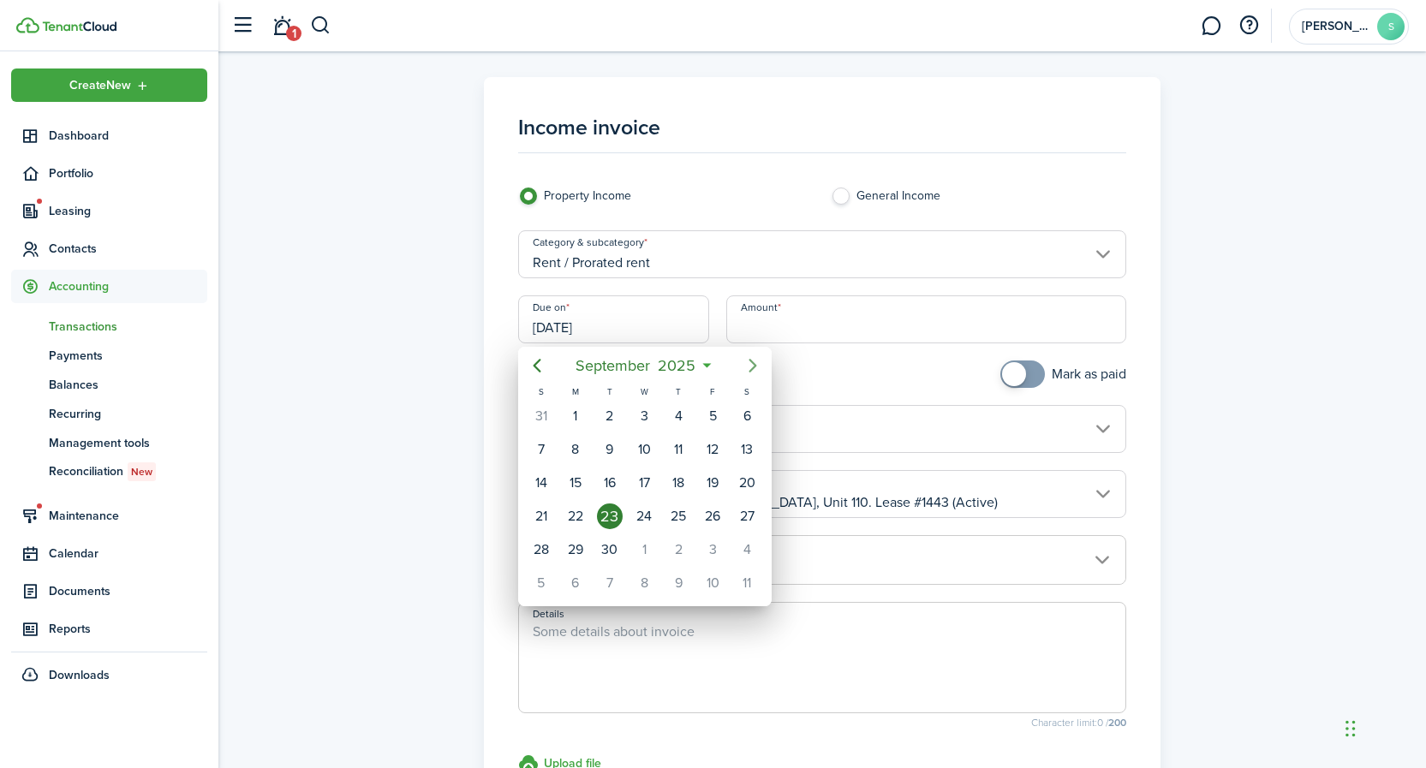
click at [754, 366] on icon "Next page" at bounding box center [752, 366] width 8 height 14
click at [715, 480] on div "14" at bounding box center [713, 483] width 26 height 26
type input "[DATE]"
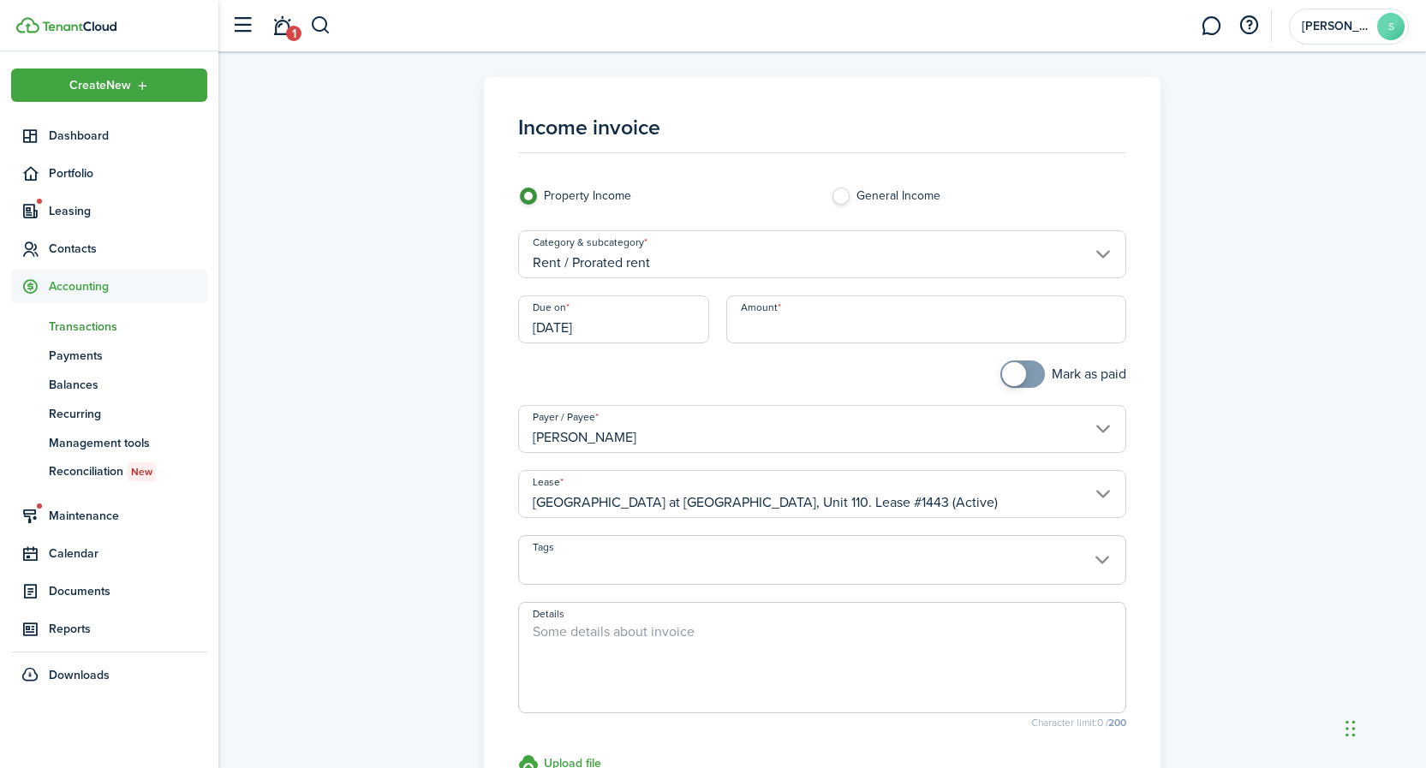
click at [789, 328] on input "Amount" at bounding box center [926, 319] width 400 height 48
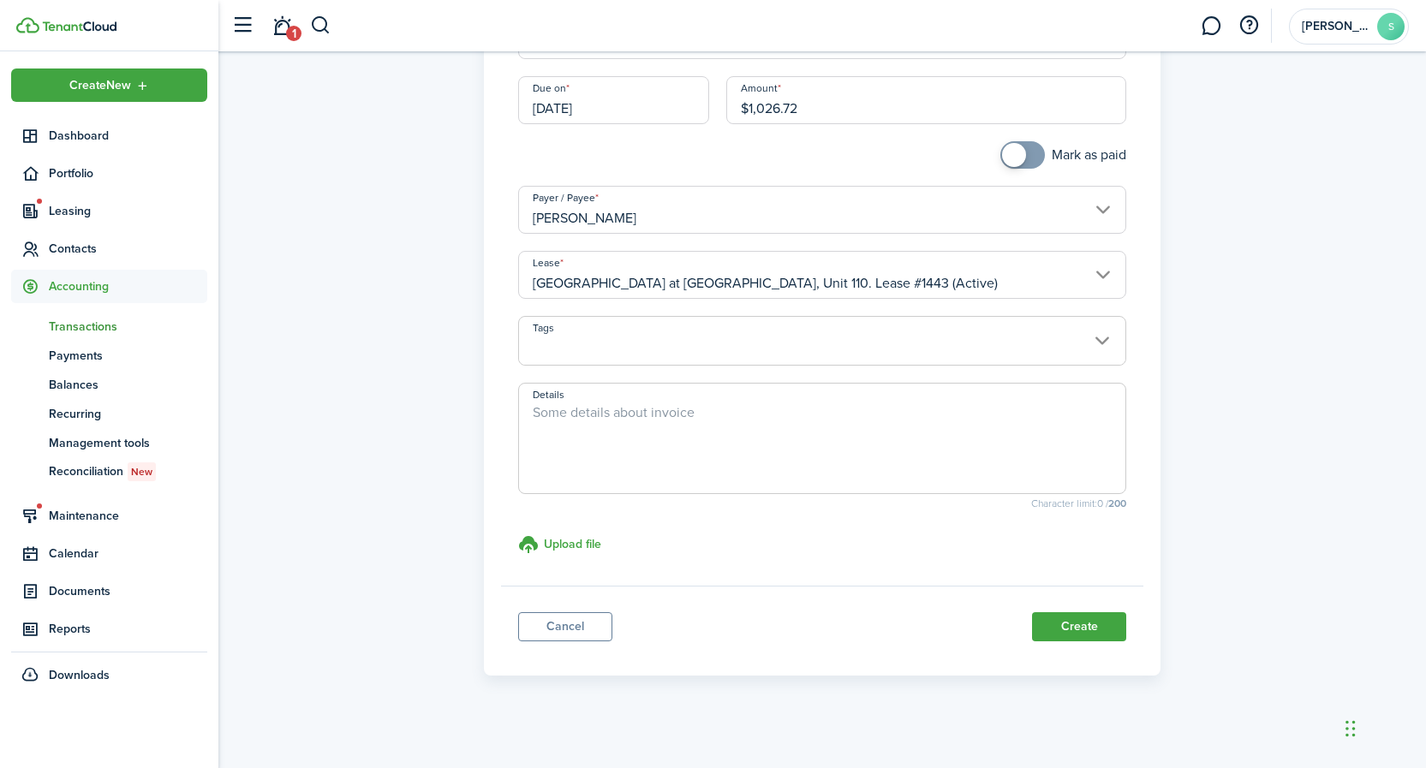
scroll to position [225, 0]
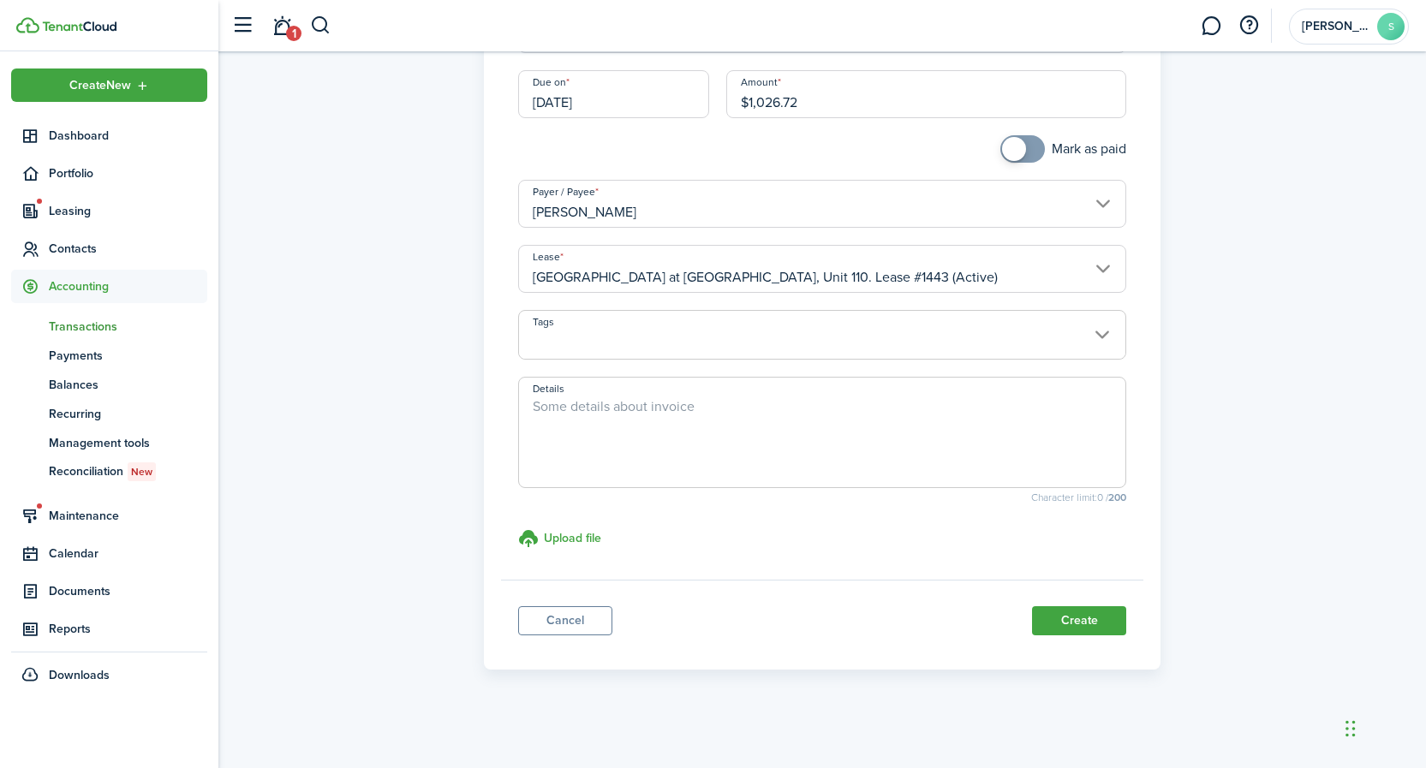
type input "$1,026.72"
click at [560, 403] on textarea "Details" at bounding box center [822, 438] width 607 height 82
type textarea "[DATE]-[DATE]"
click at [1101, 624] on button "Create" at bounding box center [1079, 620] width 94 height 29
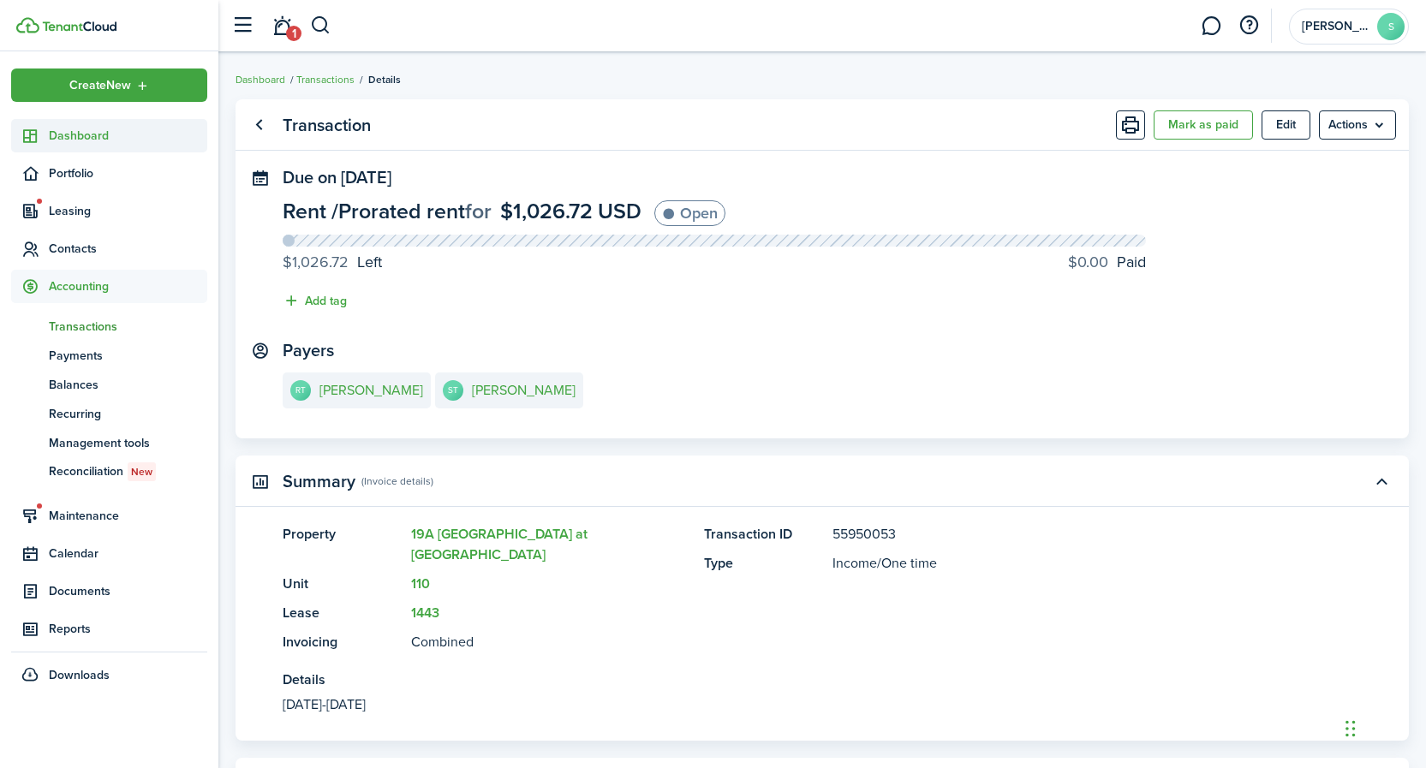
click at [75, 137] on span "Dashboard" at bounding box center [128, 136] width 158 height 18
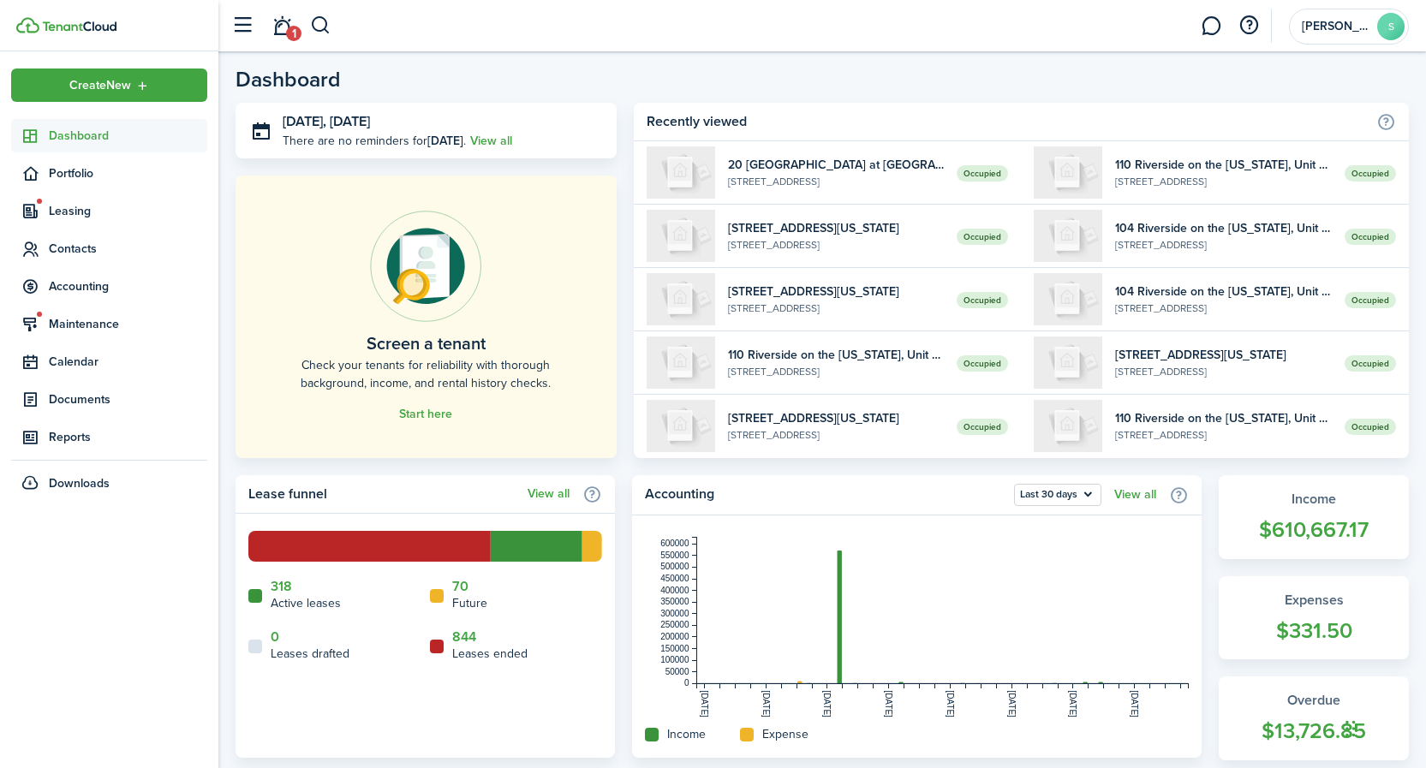
click at [279, 27] on link "1" at bounding box center [281, 26] width 33 height 44
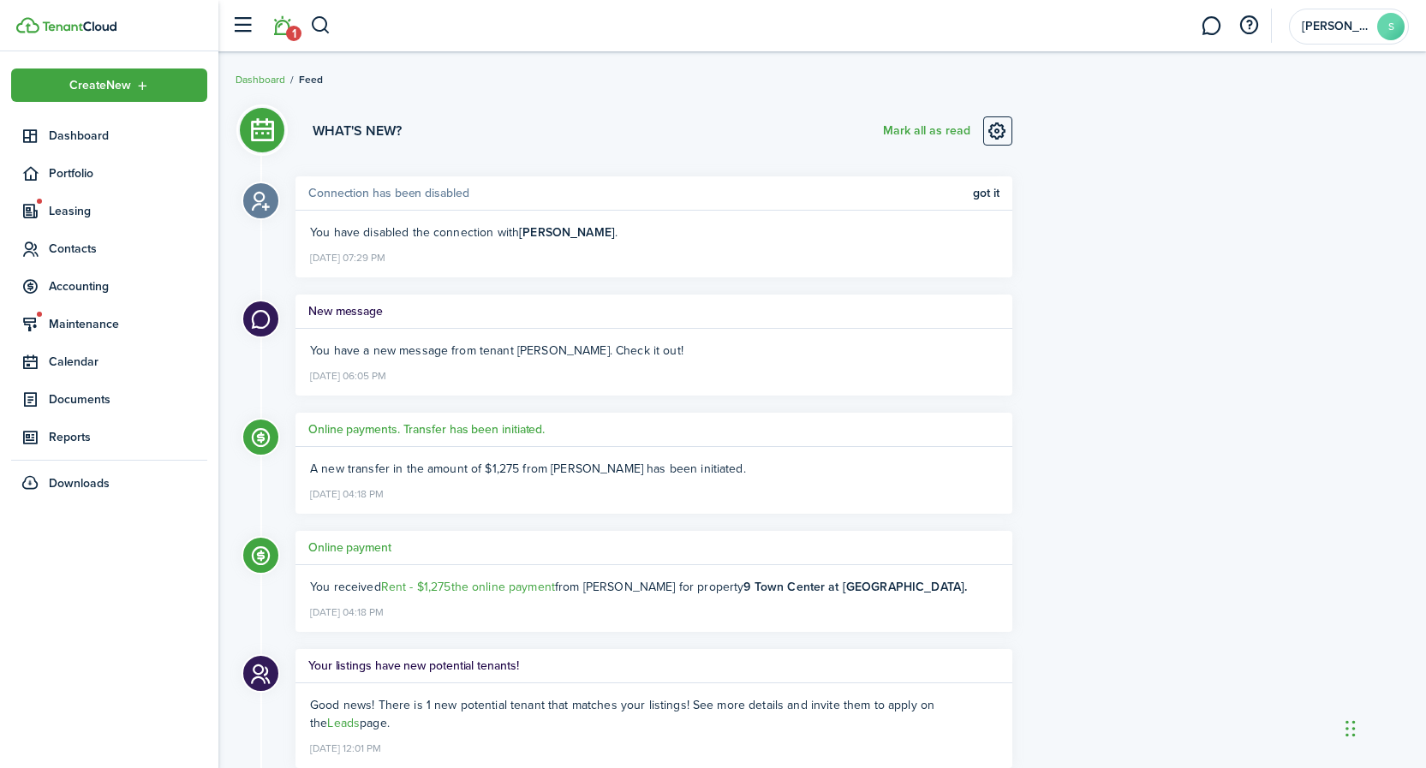
click at [355, 310] on h5 "New message" at bounding box center [345, 311] width 75 height 18
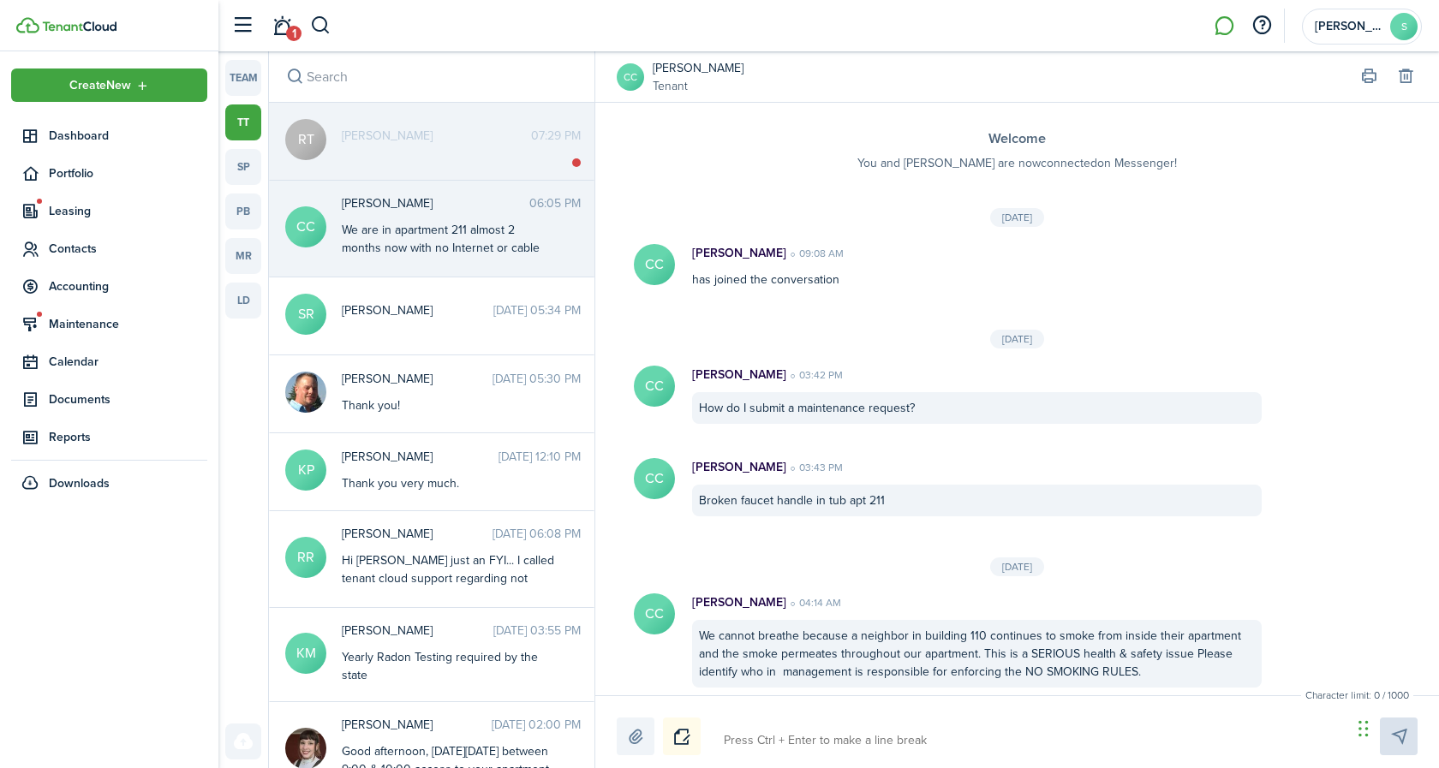
scroll to position [1251, 0]
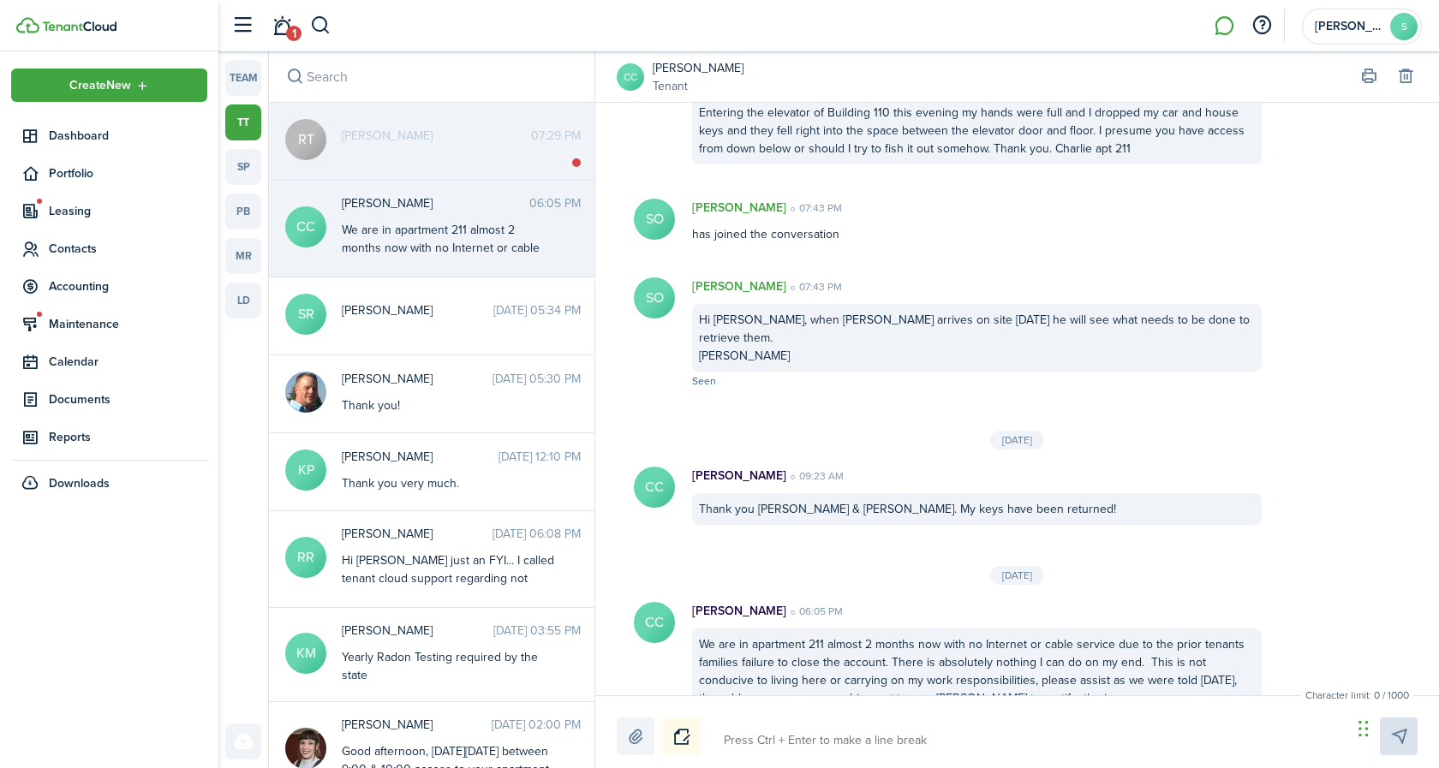
click at [842, 737] on textarea at bounding box center [1032, 740] width 628 height 29
type textarea "H"
type textarea "He"
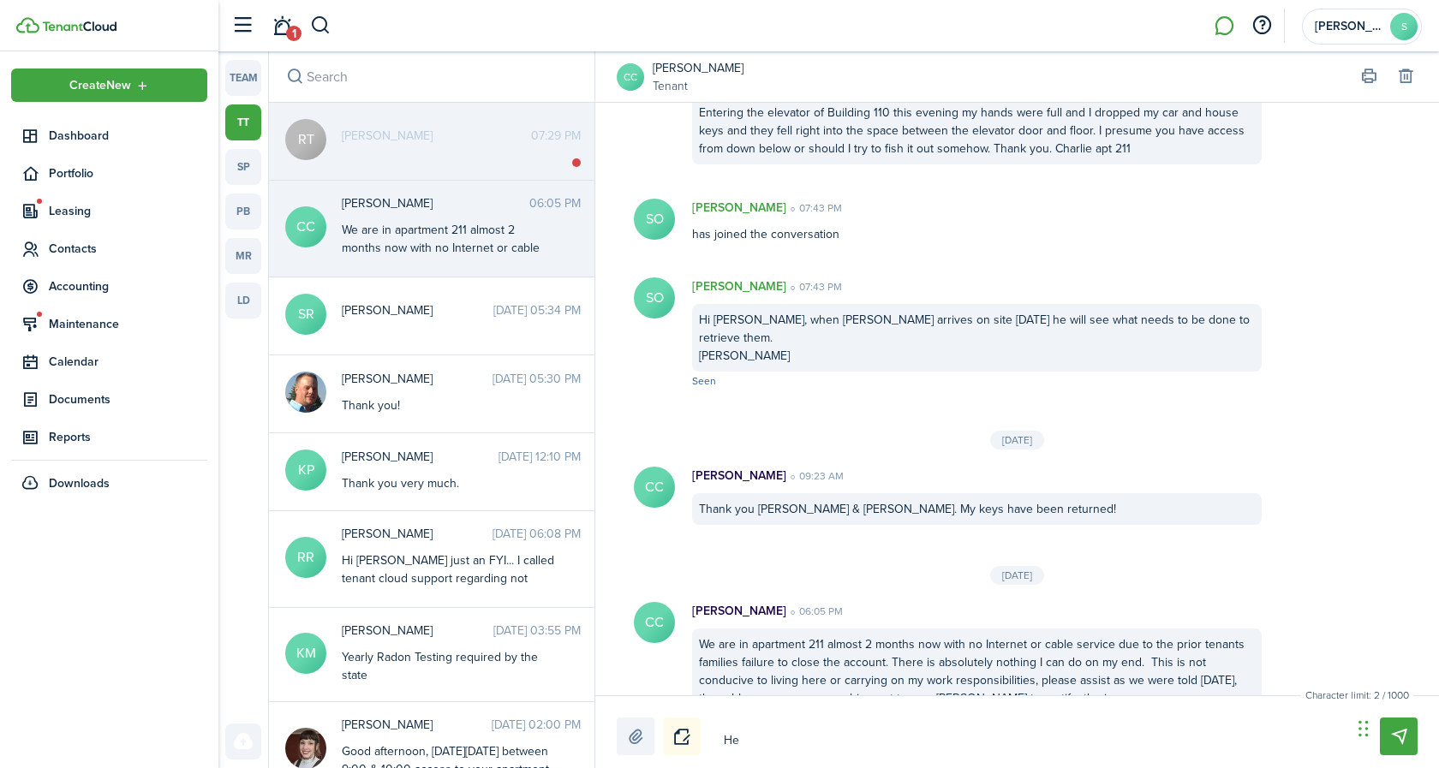
type textarea "Hel"
type textarea "Hell"
type textarea "Hello"
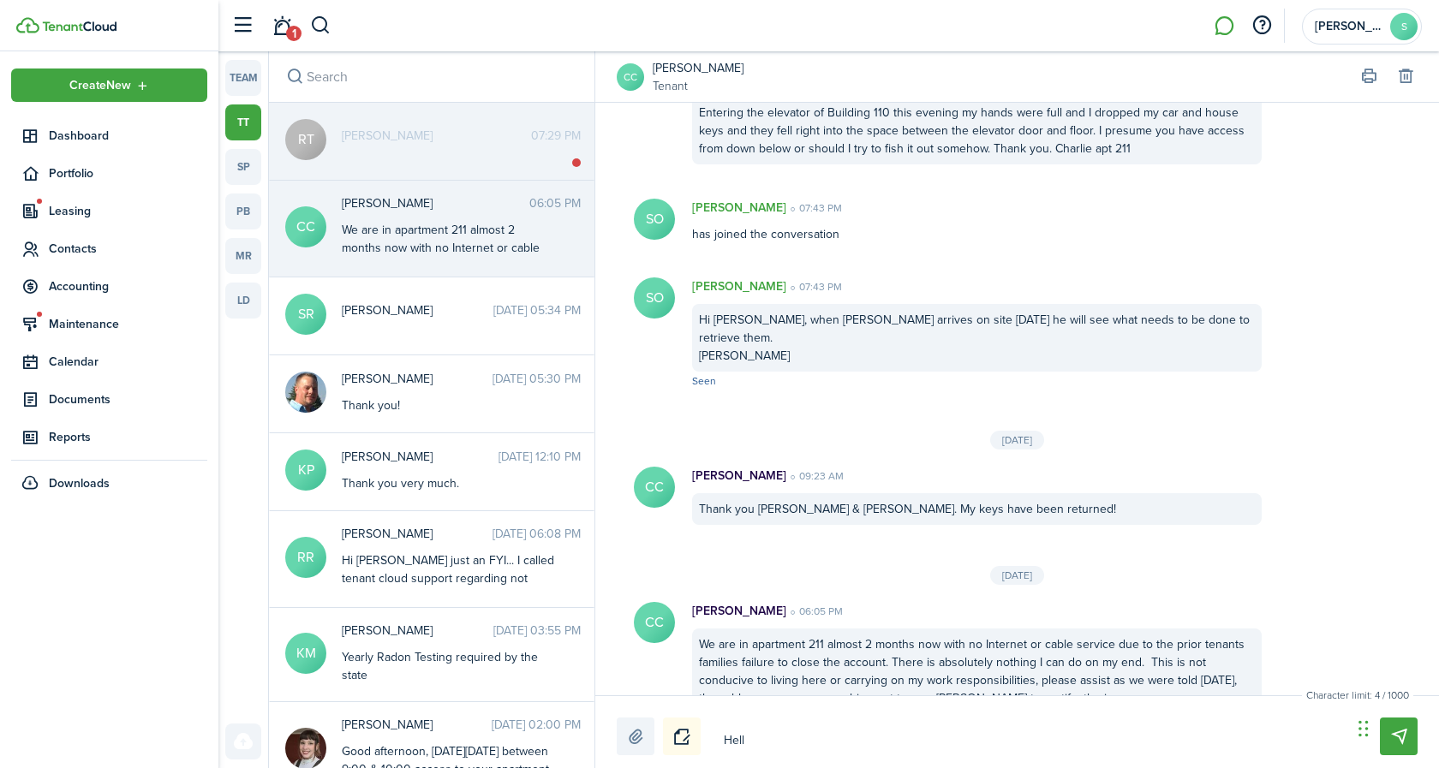
type textarea "Hello"
type textarea "Hello C"
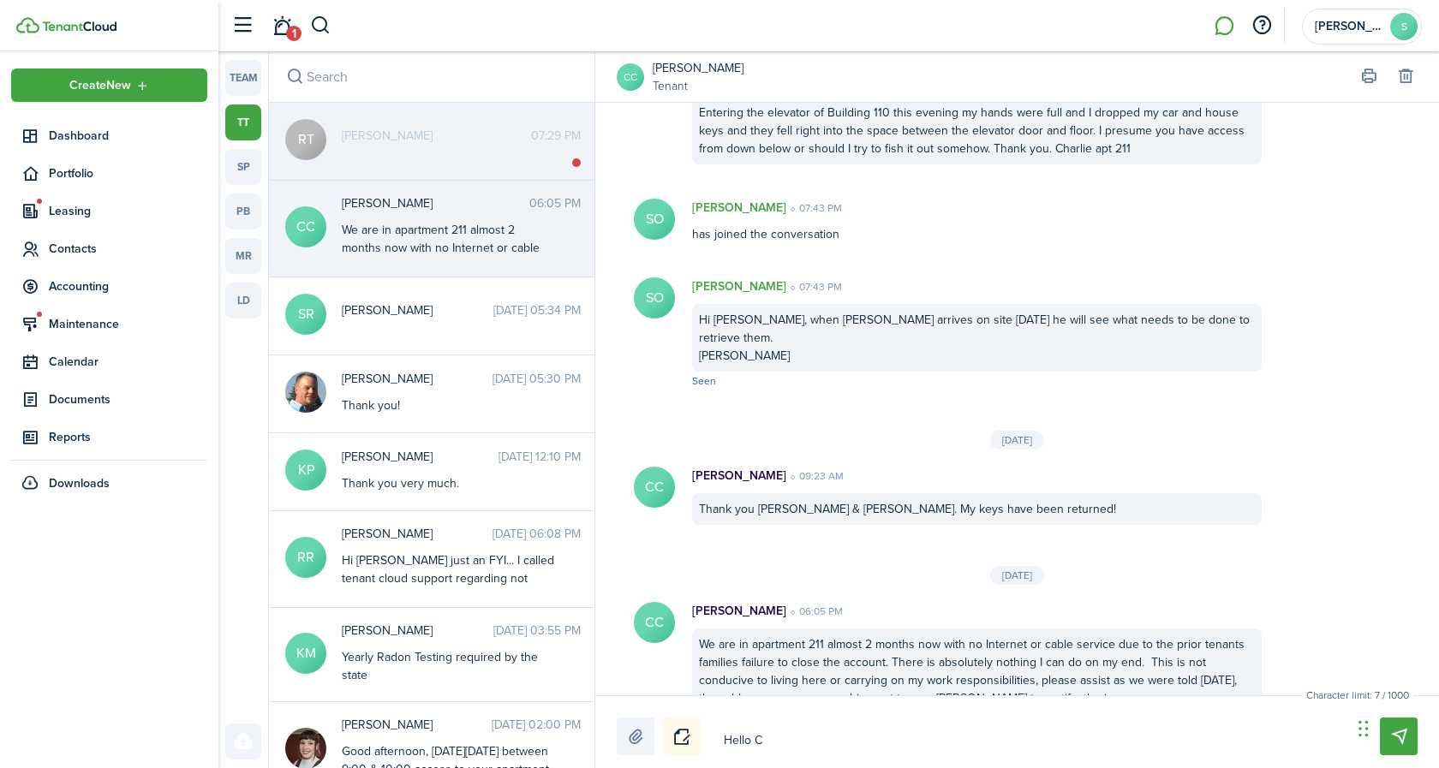
type textarea "Hello Ch"
type textarea "Hello Cha"
type textarea "Hello Char"
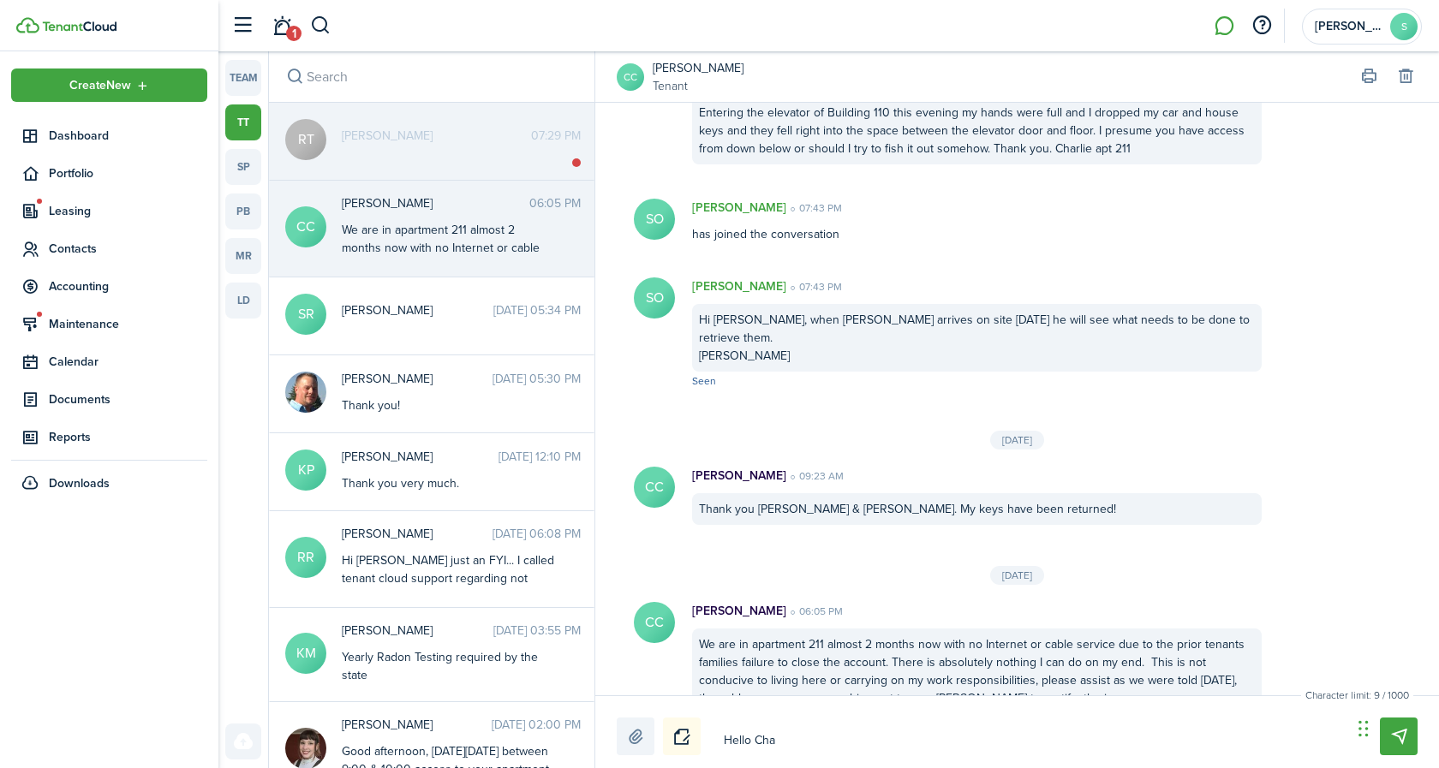
type textarea "Hello Char"
type textarea "Hello [PERSON_NAME]"
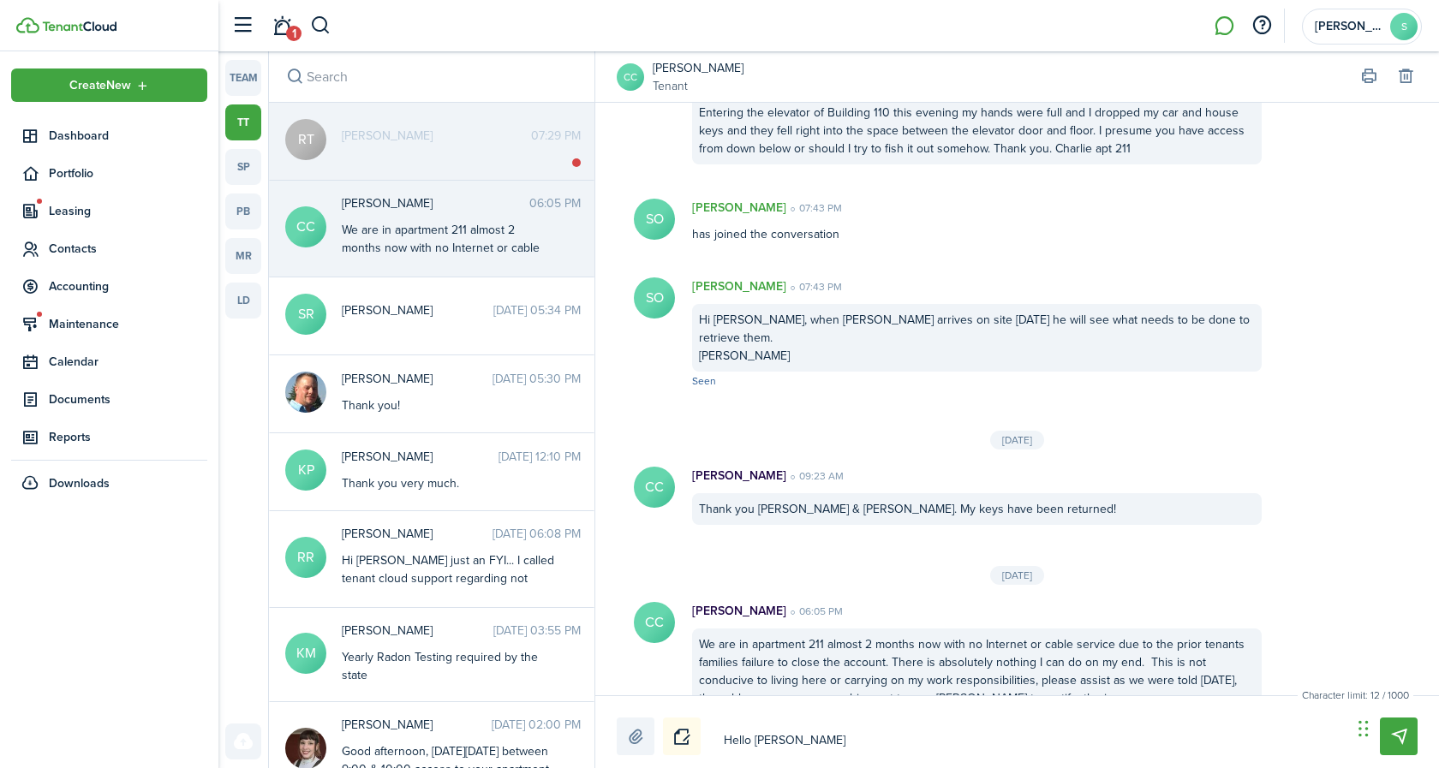
type textarea "Hello [PERSON_NAME]"
type textarea "Hello [PERSON_NAME],"
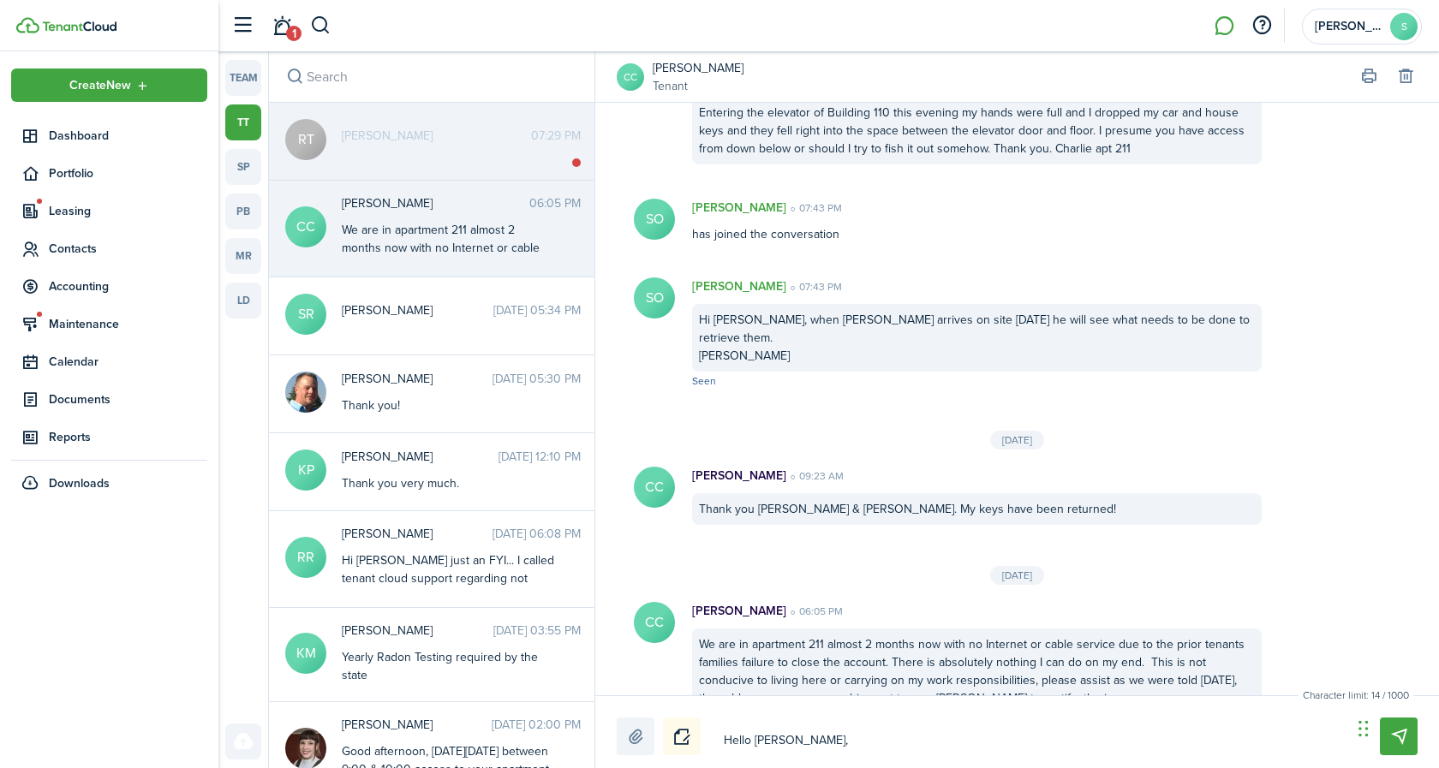
type textarea "Hello [PERSON_NAME],"
type textarea "Hello [PERSON_NAME]"
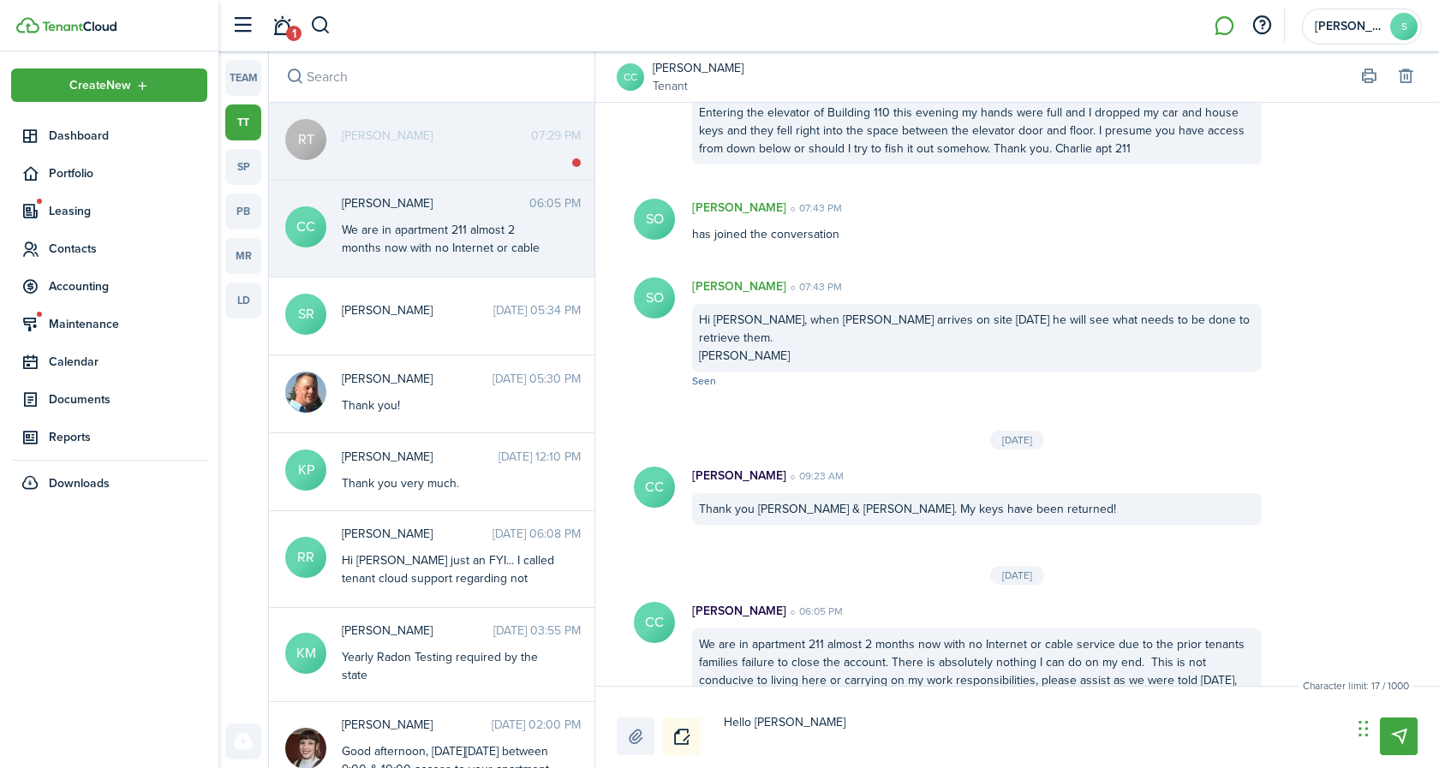
type textarea "Hello [PERSON_NAME], I w"
type textarea "Hello [PERSON_NAME]"
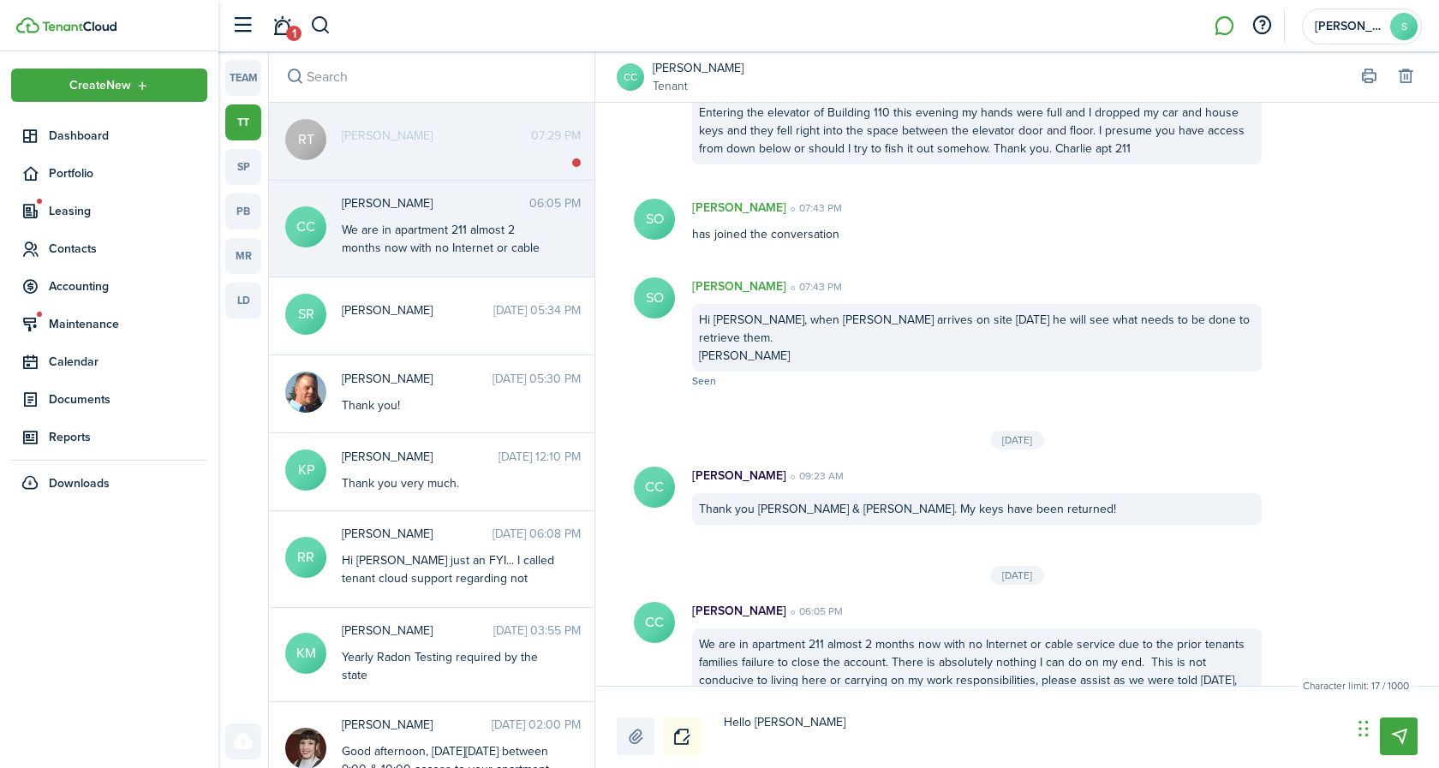
type textarea "Hello [PERSON_NAME]"
type textarea "Hello [PERSON_NAME],"
type textarea "Hello [PERSON_NAME]"
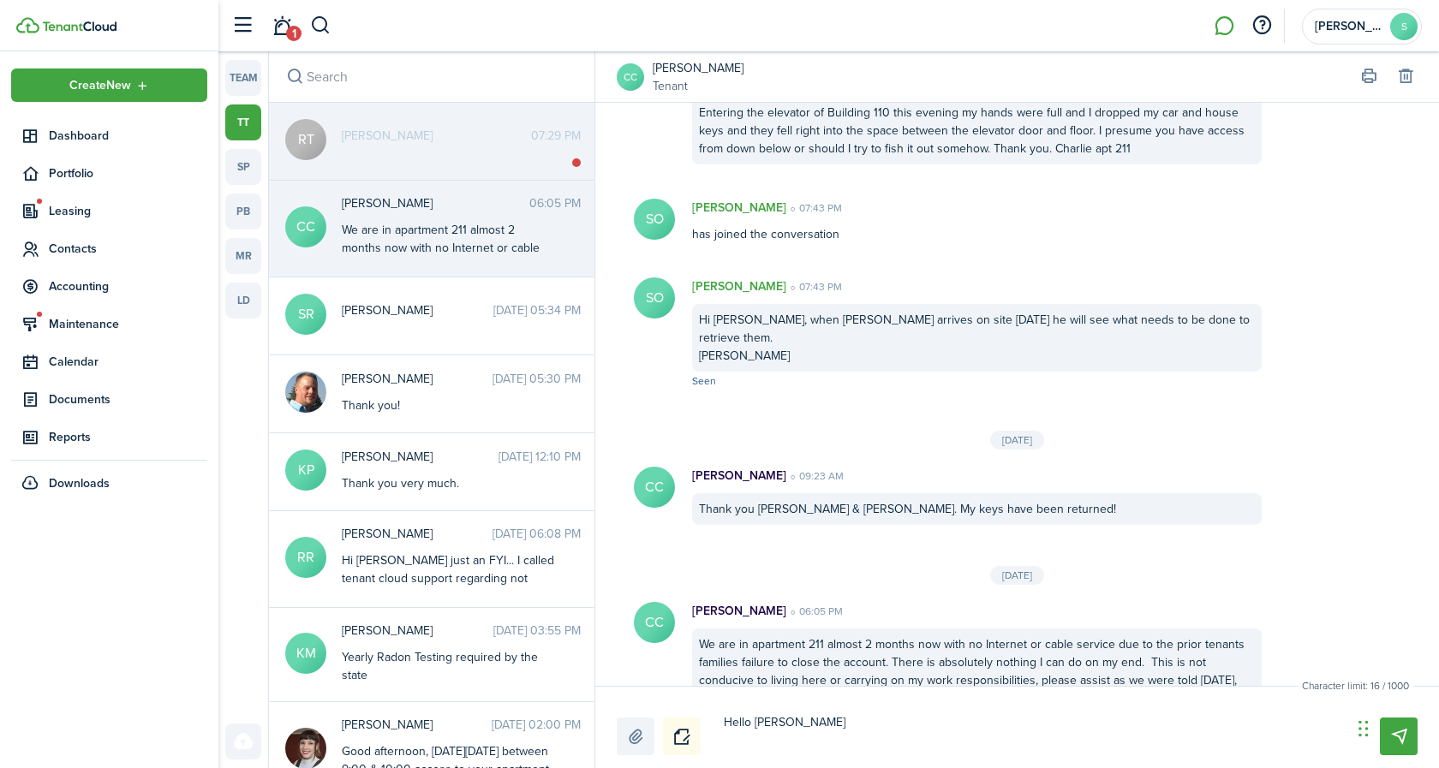
type textarea "Hello [PERSON_NAME], Th"
type textarea "Hello [PERSON_NAME]"
type textarea "Hello [PERSON_NAME], This"
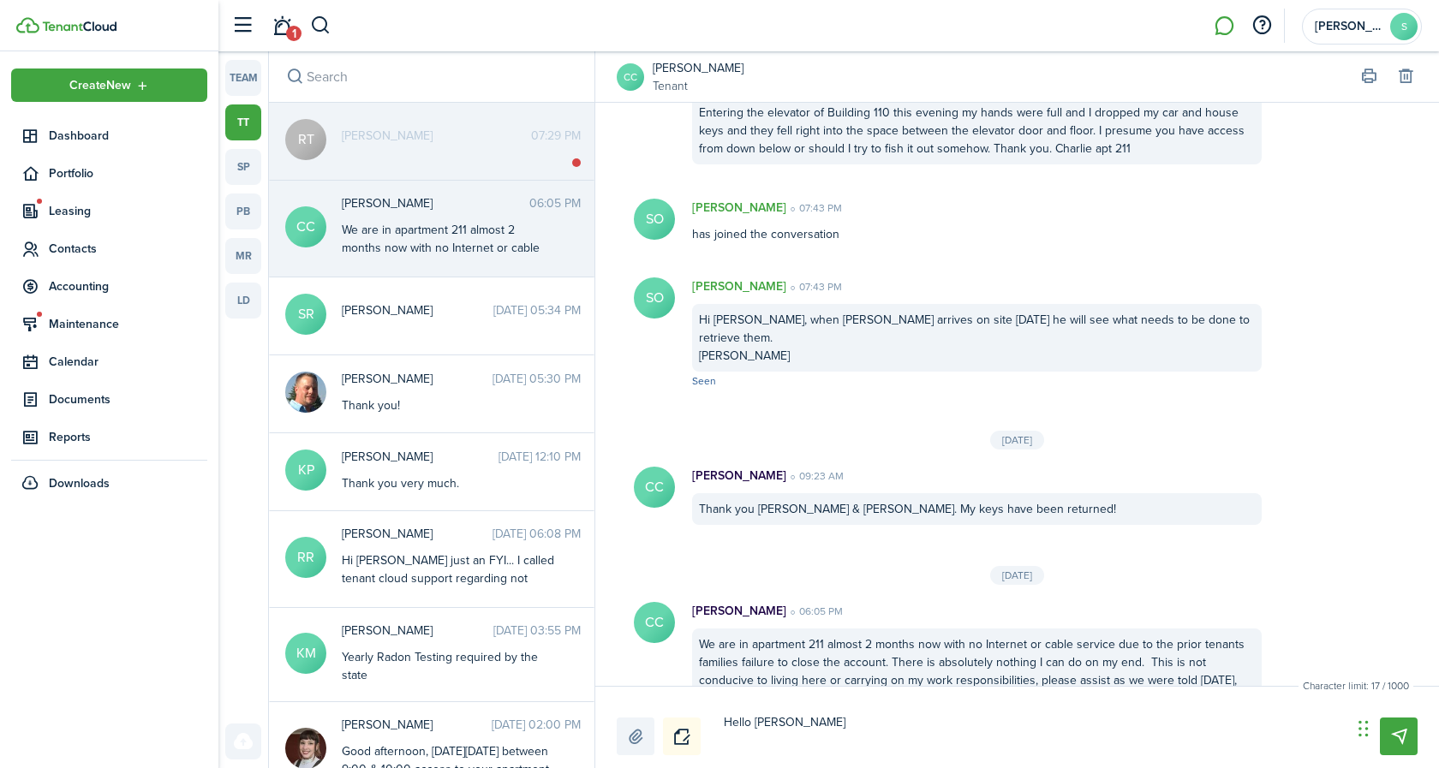
type textarea "Hello [PERSON_NAME], This"
type textarea "Hello [PERSON_NAME], This i"
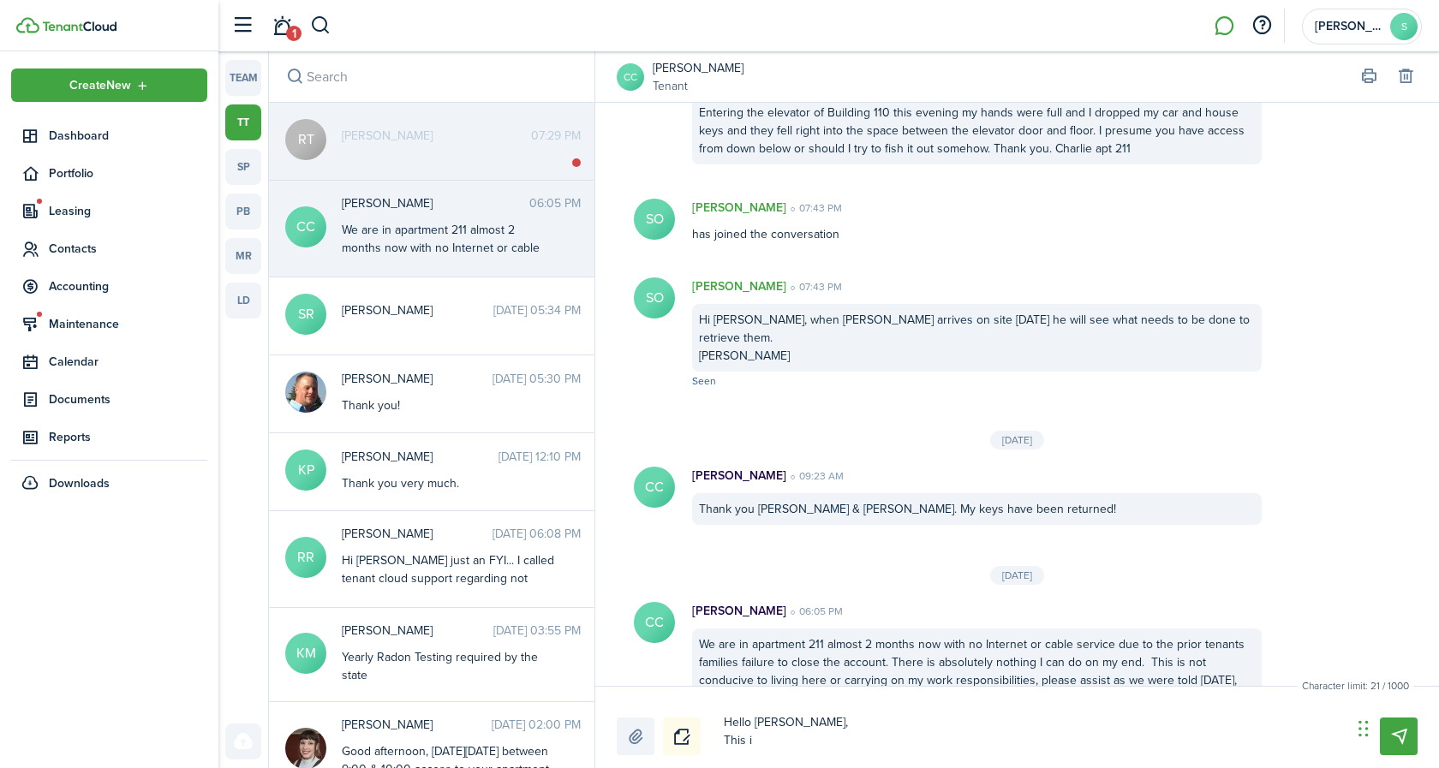
type textarea "Hello [PERSON_NAME], This is"
type textarea "Hello [PERSON_NAME], This is t"
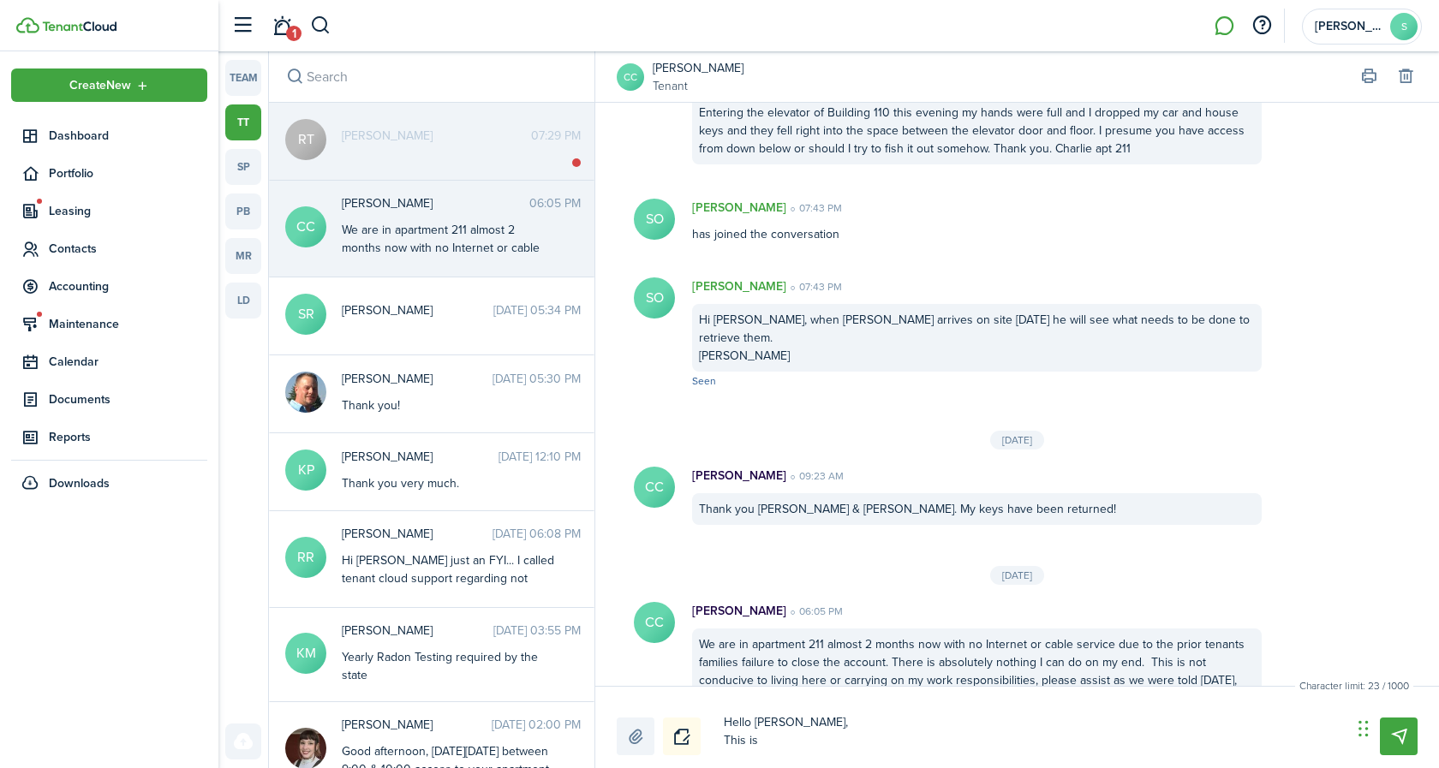
type textarea "Hello [PERSON_NAME], This is t"
type textarea "Hello [PERSON_NAME], This is th"
type textarea "Hello [PERSON_NAME], This is the"
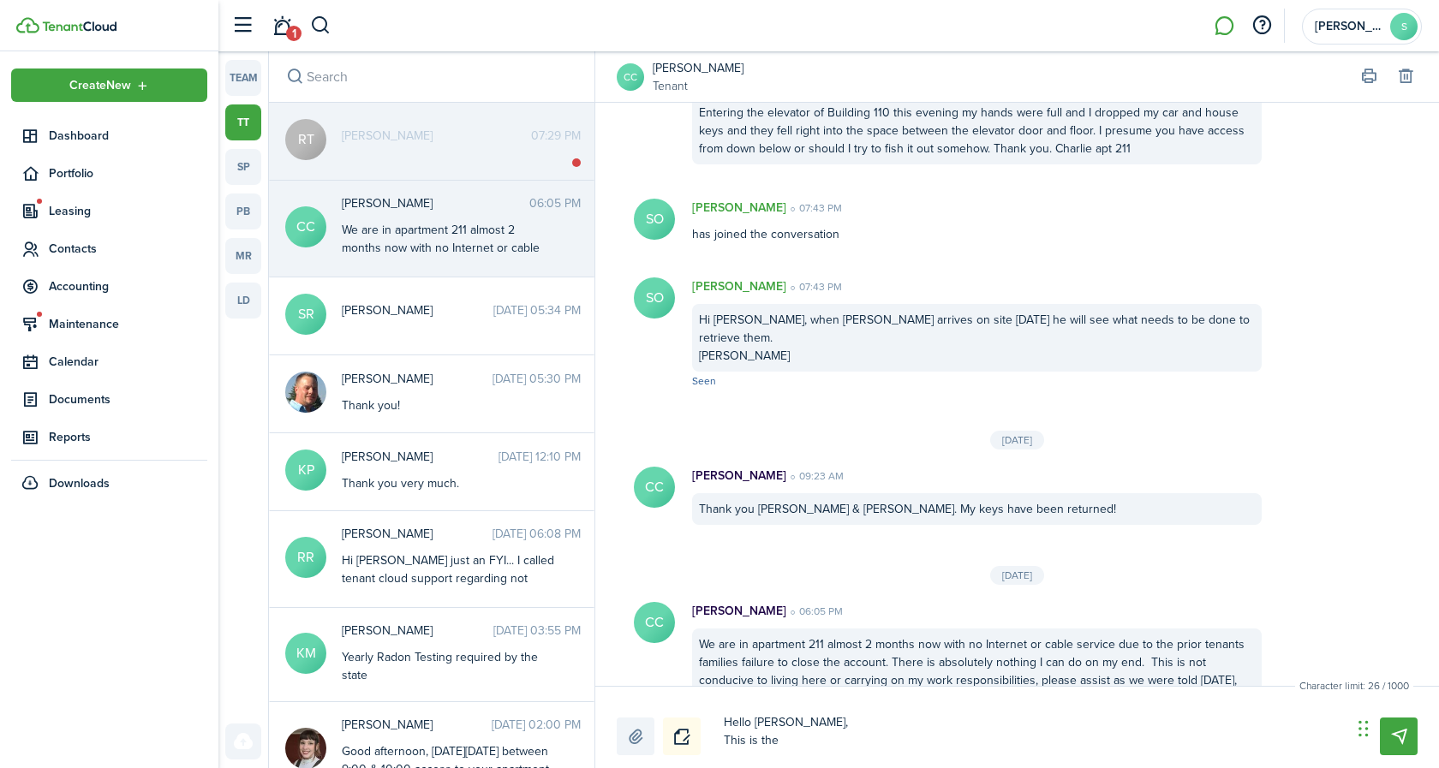
type textarea "Hello [PERSON_NAME], This is the"
type textarea "Hello [PERSON_NAME], This is the f"
type textarea "Hello [PERSON_NAME], This is the fi"
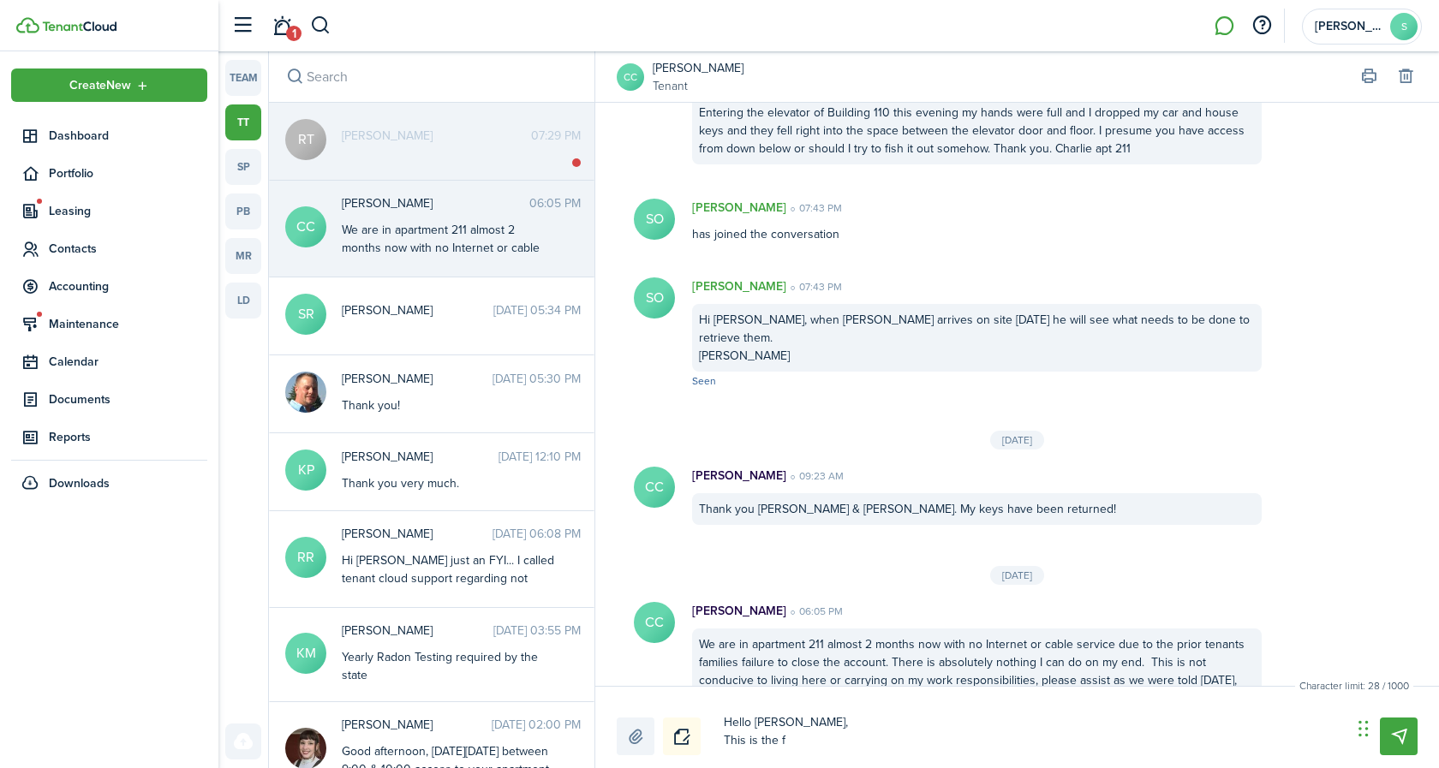
type textarea "Hello [PERSON_NAME], This is the fi"
type textarea "Hello [PERSON_NAME], This is the fir"
type textarea "Hello [PERSON_NAME], This is the firs"
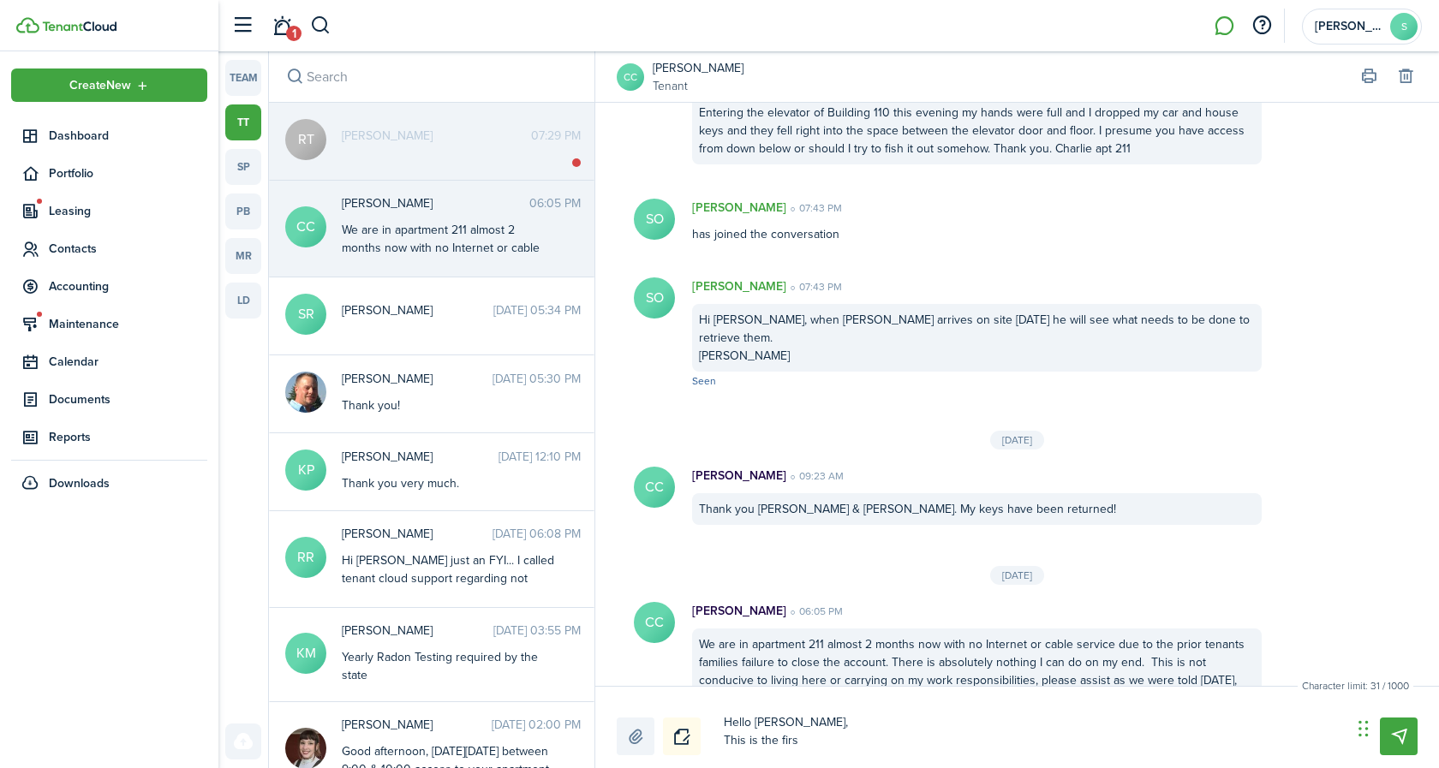
type textarea "Hello [PERSON_NAME], This is the first"
type textarea "Hello [PERSON_NAME], This is the first I"
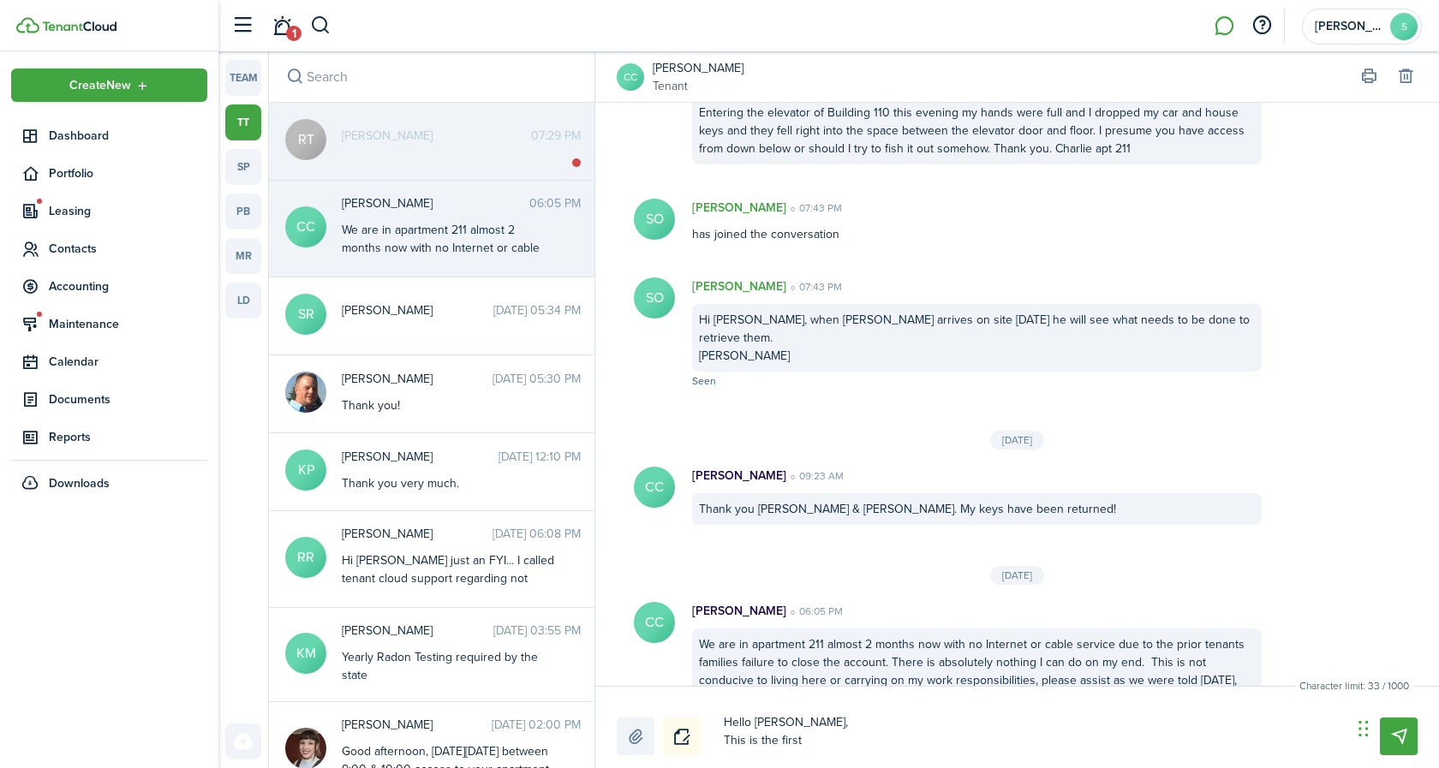
type textarea "Hello [PERSON_NAME], This is the first I"
type textarea "Hello [PERSON_NAME], This is the first Im"
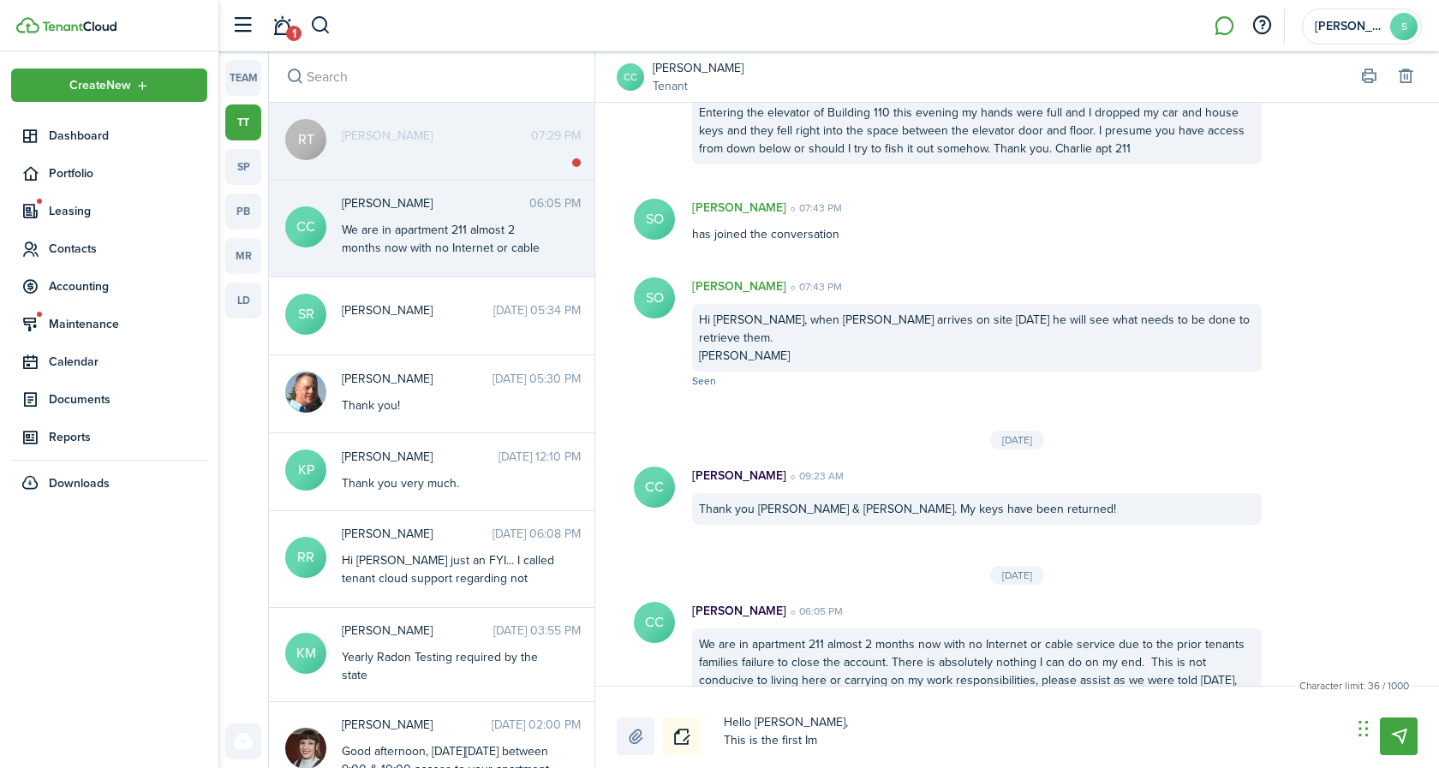
type textarea "Hello [PERSON_NAME], This is the first Im h"
type textarea "Hello [PERSON_NAME], This is the first Im he"
type textarea "Hello [PERSON_NAME], This is the first Im hea"
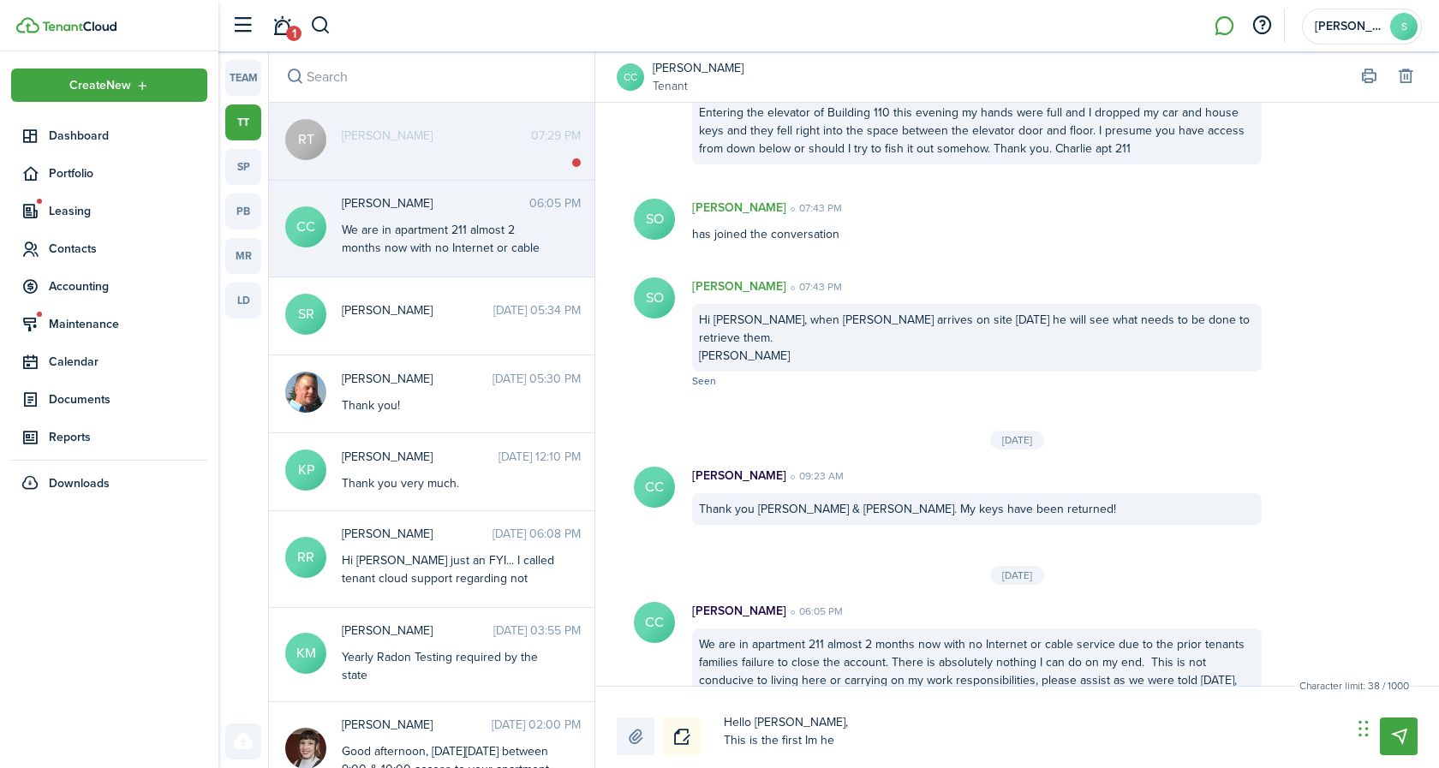
type textarea "Hello [PERSON_NAME], This is the first Im hea"
type textarea "Hello [PERSON_NAME], This is the first Im hear"
type textarea "Hello [PERSON_NAME], This is the first Im heari"
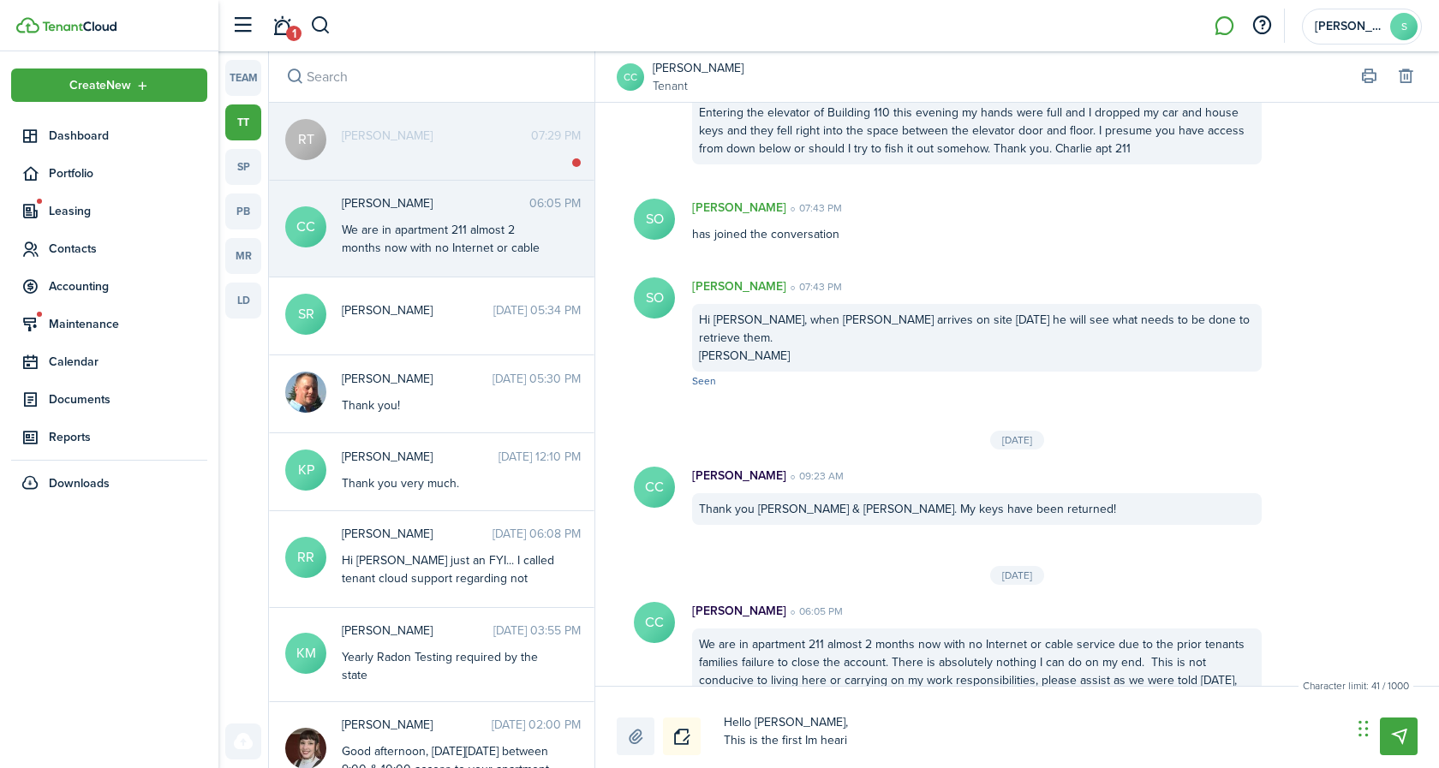
type textarea "Hello [PERSON_NAME], This is the first Im hearin"
type textarea "Hello [PERSON_NAME], This is the first Im hearing"
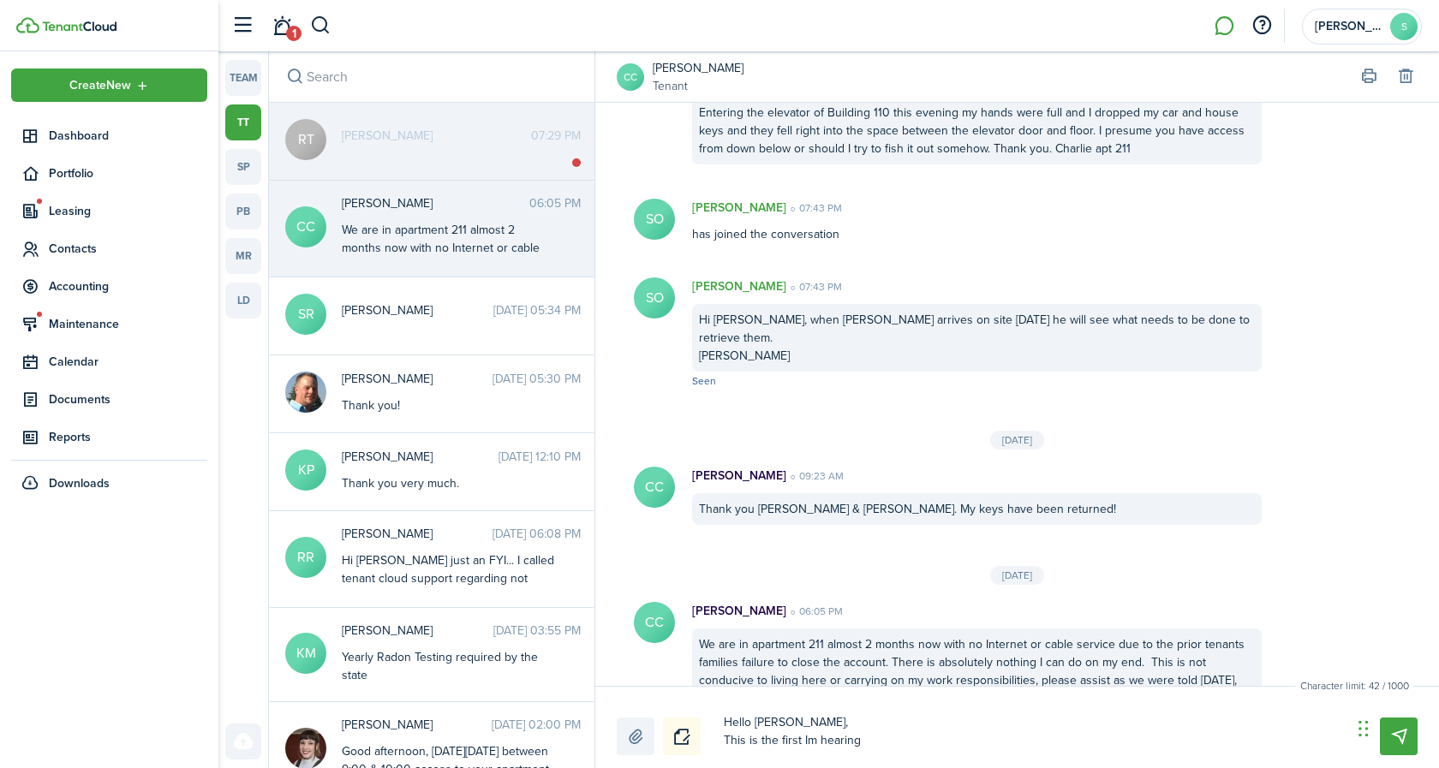
type textarea "Hello [PERSON_NAME], This is the first Im hearing"
type textarea "Hello [PERSON_NAME], This is the first Im hearing o"
type textarea "Hello [PERSON_NAME], This is the first Im hearing of"
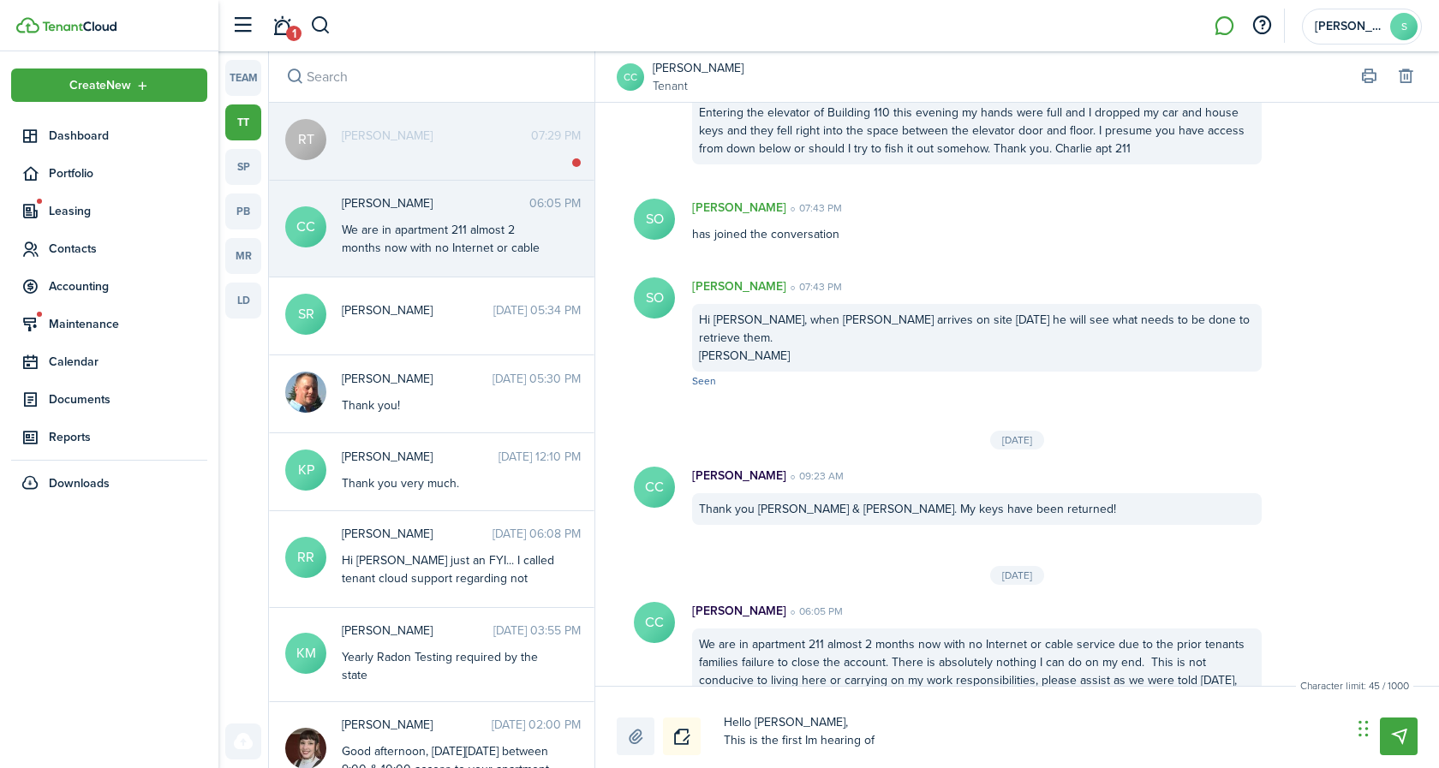
type textarea "Hello [PERSON_NAME], This is the first Im hearing of"
type textarea "Hello [PERSON_NAME], This is the first Im hearing of t"
type textarea "Hello [PERSON_NAME], This is the first Im hearing of th"
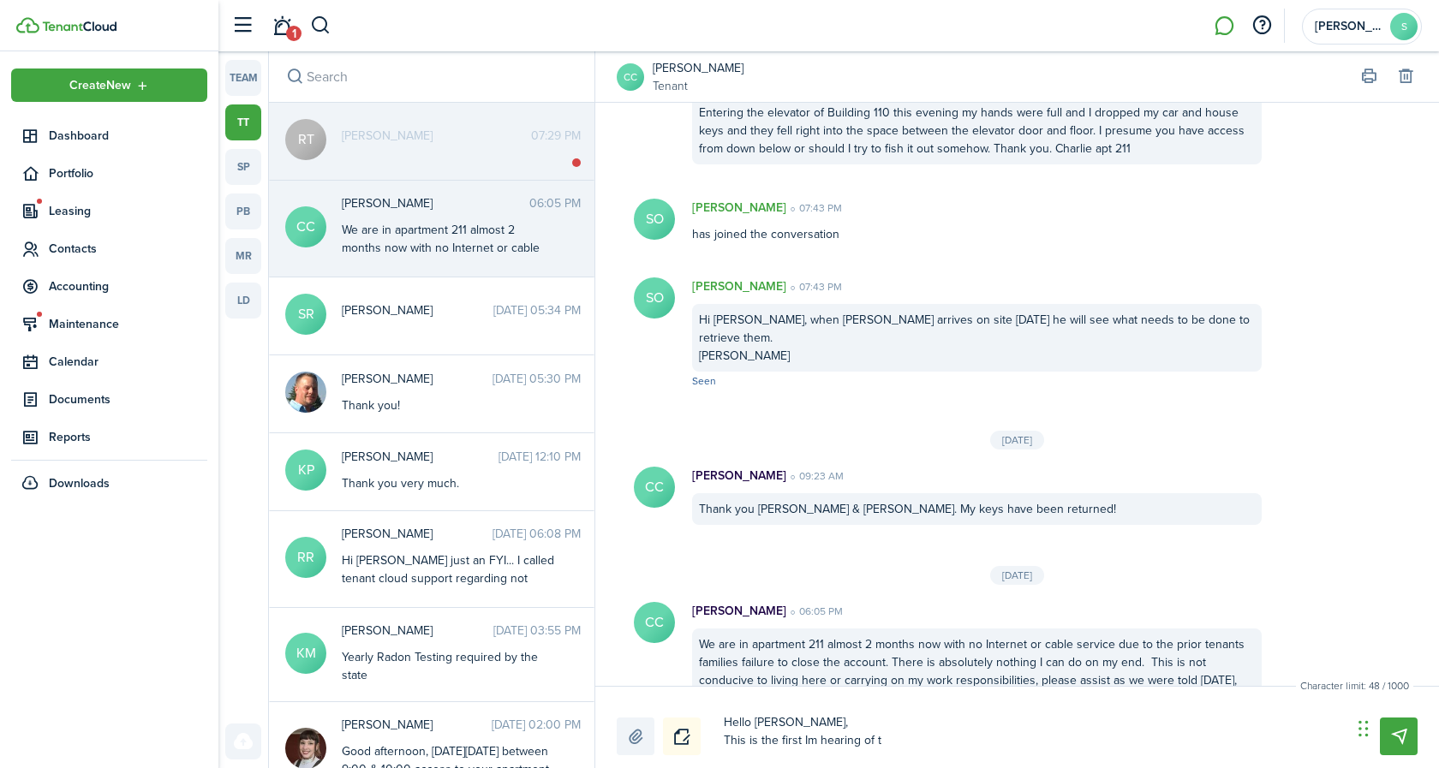
type textarea "Hello [PERSON_NAME], This is the first Im hearing of th"
type textarea "Hello [PERSON_NAME], This is the first Im hearing of thi"
type textarea "Hello [PERSON_NAME], This is the first Im hearing of this"
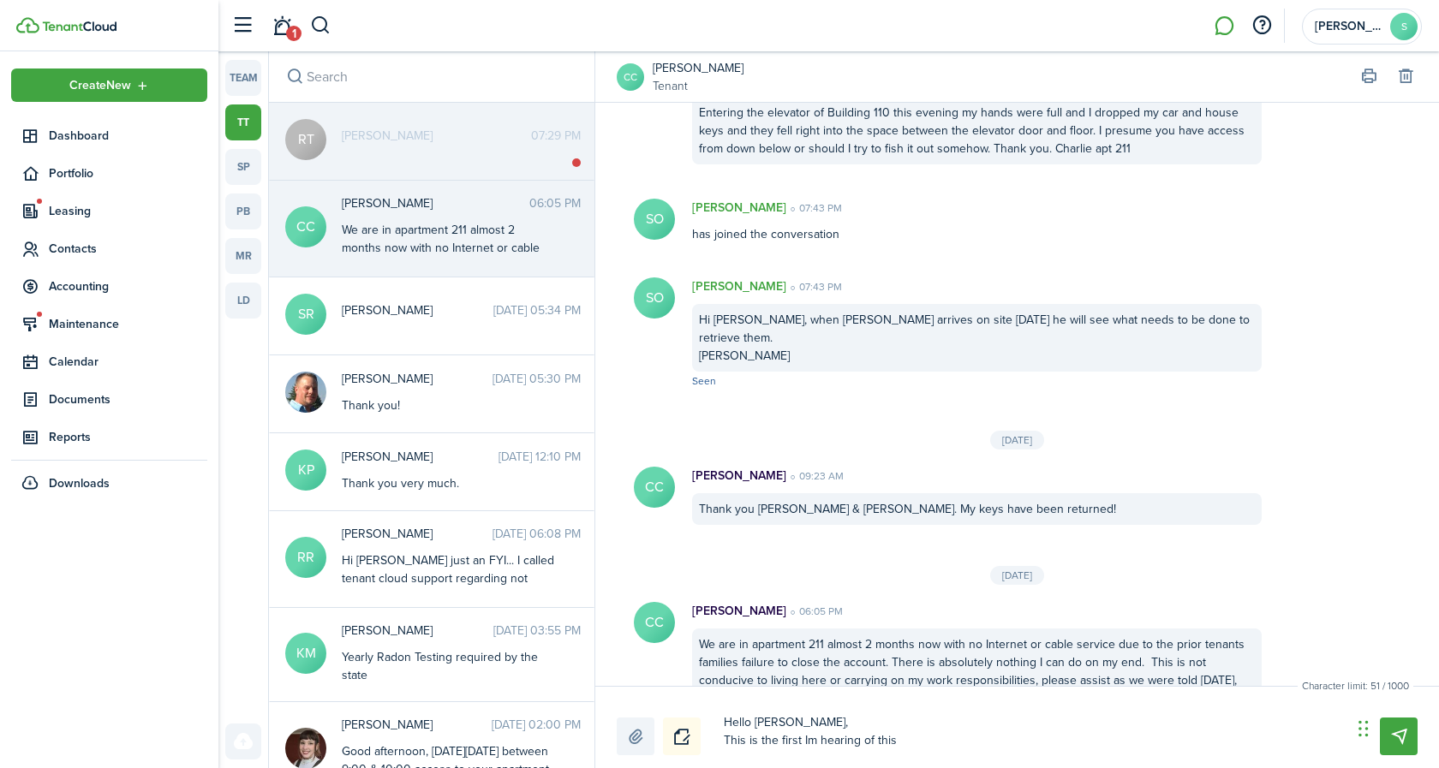
type textarea "Hello [PERSON_NAME], This is the first Im hearing of this"
type textarea "Hello [PERSON_NAME], This is the first Im hearing of this r"
type textarea "Hello [PERSON_NAME], This is the first Im hearing of this re"
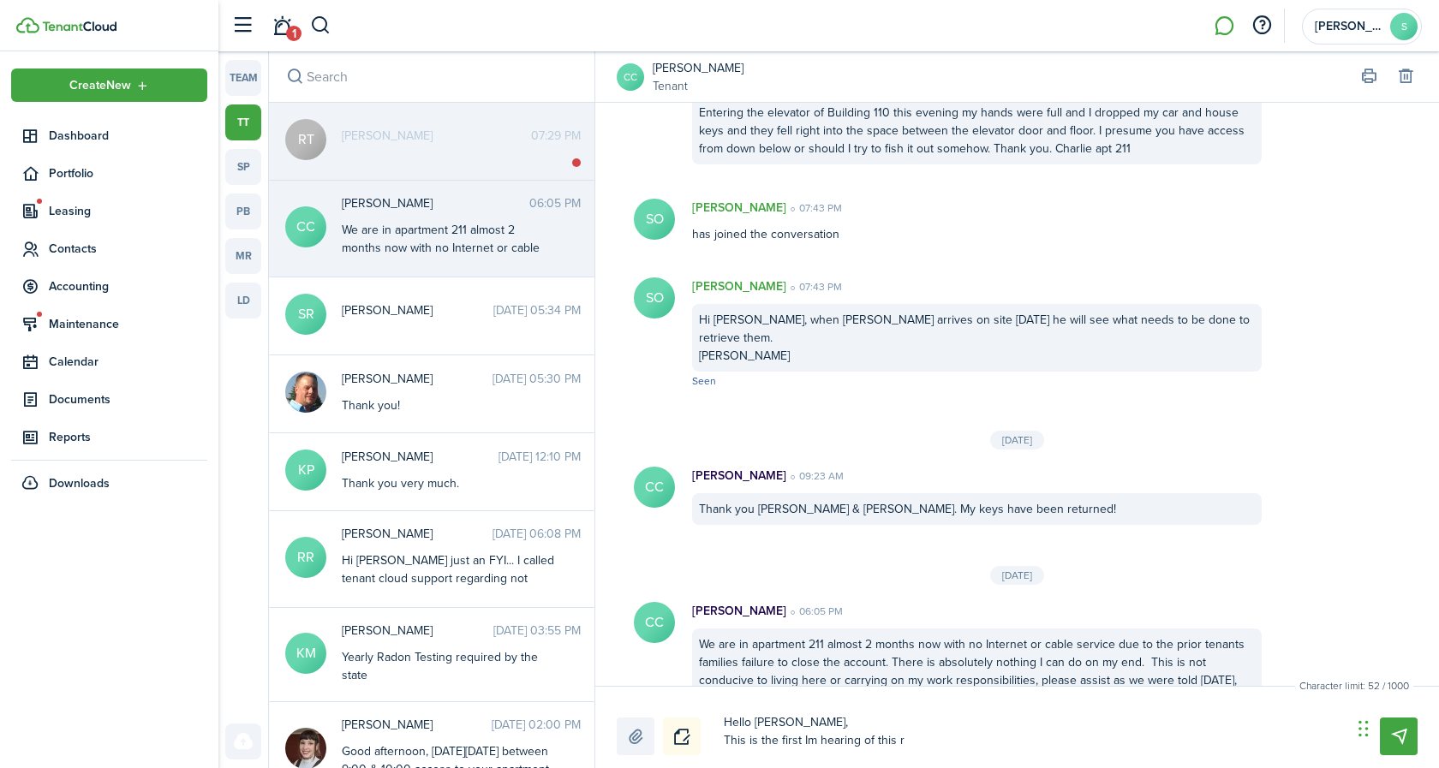
type textarea "Hello [PERSON_NAME], This is the first Im hearing of this re"
type textarea "Hello [PERSON_NAME], This is the first Im hearing of this reg"
type textarea "Hello [PERSON_NAME], This is the first Im hearing of this rega"
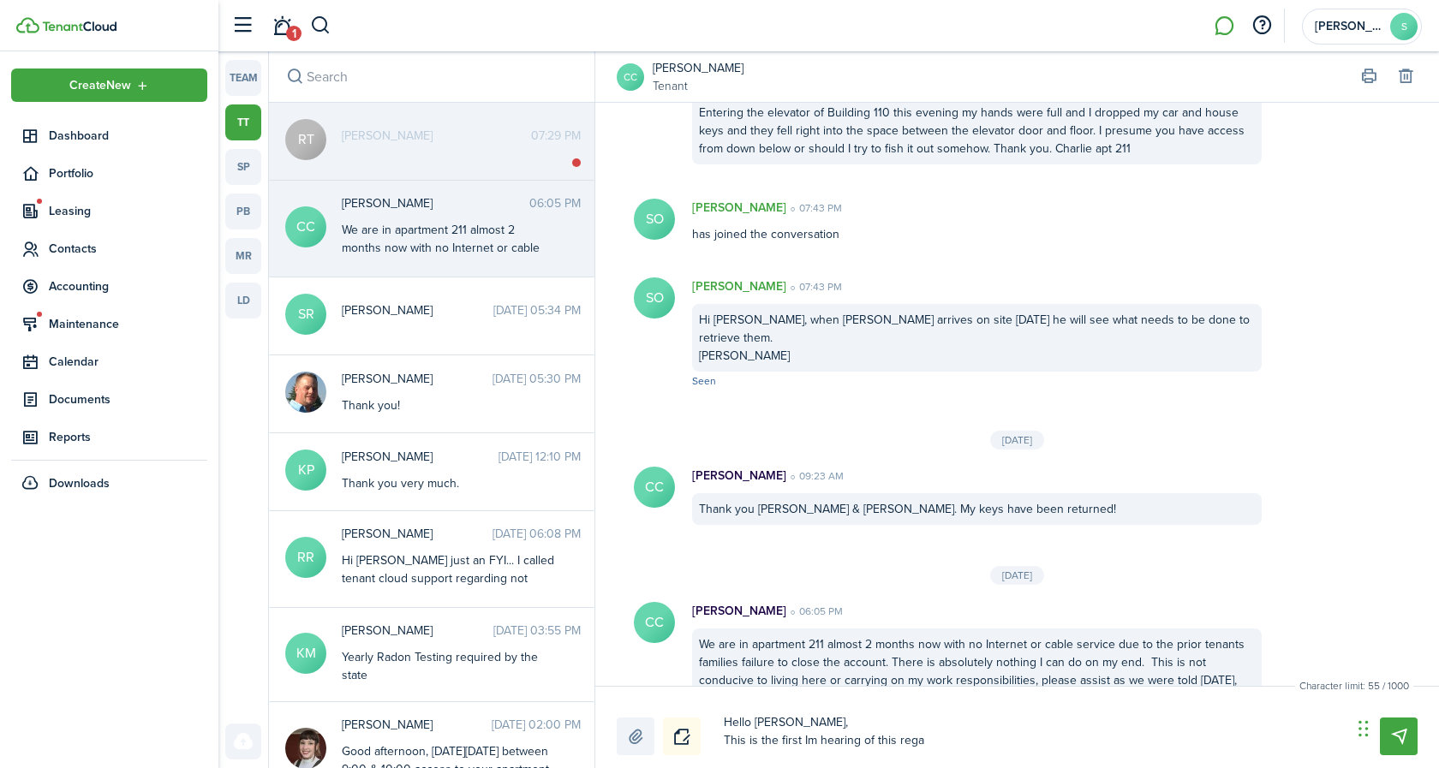
type textarea "Hello [PERSON_NAME], This is the first Im hearing of this regar"
type textarea "Hello [PERSON_NAME], This is the first Im hearing of this regard"
type textarea "Hello [PERSON_NAME], This is the first Im hearing of this regardi"
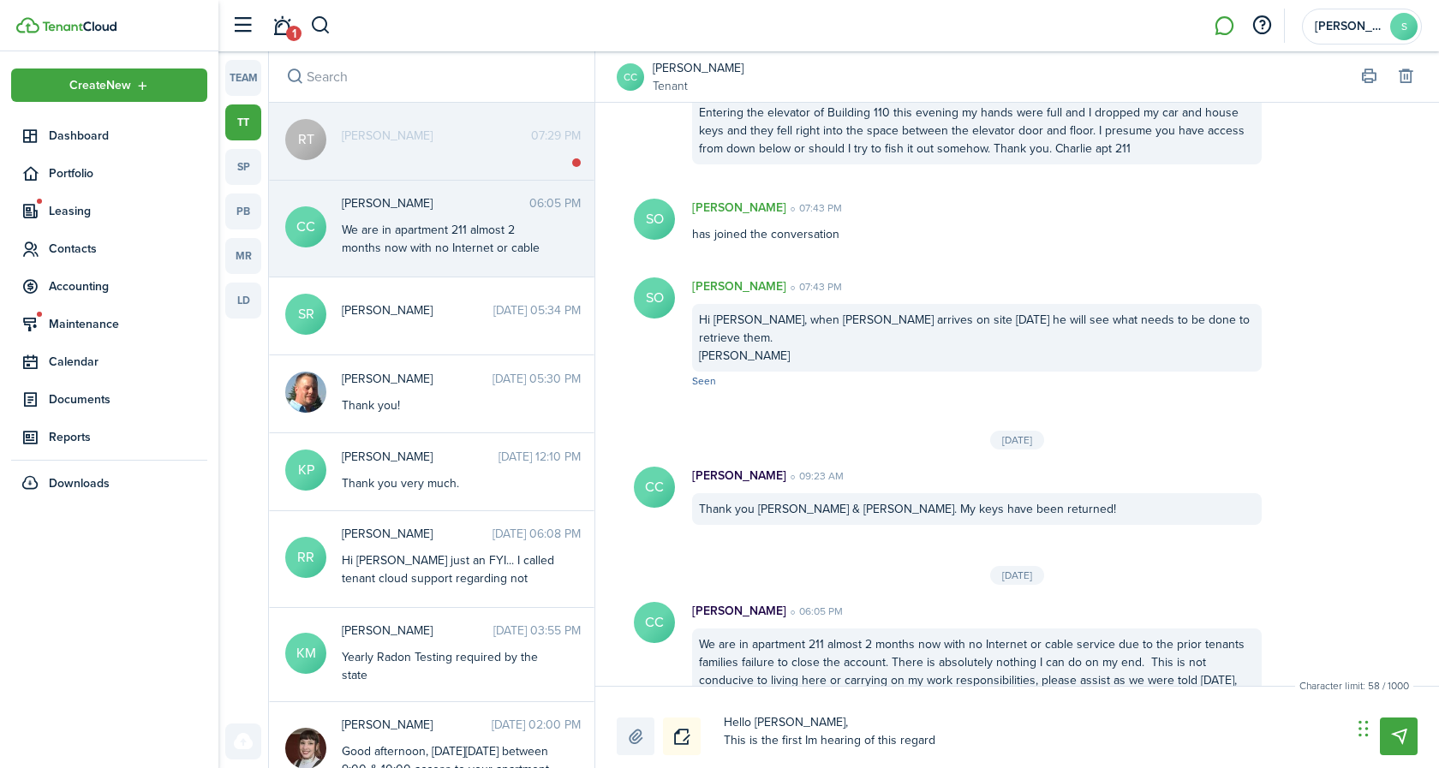
type textarea "Hello [PERSON_NAME], This is the first Im hearing of this regardi"
type textarea "Hello [PERSON_NAME], This is the first Im hearing of this regardin"
type textarea "Hello [PERSON_NAME], This is the first Im hearing of this regarding"
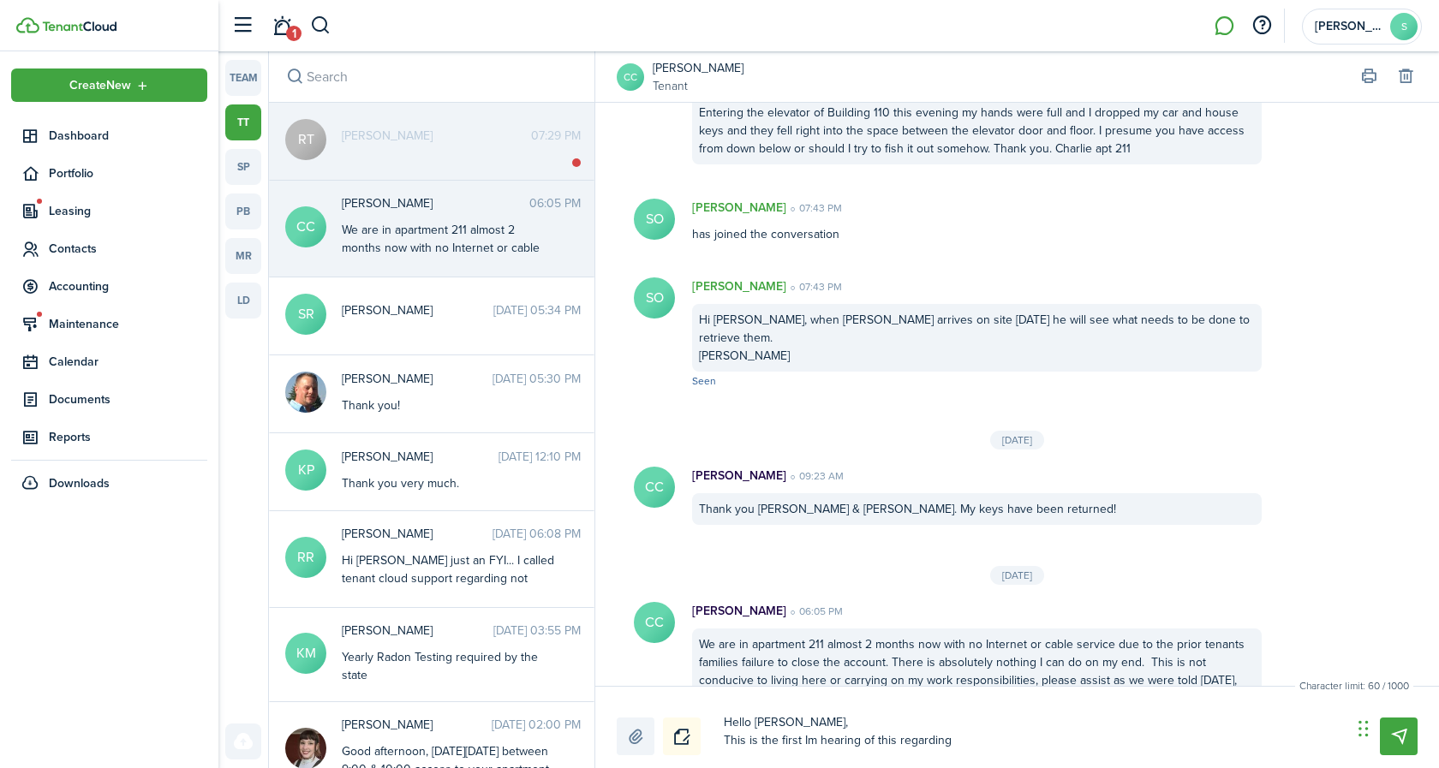
type textarea "Hello [PERSON_NAME], This is the first Im hearing of this regarding"
type textarea "Hello [PERSON_NAME], This is the first Im hearing of this regarding y"
type textarea "Hello [PERSON_NAME], This is the first Im hearing of this regarding yo"
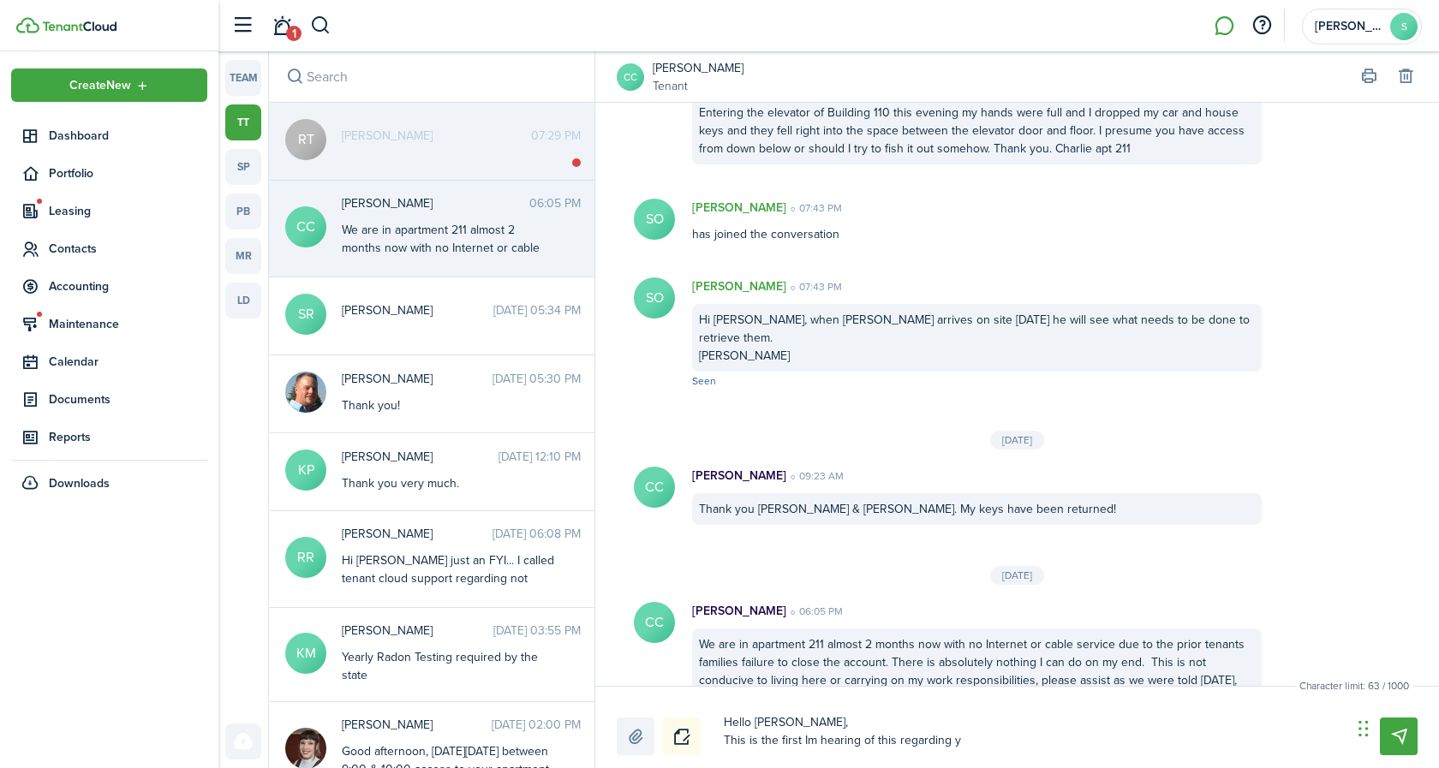
type textarea "Hello [PERSON_NAME], This is the first Im hearing of this regarding yo"
type textarea "Hello [PERSON_NAME], This is the first Im hearing of this regarding you"
type textarea "Hello [PERSON_NAME], This is the first Im hearing of this regarding your"
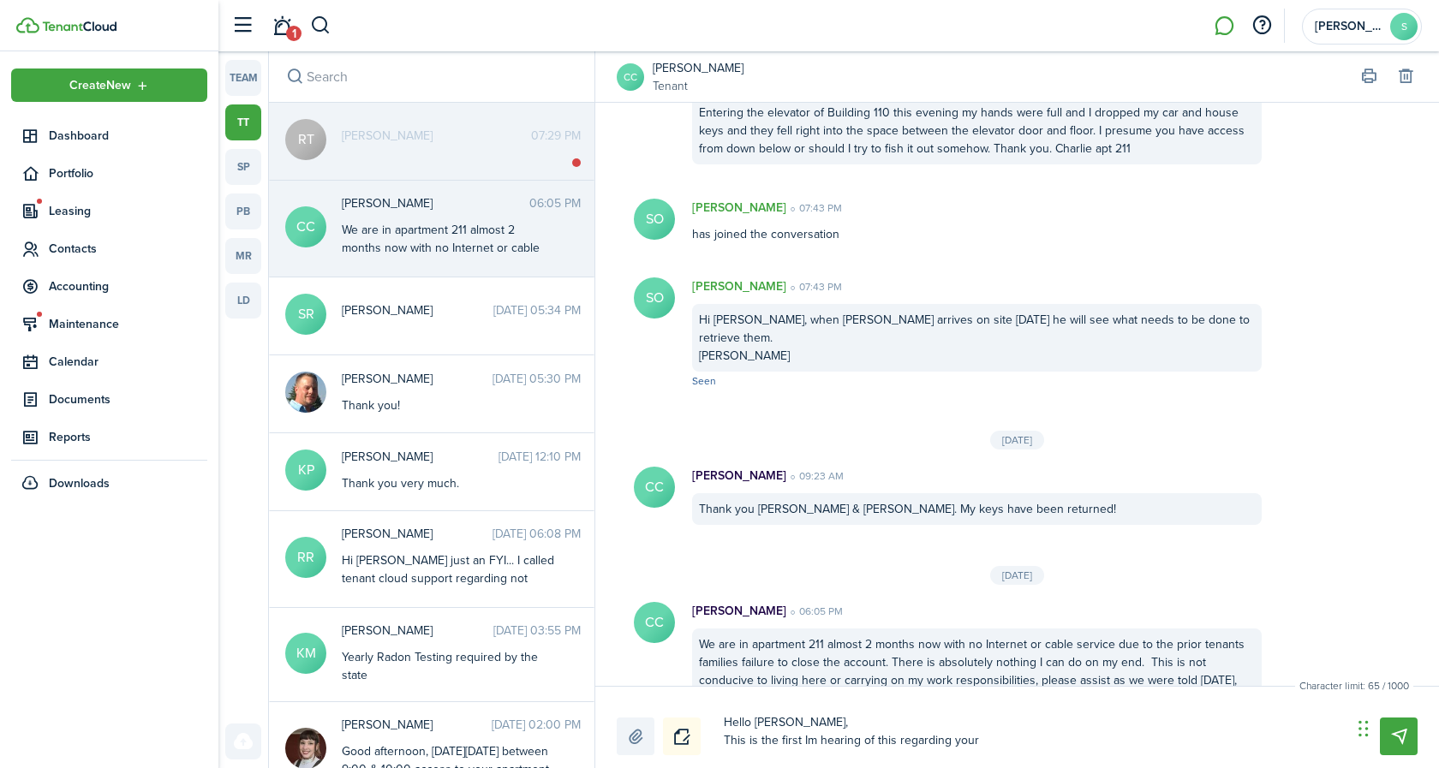
type textarea "Hello [PERSON_NAME], This is the first Im hearing of this regarding your"
type textarea "Hello [PERSON_NAME], This is the first Im hearing of this regarding your i"
type textarea "Hello [PERSON_NAME], This is the first Im hearing of this regarding your in"
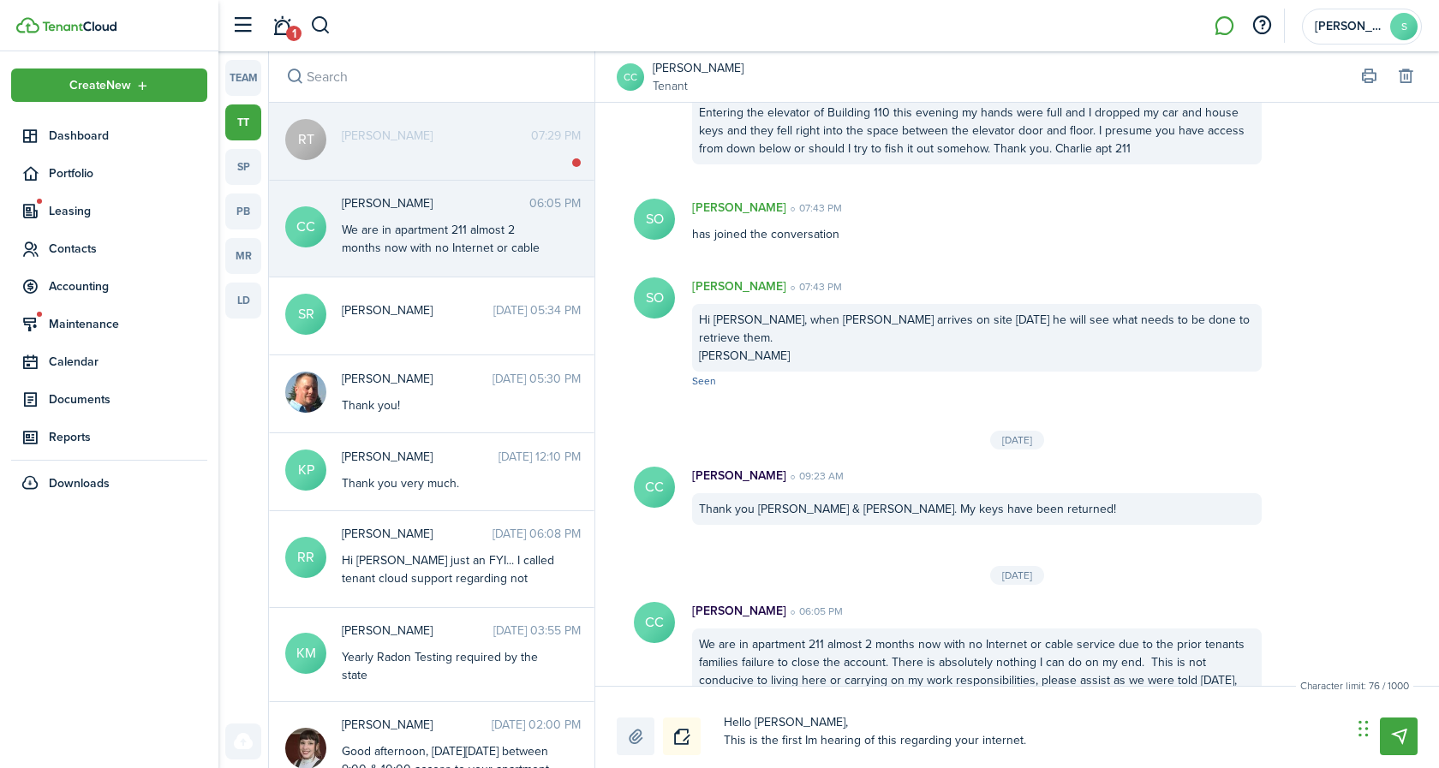
drag, startPoint x: 808, startPoint y: 742, endPoint x: 828, endPoint y: 765, distance: 30.9
click at [808, 742] on textarea "Hello [PERSON_NAME], This is the first Im hearing of this regarding your intern…" at bounding box center [1032, 731] width 628 height 47
click at [1041, 742] on textarea "Hello [PERSON_NAME], This is the first I'm hearing of this regarding your inter…" at bounding box center [1032, 731] width 628 height 47
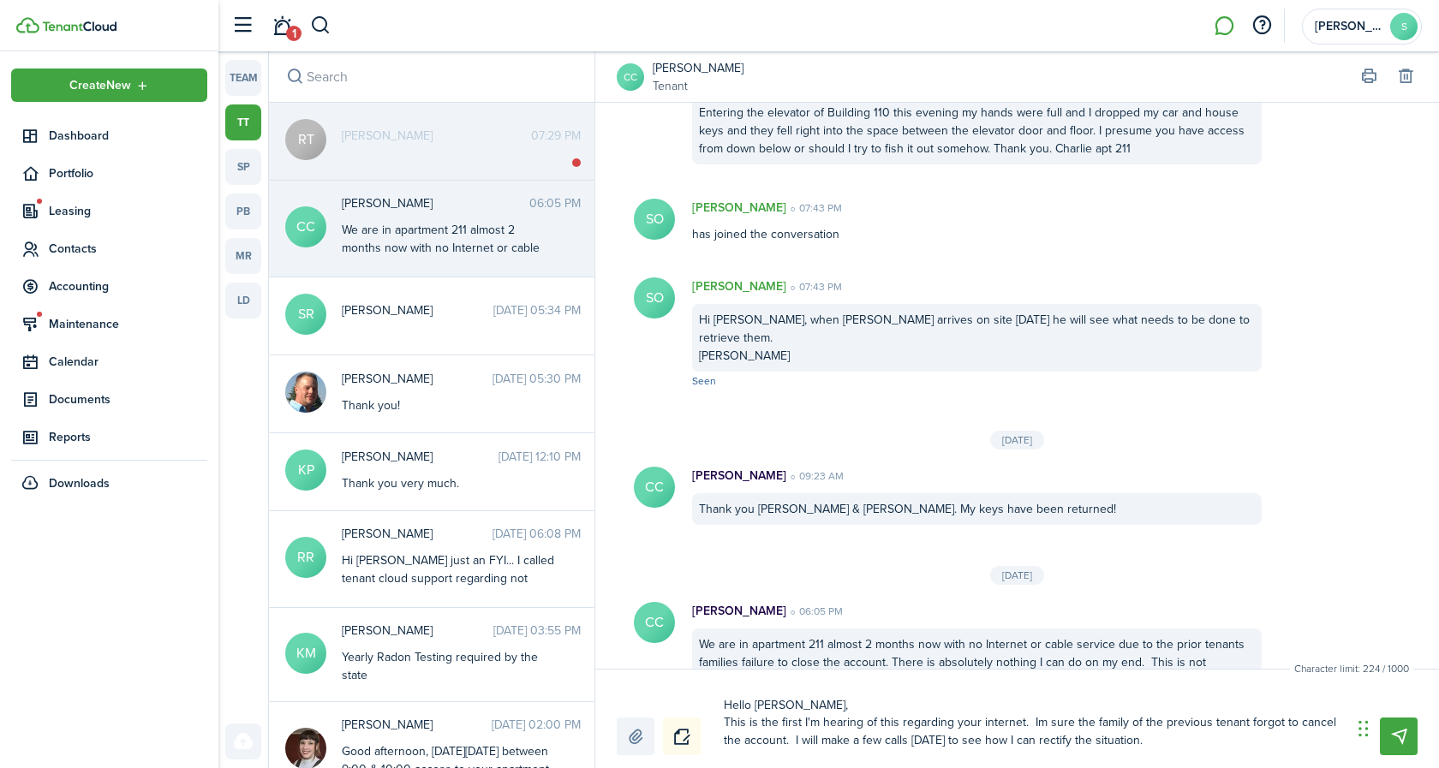
click at [1039, 725] on textarea "Hello [PERSON_NAME], This is the first I'm hearing of this regarding your inter…" at bounding box center [1032, 723] width 628 height 64
drag, startPoint x: 1042, startPoint y: 721, endPoint x: 1057, endPoint y: 735, distance: 20.0
click at [1045, 723] on textarea "Hello [PERSON_NAME], This is the first I'm hearing of this regarding your inter…" at bounding box center [1032, 723] width 628 height 64
click at [1022, 741] on textarea "Hello [PERSON_NAME], This is the first I'm hearing of this regarding your inter…" at bounding box center [1032, 723] width 628 height 64
click at [1221, 742] on textarea "Hello [PERSON_NAME], This is the first I'm hearing of this regarding your inter…" at bounding box center [1032, 723] width 628 height 64
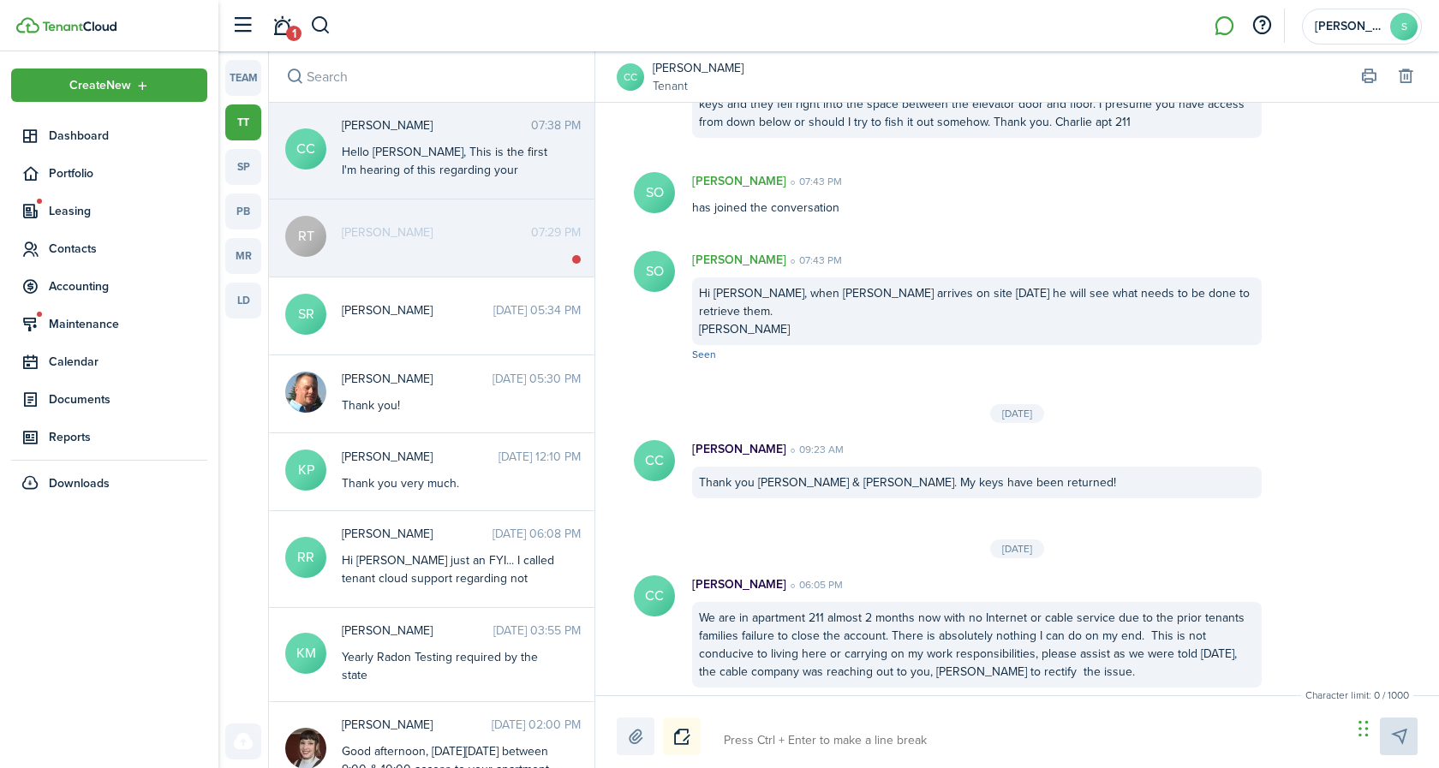
scroll to position [1434, 0]
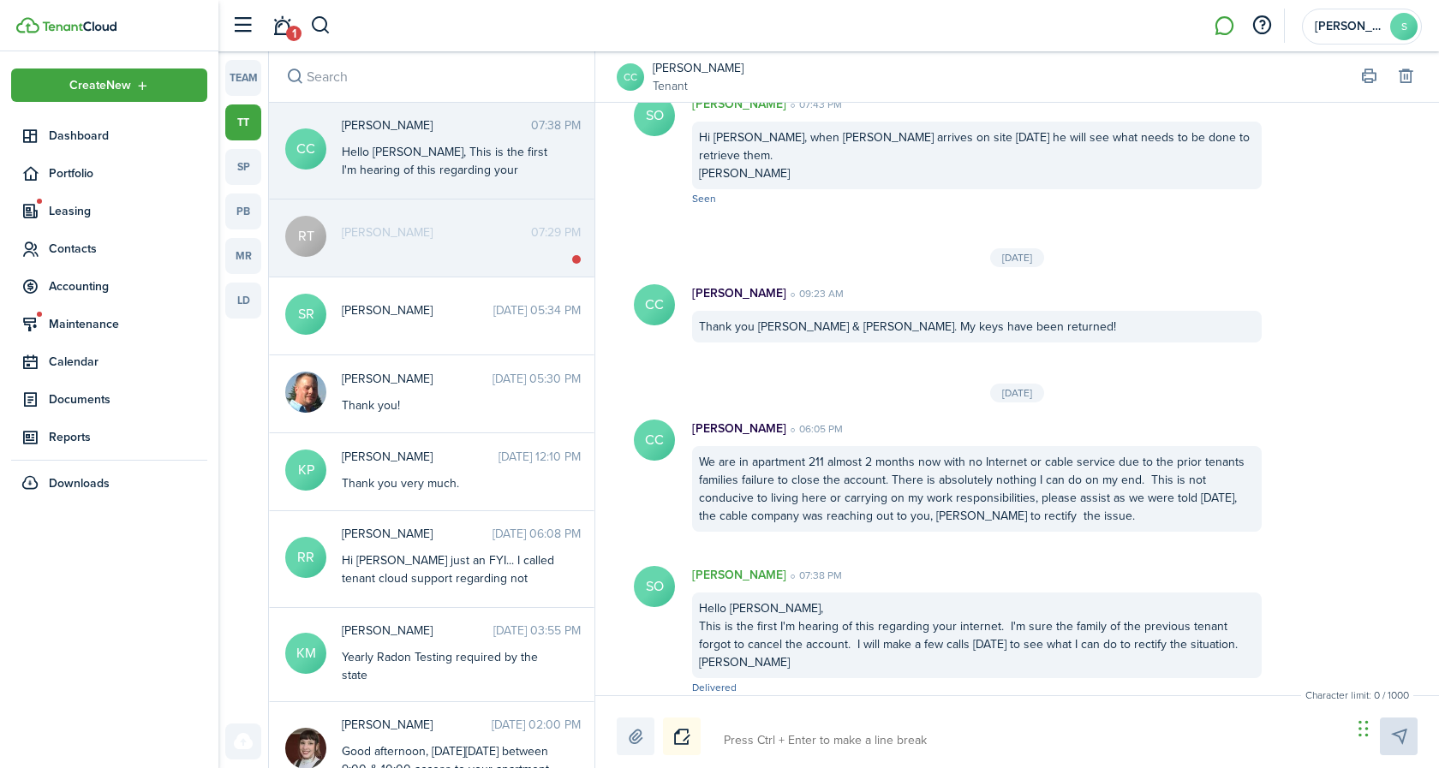
click at [477, 246] on div "[PERSON_NAME] 07:29 PM" at bounding box center [461, 237] width 265 height 27
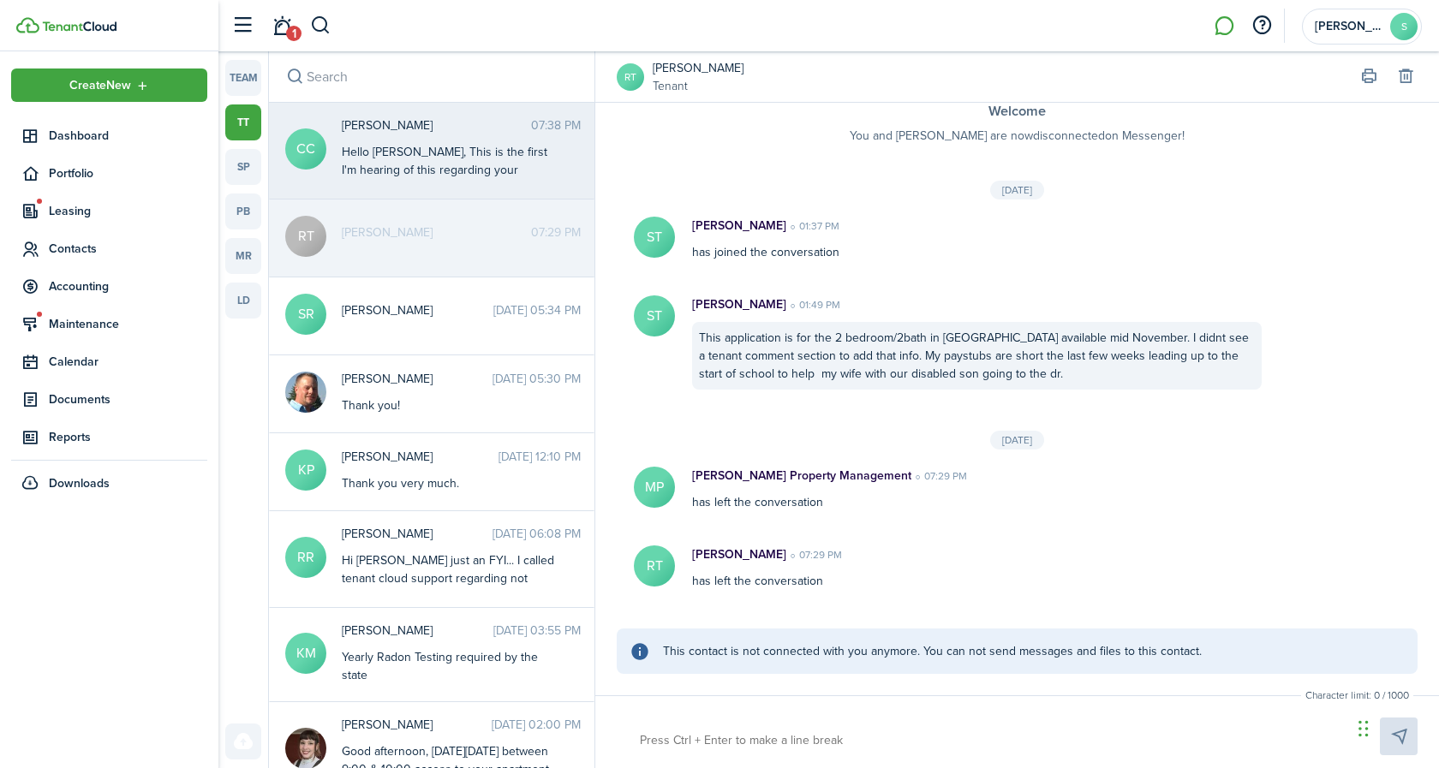
click at [533, 148] on div "Hello [PERSON_NAME], This is the first I'm hearing of this regarding your inter…" at bounding box center [449, 206] width 214 height 126
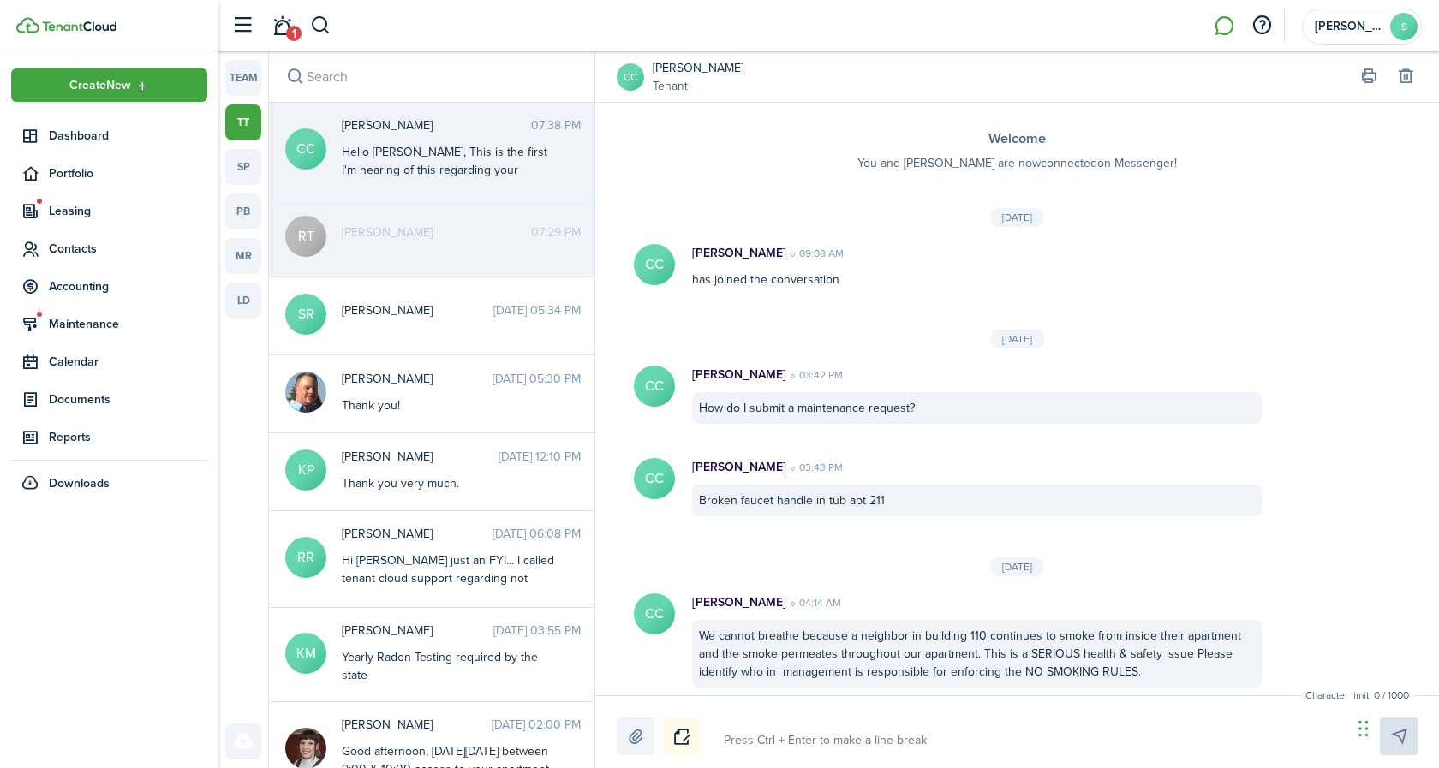
scroll to position [1434, 0]
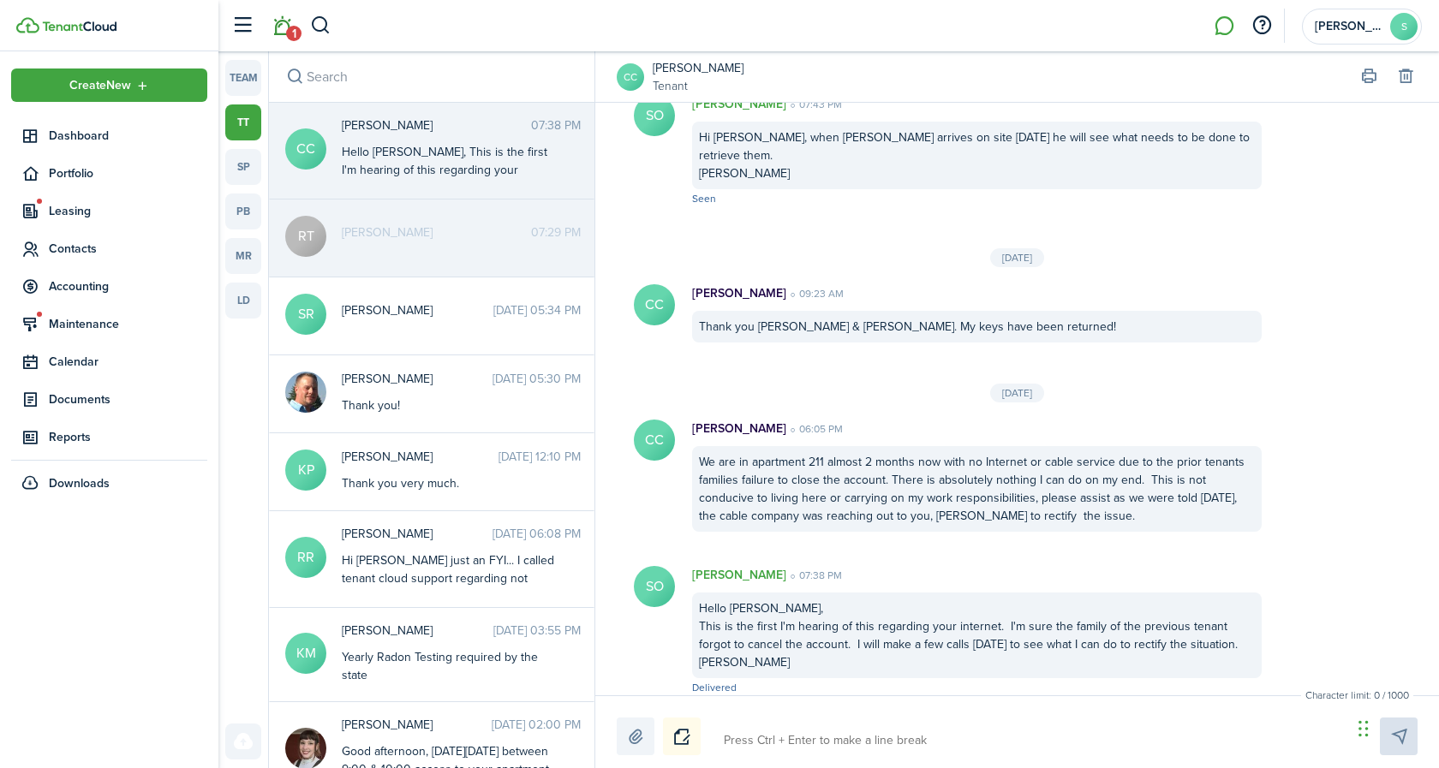
click at [283, 27] on link "1" at bounding box center [281, 26] width 33 height 44
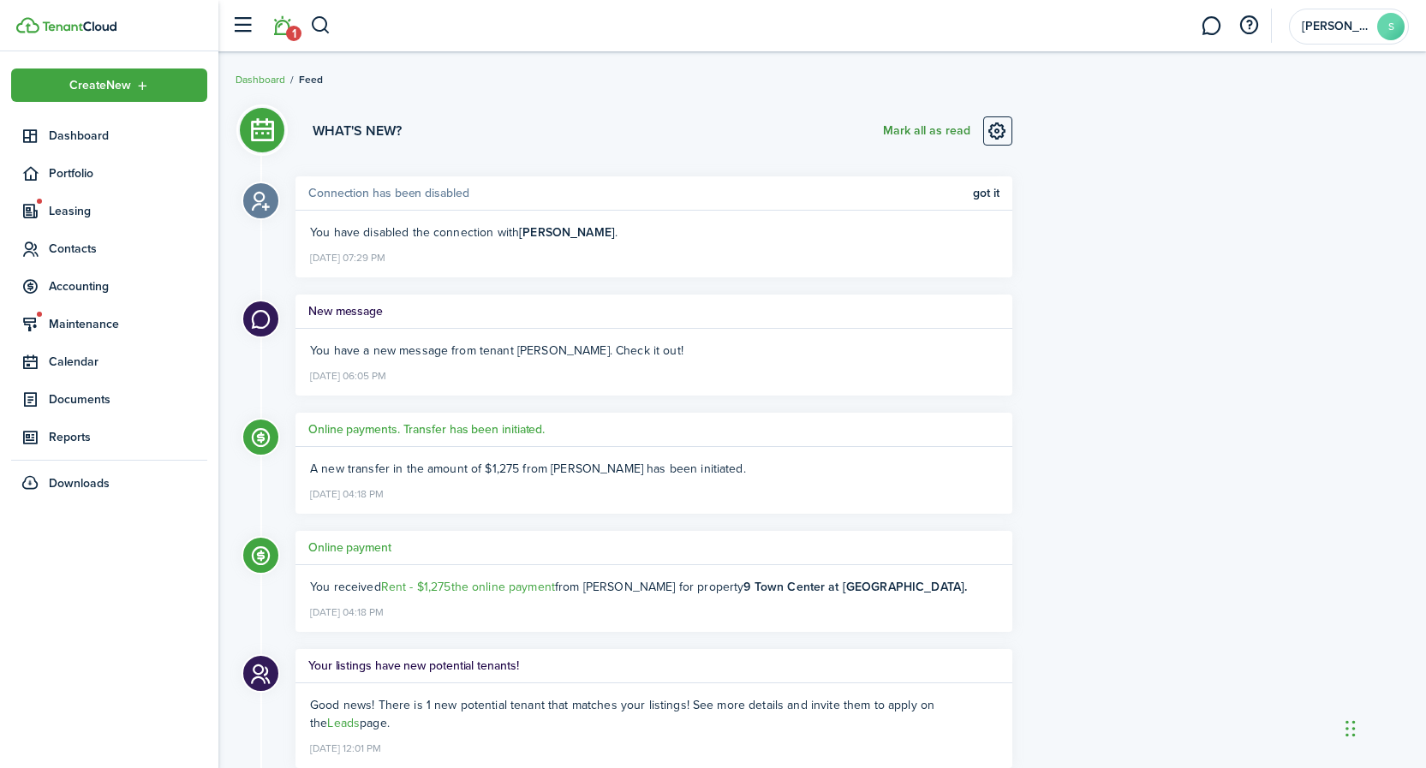
click at [894, 129] on button "Mark all as read" at bounding box center [926, 130] width 87 height 29
click at [589, 17] on header-wrapper "[PERSON_NAME]" at bounding box center [816, 25] width 1186 height 51
click at [69, 134] on span "Dashboard" at bounding box center [128, 136] width 158 height 18
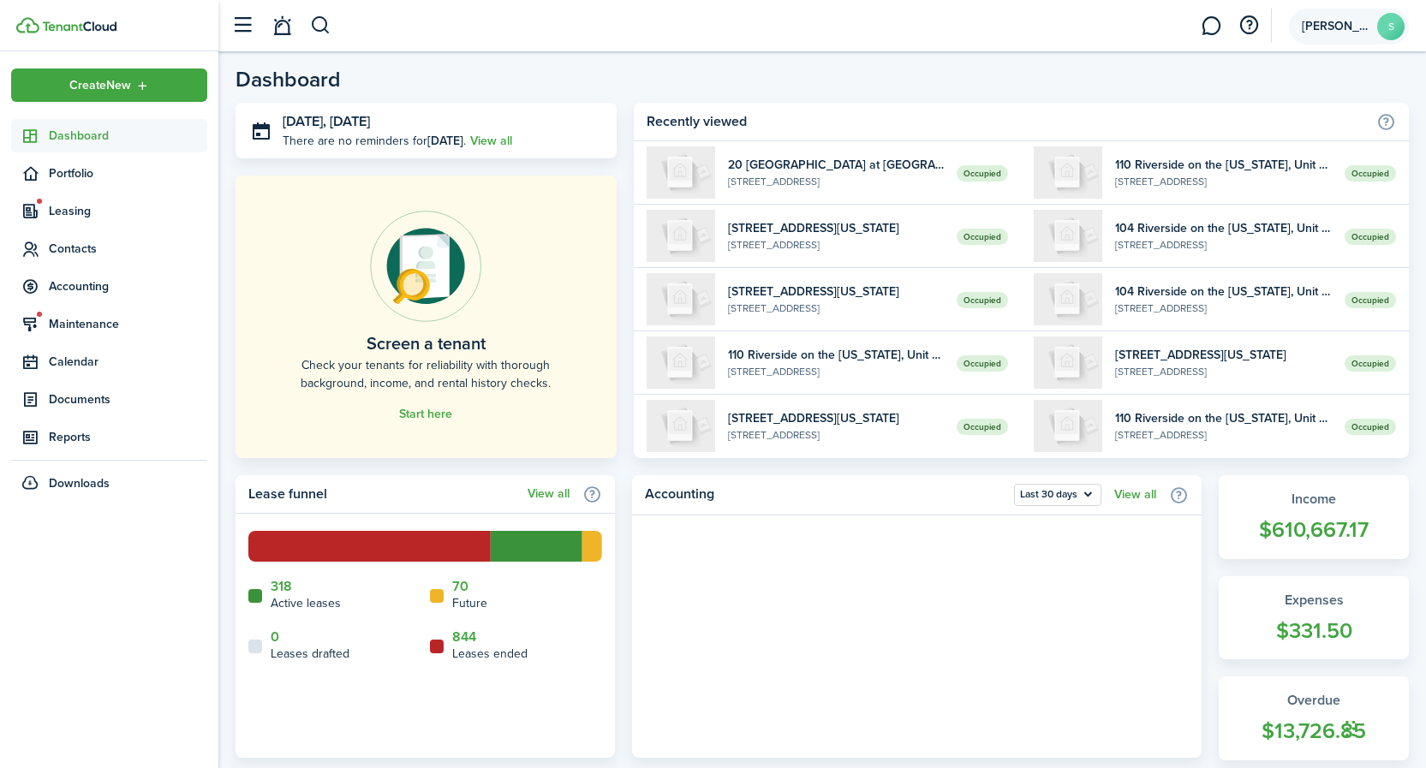
click at [1324, 30] on span "[PERSON_NAME]" at bounding box center [1336, 27] width 69 height 12
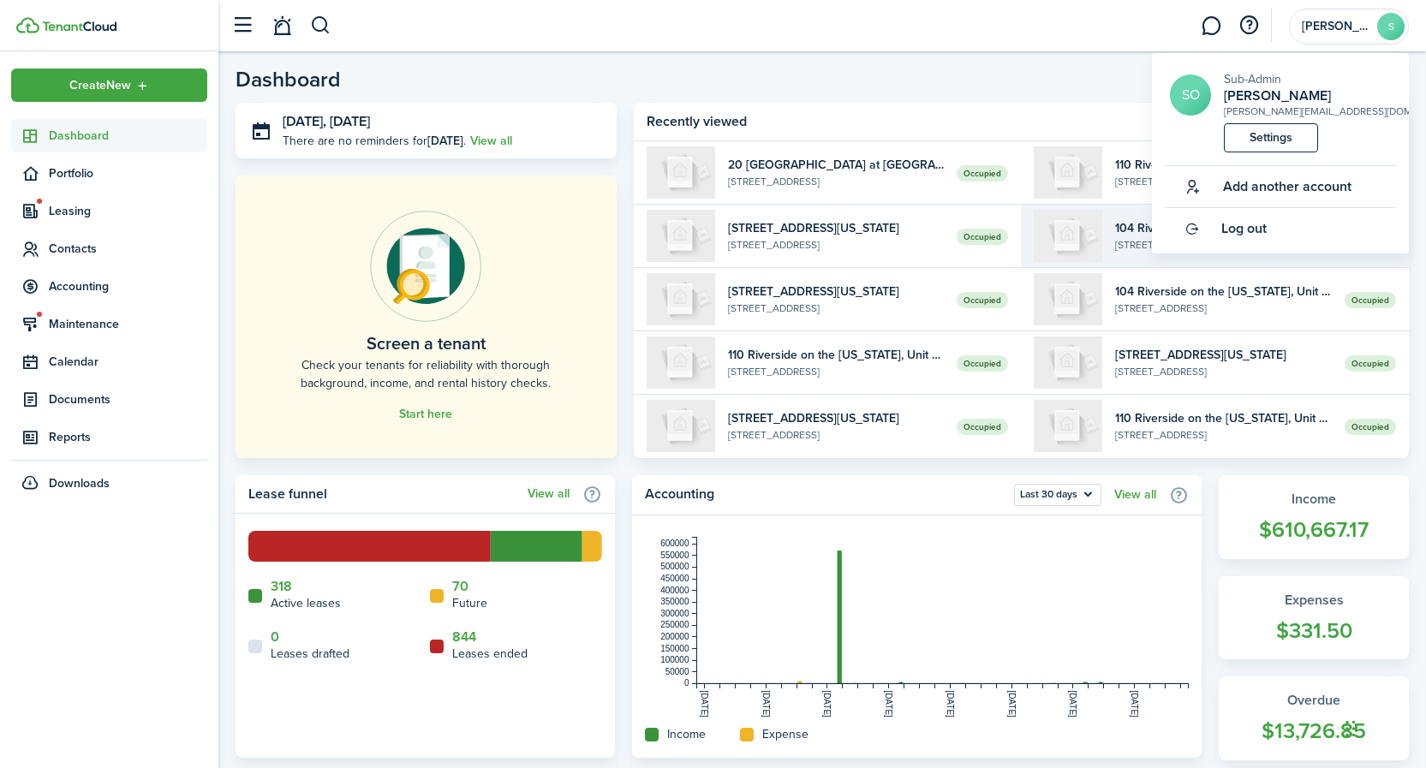
click at [1255, 230] on span "Log out" at bounding box center [1243, 228] width 45 height 15
